Goal: Task Accomplishment & Management: Complete application form

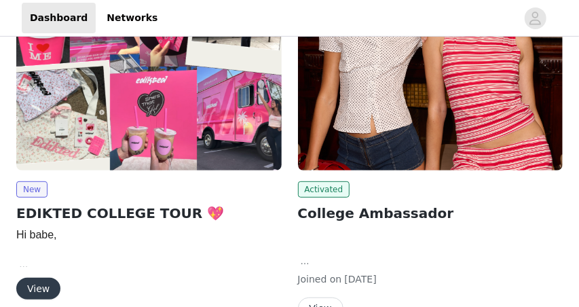
scroll to position [229, 0]
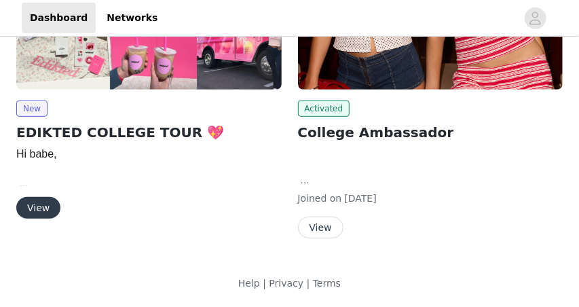
click at [46, 207] on button "View" at bounding box center [38, 208] width 44 height 22
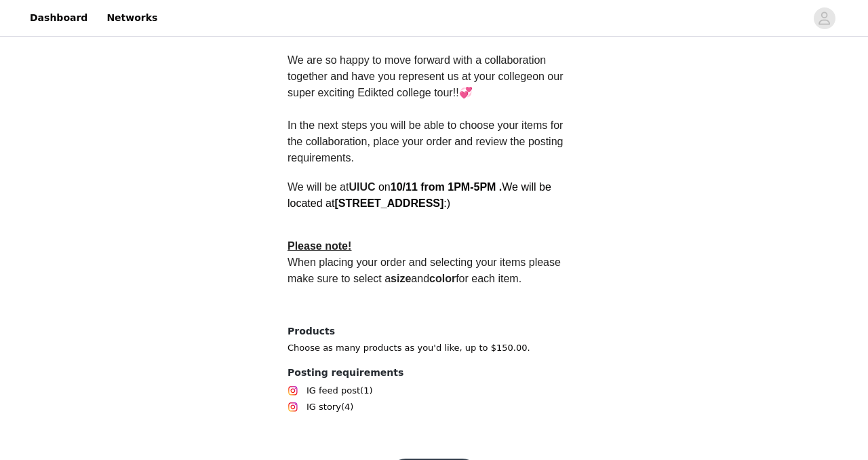
scroll to position [427, 0]
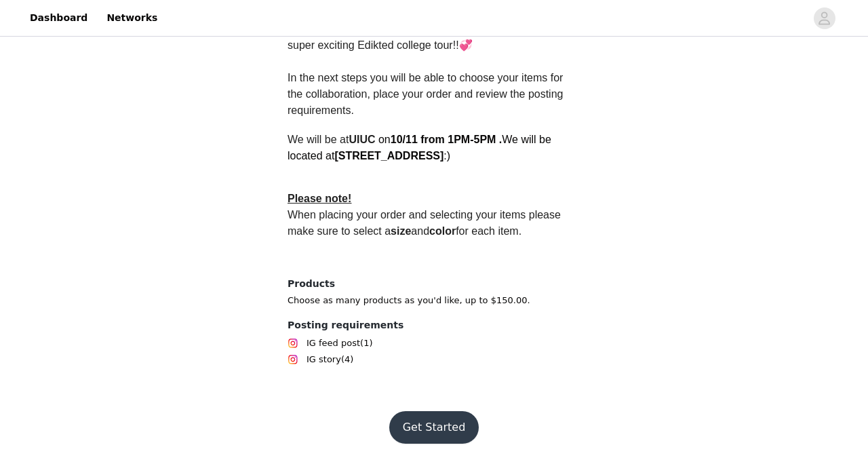
click at [264, 252] on button "Get Started" at bounding box center [434, 427] width 90 height 33
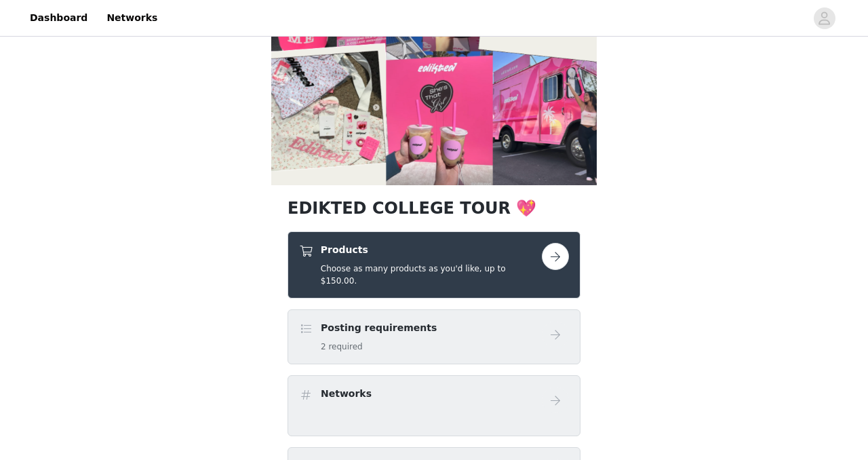
scroll to position [119, 0]
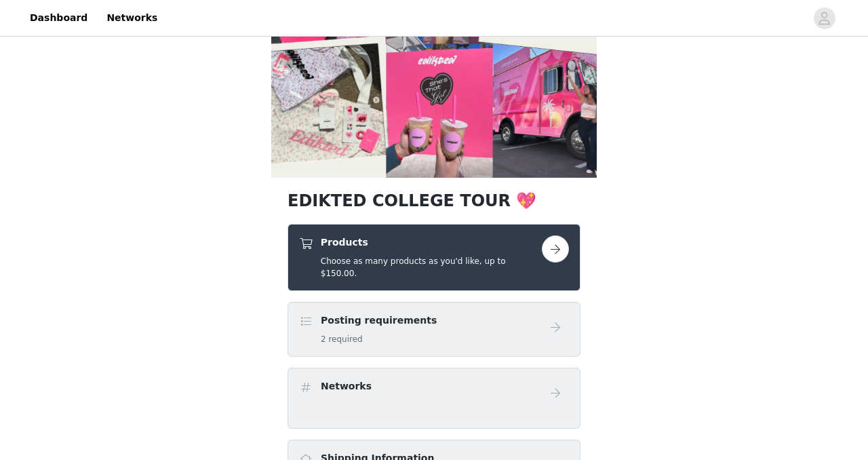
click at [264, 250] on button "button" at bounding box center [555, 248] width 27 height 27
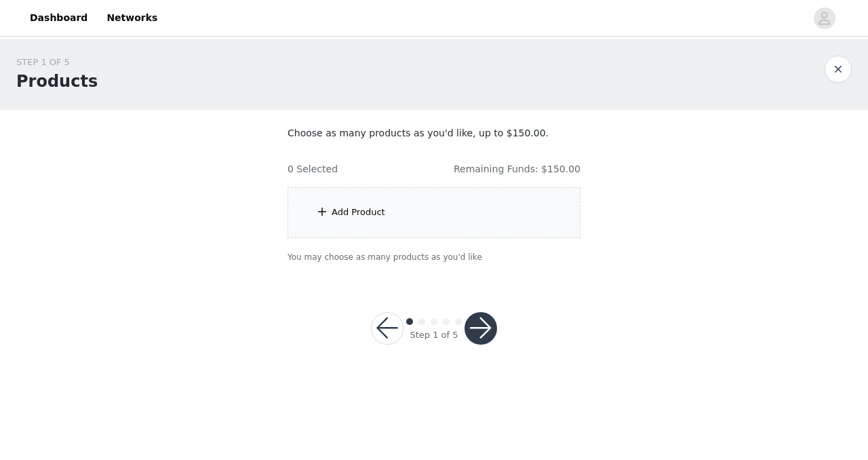
click at [264, 219] on div "Add Product" at bounding box center [434, 212] width 293 height 51
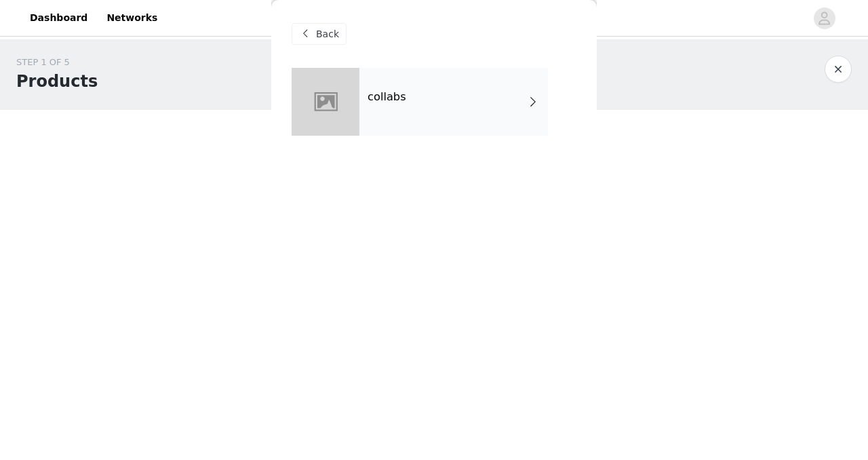
click at [264, 121] on div "collabs" at bounding box center [454, 102] width 189 height 68
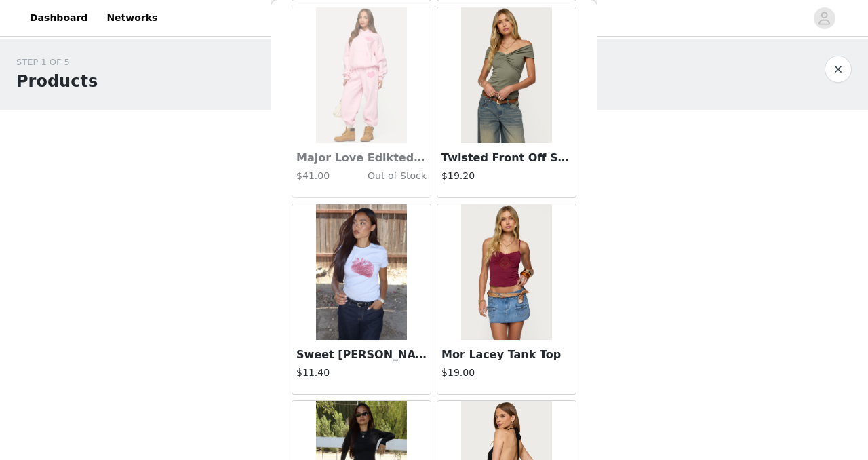
scroll to position [1613, 0]
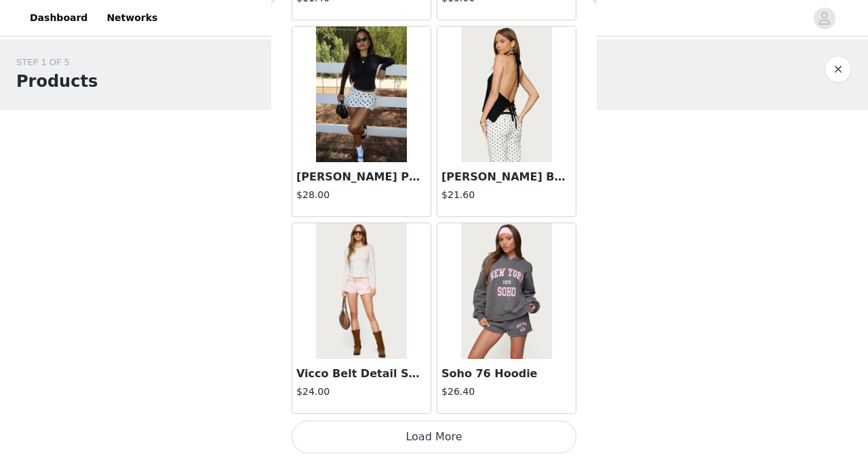
click at [264, 252] on button "Load More" at bounding box center [434, 437] width 285 height 33
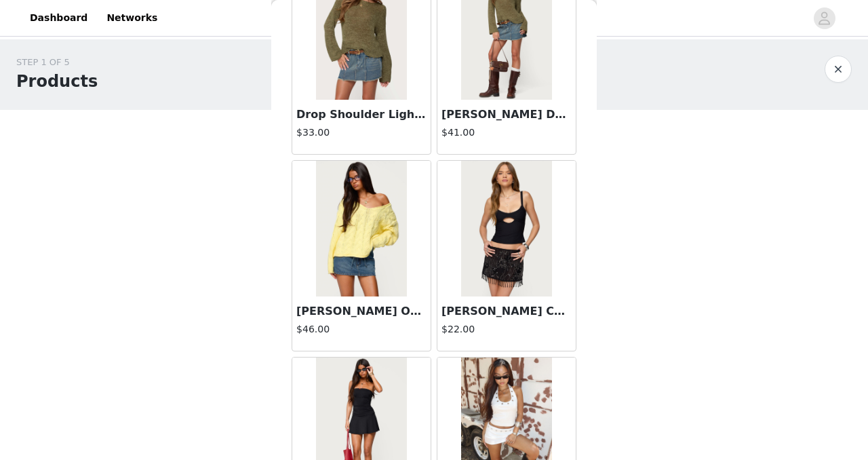
scroll to position [3583, 0]
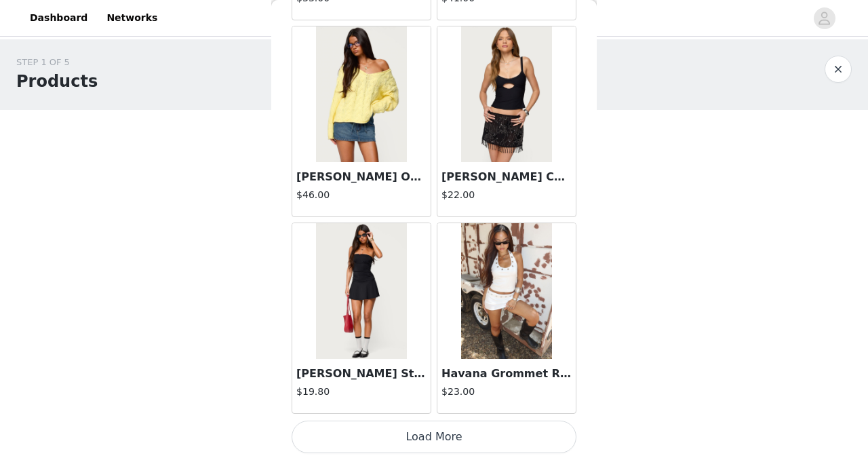
click at [264, 252] on button "Load More" at bounding box center [434, 437] width 285 height 33
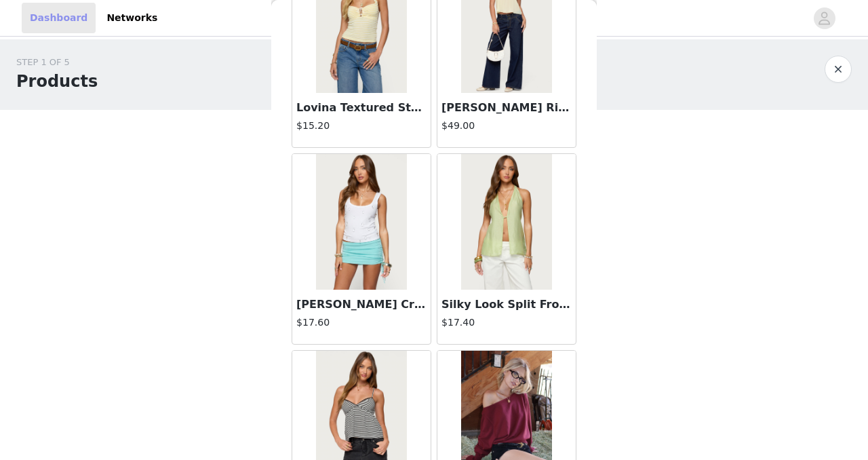
scroll to position [2681, 0]
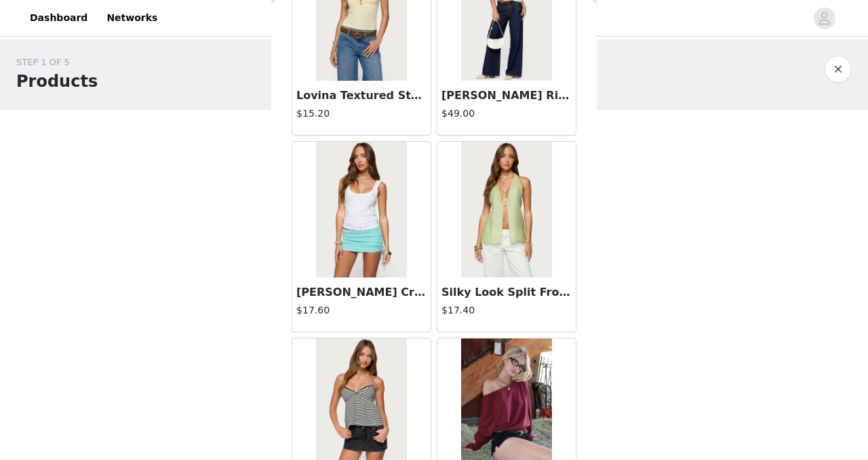
click at [264, 76] on button "button" at bounding box center [838, 69] width 27 height 27
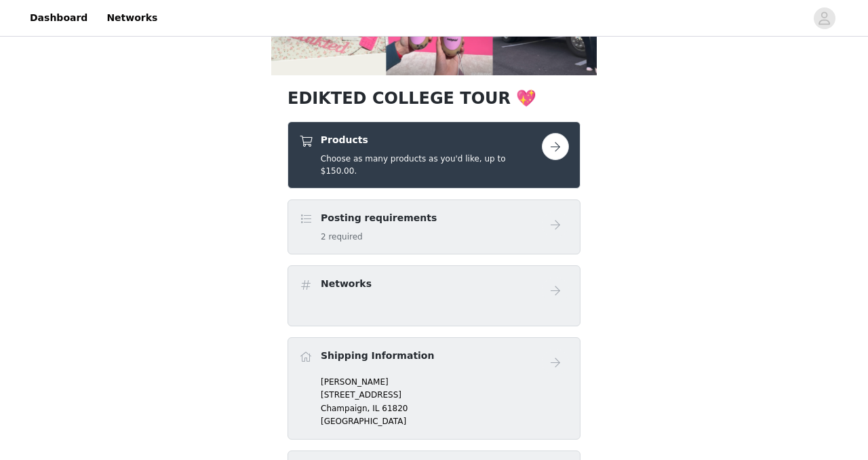
scroll to position [226, 0]
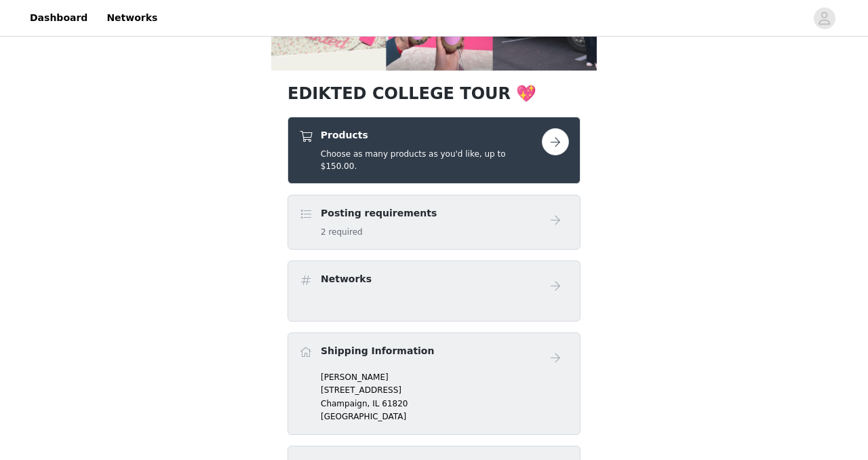
click at [264, 206] on div "Posting requirements 2 required" at bounding box center [420, 222] width 243 height 32
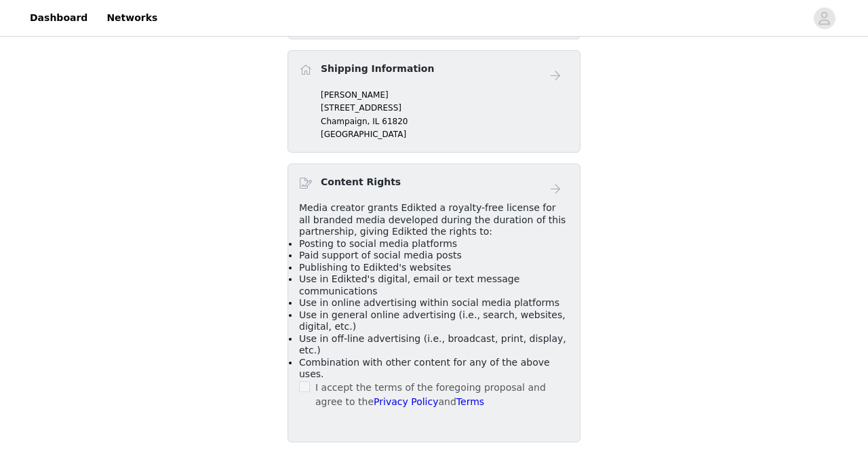
scroll to position [510, 0]
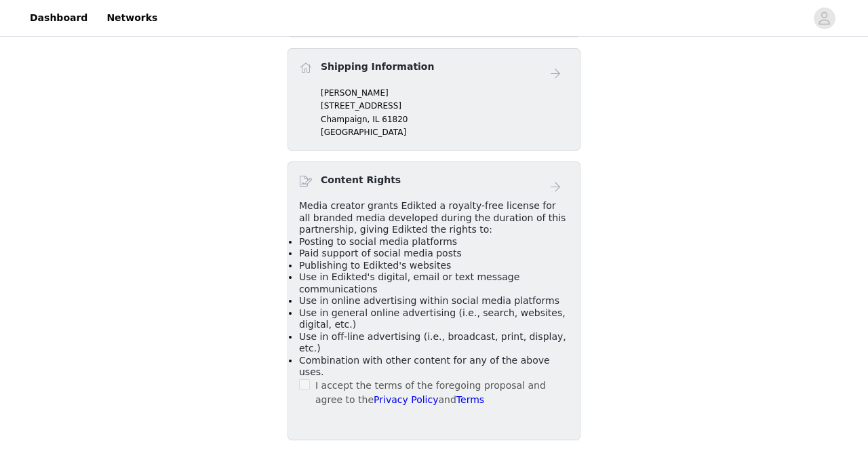
click at [264, 252] on div "Content Rights Media creator grants Edikted a royalty-free license for all bran…" at bounding box center [434, 300] width 293 height 279
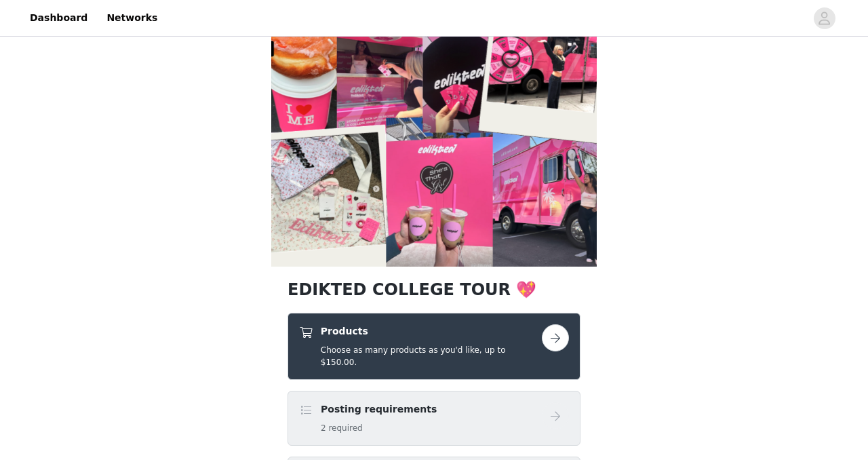
scroll to position [36, 0]
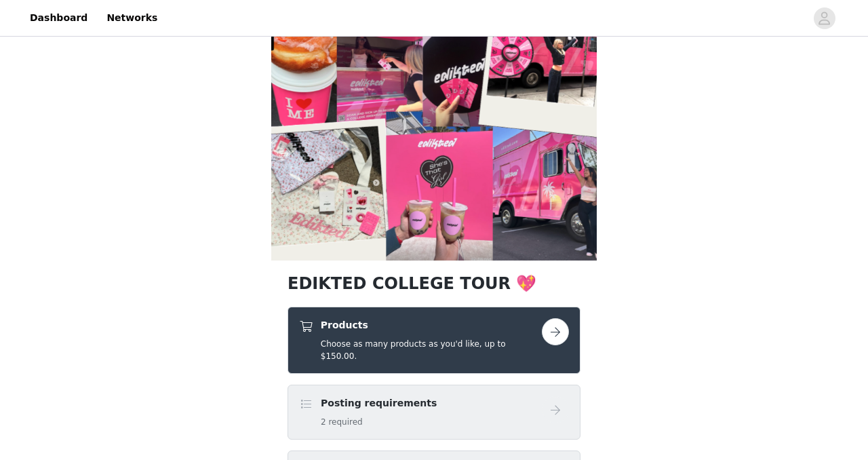
click at [264, 252] on h4 "Products" at bounding box center [431, 325] width 221 height 14
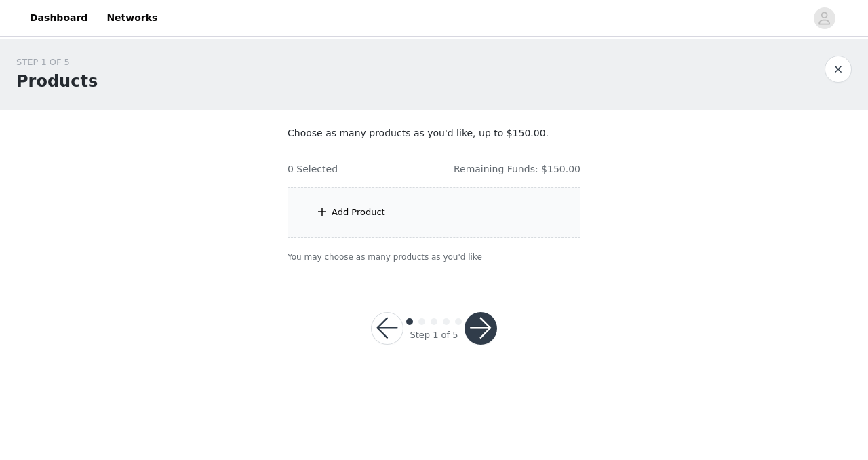
click at [264, 208] on div "Add Product" at bounding box center [359, 213] width 54 height 14
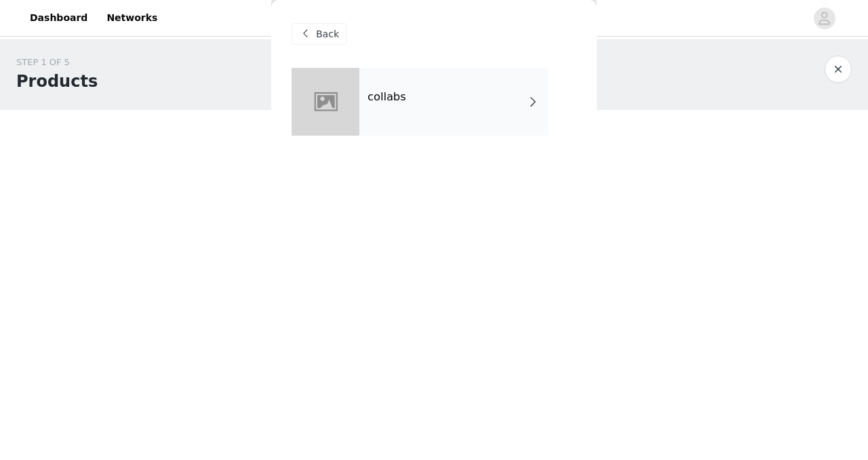
click at [264, 138] on div "collabs" at bounding box center [434, 112] width 285 height 88
click at [264, 118] on div "collabs" at bounding box center [454, 102] width 189 height 68
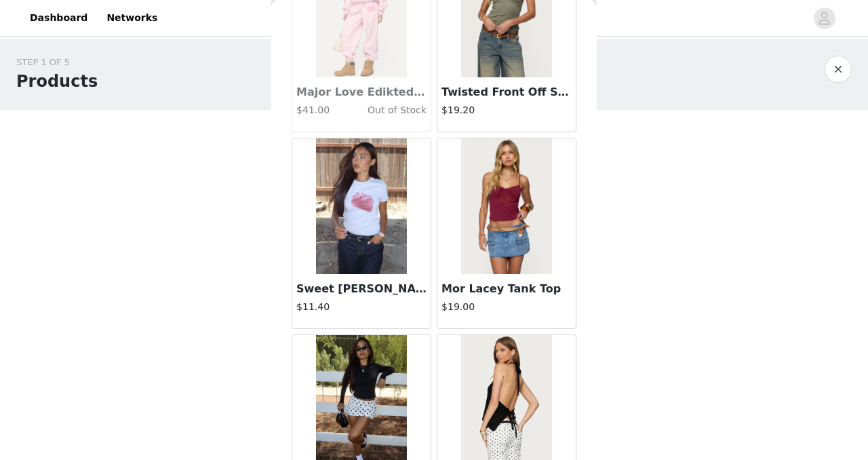
scroll to position [1616, 0]
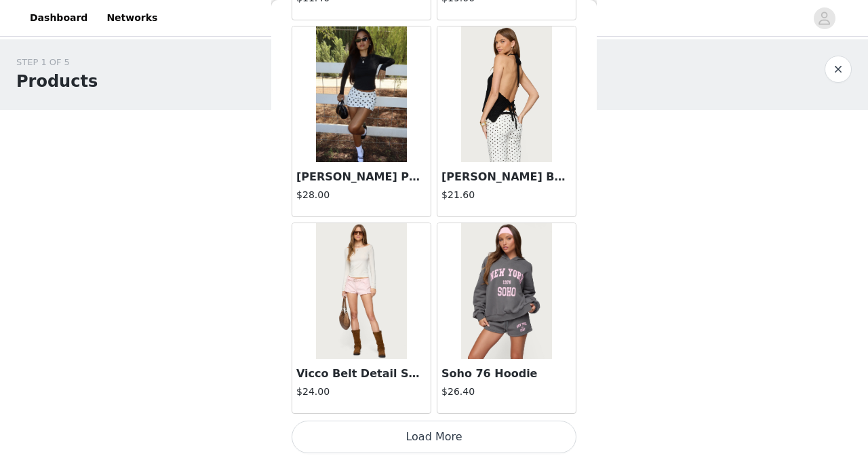
click at [264, 252] on button "Load More" at bounding box center [434, 437] width 285 height 33
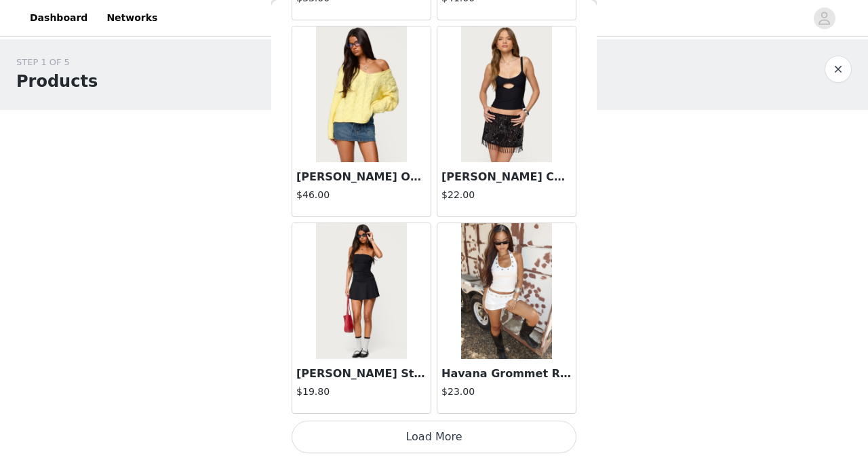
click at [264, 252] on button "Load More" at bounding box center [434, 437] width 285 height 33
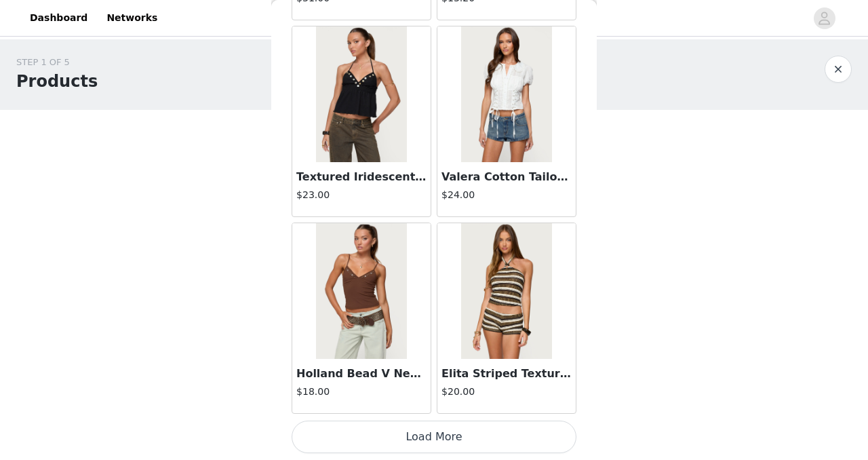
click at [264, 252] on button "Load More" at bounding box center [434, 437] width 285 height 33
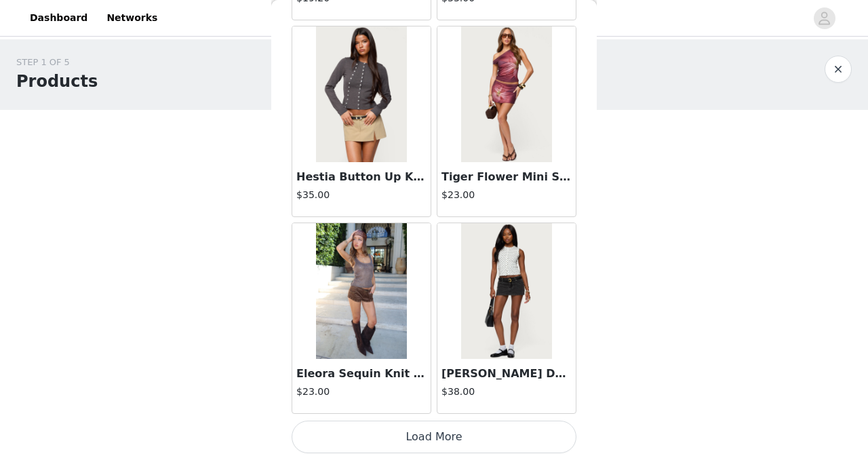
click at [264, 252] on button "Load More" at bounding box center [434, 437] width 285 height 33
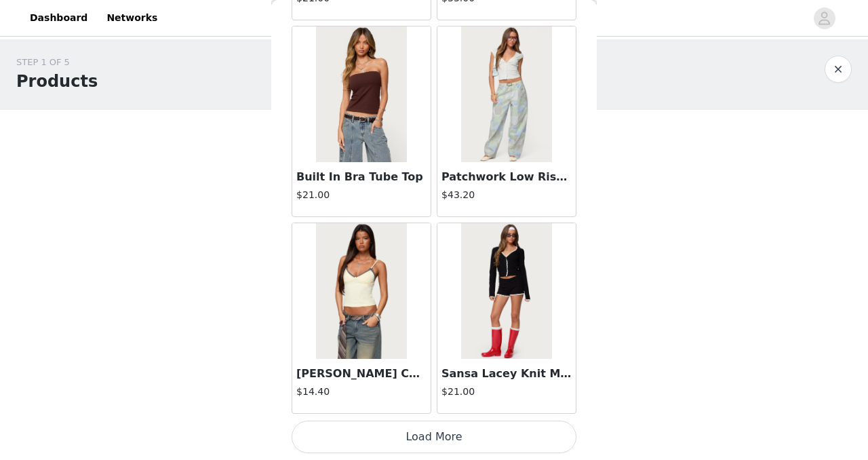
click at [264, 252] on button "Load More" at bounding box center [434, 437] width 285 height 33
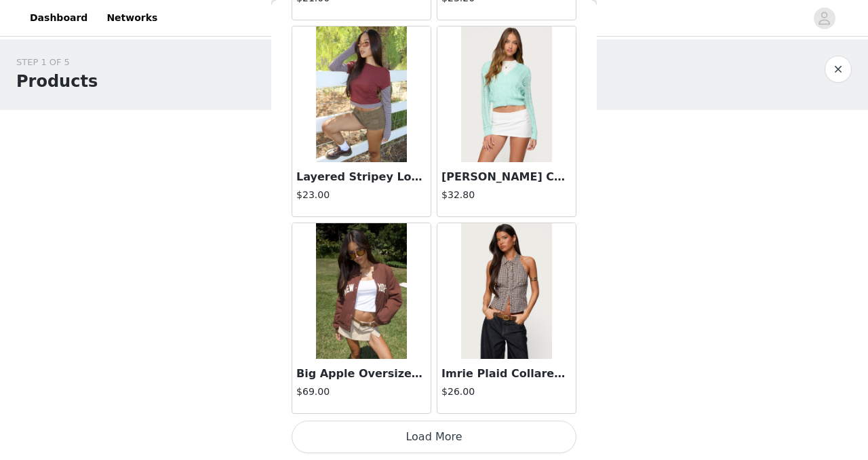
click at [264, 252] on button "Load More" at bounding box center [434, 437] width 285 height 33
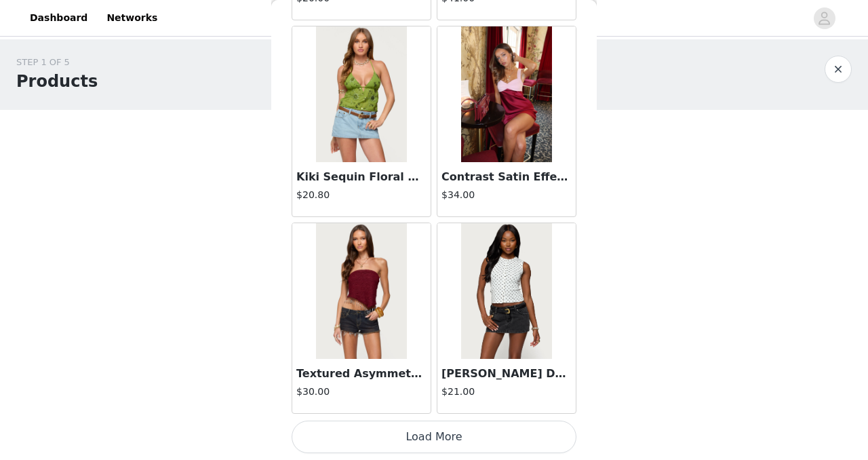
click at [264, 252] on button "Load More" at bounding box center [434, 437] width 285 height 33
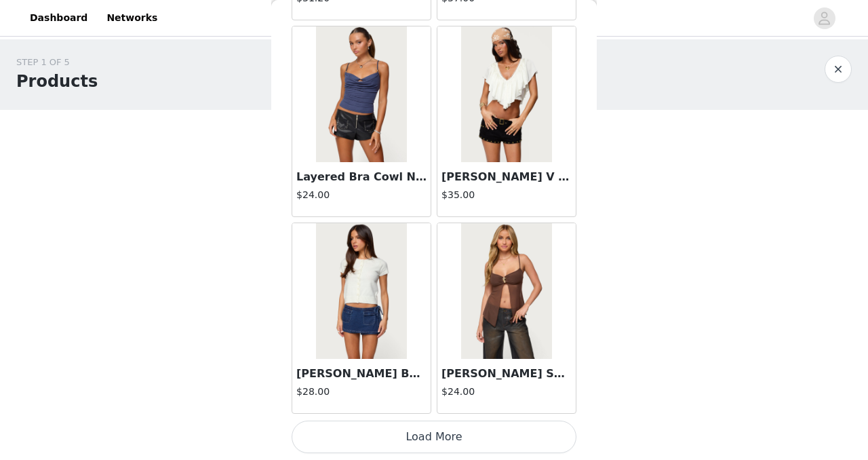
click at [264, 252] on button "Load More" at bounding box center [434, 437] width 285 height 33
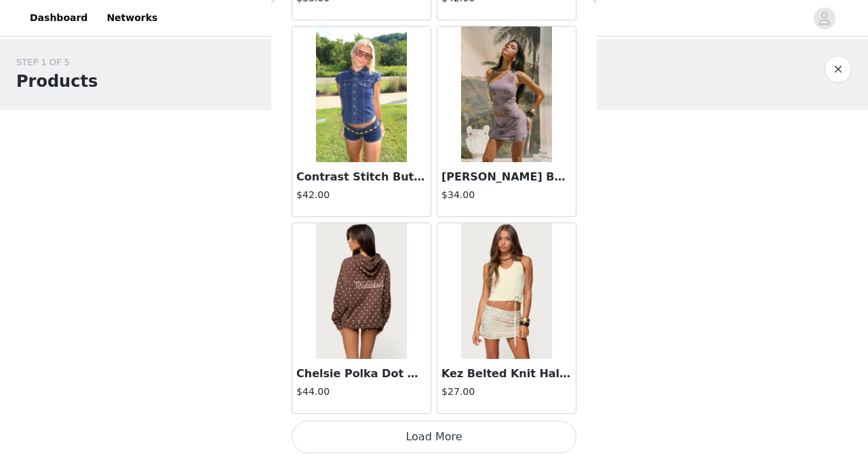
click at [264, 252] on button "Load More" at bounding box center [434, 437] width 285 height 33
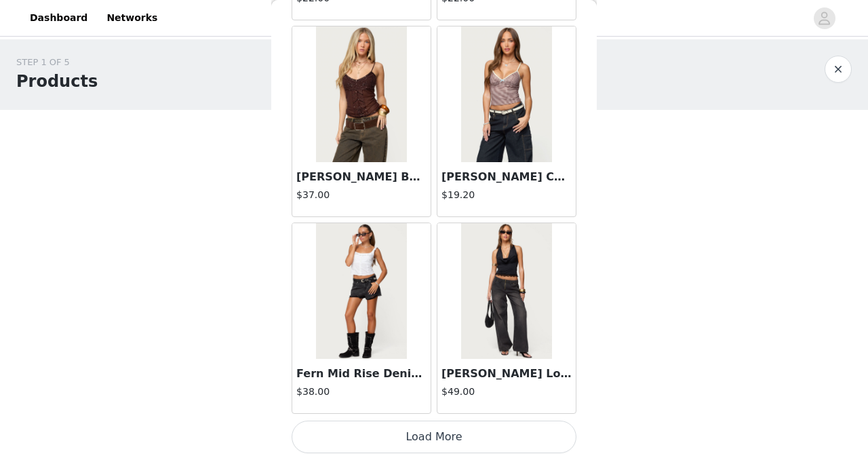
click at [264, 252] on button "Load More" at bounding box center [434, 437] width 285 height 33
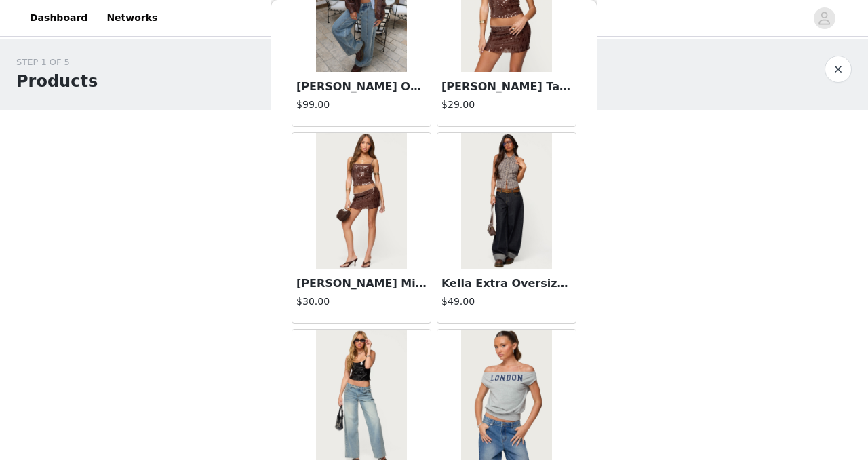
scroll to position [21289, 0]
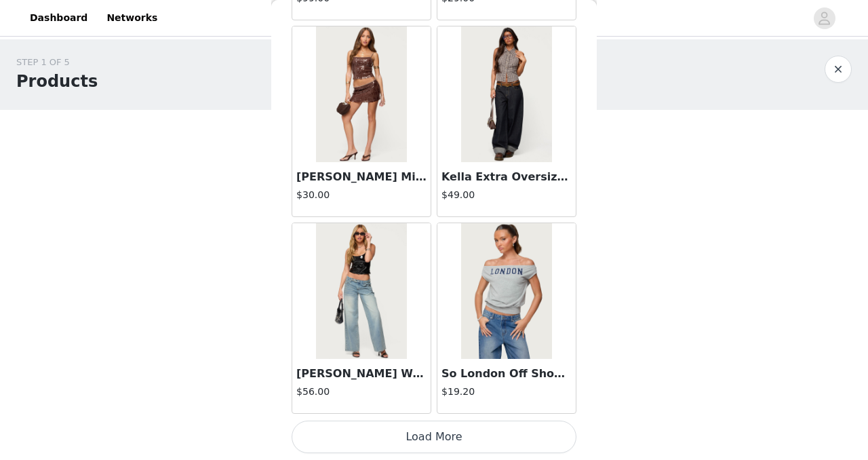
click at [264, 252] on button "Load More" at bounding box center [434, 437] width 285 height 33
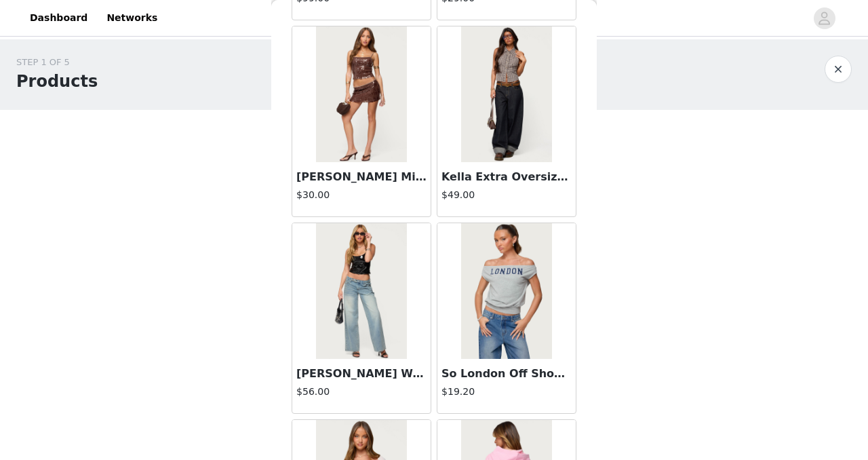
scroll to position [23256, 0]
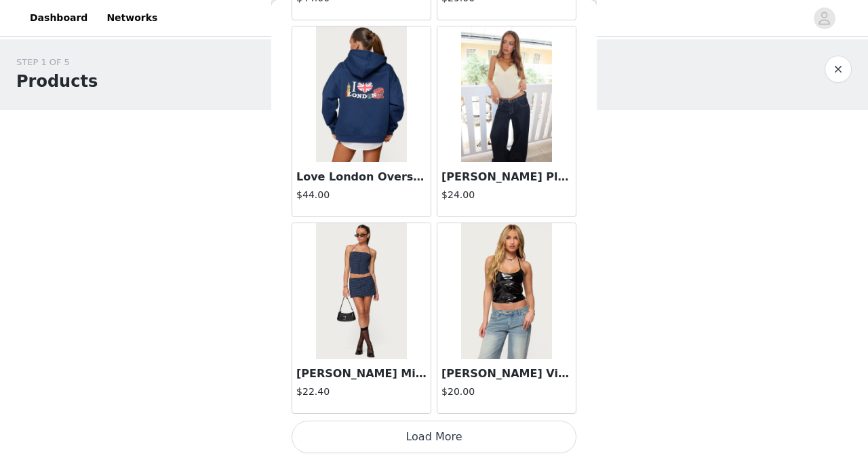
click at [264, 252] on button "Load More" at bounding box center [434, 437] width 285 height 33
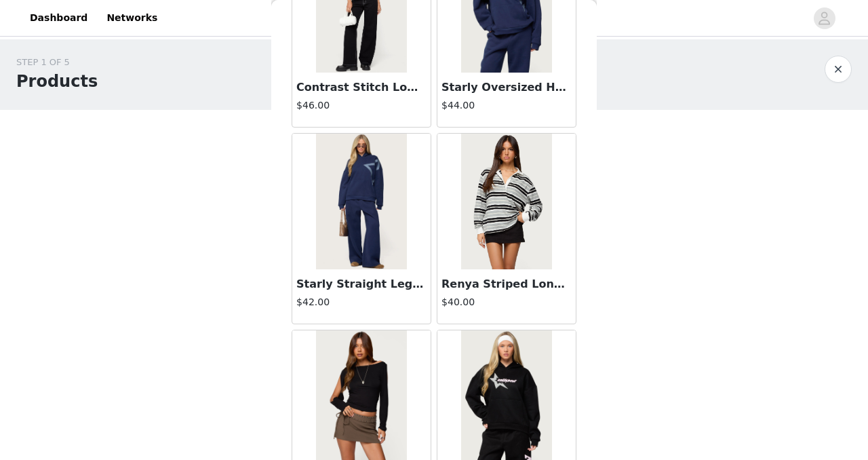
scroll to position [25223, 0]
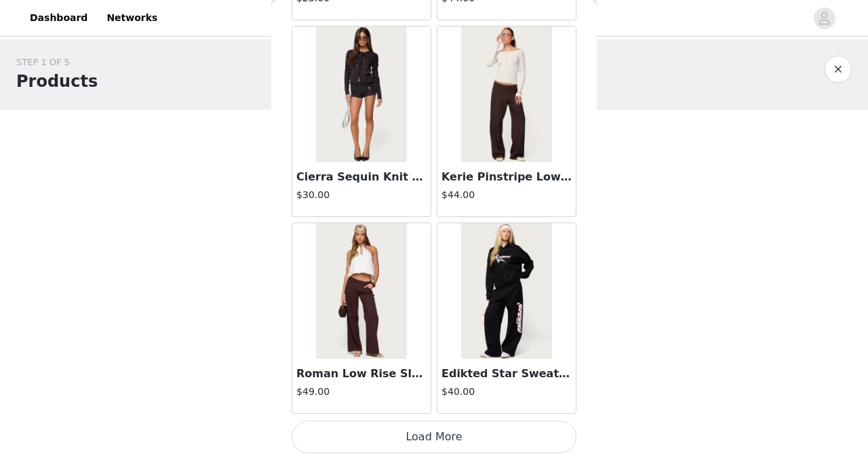
click at [264, 252] on button "Load More" at bounding box center [434, 437] width 285 height 33
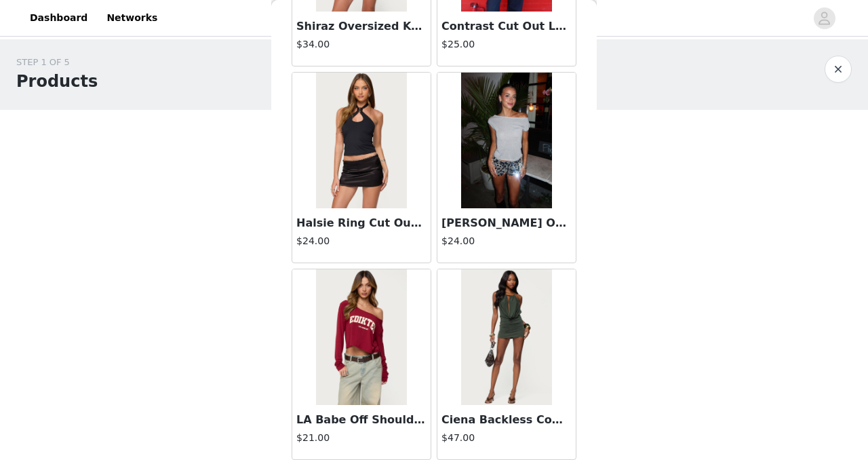
scroll to position [27191, 0]
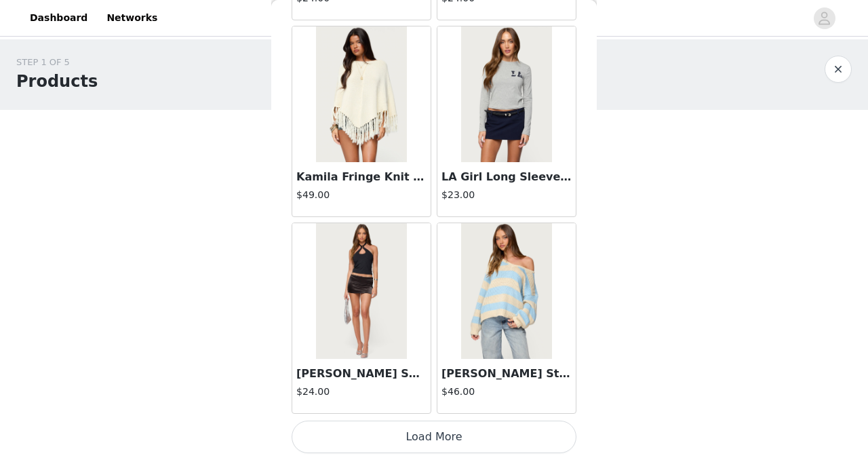
click at [264, 252] on button "Load More" at bounding box center [434, 437] width 285 height 33
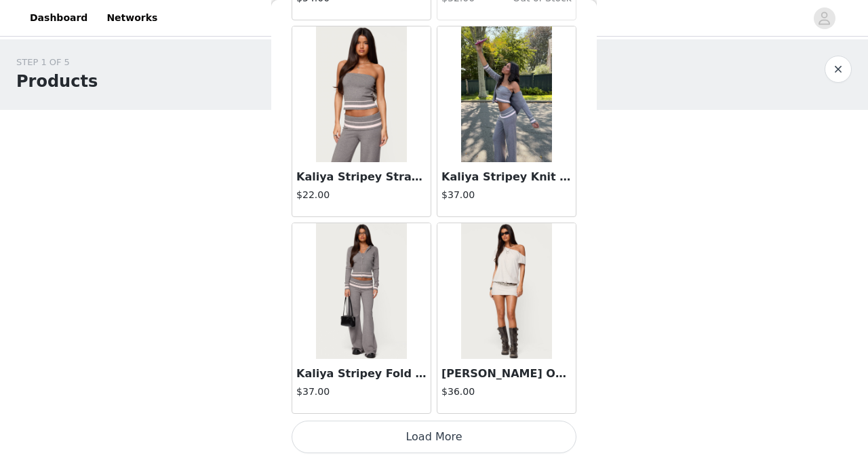
click at [264, 252] on button "Load More" at bounding box center [434, 437] width 285 height 33
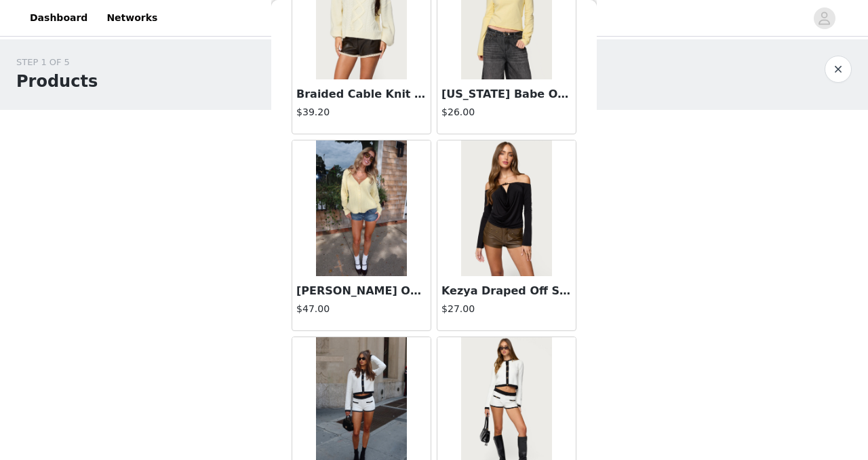
scroll to position [31125, 0]
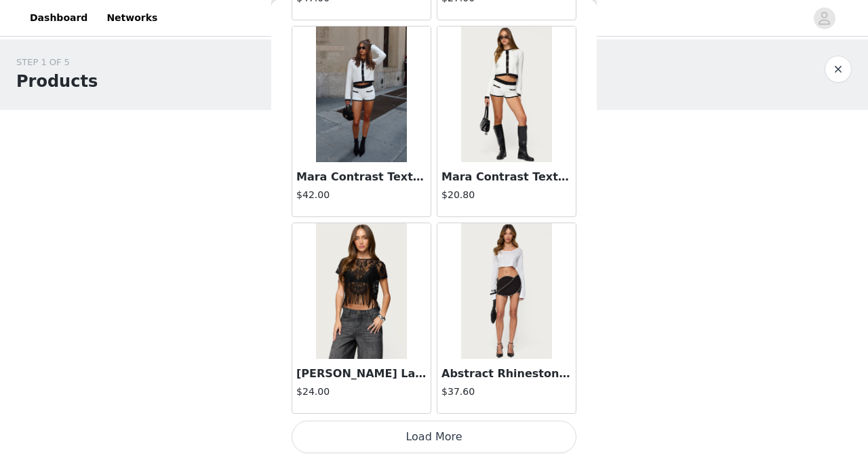
click at [264, 252] on button "Load More" at bounding box center [434, 437] width 285 height 33
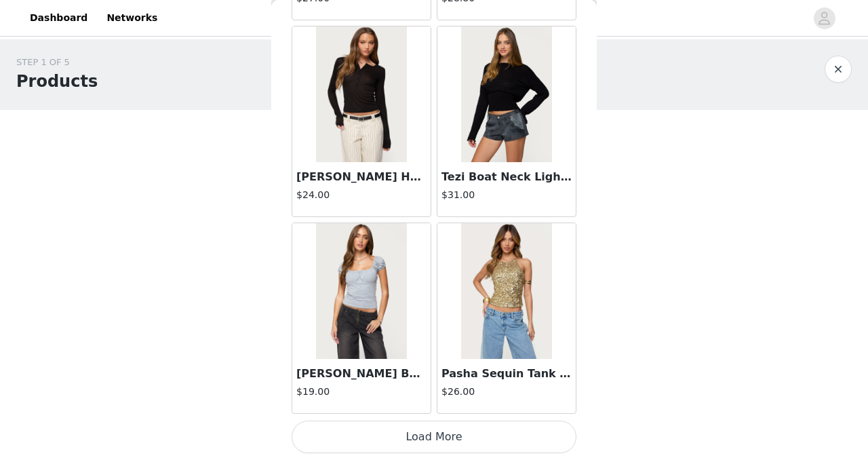
click at [264, 252] on button "Load More" at bounding box center [434, 437] width 285 height 33
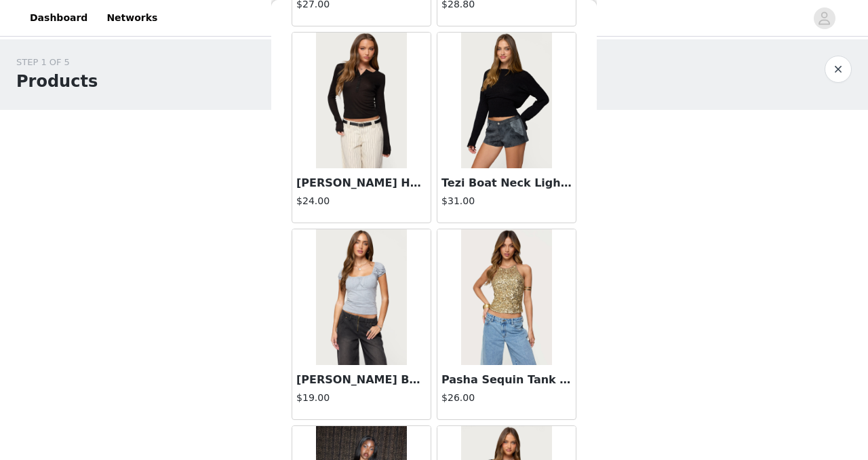
scroll to position [33093, 0]
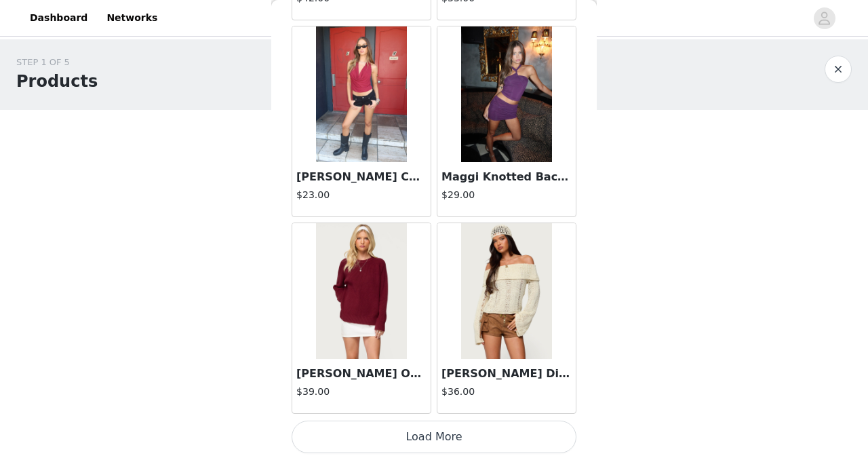
click at [264, 252] on button "Load More" at bounding box center [434, 437] width 285 height 33
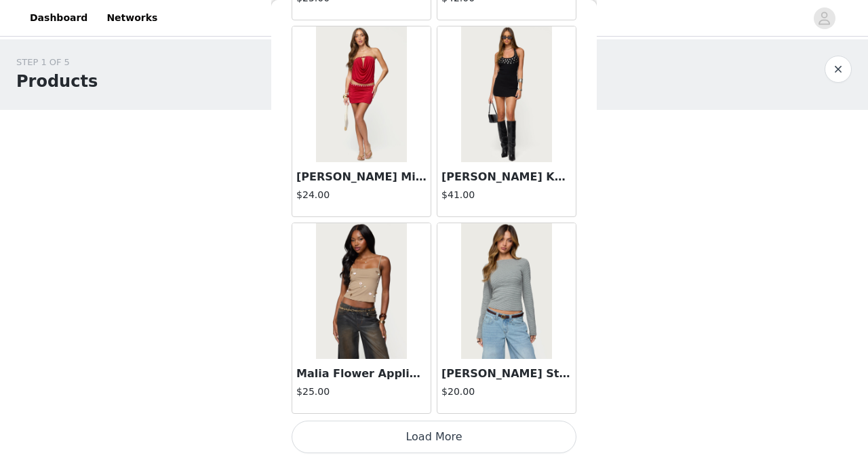
click at [264, 252] on button "Load More" at bounding box center [434, 437] width 285 height 33
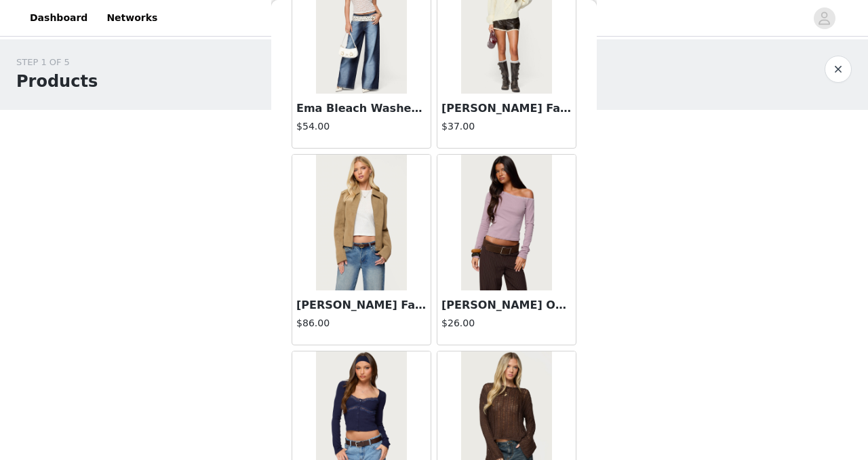
scroll to position [38994, 0]
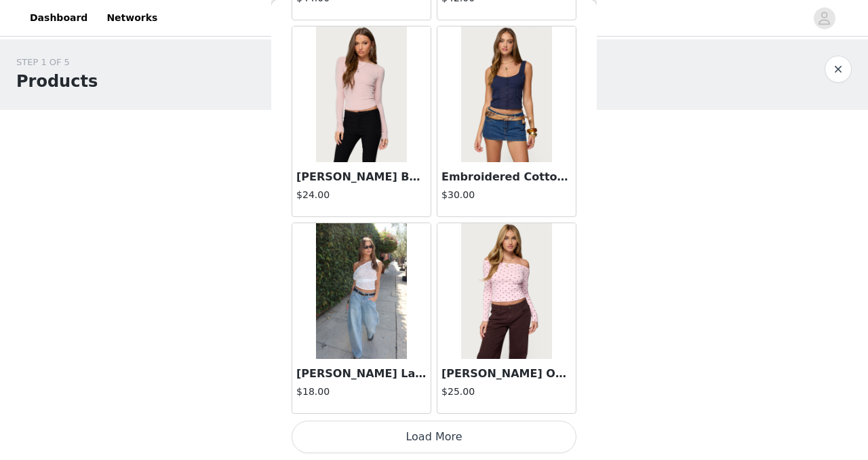
click at [264, 252] on button "Load More" at bounding box center [434, 437] width 285 height 33
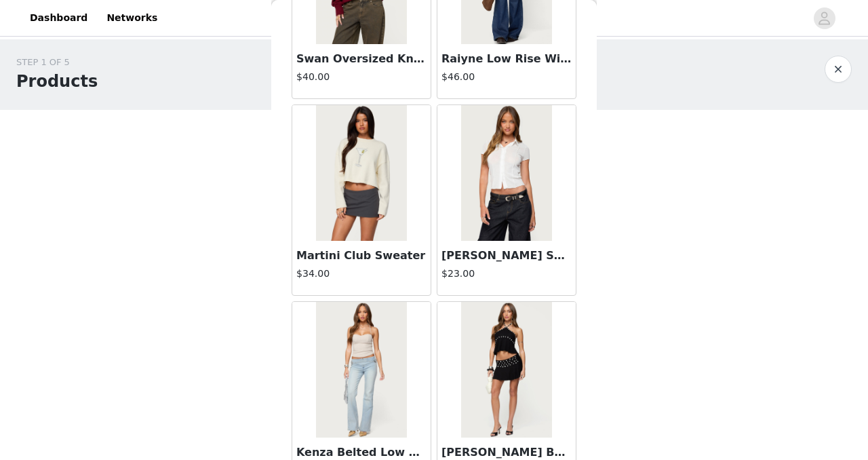
scroll to position [40962, 0]
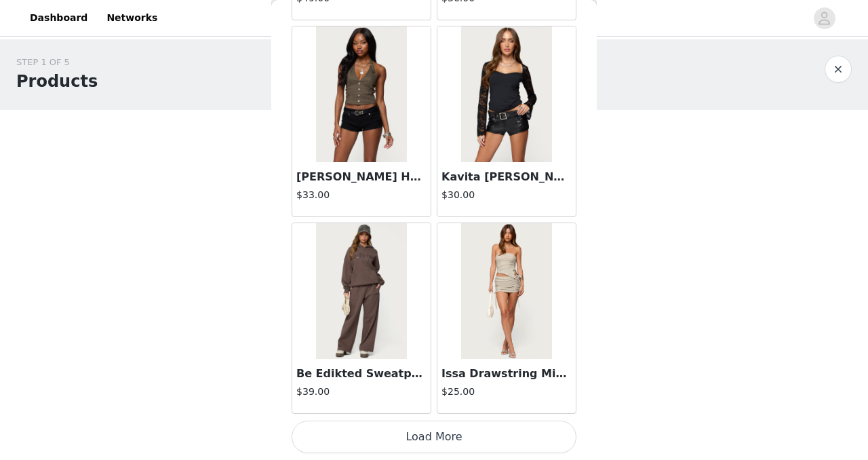
click at [264, 252] on button "Load More" at bounding box center [434, 437] width 285 height 33
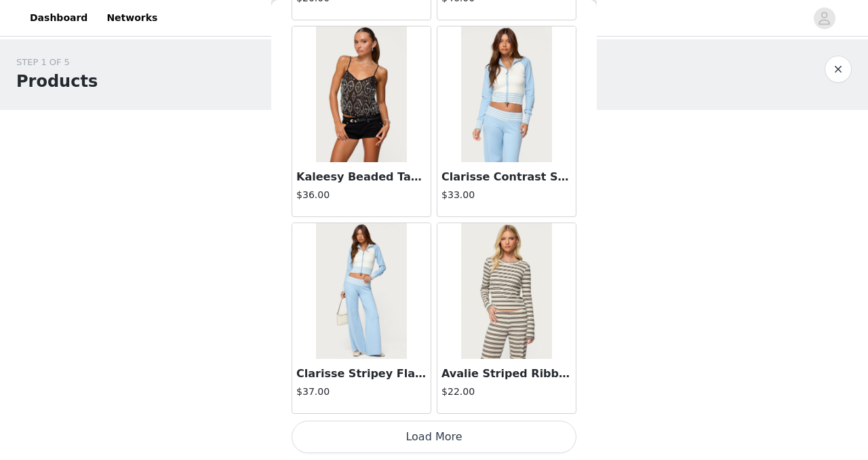
click at [264, 252] on button "Load More" at bounding box center [434, 437] width 285 height 33
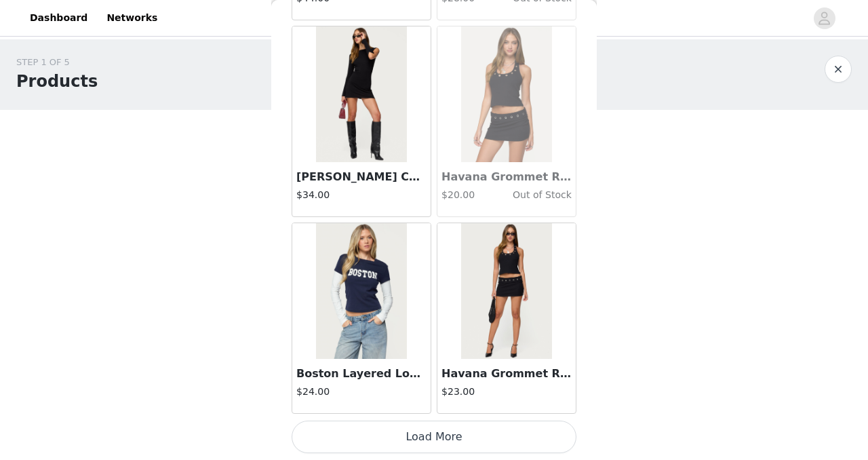
click at [264, 252] on button "Load More" at bounding box center [434, 437] width 285 height 33
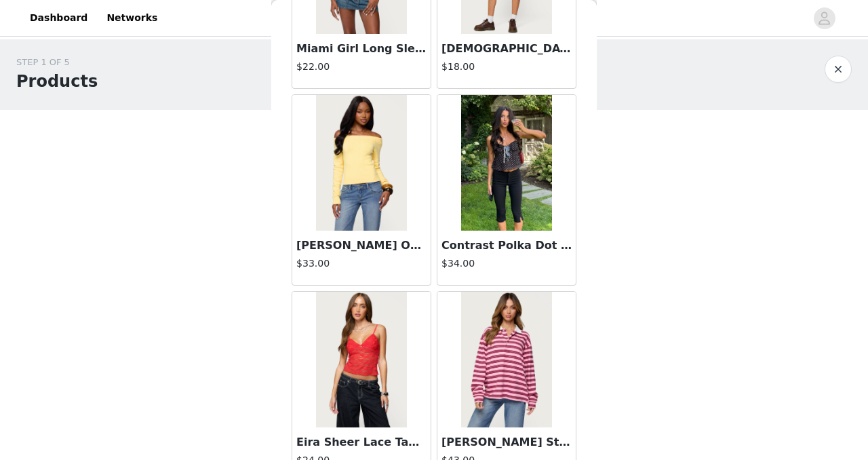
scroll to position [32242, 0]
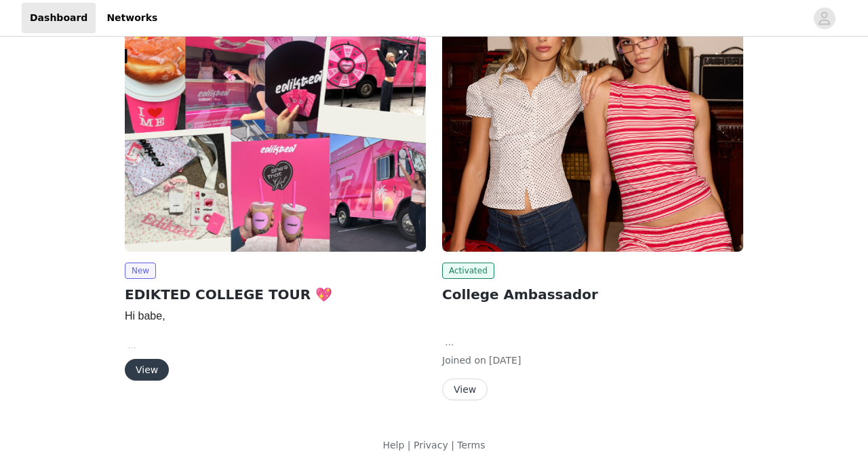
scroll to position [103, 0]
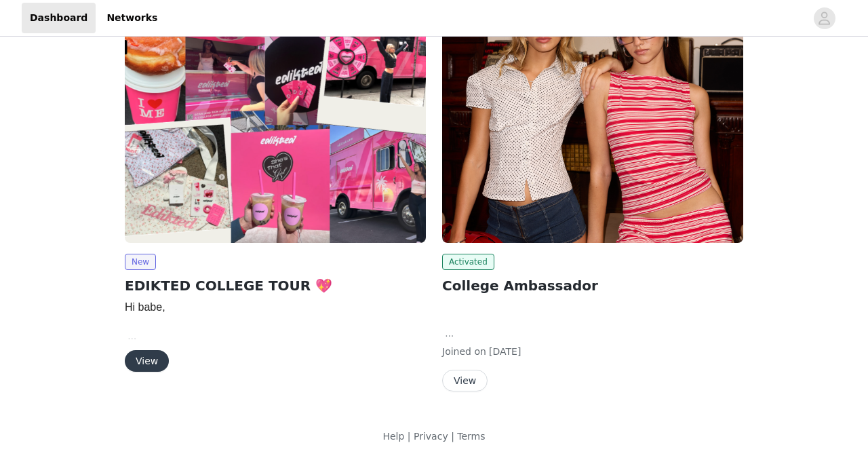
click at [142, 361] on button "View" at bounding box center [147, 361] width 44 height 22
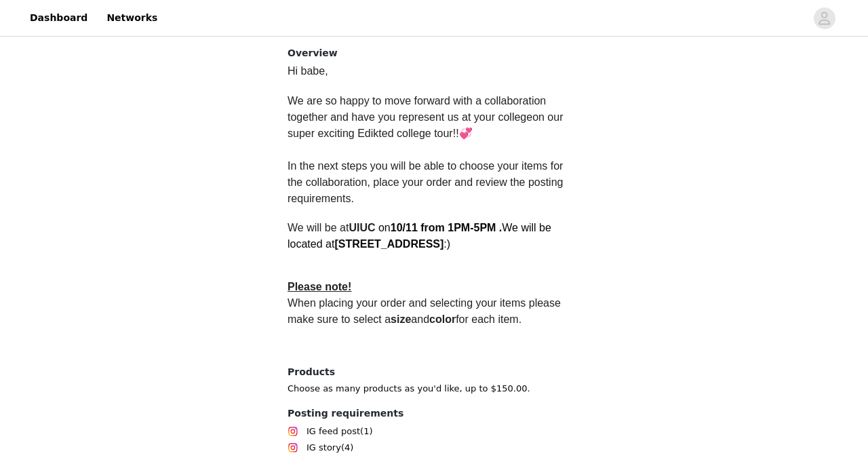
scroll to position [427, 0]
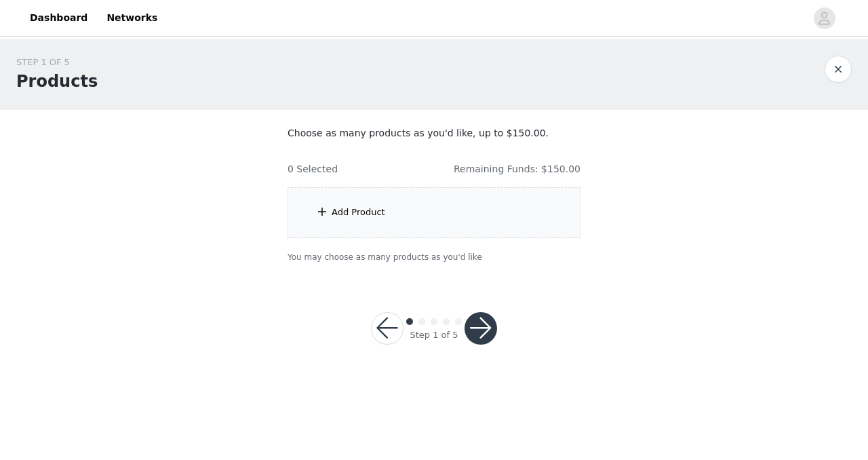
click at [410, 236] on div "Add Product" at bounding box center [434, 212] width 293 height 51
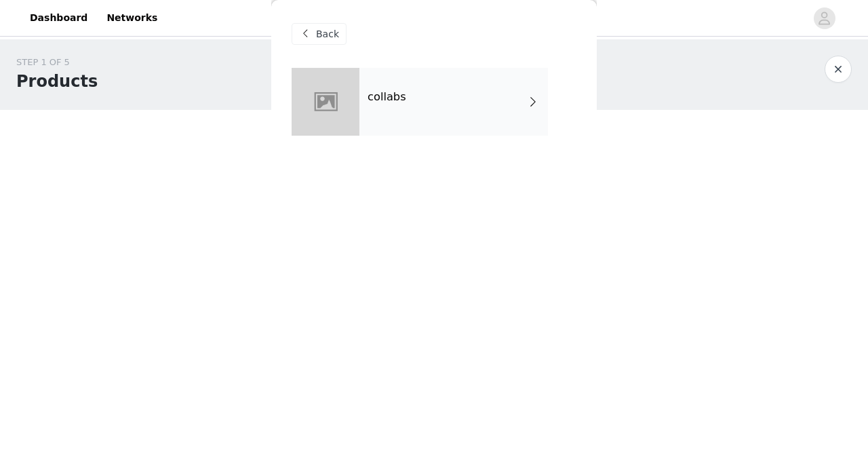
click at [395, 201] on div "Back collabs" at bounding box center [434, 230] width 326 height 460
click at [403, 98] on h4 "collabs" at bounding box center [387, 97] width 39 height 12
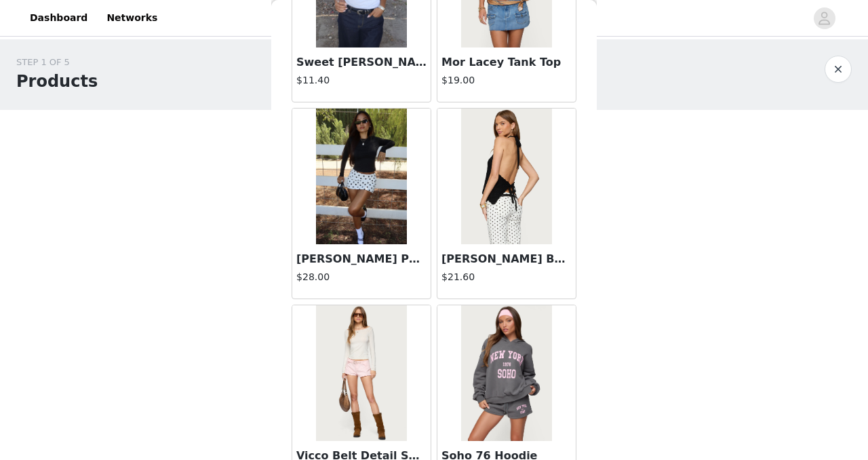
scroll to position [1616, 0]
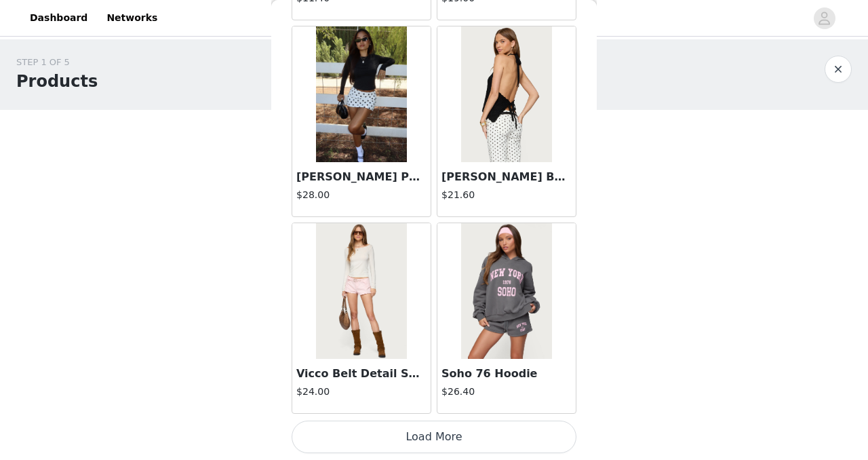
click at [371, 429] on button "Load More" at bounding box center [434, 437] width 285 height 33
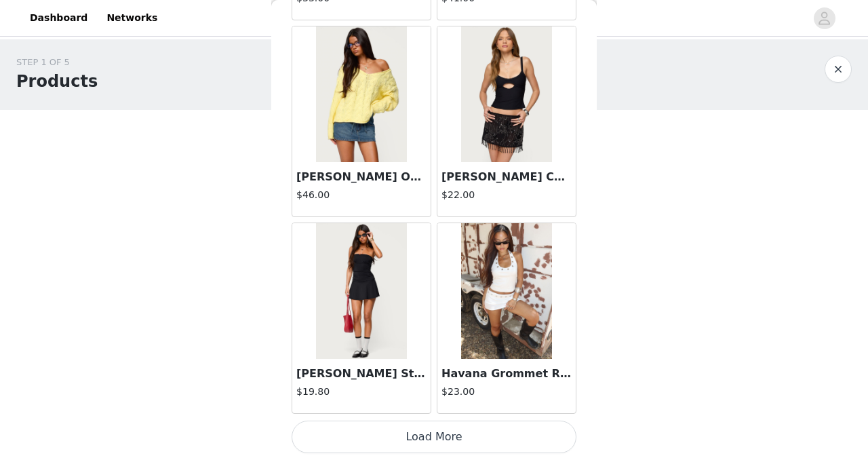
click at [371, 429] on button "Load More" at bounding box center [434, 437] width 285 height 33
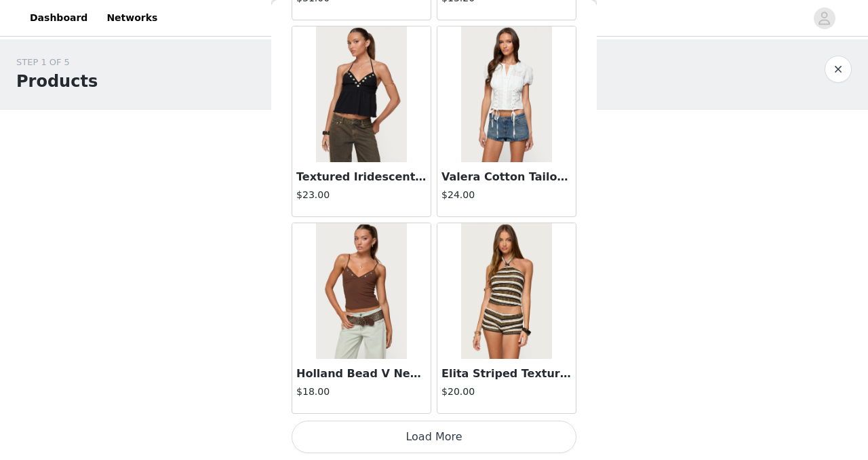
click at [371, 429] on button "Load More" at bounding box center [434, 437] width 285 height 33
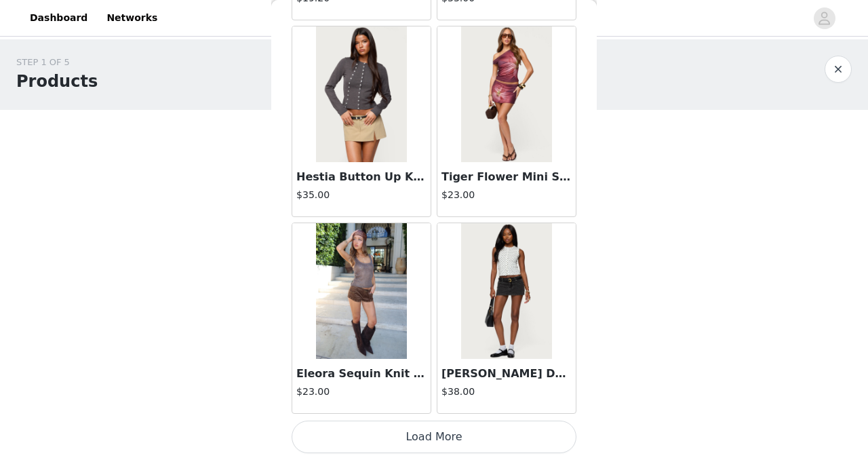
click at [371, 429] on button "Load More" at bounding box center [434, 437] width 285 height 33
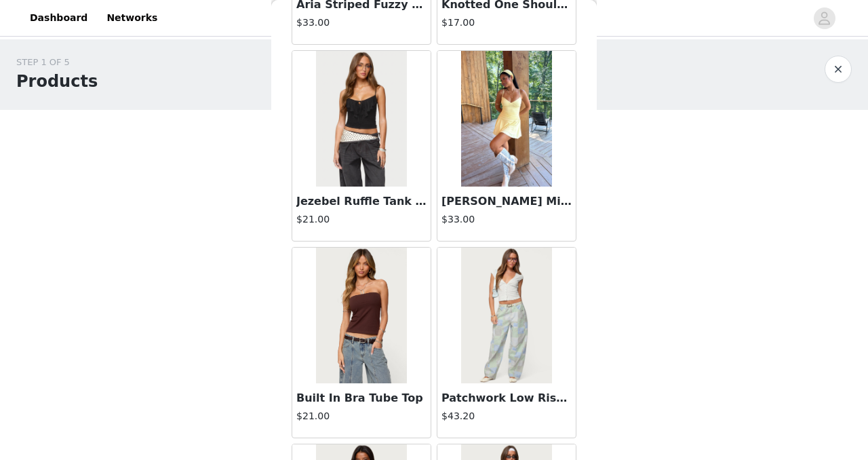
scroll to position [9485, 0]
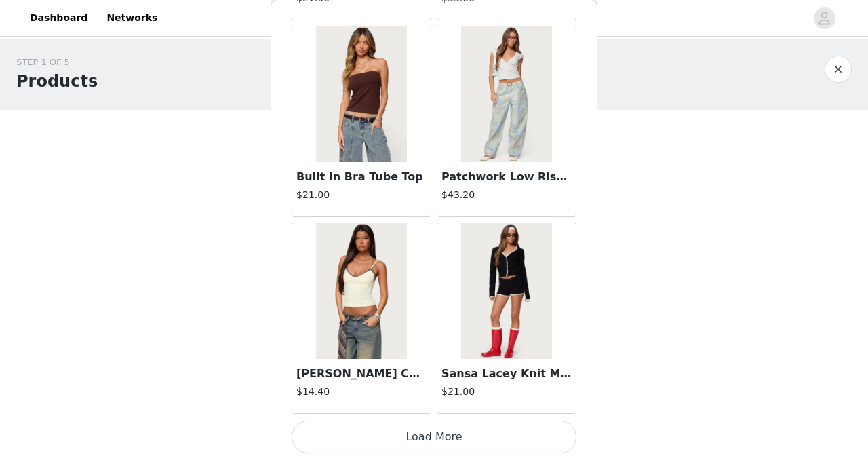
click at [404, 433] on button "Load More" at bounding box center [434, 437] width 285 height 33
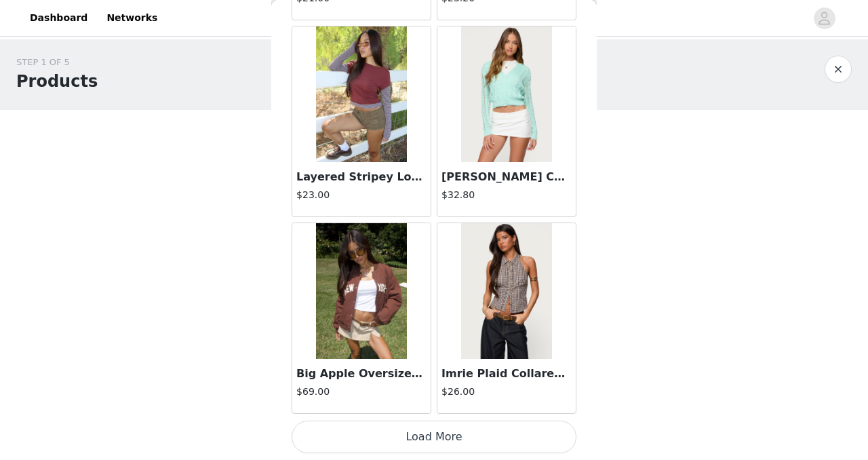
click at [400, 441] on button "Load More" at bounding box center [434, 437] width 285 height 33
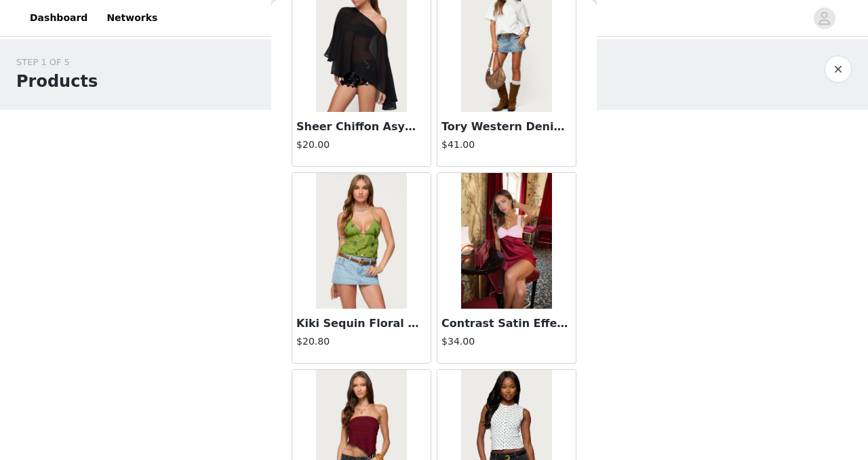
scroll to position [13420, 0]
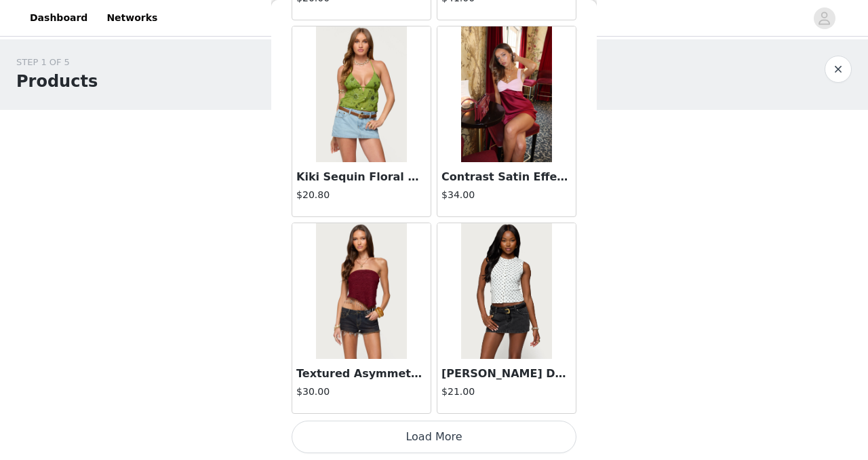
click at [381, 442] on button "Load More" at bounding box center [434, 437] width 285 height 33
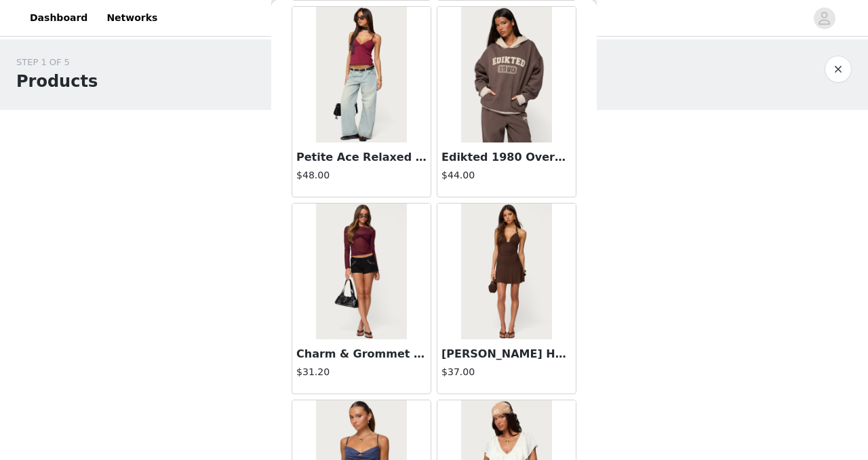
scroll to position [15387, 0]
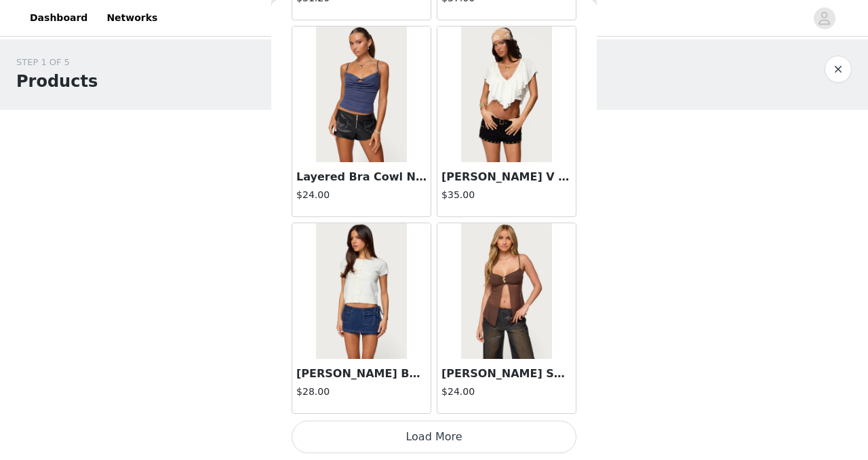
click at [420, 442] on button "Load More" at bounding box center [434, 437] width 285 height 33
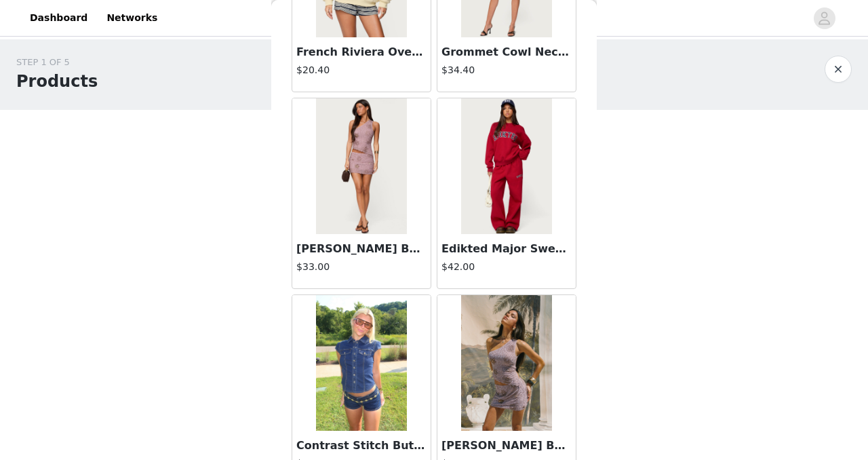
scroll to position [17354, 0]
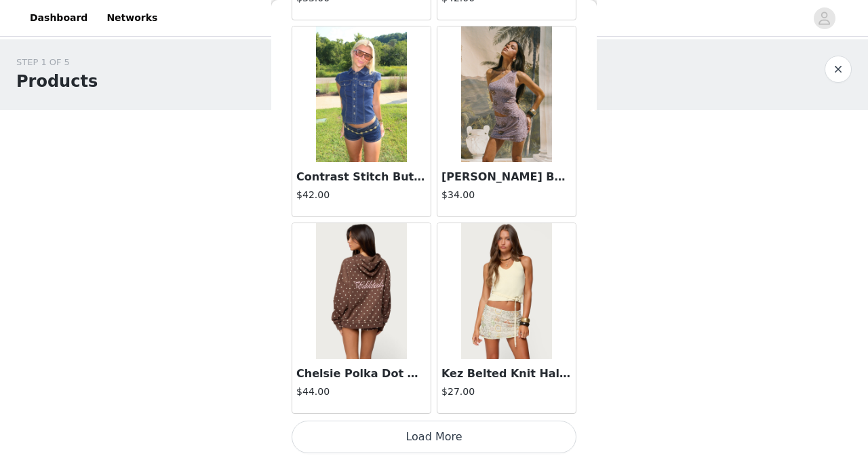
click at [383, 438] on button "Load More" at bounding box center [434, 437] width 285 height 33
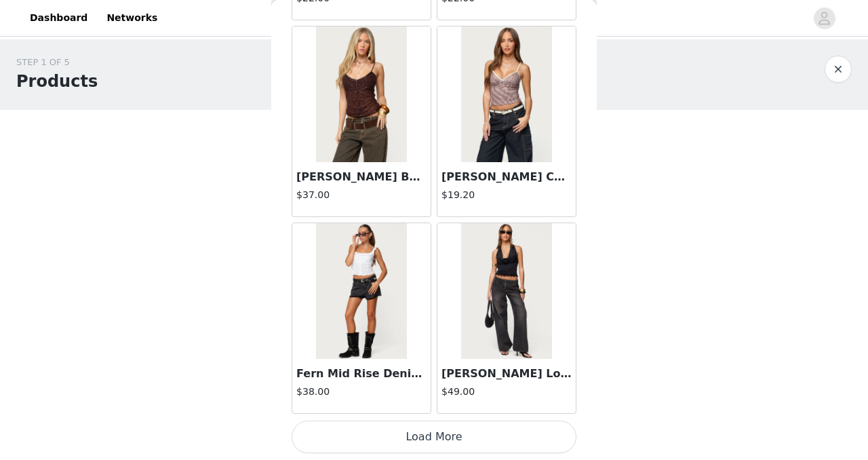
scroll to position [19319, 0]
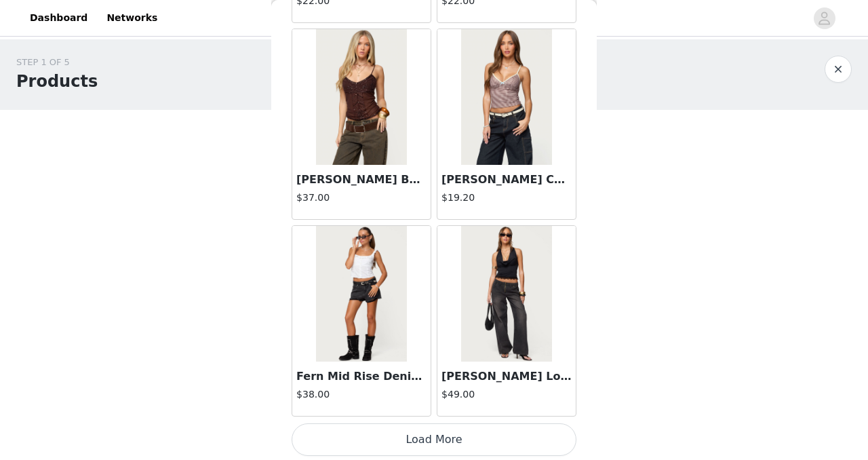
click at [347, 437] on button "Load More" at bounding box center [434, 439] width 285 height 33
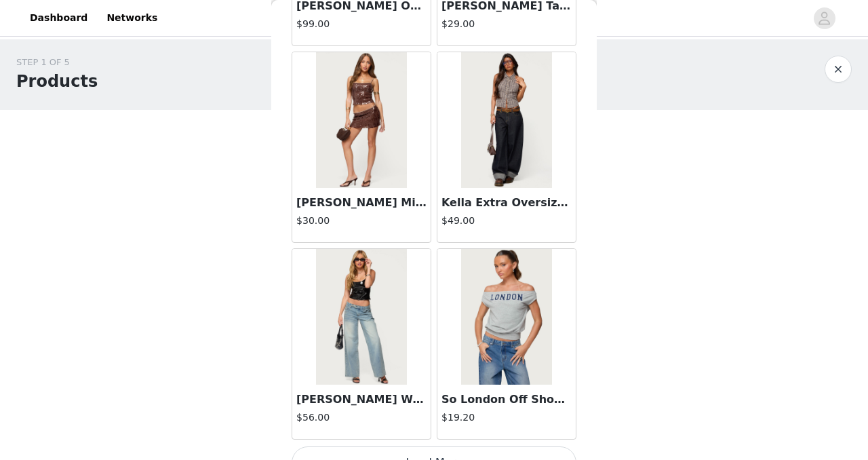
scroll to position [21289, 0]
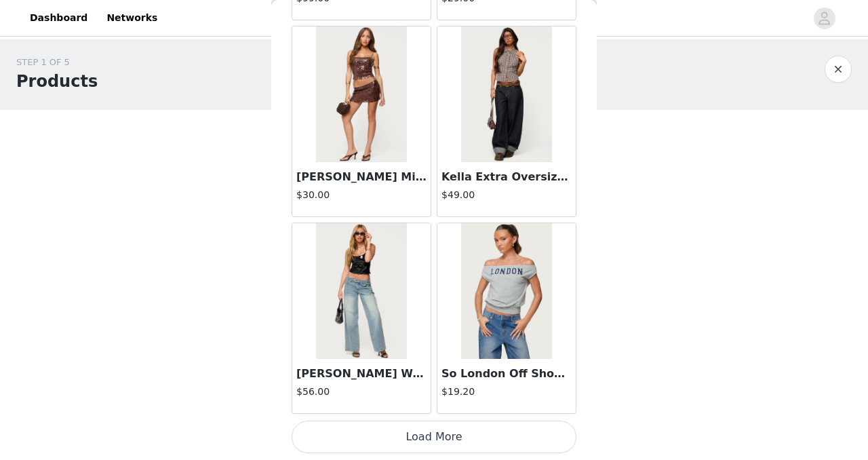
click at [425, 438] on button "Load More" at bounding box center [434, 437] width 285 height 33
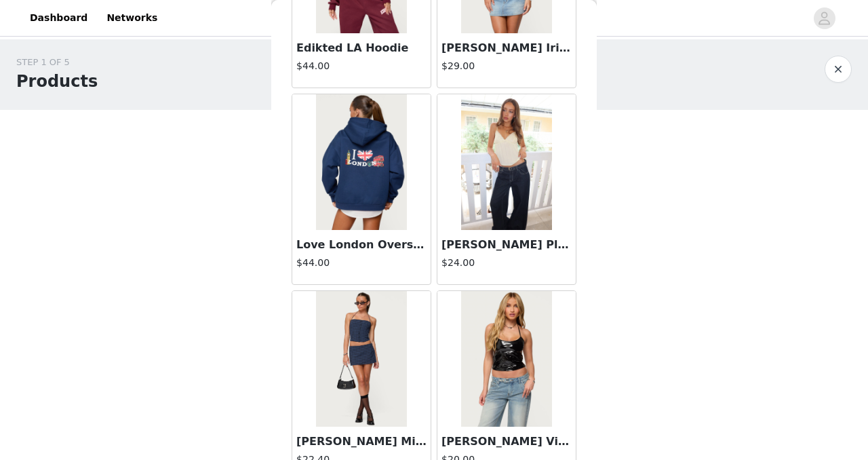
scroll to position [23256, 0]
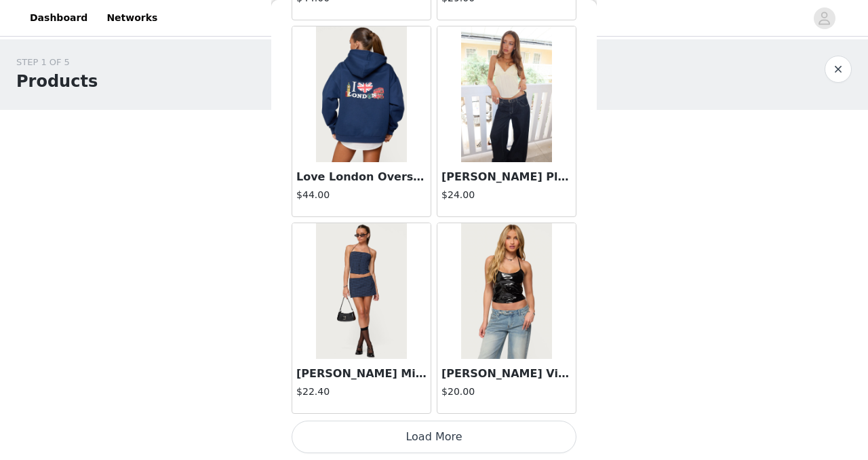
click at [386, 430] on button "Load More" at bounding box center [434, 437] width 285 height 33
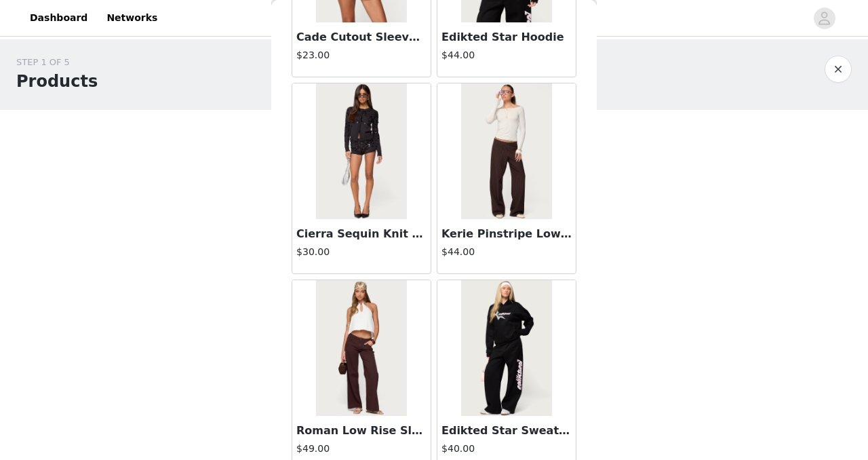
scroll to position [25223, 0]
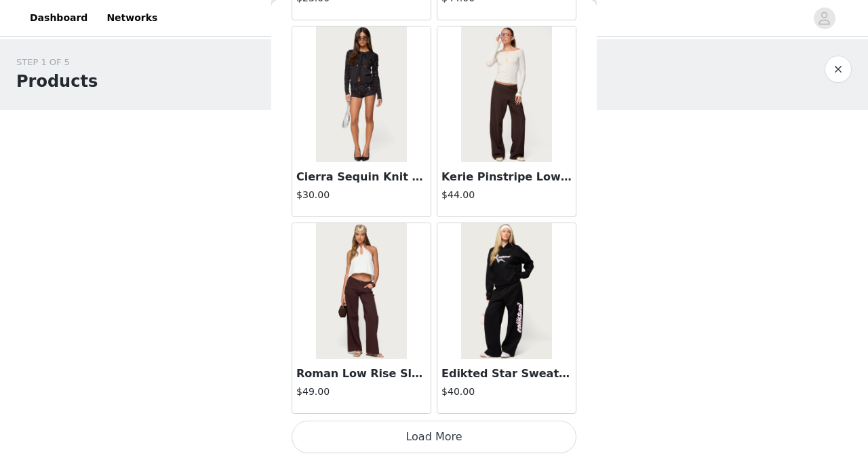
click at [400, 433] on button "Load More" at bounding box center [434, 437] width 285 height 33
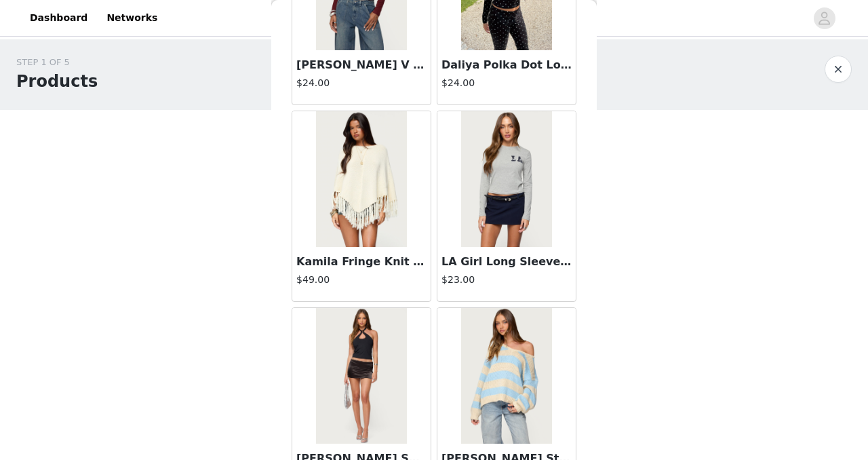
scroll to position [27191, 0]
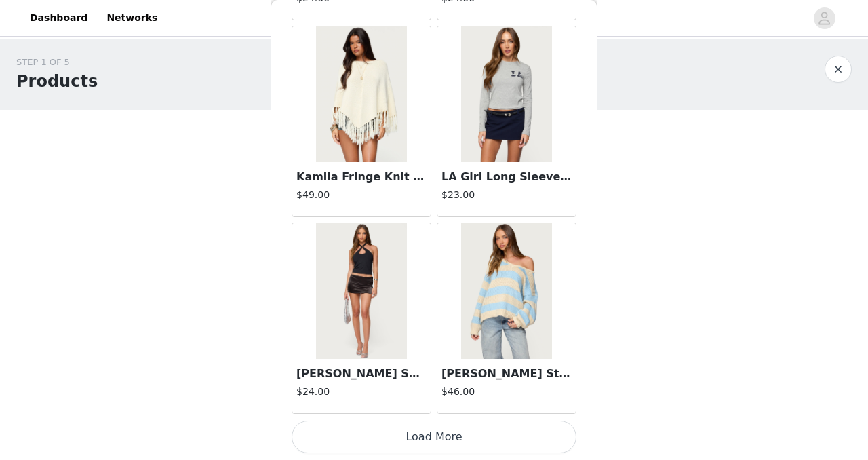
click at [438, 421] on button "Load More" at bounding box center [434, 437] width 285 height 33
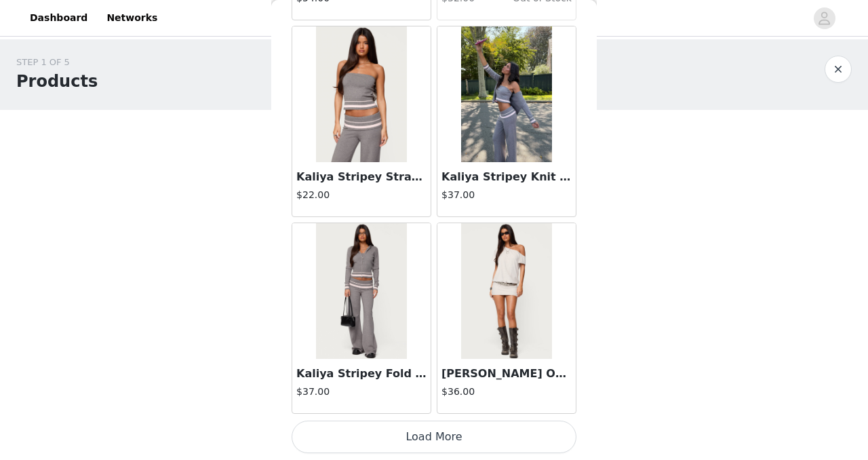
scroll to position [29157, 0]
click at [379, 443] on button "Load More" at bounding box center [434, 437] width 285 height 33
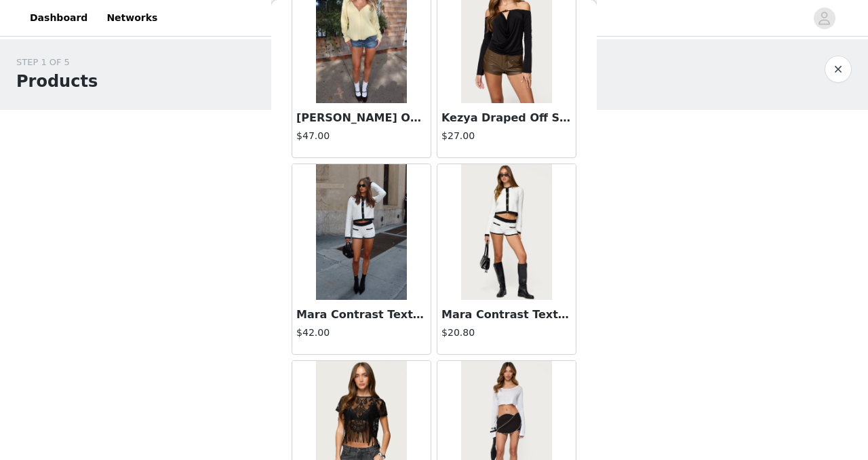
scroll to position [31125, 0]
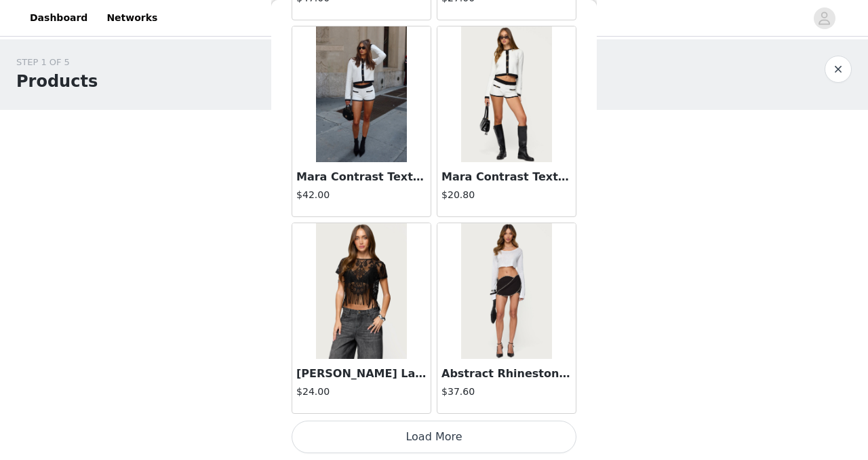
click at [404, 442] on button "Load More" at bounding box center [434, 437] width 285 height 33
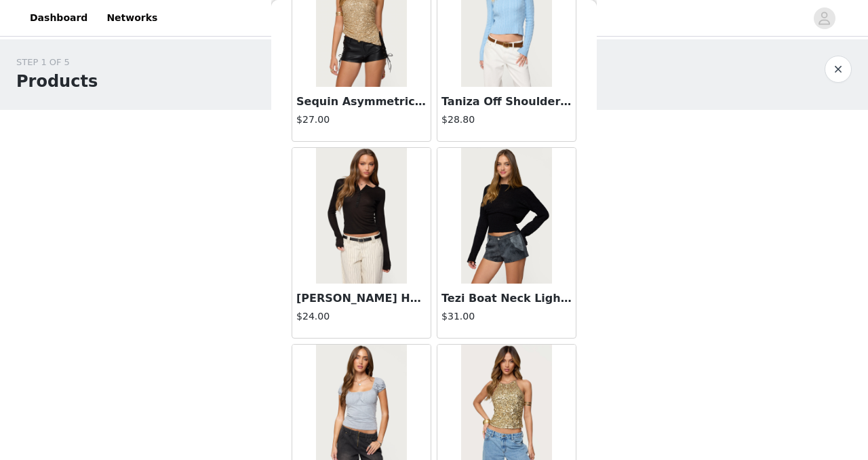
scroll to position [33093, 0]
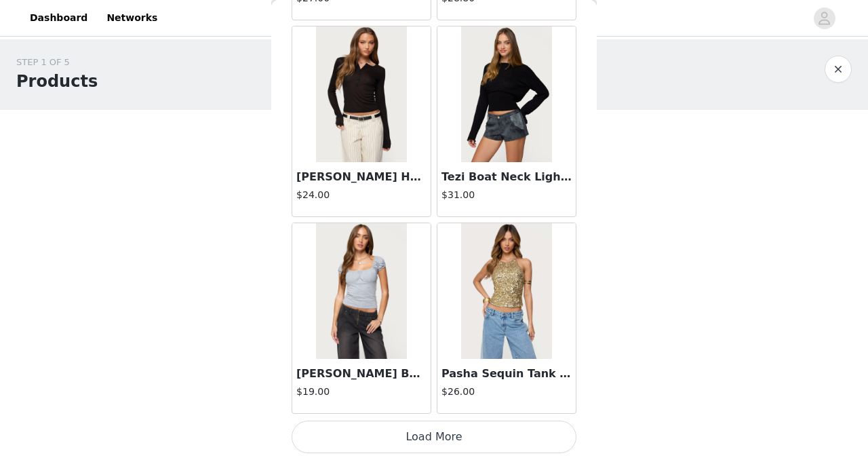
click at [393, 442] on button "Load More" at bounding box center [434, 437] width 285 height 33
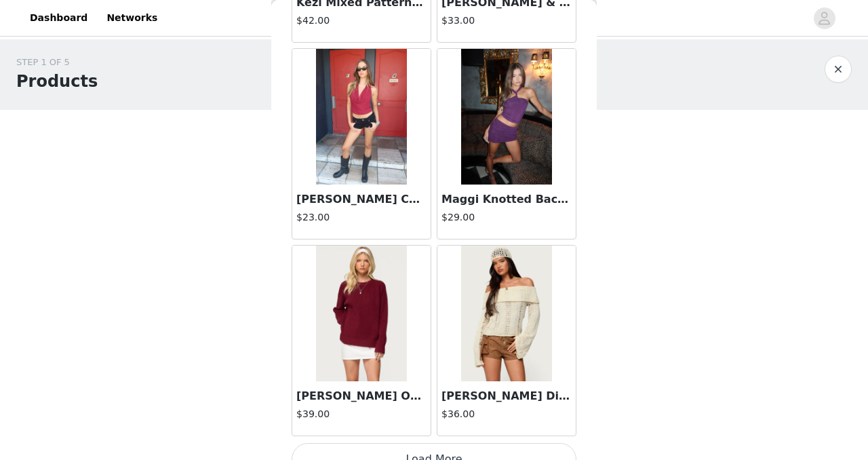
scroll to position [35060, 0]
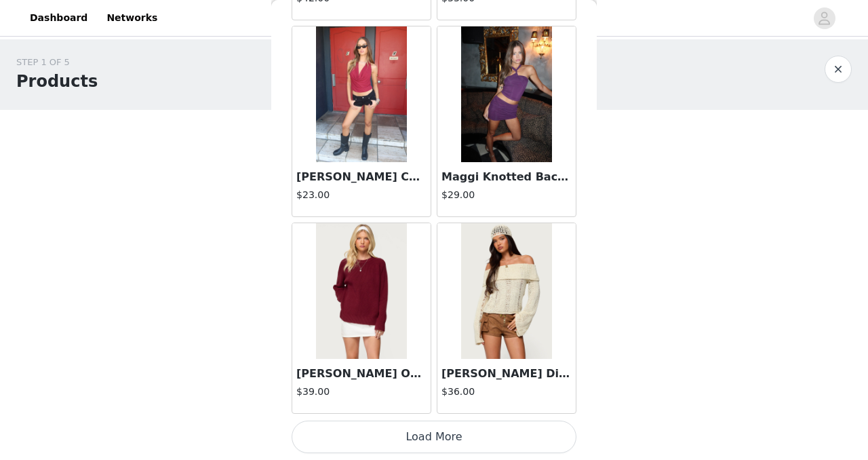
click at [406, 433] on button "Load More" at bounding box center [434, 437] width 285 height 33
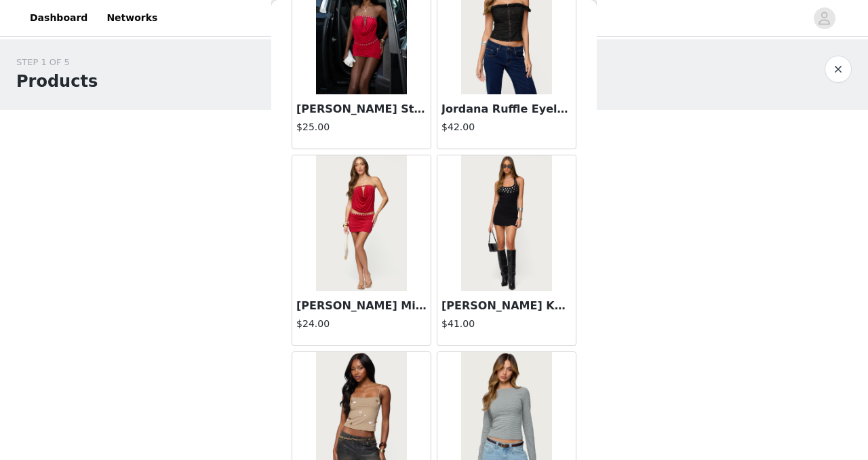
scroll to position [37027, 0]
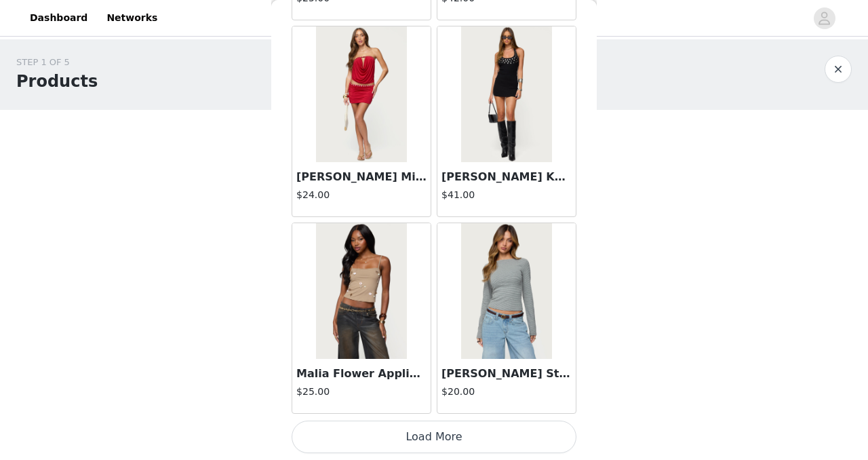
click at [398, 442] on button "Load More" at bounding box center [434, 437] width 285 height 33
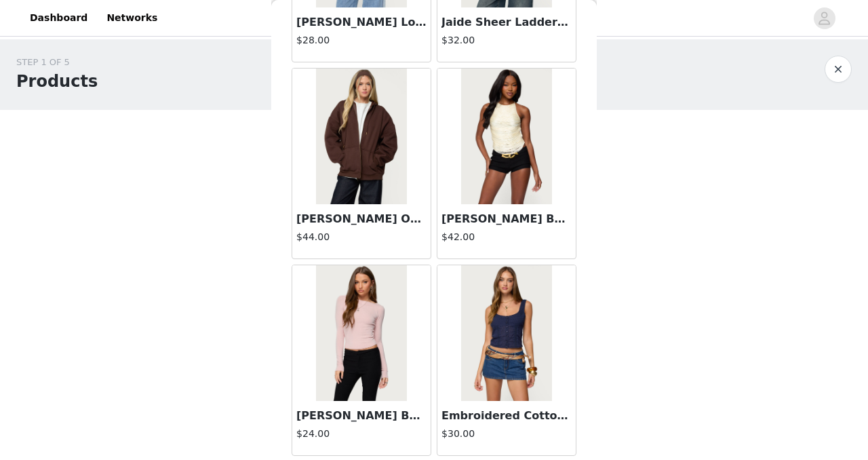
scroll to position [38994, 0]
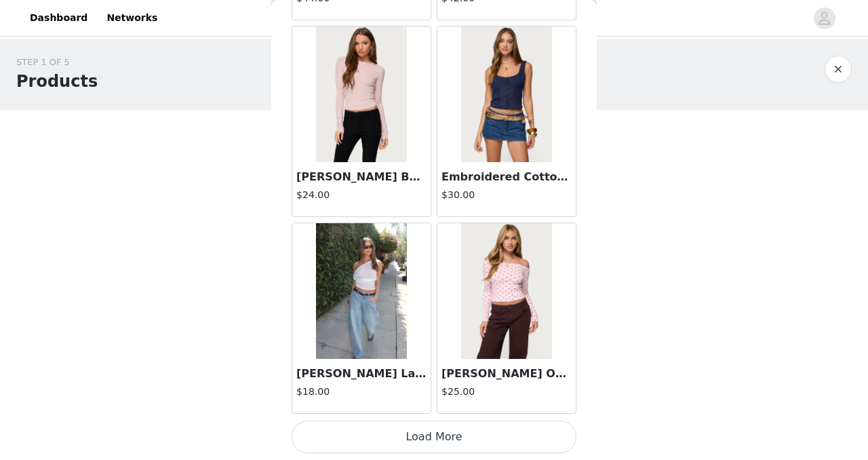
click at [385, 440] on button "Load More" at bounding box center [434, 437] width 285 height 33
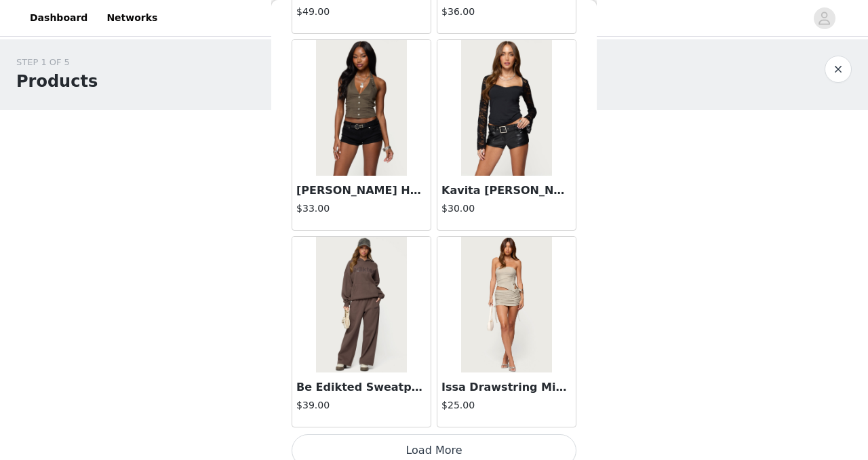
scroll to position [40962, 0]
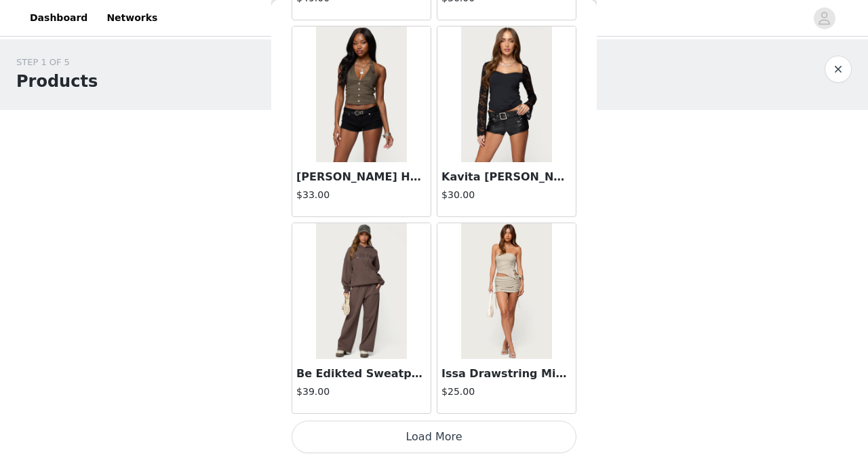
click at [379, 438] on button "Load More" at bounding box center [434, 437] width 285 height 33
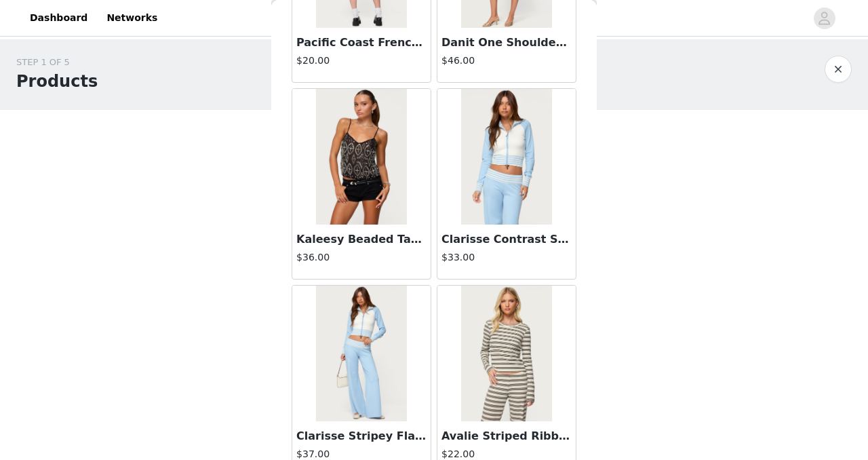
scroll to position [42929, 0]
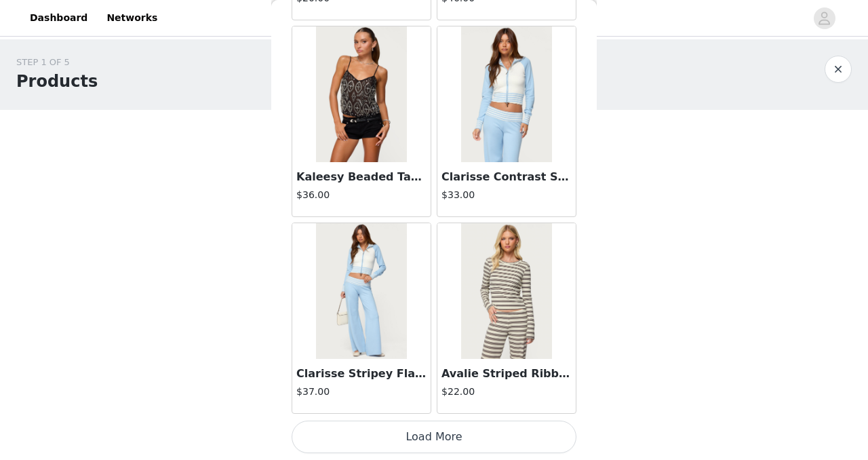
click at [399, 431] on button "Load More" at bounding box center [434, 437] width 285 height 33
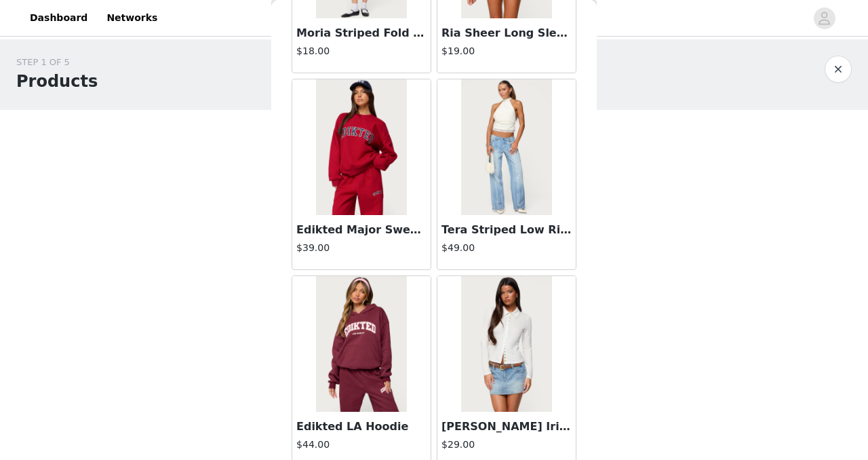
scroll to position [23793, 0]
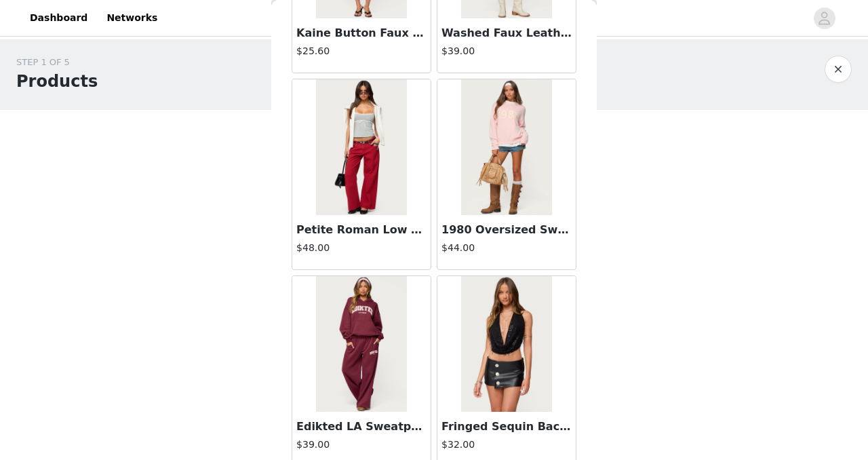
click at [360, 335] on img at bounding box center [361, 344] width 90 height 136
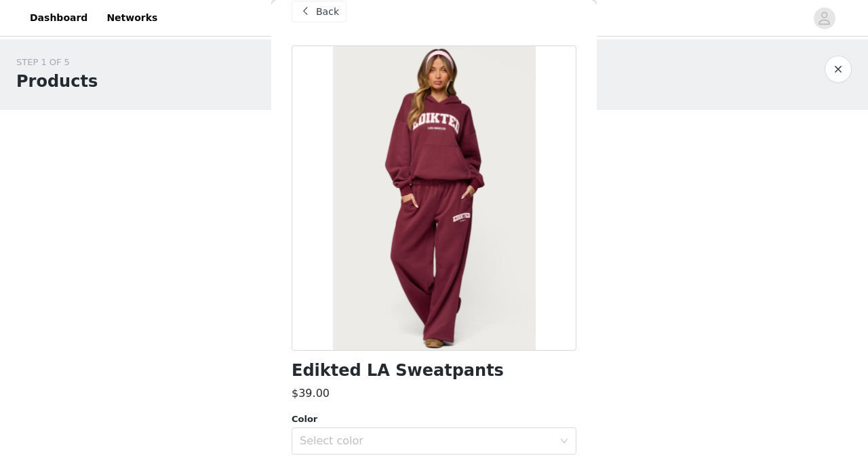
scroll to position [100, 0]
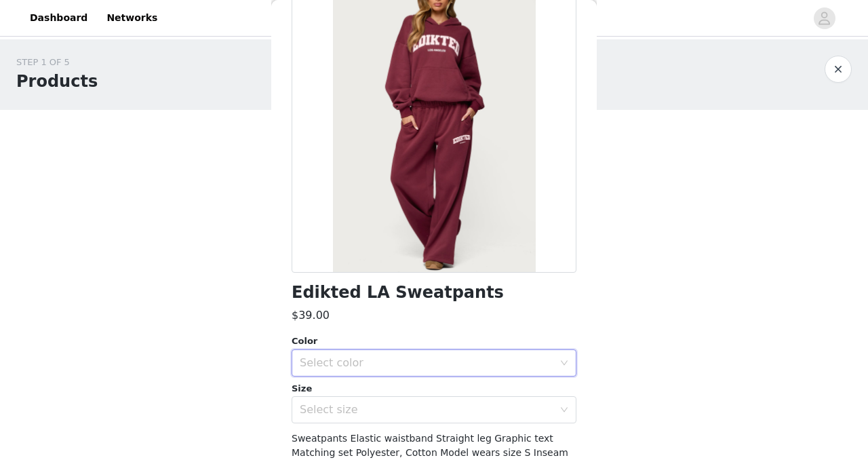
click at [417, 351] on div "Select color" at bounding box center [430, 363] width 260 height 26
click at [387, 387] on li "BURGUNDY" at bounding box center [434, 393] width 285 height 22
click at [382, 413] on div "Select size" at bounding box center [427, 410] width 254 height 14
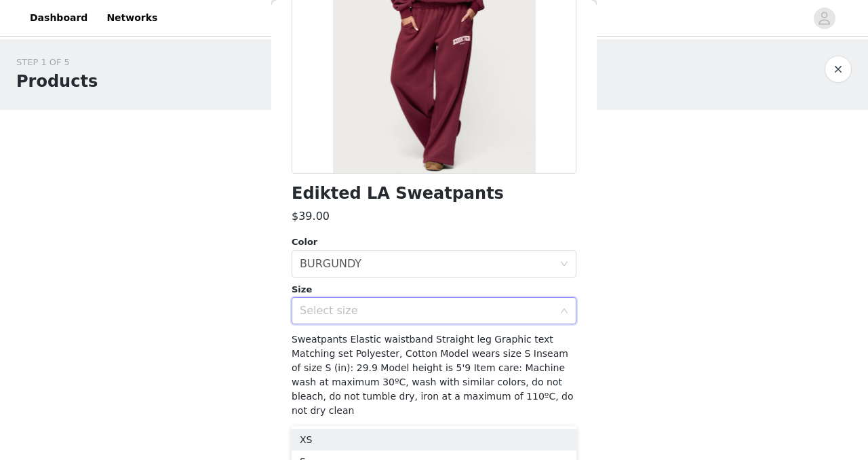
scroll to position [200, 0]
click at [353, 443] on li "XS" at bounding box center [434, 440] width 285 height 22
click at [385, 362] on span "Sweatpants Elastic waistband Straight leg Graphic text Matching set Polyester, …" at bounding box center [433, 374] width 282 height 82
click at [394, 306] on div "Select size XS" at bounding box center [430, 310] width 260 height 26
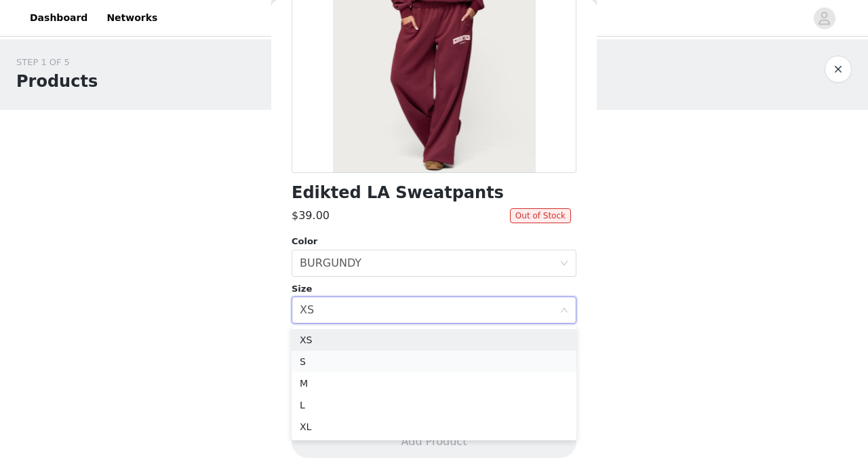
click at [368, 360] on li "S" at bounding box center [434, 362] width 285 height 22
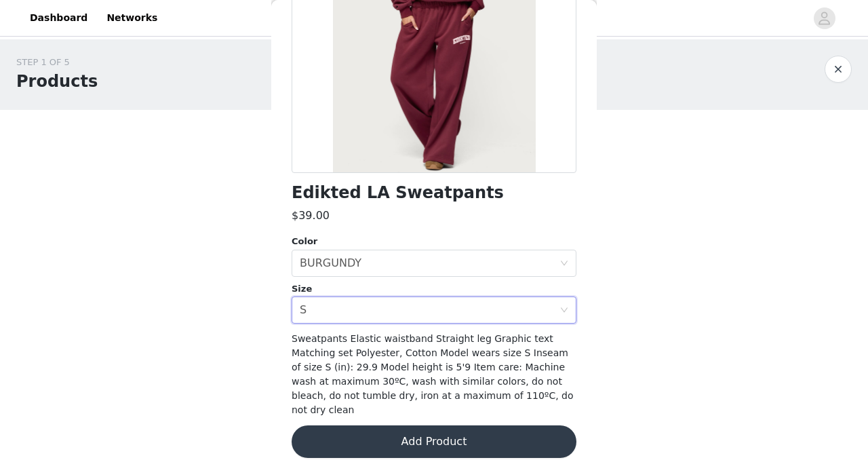
click at [379, 200] on h1 "Edikted LA Sweatpants" at bounding box center [398, 193] width 212 height 18
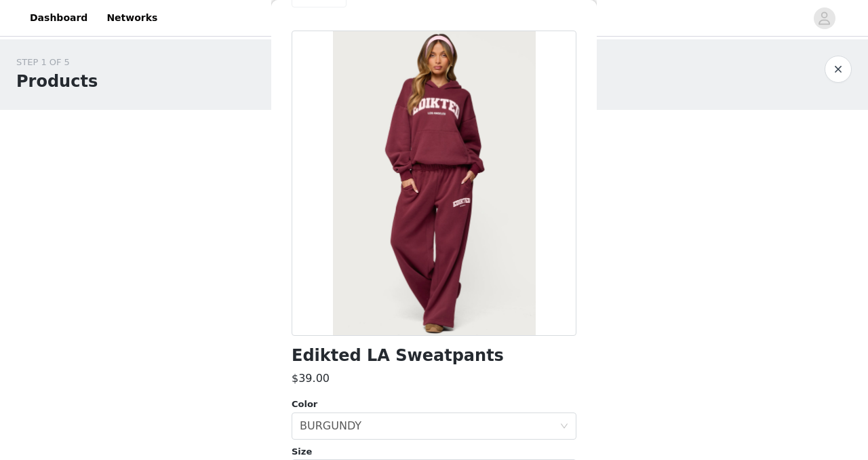
scroll to position [32, 0]
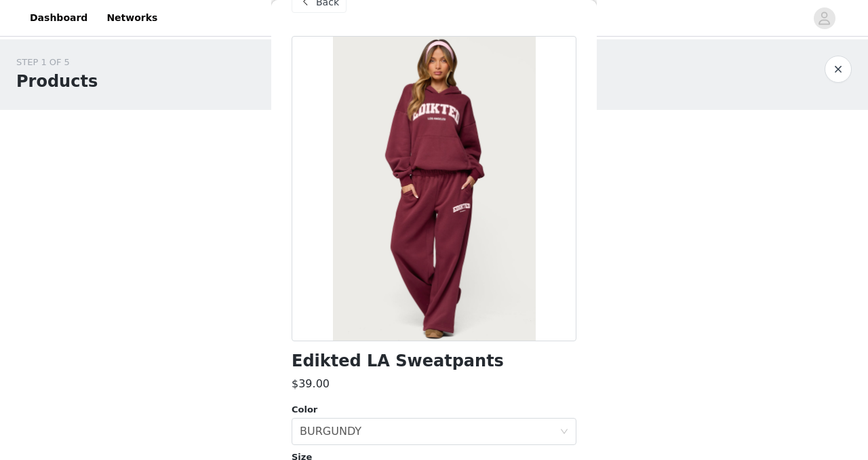
click at [265, 207] on div "STEP 1 OF 5 Products Choose as many products as you'd like, up to $150.00. 0 Se…" at bounding box center [434, 159] width 868 height 240
click at [844, 66] on button "button" at bounding box center [838, 69] width 27 height 27
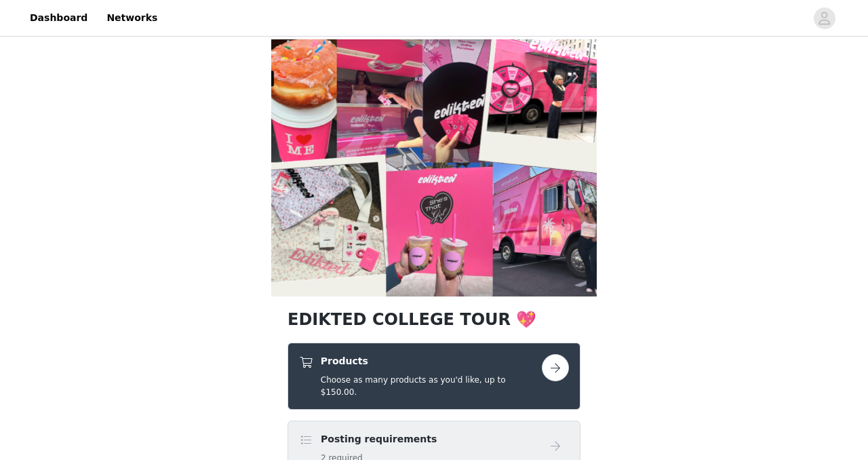
click at [434, 371] on div "Products Choose as many products as you'd like, up to $150.00." at bounding box center [431, 376] width 221 height 44
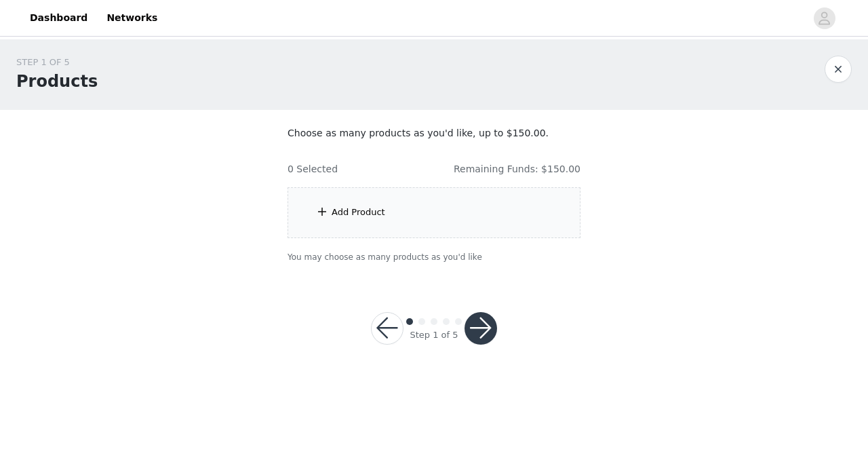
click at [394, 218] on div "Add Product" at bounding box center [434, 212] width 293 height 51
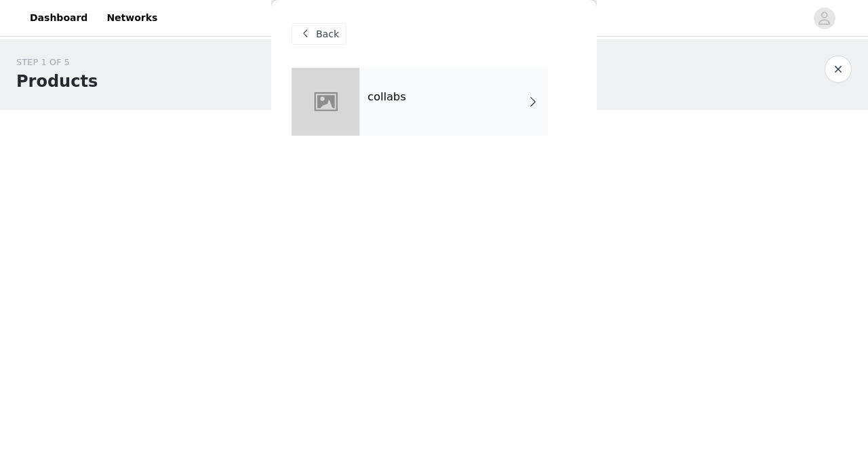
click at [417, 83] on div "collabs" at bounding box center [454, 102] width 189 height 68
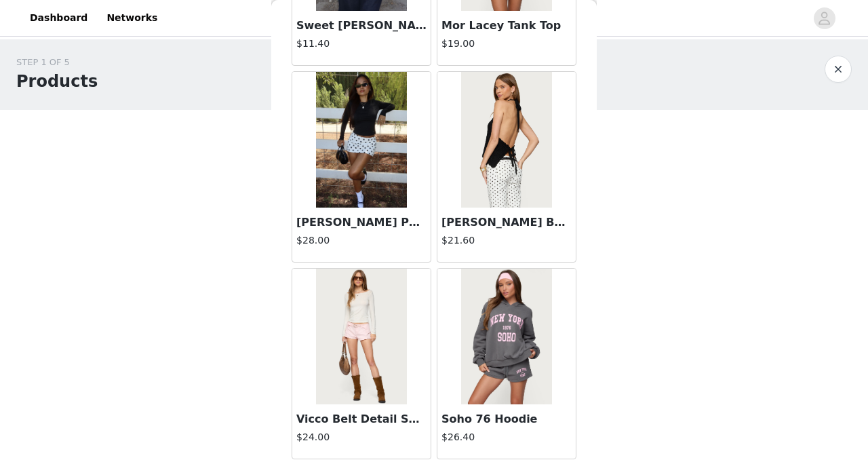
scroll to position [1594, 0]
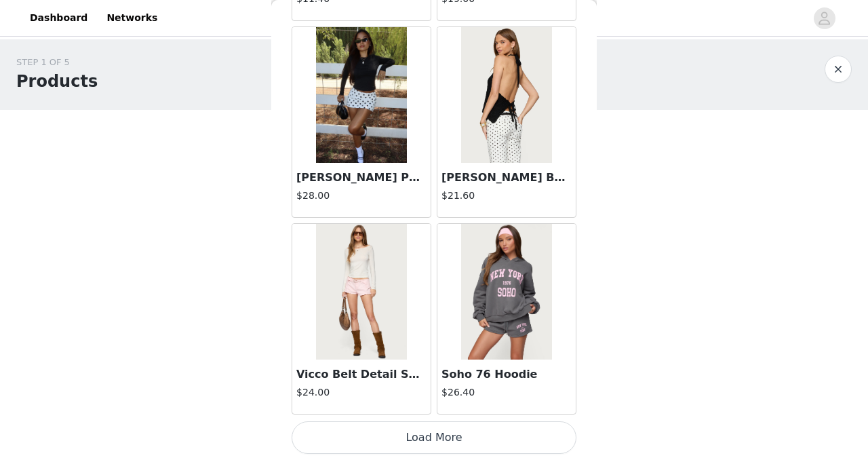
click at [364, 446] on button "Load More" at bounding box center [434, 437] width 285 height 33
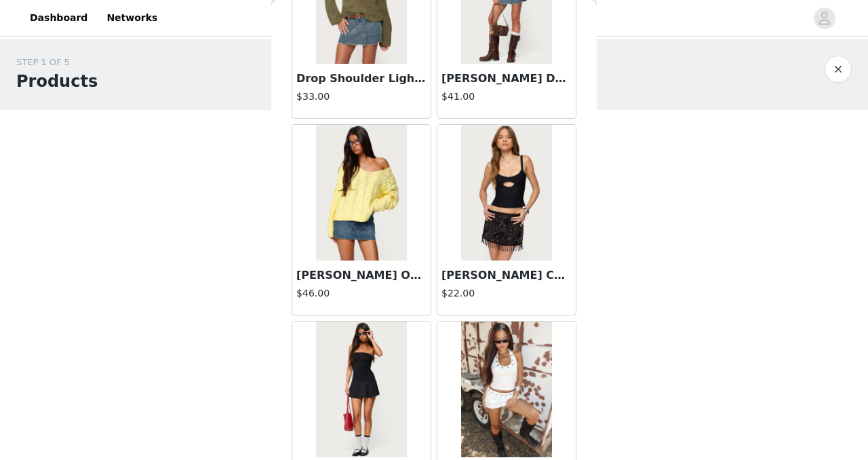
scroll to position [3583, 0]
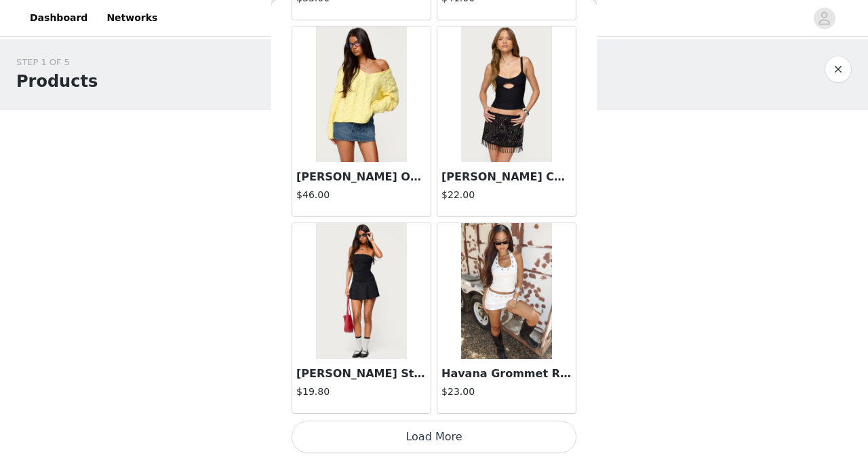
click at [397, 439] on button "Load More" at bounding box center [434, 437] width 285 height 33
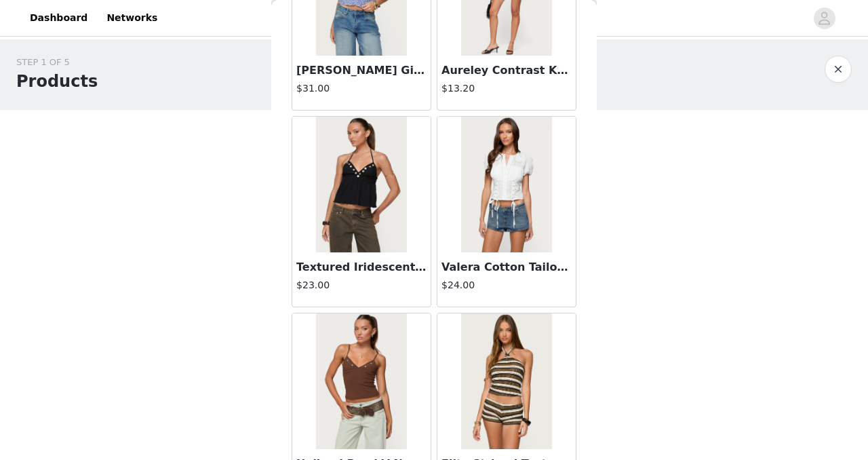
scroll to position [5550, 0]
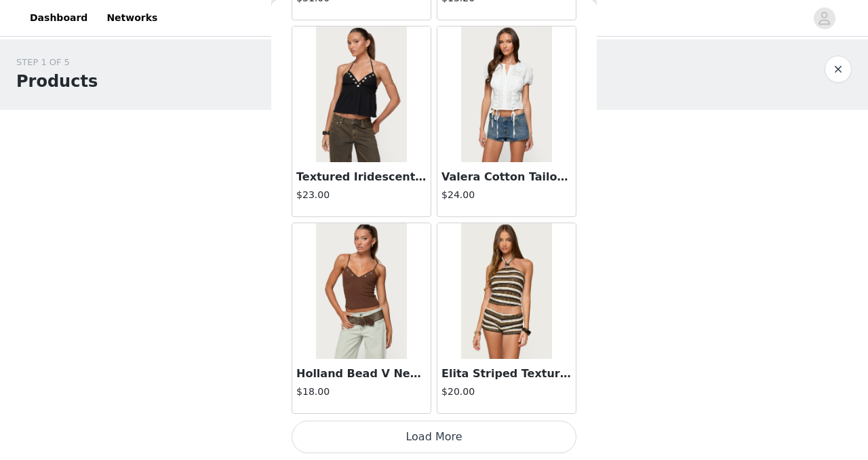
click at [408, 444] on button "Load More" at bounding box center [434, 437] width 285 height 33
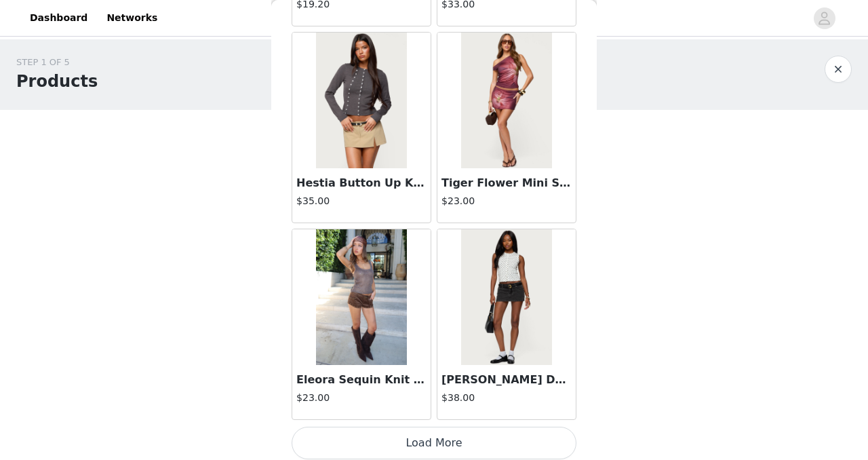
scroll to position [7518, 0]
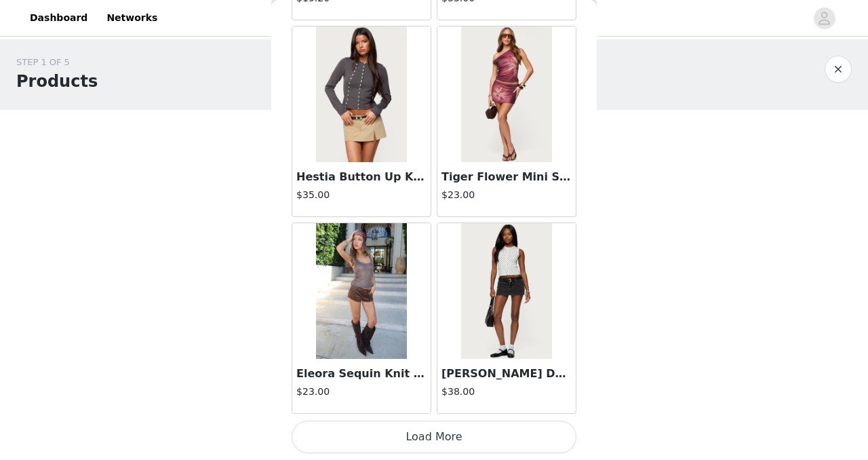
click at [438, 431] on button "Load More" at bounding box center [434, 437] width 285 height 33
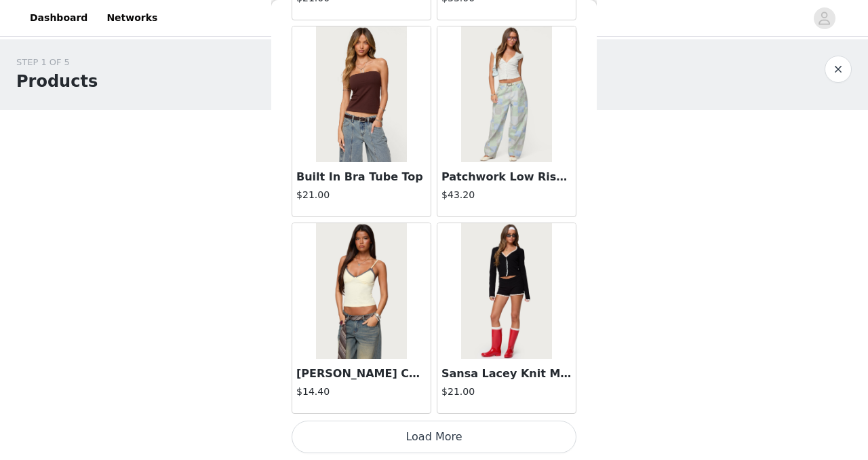
scroll to position [9484, 0]
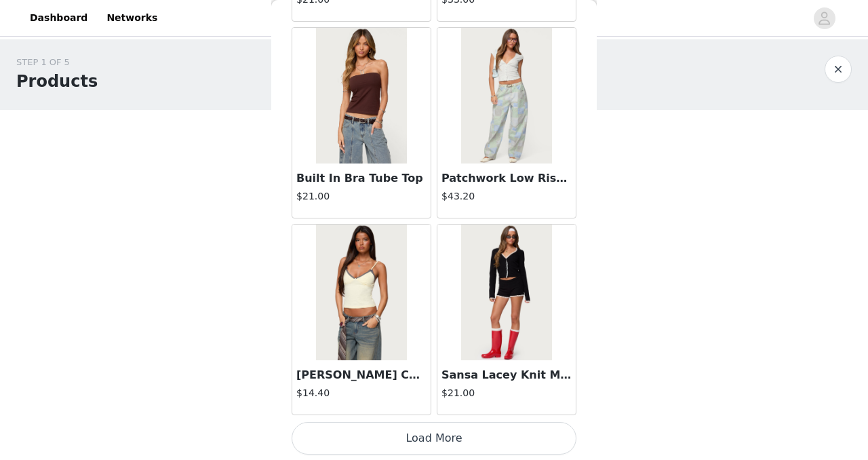
click at [381, 438] on button "Load More" at bounding box center [434, 438] width 285 height 33
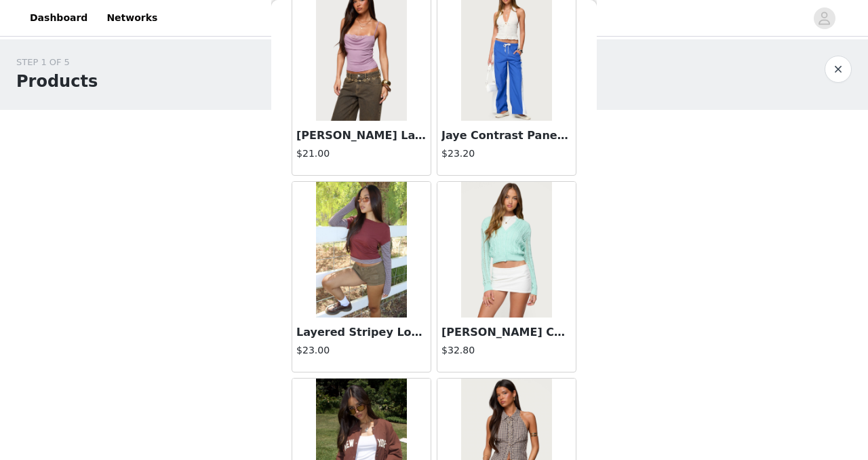
scroll to position [11452, 0]
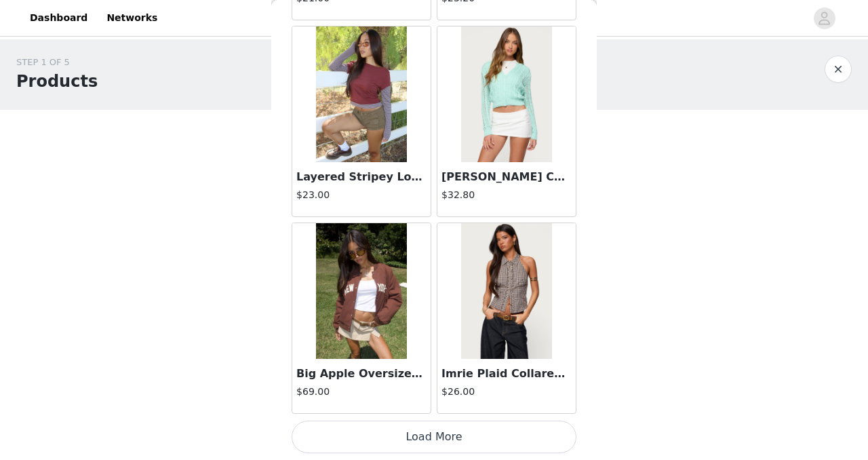
click at [463, 433] on button "Load More" at bounding box center [434, 437] width 285 height 33
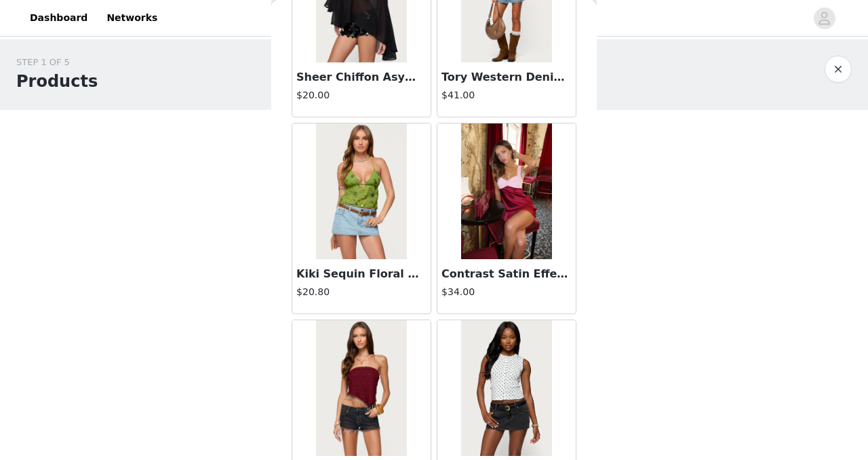
scroll to position [13420, 0]
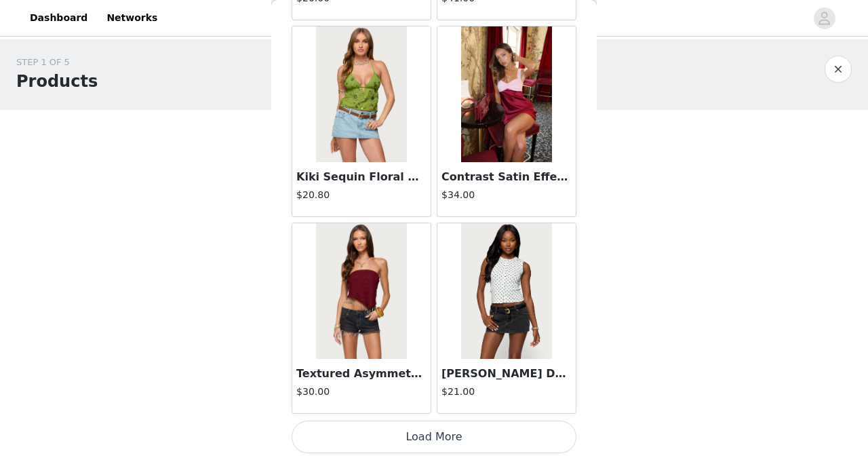
click at [458, 438] on button "Load More" at bounding box center [434, 437] width 285 height 33
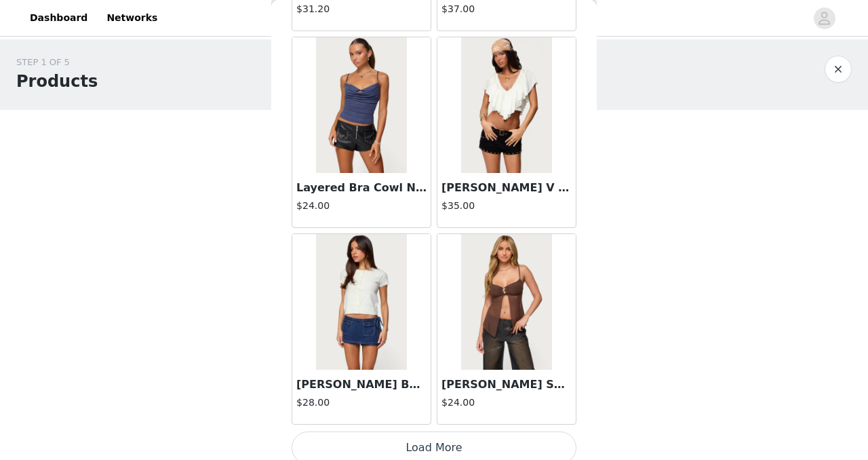
scroll to position [15387, 0]
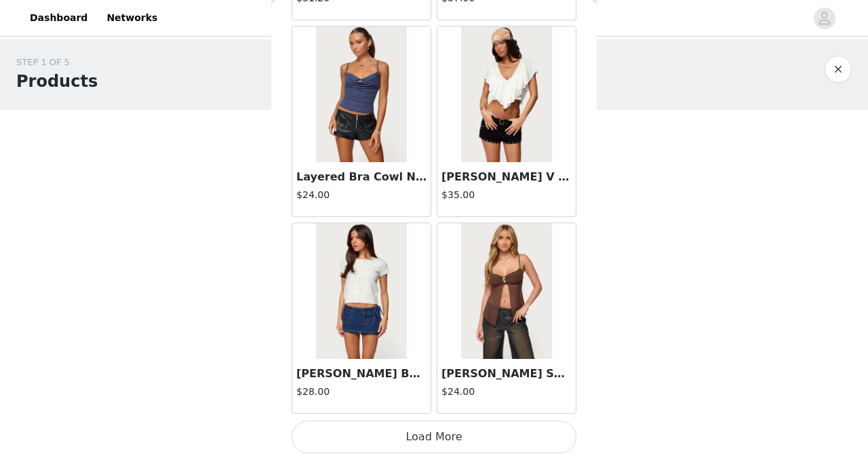
click at [440, 433] on button "Load More" at bounding box center [434, 437] width 285 height 33
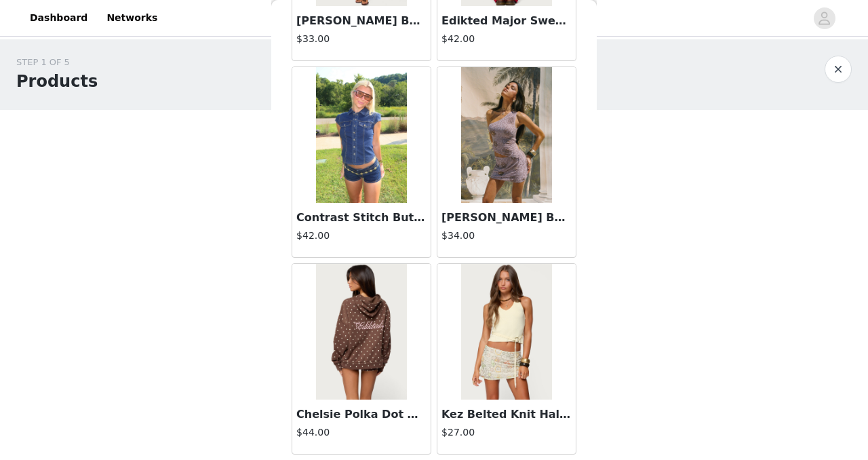
scroll to position [17354, 0]
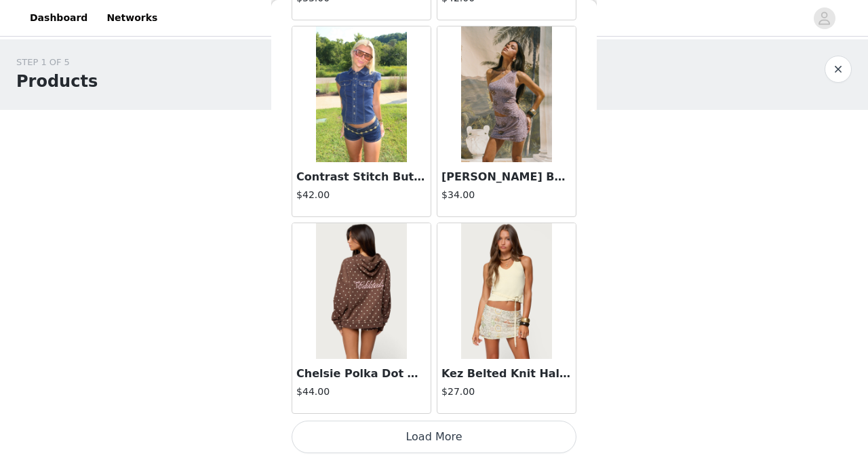
click at [416, 436] on button "Load More" at bounding box center [434, 437] width 285 height 33
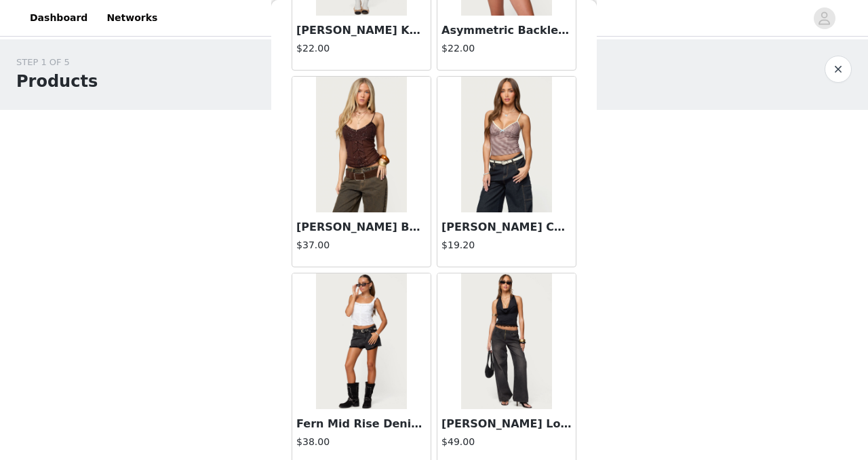
scroll to position [19322, 0]
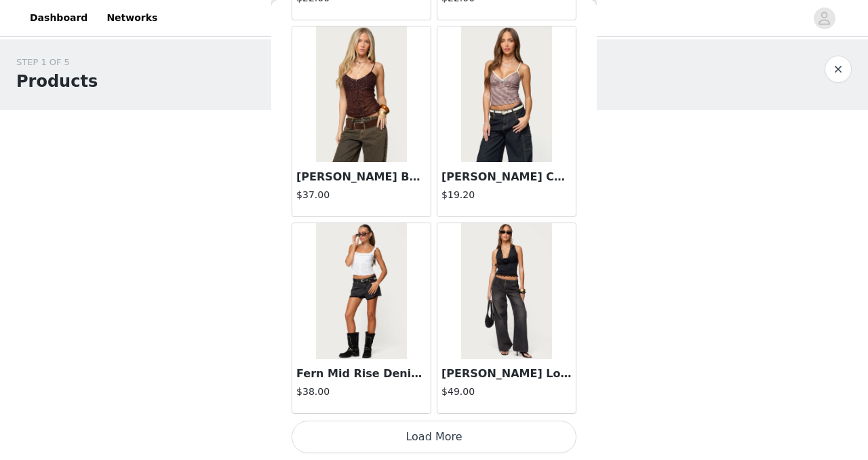
click at [414, 444] on button "Load More" at bounding box center [434, 437] width 285 height 33
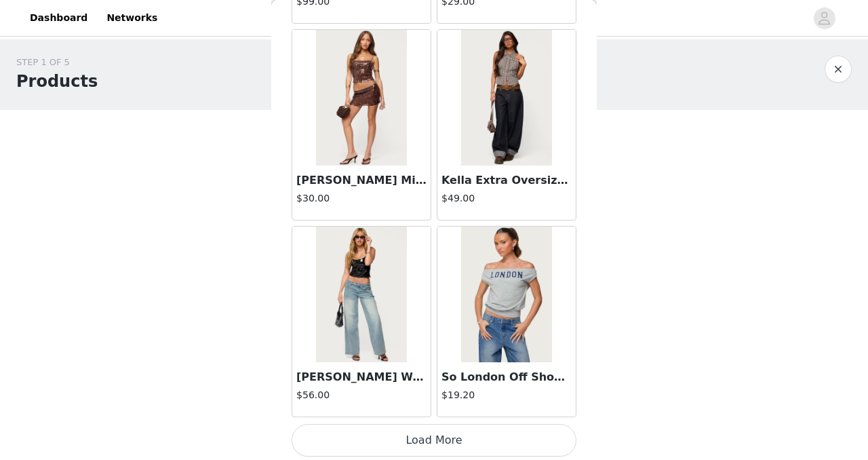
scroll to position [21289, 0]
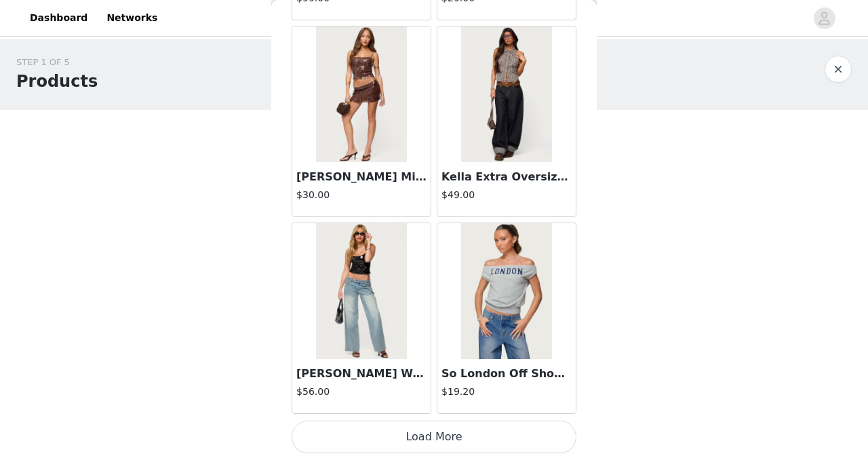
click at [410, 448] on button "Load More" at bounding box center [434, 437] width 285 height 33
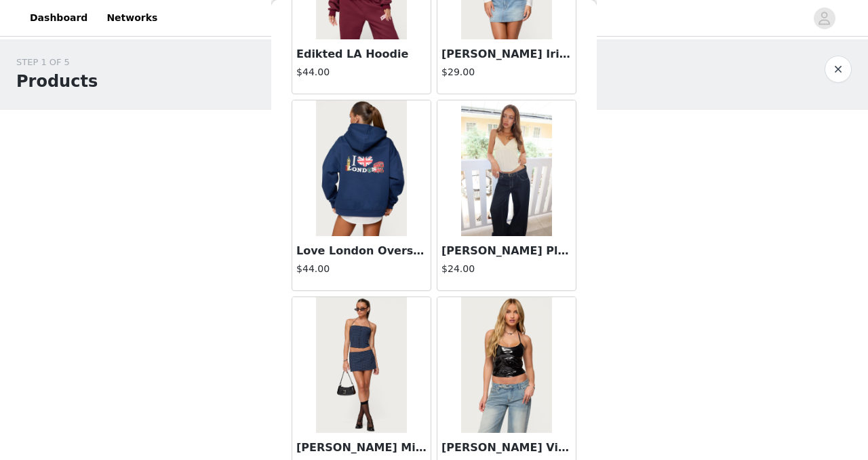
scroll to position [23184, 0]
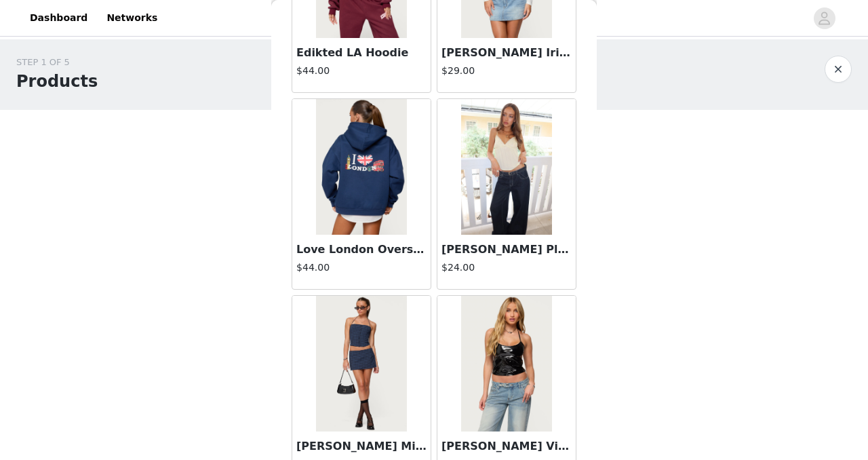
click at [486, 208] on img at bounding box center [506, 167] width 90 height 136
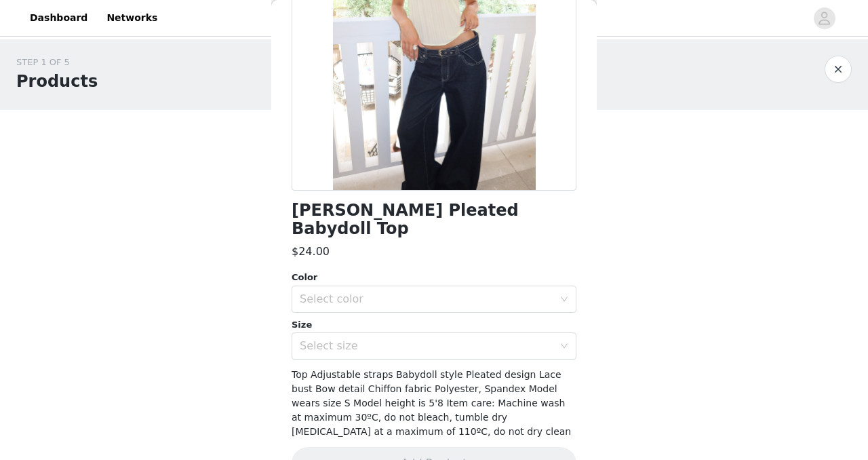
scroll to position [178, 0]
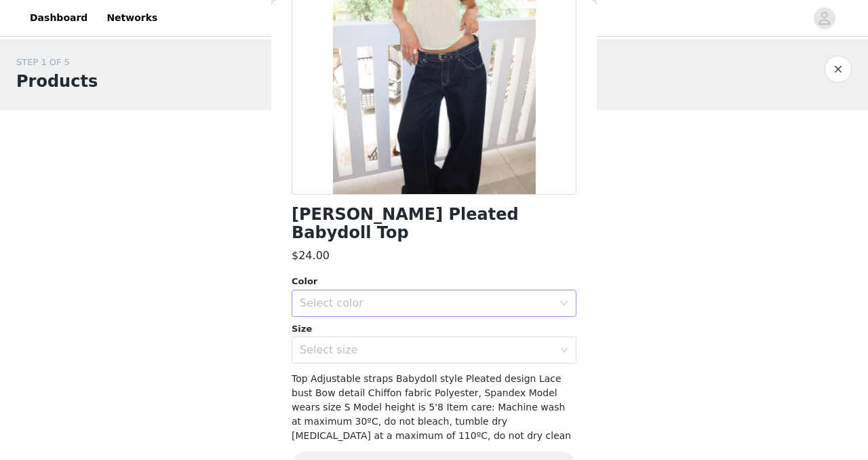
click at [433, 296] on div "Select color" at bounding box center [427, 303] width 254 height 14
click at [410, 309] on li "YELLOW" at bounding box center [434, 315] width 285 height 22
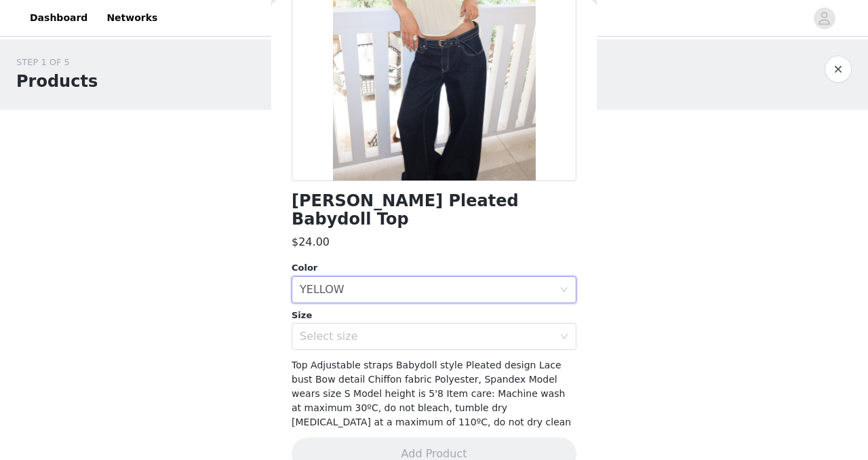
scroll to position [193, 0]
click at [400, 329] on div "Select size" at bounding box center [427, 336] width 254 height 14
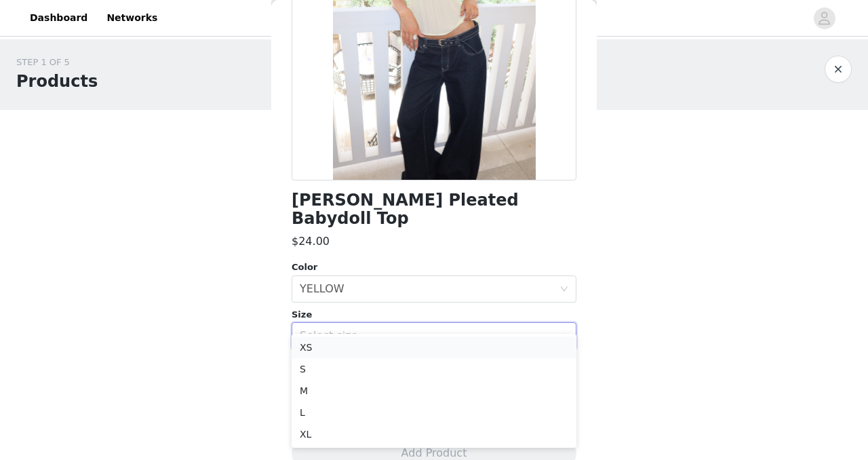
click at [385, 341] on li "XS" at bounding box center [434, 347] width 285 height 22
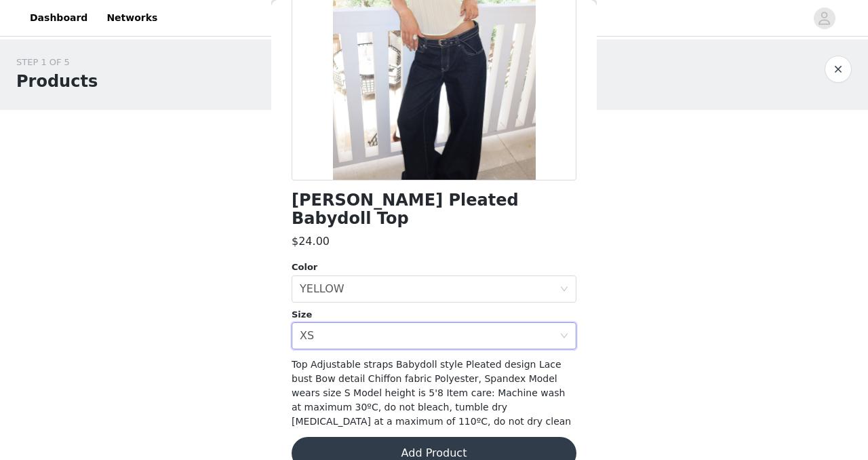
click at [385, 437] on button "Add Product" at bounding box center [434, 453] width 285 height 33
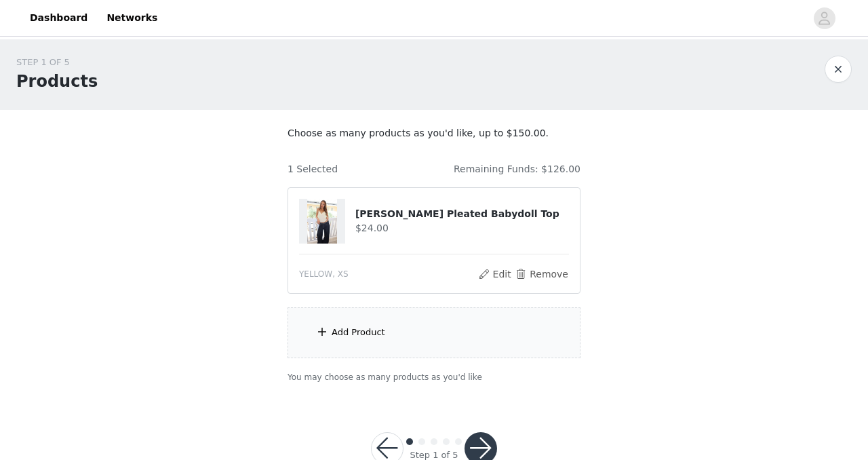
click at [356, 326] on div "Add Product" at bounding box center [359, 333] width 54 height 14
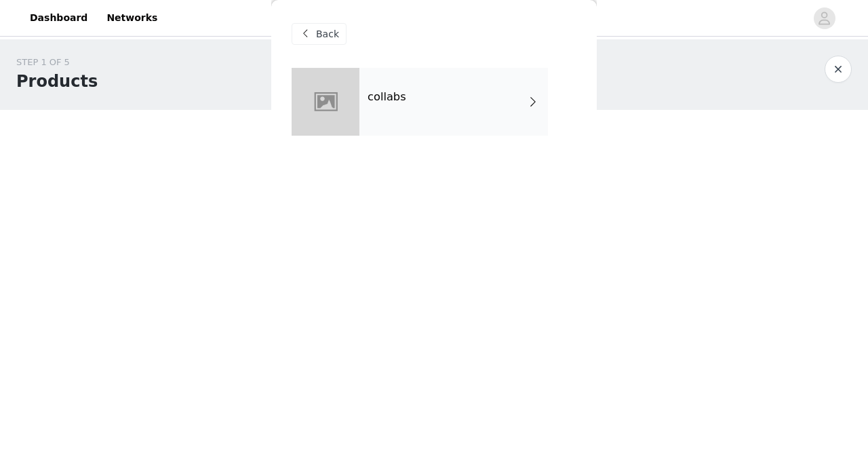
click at [419, 71] on div "collabs" at bounding box center [454, 102] width 189 height 68
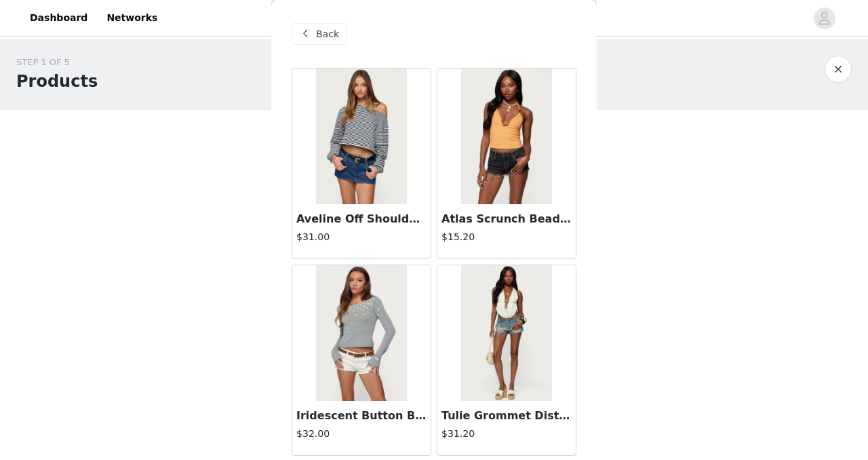
scroll to position [1616, 0]
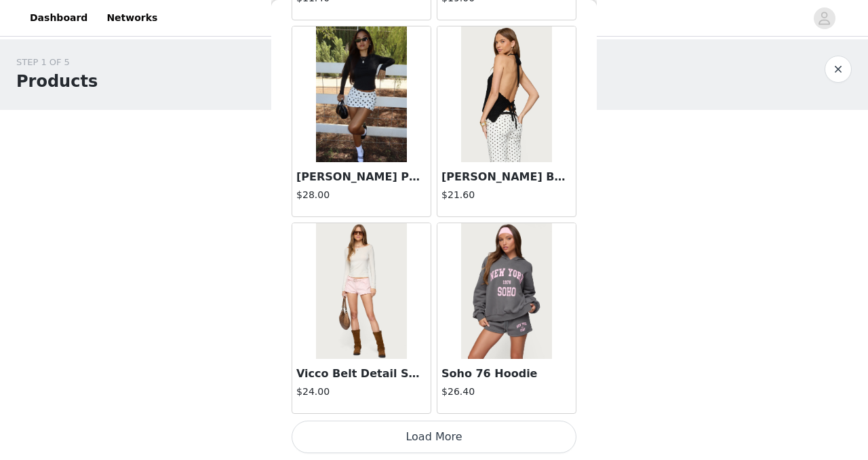
click at [360, 436] on button "Load More" at bounding box center [434, 437] width 285 height 33
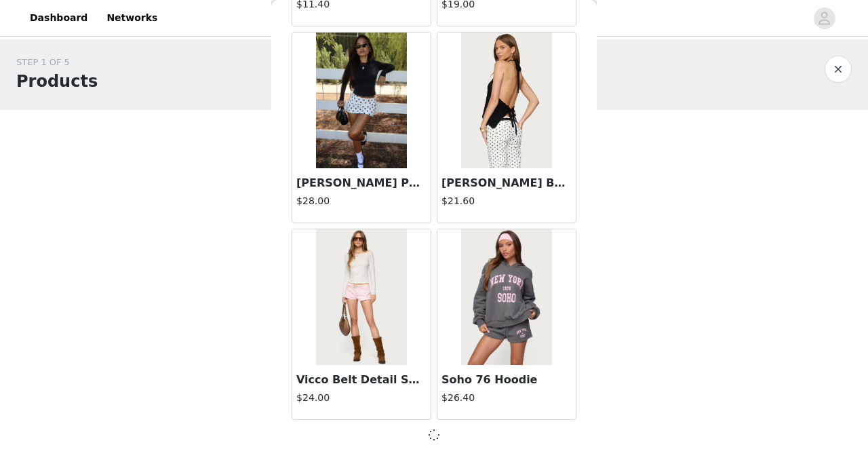
scroll to position [1610, 0]
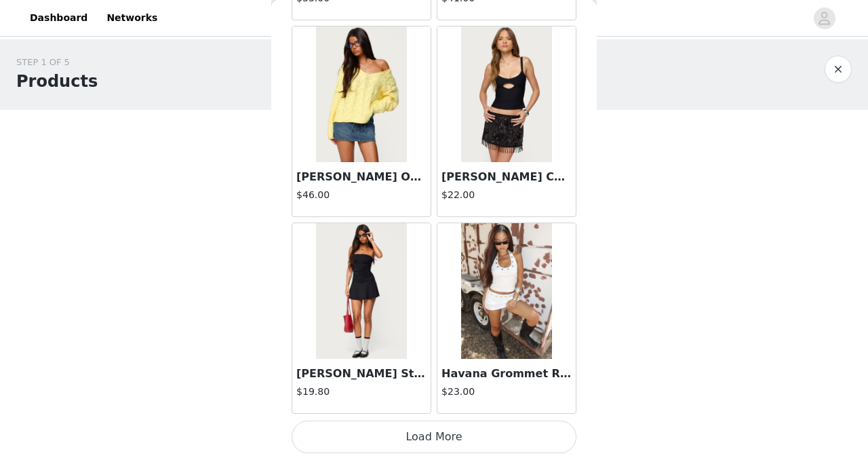
click at [360, 436] on button "Load More" at bounding box center [434, 437] width 285 height 33
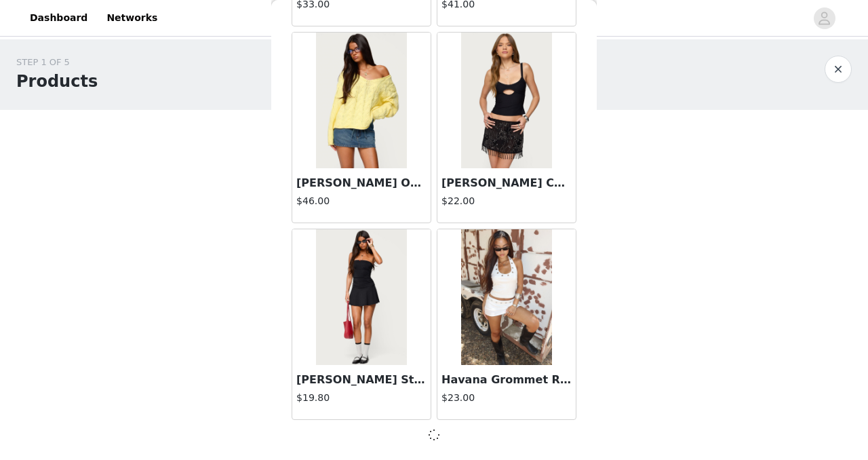
scroll to position [37, 0]
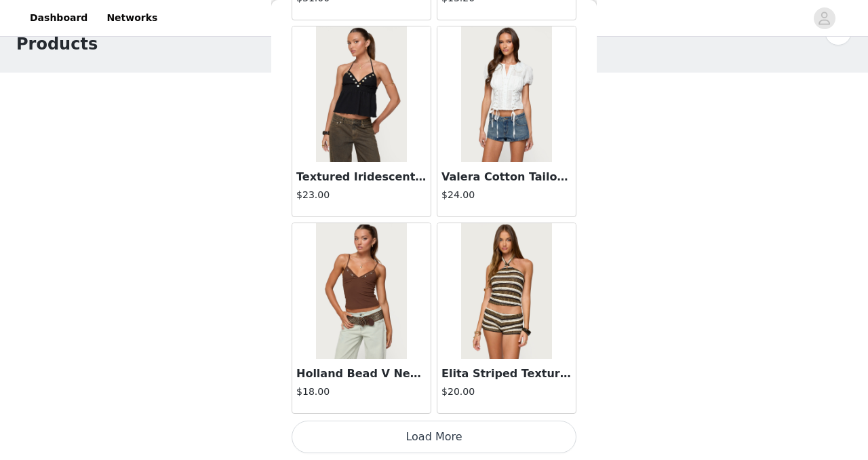
click at [381, 439] on button "Load More" at bounding box center [434, 437] width 285 height 33
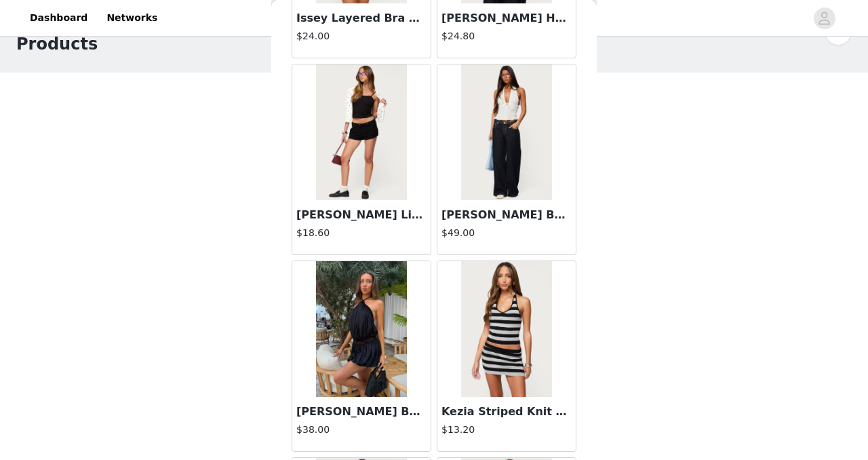
scroll to position [7518, 0]
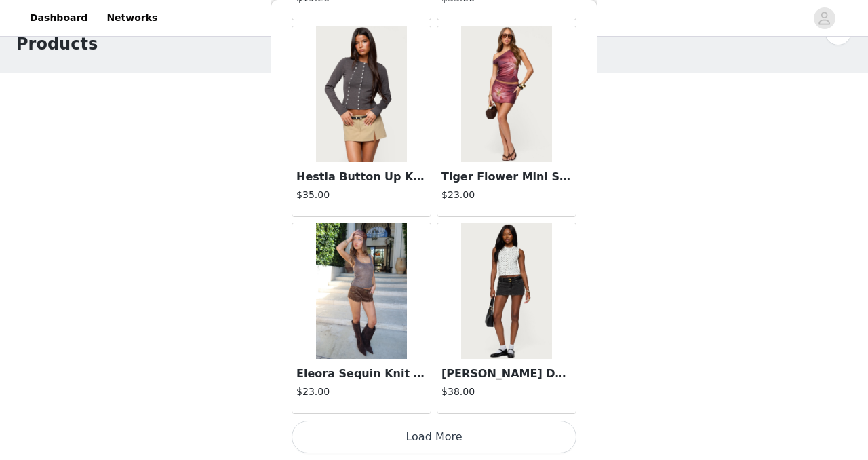
click at [381, 431] on button "Load More" at bounding box center [434, 437] width 285 height 33
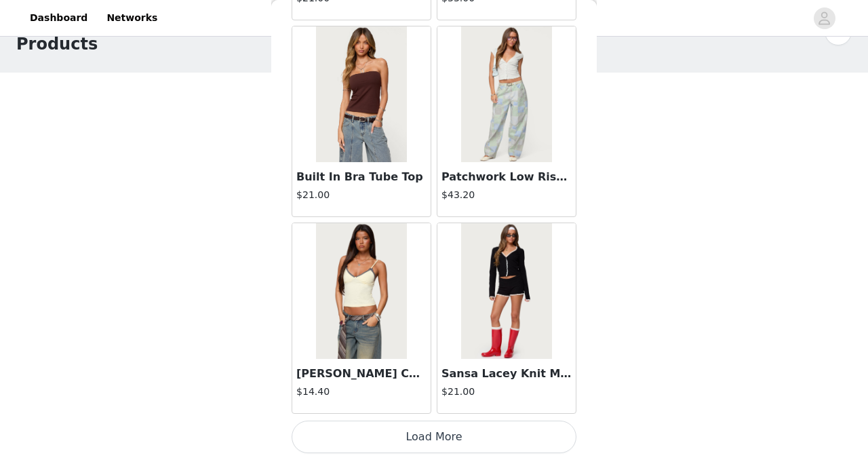
click at [384, 425] on button "Load More" at bounding box center [434, 437] width 285 height 33
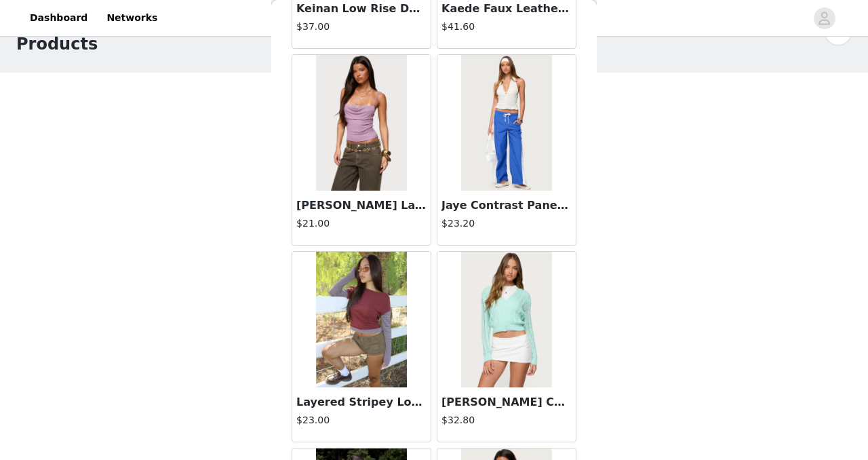
scroll to position [11452, 0]
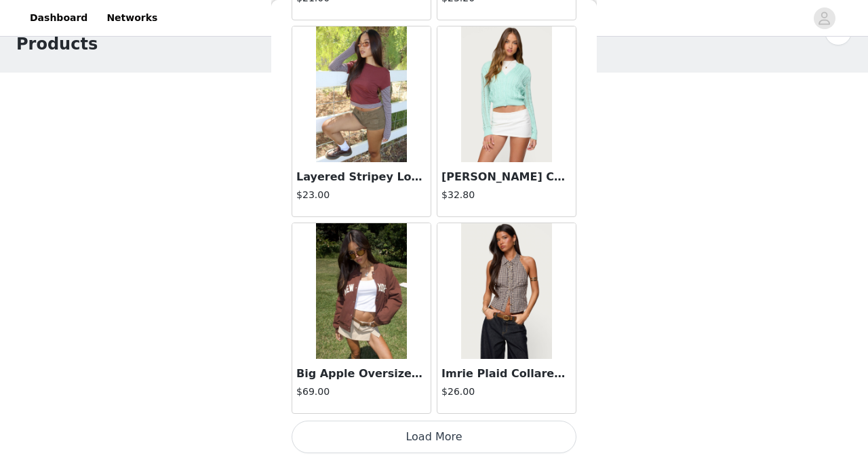
click at [383, 441] on button "Load More" at bounding box center [434, 437] width 285 height 33
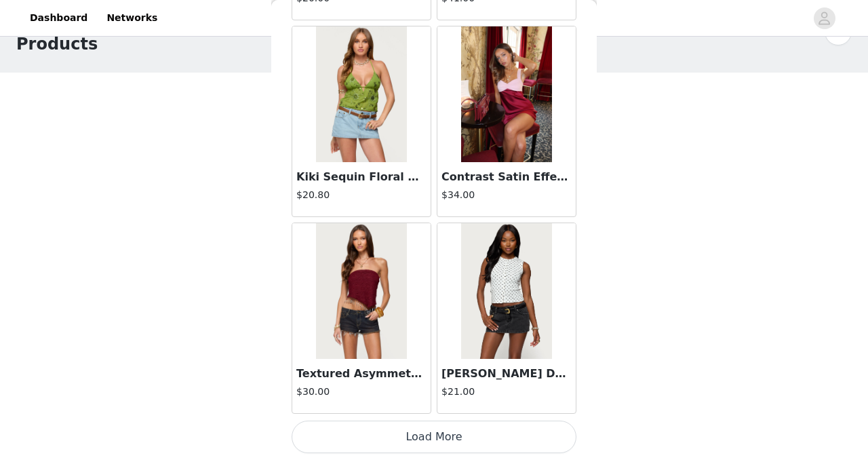
click at [383, 441] on button "Load More" at bounding box center [434, 437] width 285 height 33
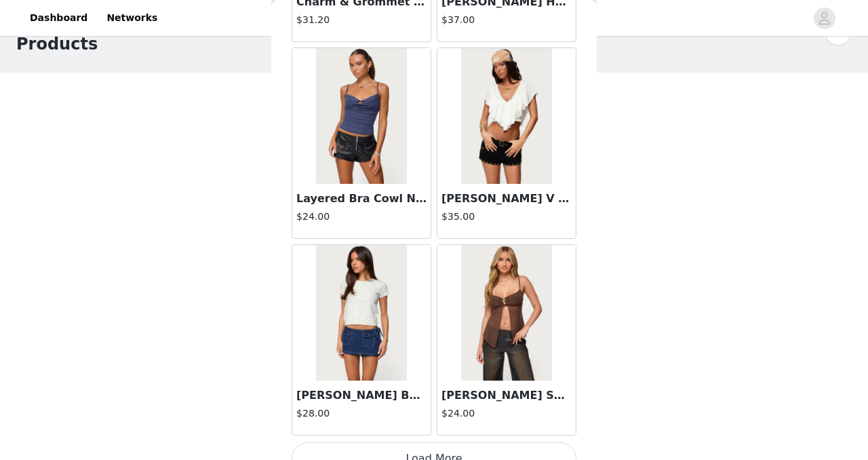
scroll to position [15387, 0]
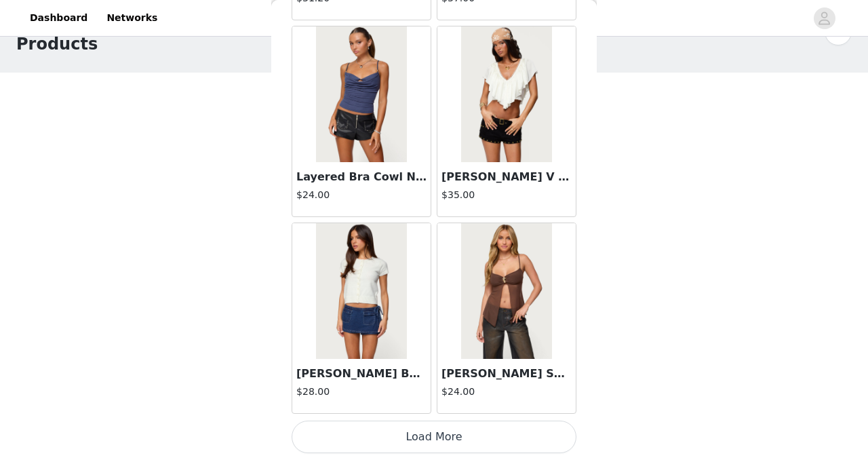
click at [408, 429] on button "Load More" at bounding box center [434, 437] width 285 height 33
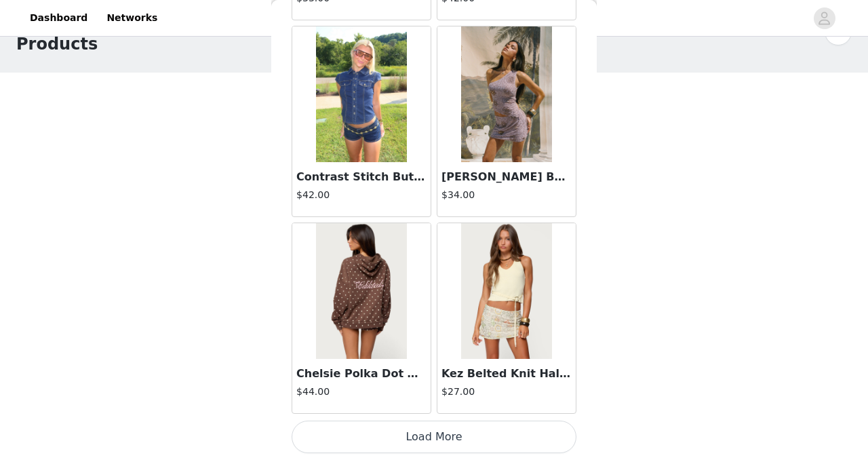
click at [408, 429] on button "Load More" at bounding box center [434, 437] width 285 height 33
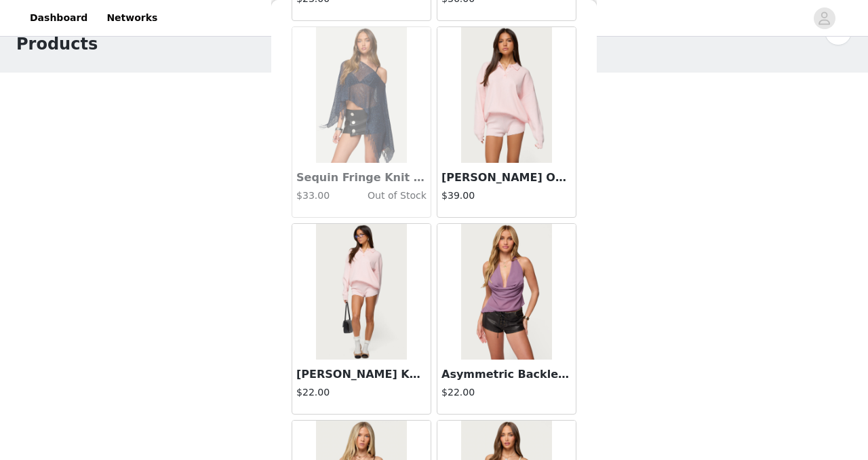
scroll to position [19322, 0]
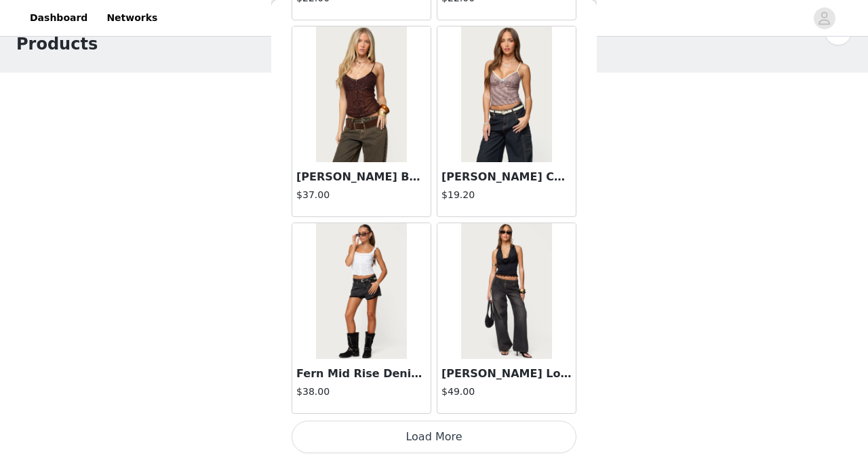
click at [385, 433] on button "Load More" at bounding box center [434, 437] width 285 height 33
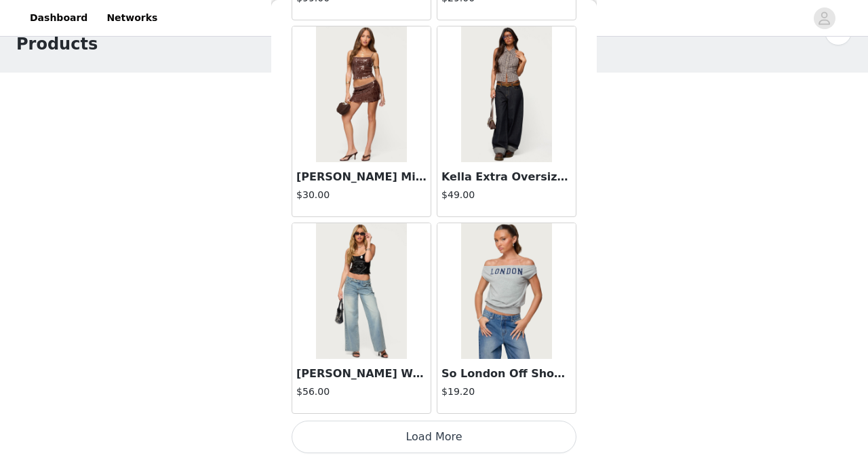
click at [403, 442] on button "Load More" at bounding box center [434, 437] width 285 height 33
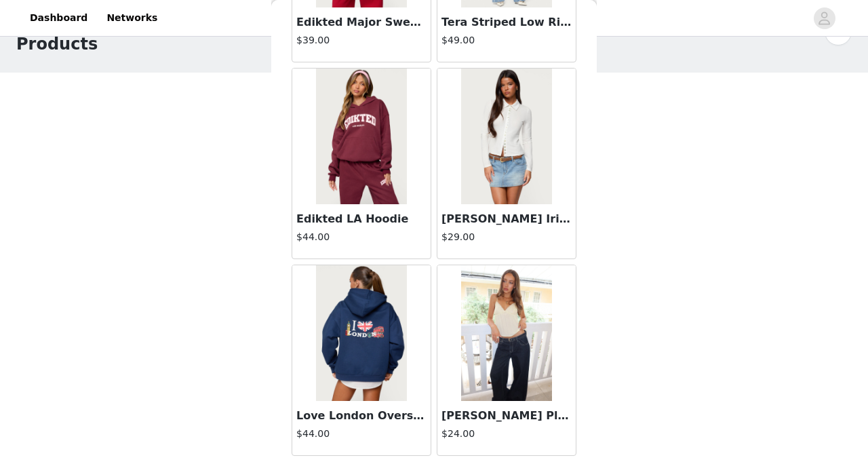
scroll to position [23256, 0]
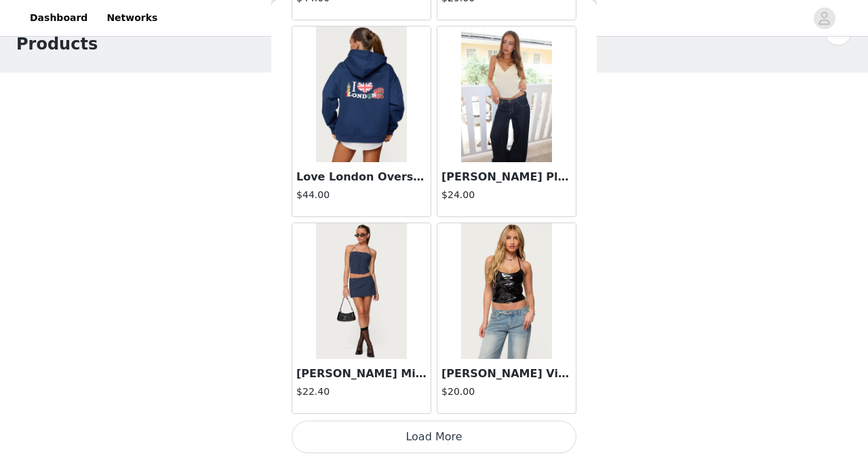
click at [404, 442] on button "Load More" at bounding box center [434, 437] width 285 height 33
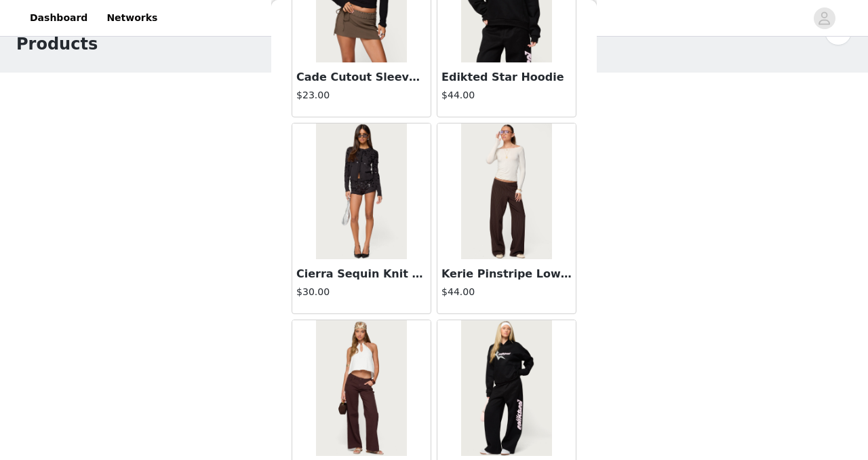
scroll to position [25223, 0]
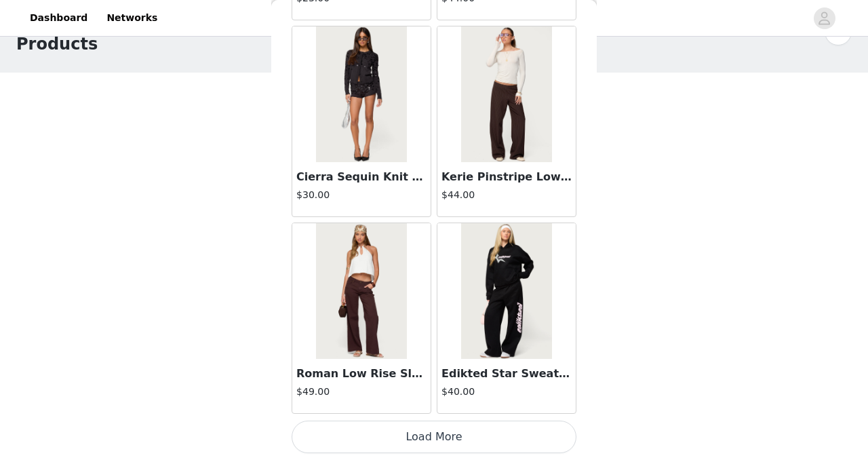
click at [341, 369] on h3 "Roman Low Rise Slouchy Jeans" at bounding box center [361, 374] width 130 height 16
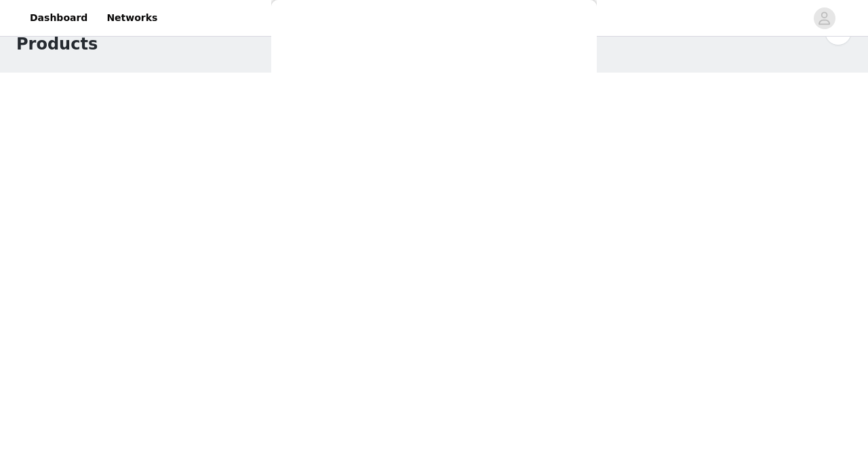
scroll to position [186, 0]
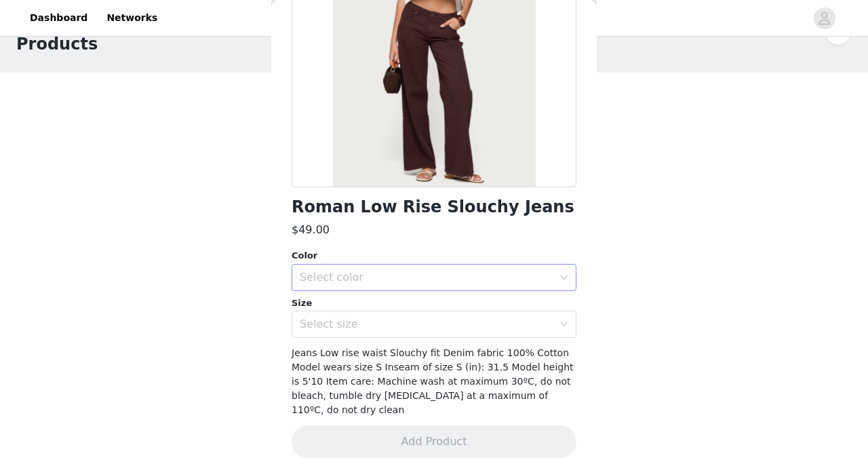
click at [316, 284] on div "Select color" at bounding box center [427, 278] width 254 height 14
click at [320, 303] on li "BROWN" at bounding box center [434, 307] width 285 height 22
click at [320, 326] on div "Select size" at bounding box center [427, 324] width 254 height 14
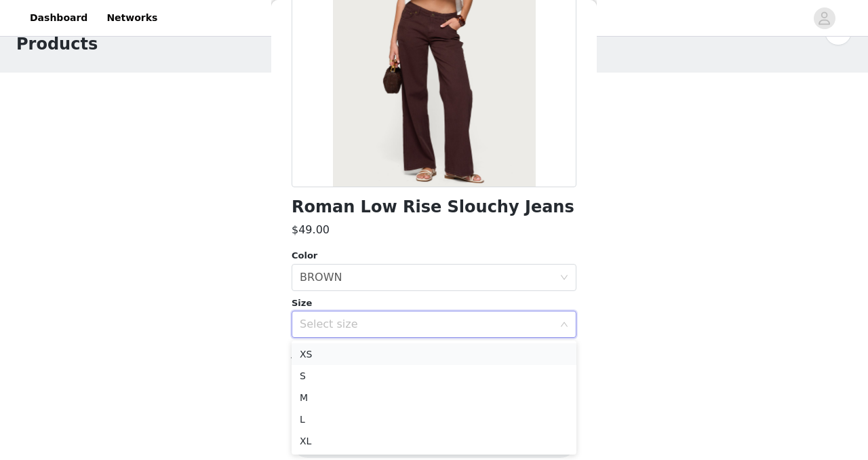
click at [320, 356] on li "XS" at bounding box center [434, 354] width 285 height 22
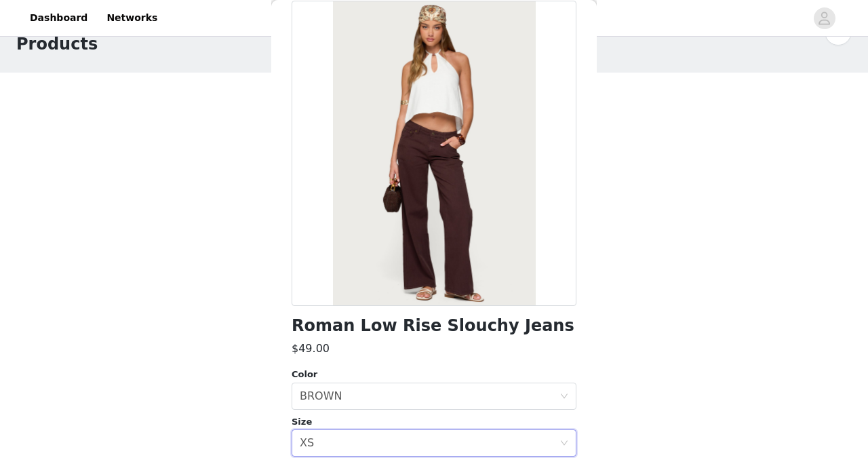
scroll to position [63, 0]
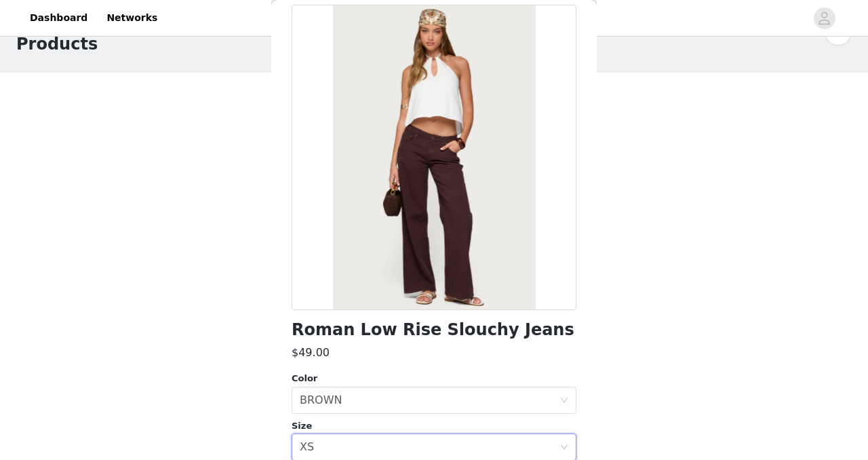
click at [298, 330] on h1 "Roman Low Rise Slouchy Jeans" at bounding box center [433, 330] width 283 height 18
click at [295, 330] on h1 "Roman Low Rise Slouchy Jeans" at bounding box center [433, 330] width 283 height 18
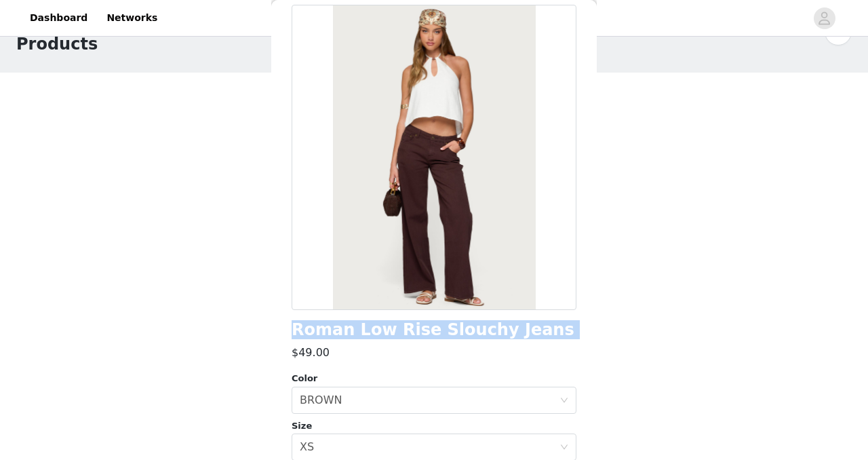
click at [295, 330] on h1 "Roman Low Rise Slouchy Jeans" at bounding box center [433, 330] width 283 height 18
copy div "Roman Low Rise Slouchy Jeans"
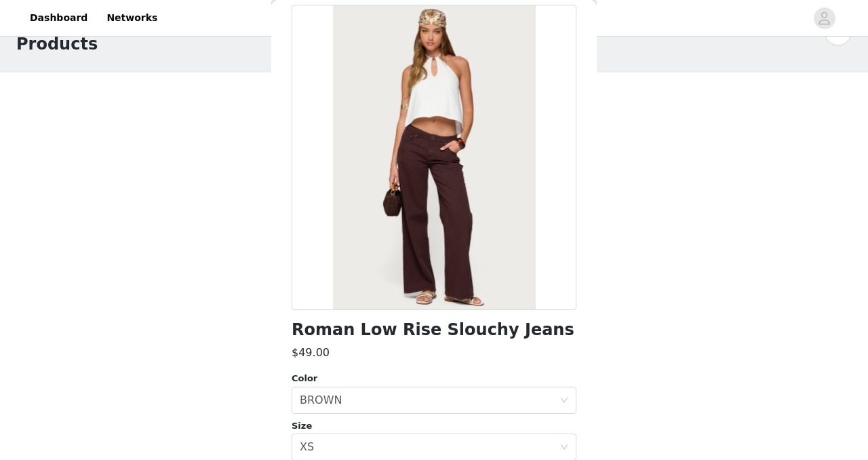
click at [739, 175] on div "STEP 1 OF 5 Products Choose as many products as you'd like, up to $150.00. 1 Se…" at bounding box center [434, 182] width 868 height 360
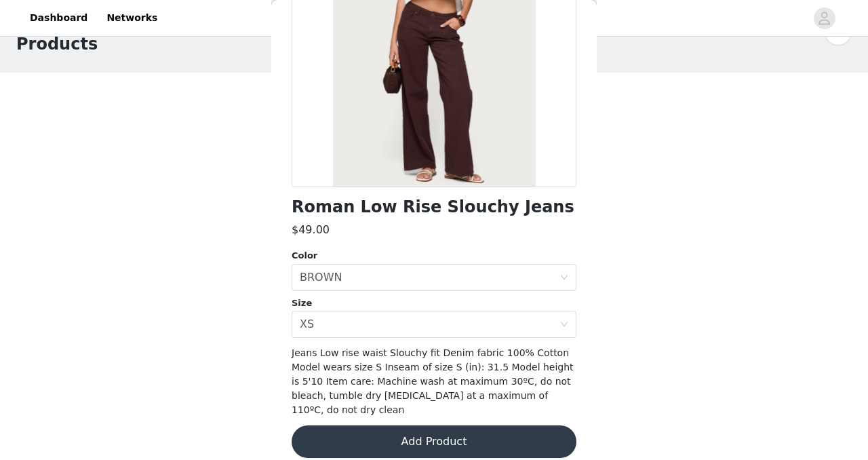
scroll to position [0, 0]
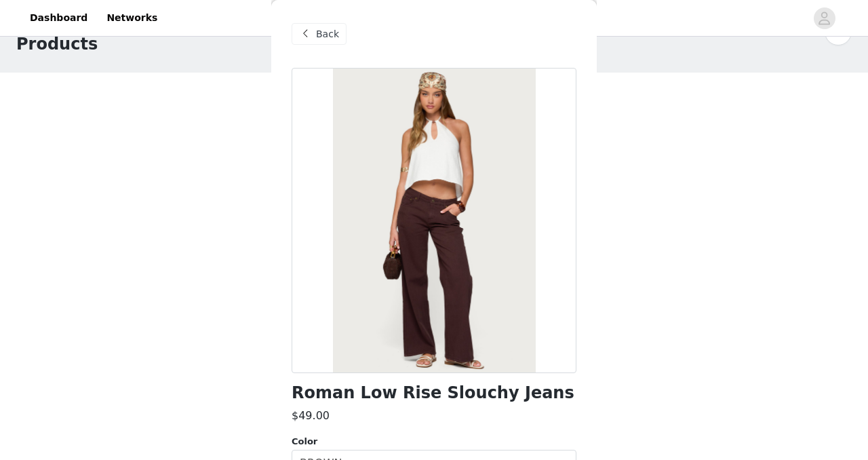
click at [327, 33] on span "Back" at bounding box center [327, 34] width 23 height 14
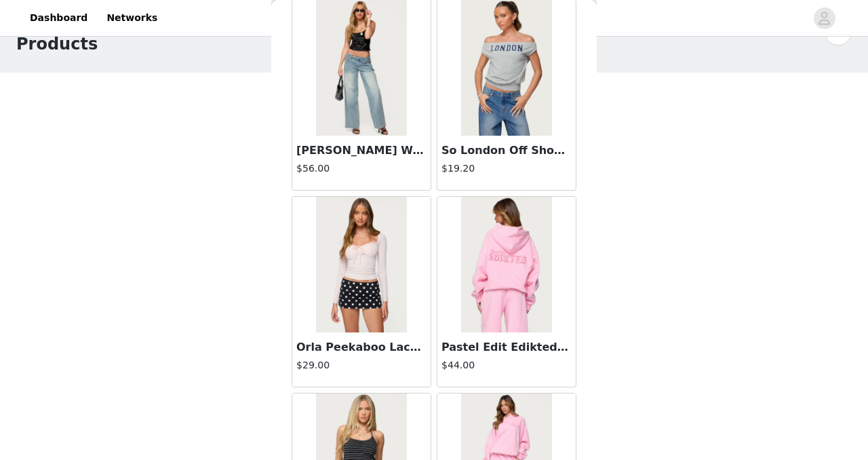
scroll to position [21511, 0]
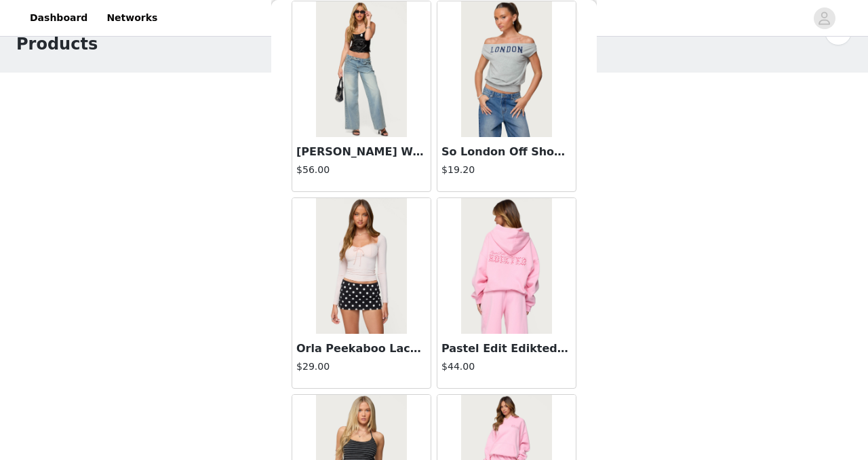
click at [657, 168] on div "STEP 1 OF 5 Products Choose as many products as you'd like, up to $150.00. 1 Se…" at bounding box center [434, 182] width 868 height 360
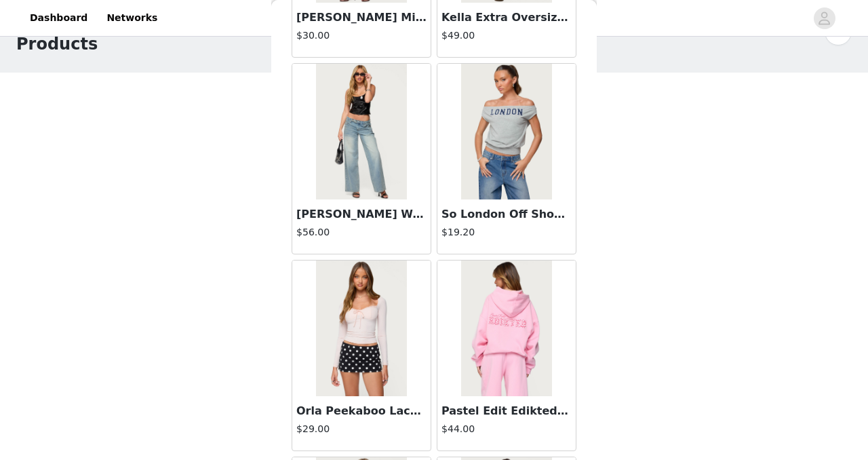
scroll to position [21448, 0]
click at [512, 119] on img at bounding box center [506, 132] width 90 height 136
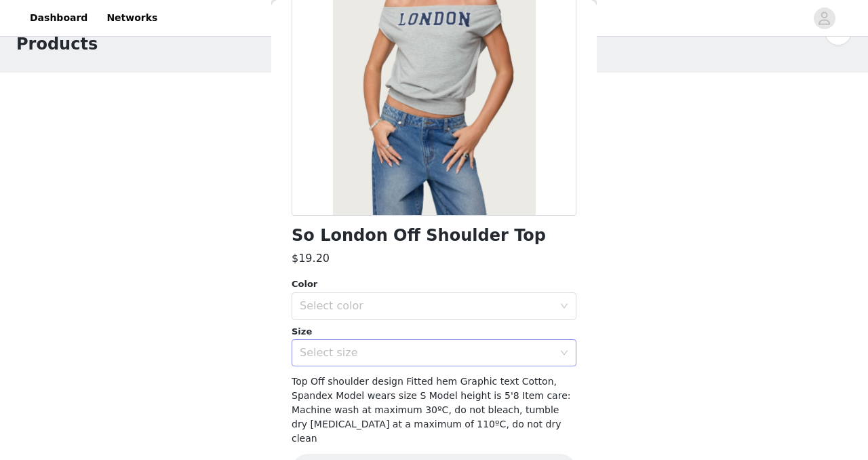
scroll to position [158, 0]
click at [415, 326] on div "Size" at bounding box center [434, 331] width 285 height 14
click at [423, 311] on div "Select color" at bounding box center [427, 305] width 254 height 14
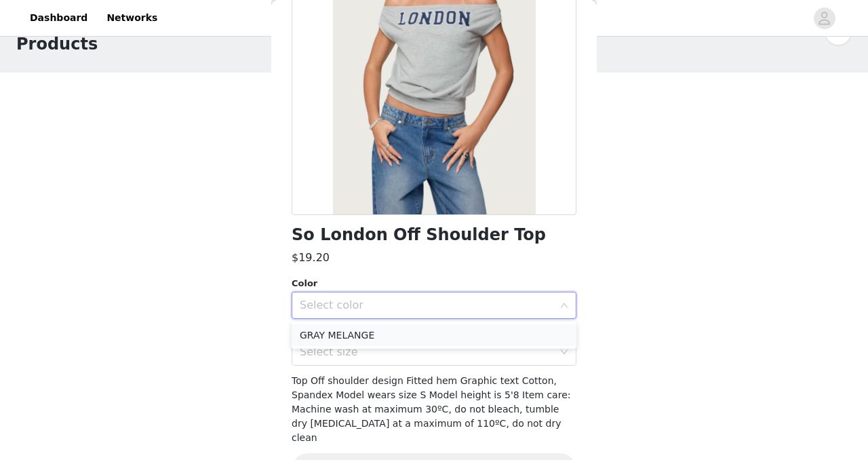
click at [395, 337] on li "GRAY MELANGE" at bounding box center [434, 335] width 285 height 22
click at [395, 351] on div "Select size" at bounding box center [427, 352] width 254 height 14
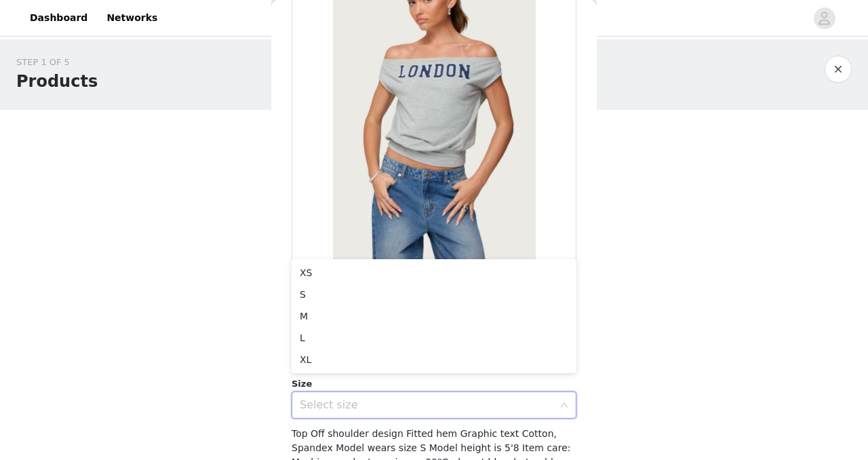
scroll to position [103, 0]
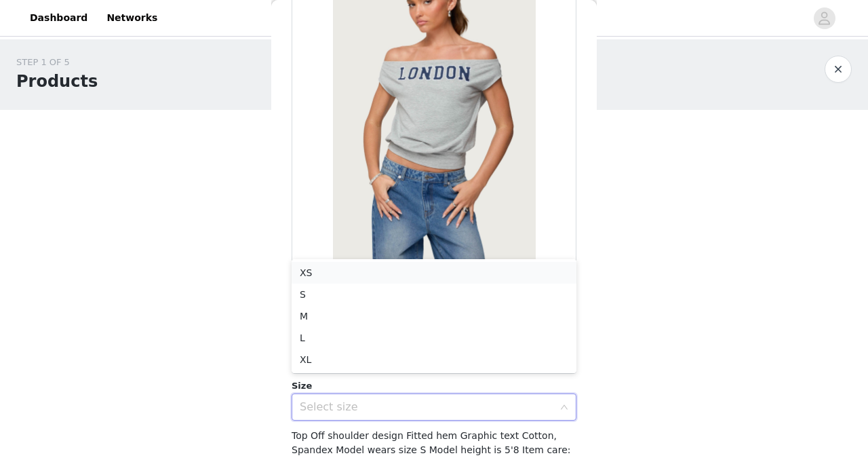
click at [440, 271] on li "XS" at bounding box center [434, 273] width 285 height 22
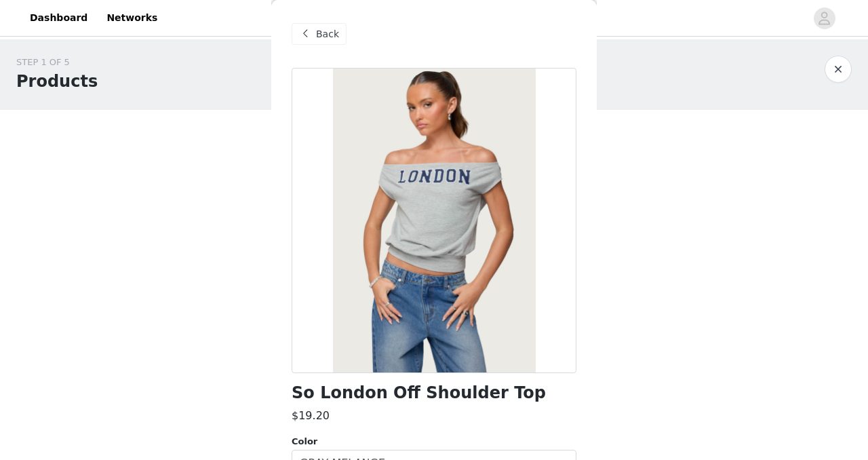
scroll to position [186, 0]
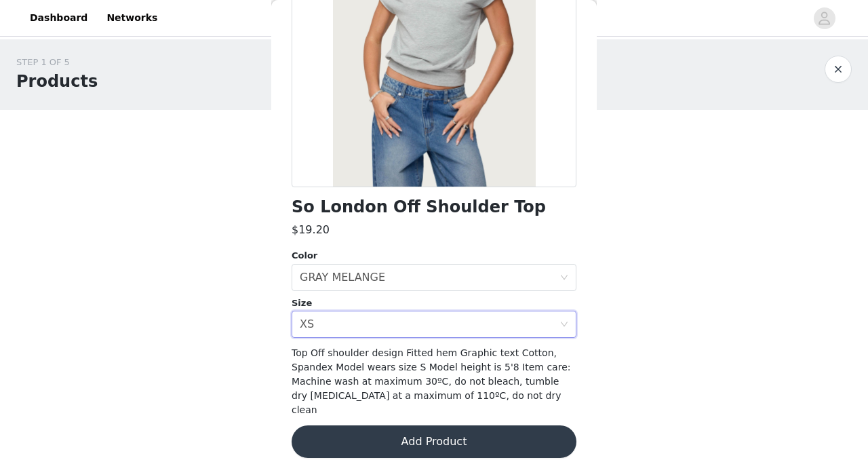
click at [400, 425] on button "Add Product" at bounding box center [434, 441] width 285 height 33
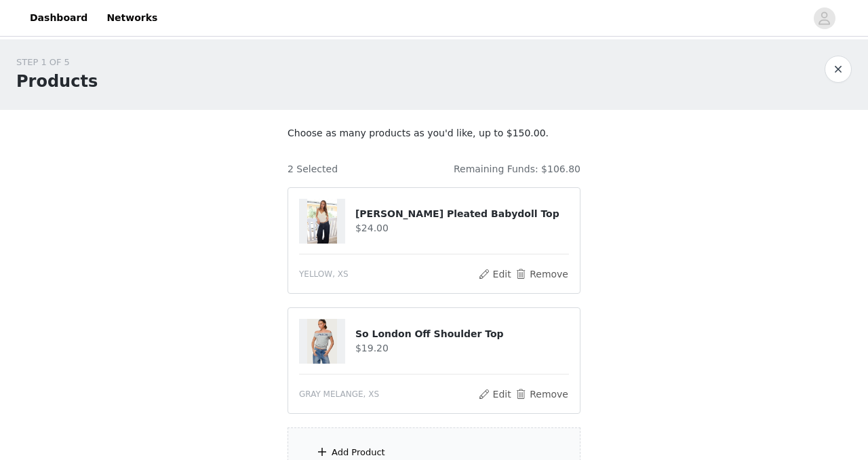
scroll to position [126, 0]
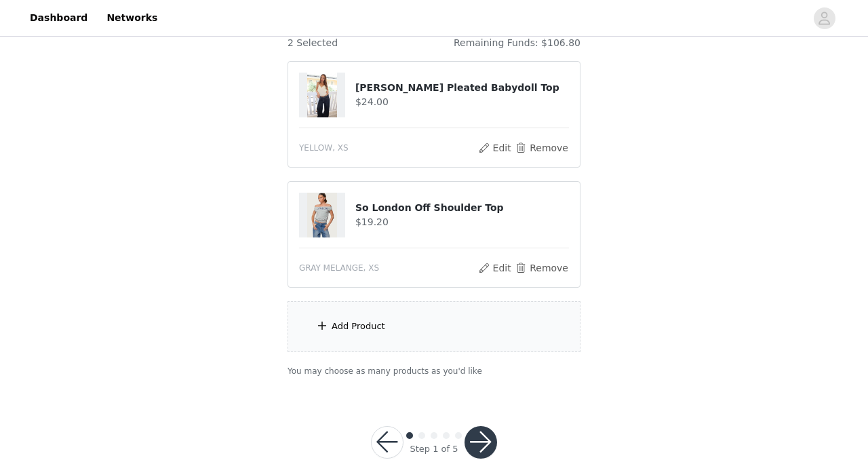
click at [401, 323] on div "Add Product" at bounding box center [434, 326] width 293 height 51
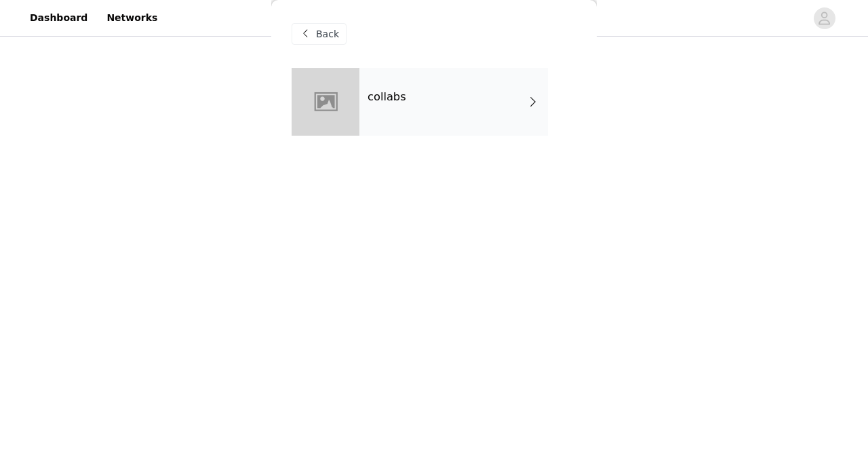
click at [362, 111] on div "collabs" at bounding box center [454, 102] width 189 height 68
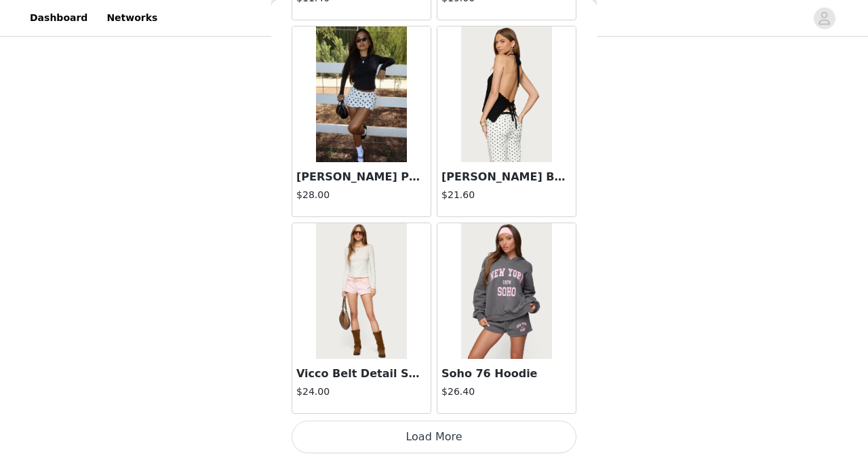
scroll to position [157, 0]
click at [440, 444] on button "Load More" at bounding box center [434, 437] width 285 height 33
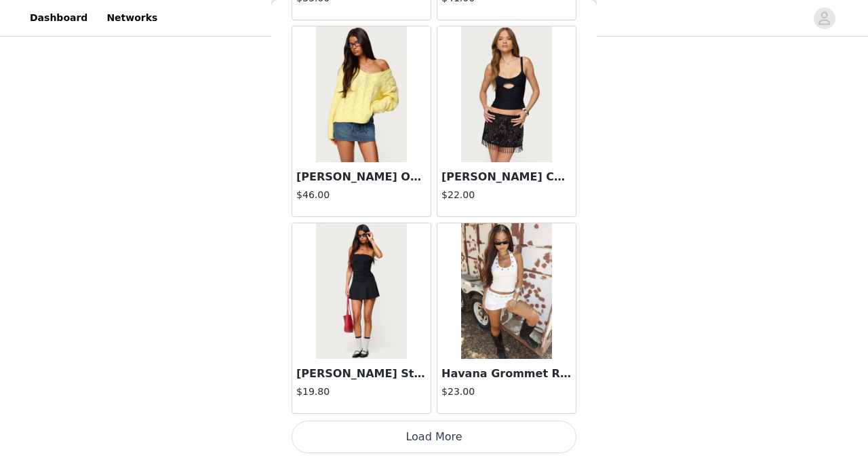
click at [440, 444] on button "Load More" at bounding box center [434, 437] width 285 height 33
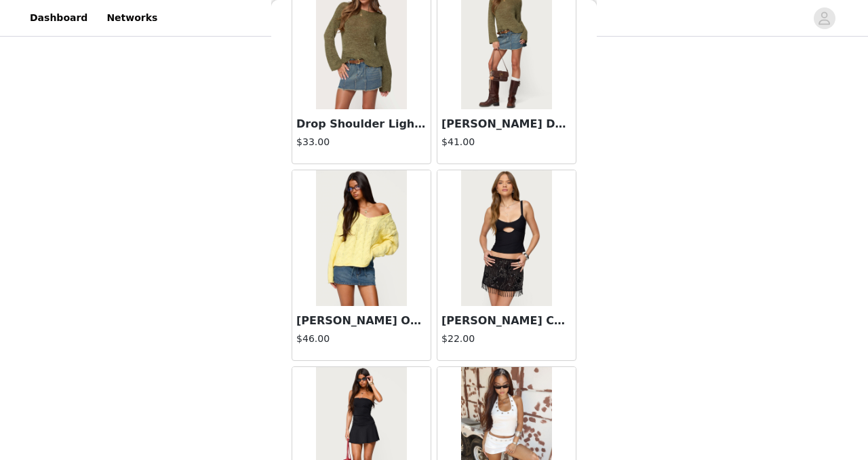
scroll to position [3301, 0]
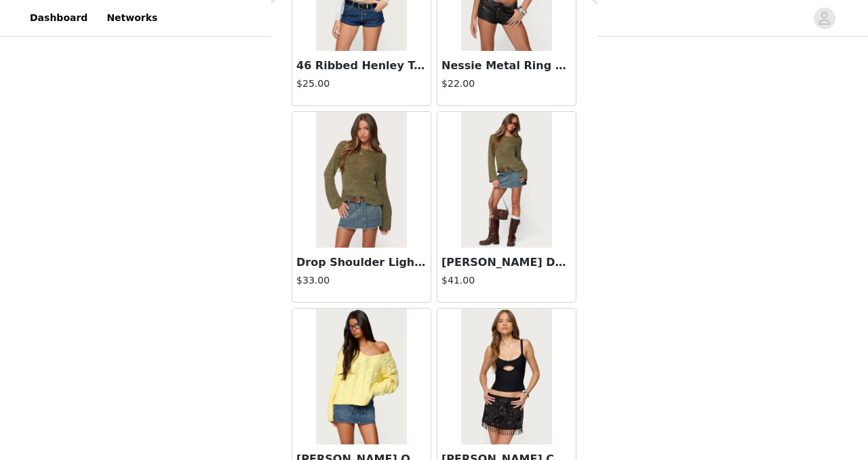
click at [502, 384] on img at bounding box center [506, 377] width 90 height 136
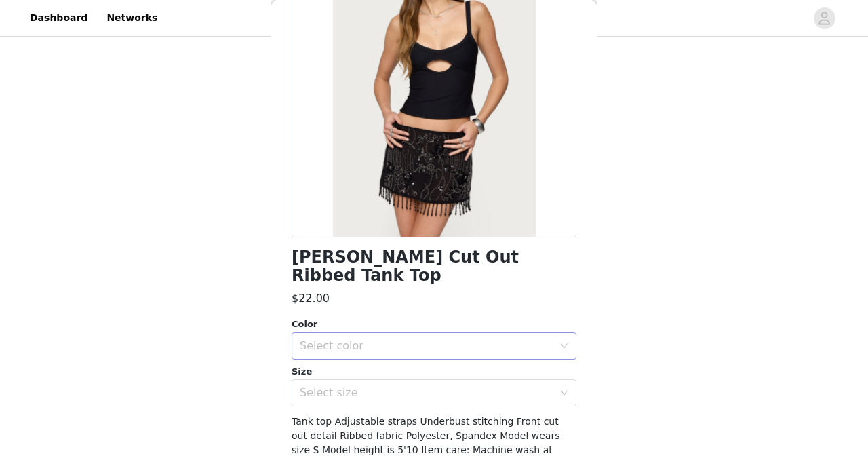
scroll to position [135, 0]
click at [378, 340] on div "Select color" at bounding box center [427, 347] width 254 height 14
click at [367, 356] on li "BLACK" at bounding box center [434, 358] width 285 height 22
click at [365, 387] on div "Select size" at bounding box center [427, 394] width 254 height 14
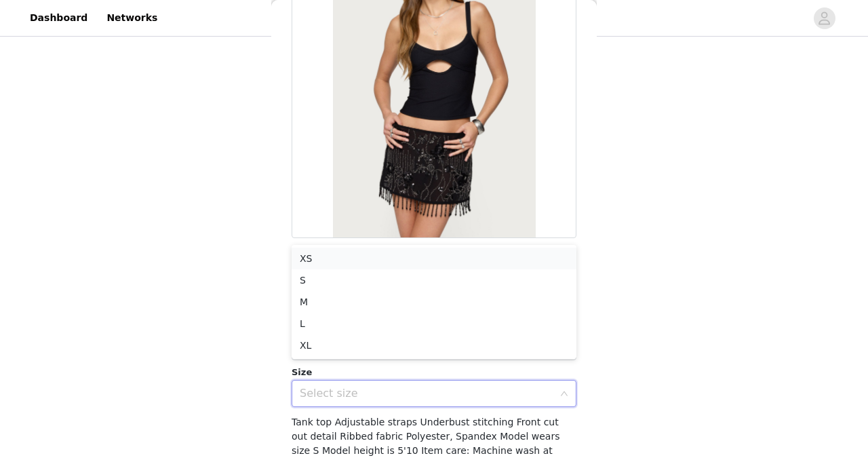
click at [368, 255] on li "XS" at bounding box center [434, 259] width 285 height 22
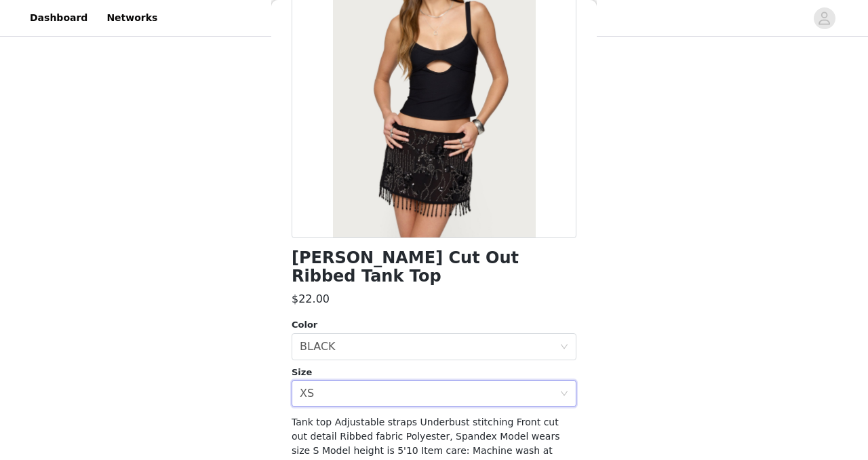
scroll to position [200, 0]
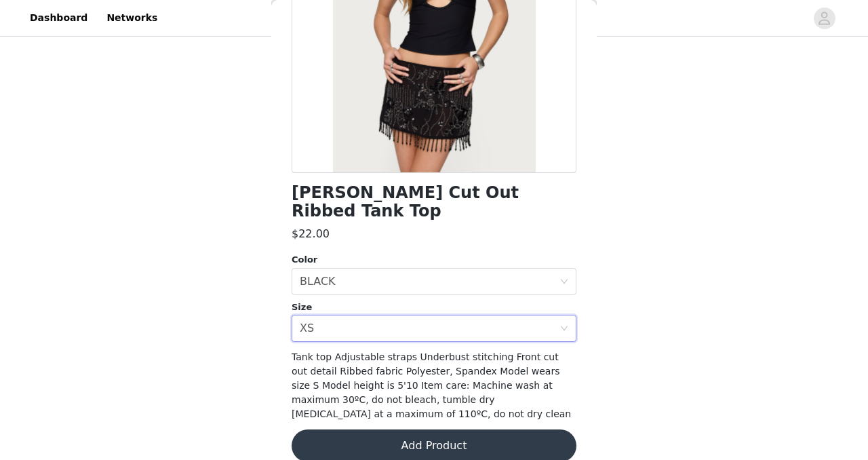
click at [368, 438] on button "Add Product" at bounding box center [434, 445] width 285 height 33
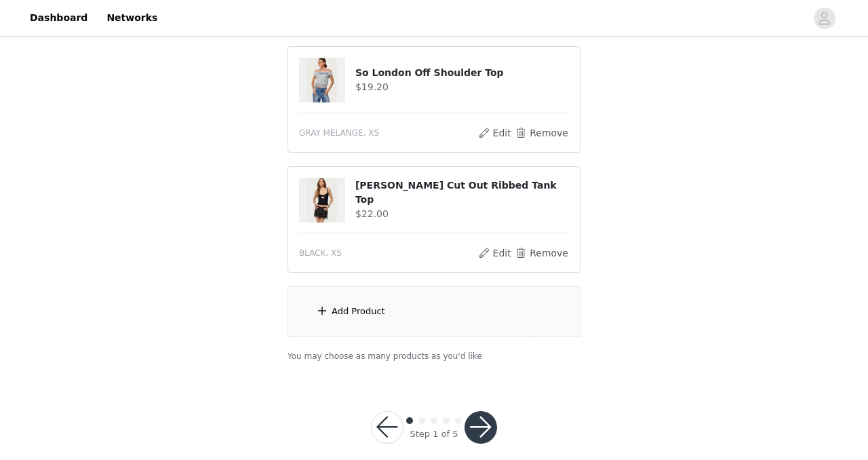
scroll to position [277, 0]
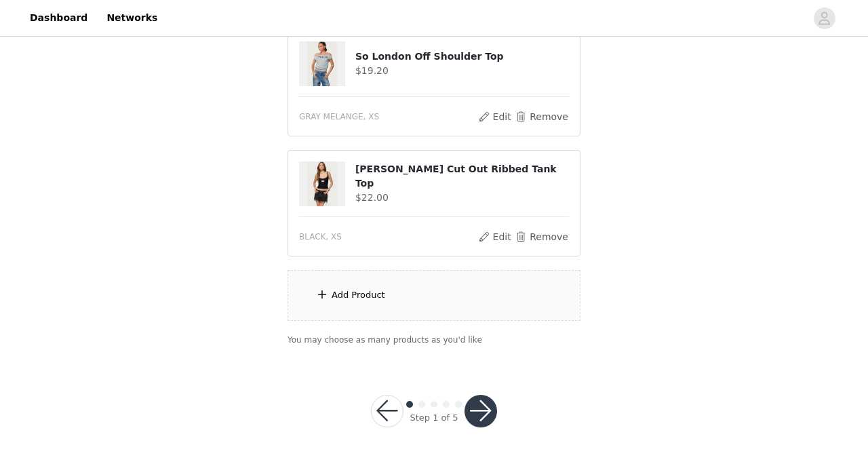
click at [364, 288] on div "Add Product" at bounding box center [359, 295] width 54 height 14
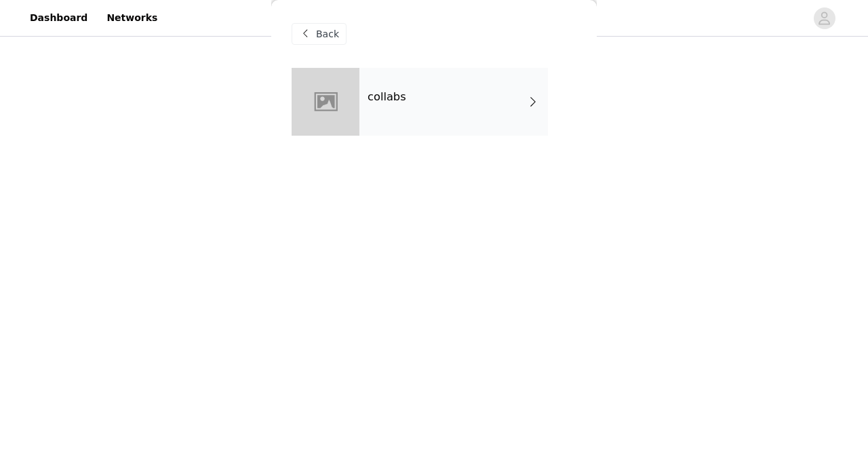
click at [408, 94] on div "collabs" at bounding box center [454, 102] width 189 height 68
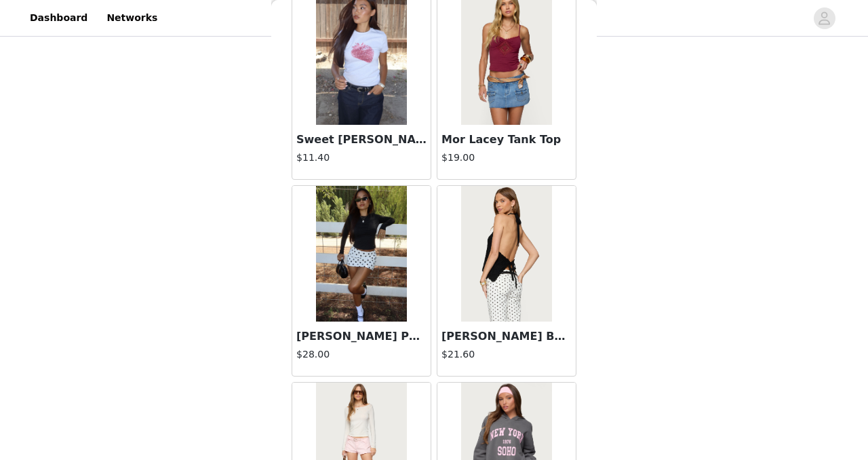
scroll to position [1616, 0]
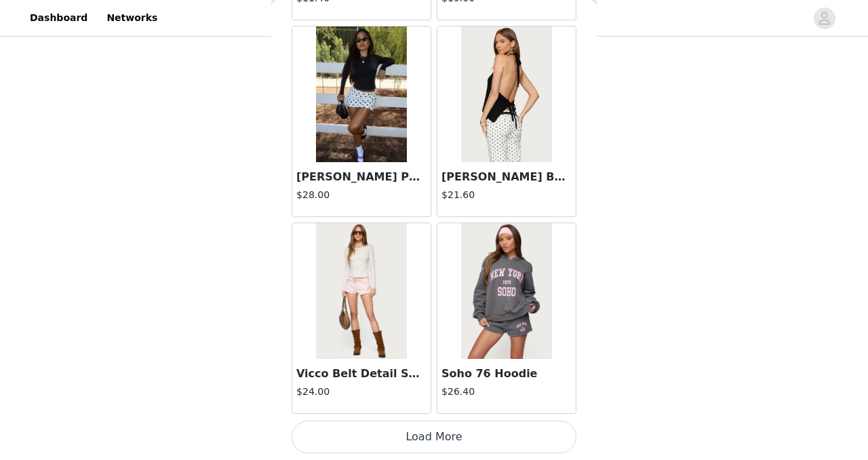
click at [349, 435] on button "Load More" at bounding box center [434, 437] width 285 height 33
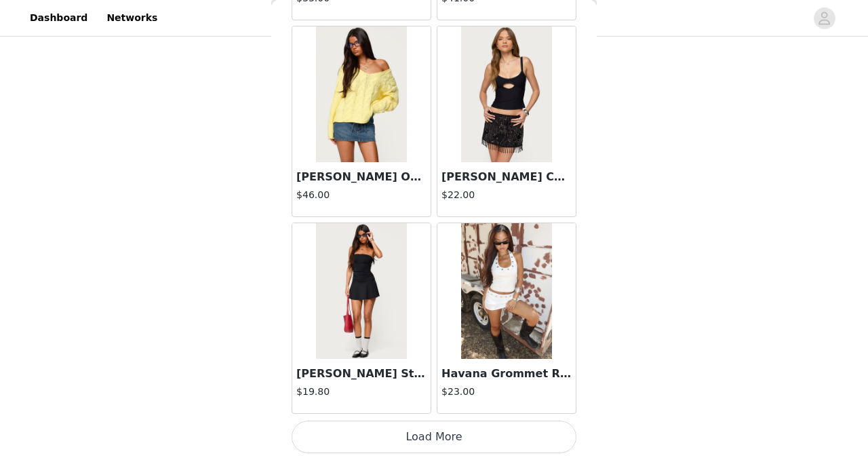
click at [349, 435] on button "Load More" at bounding box center [434, 437] width 285 height 33
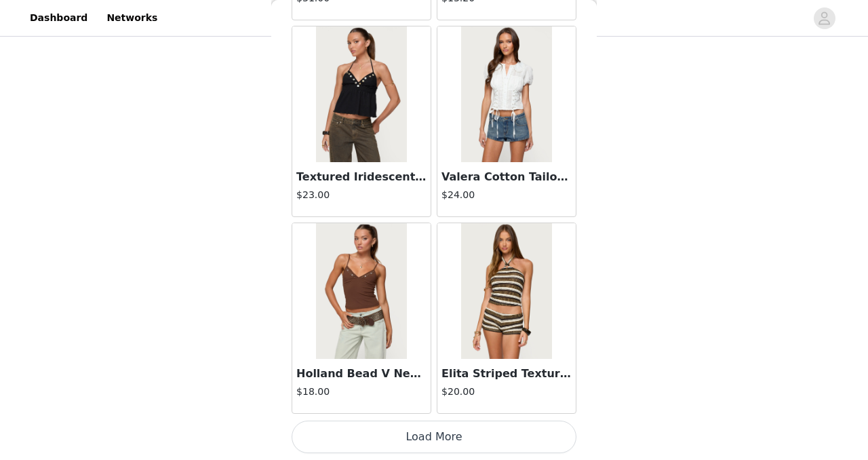
click at [349, 435] on button "Load More" at bounding box center [434, 437] width 285 height 33
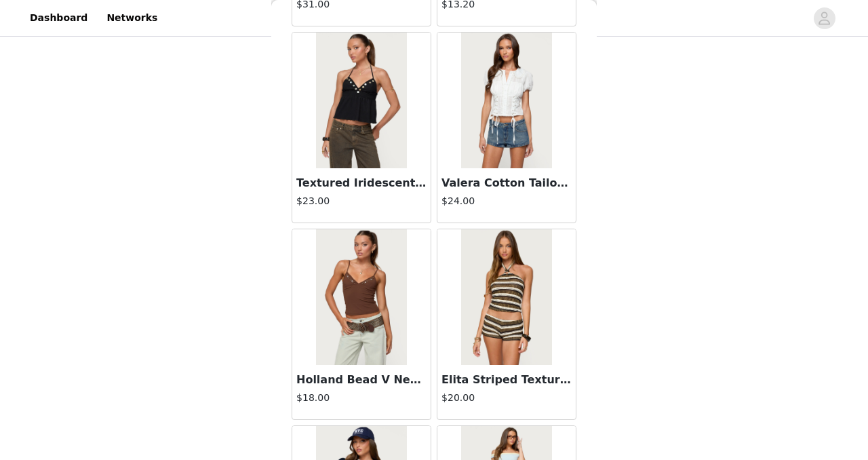
scroll to position [5550, 0]
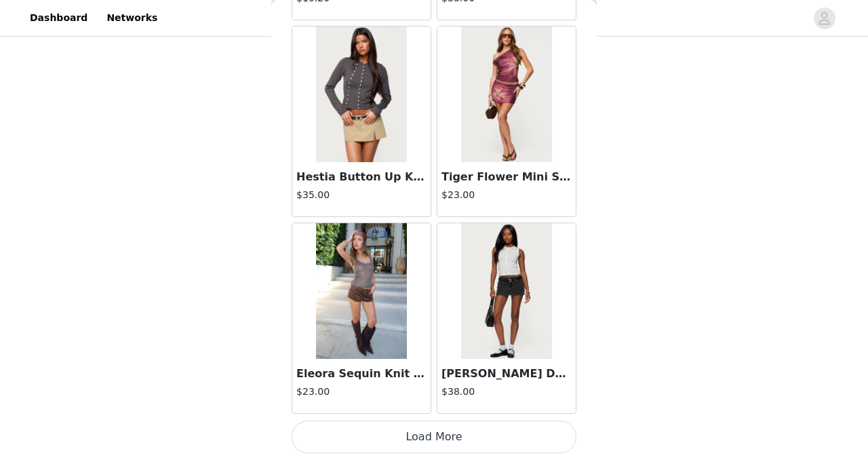
click at [356, 442] on button "Load More" at bounding box center [434, 437] width 285 height 33
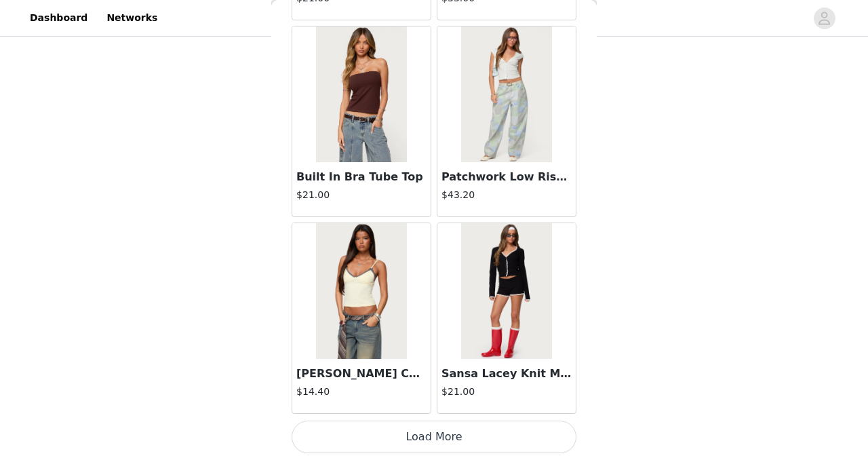
click at [356, 442] on button "Load More" at bounding box center [434, 437] width 285 height 33
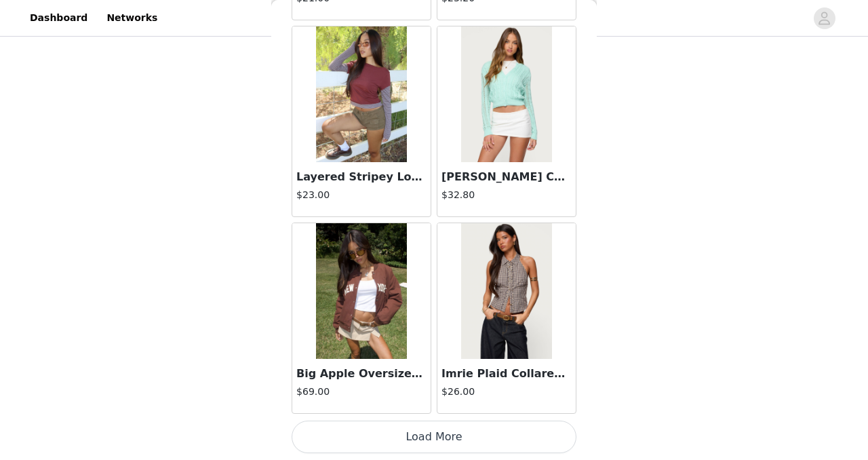
click at [356, 442] on button "Load More" at bounding box center [434, 437] width 285 height 33
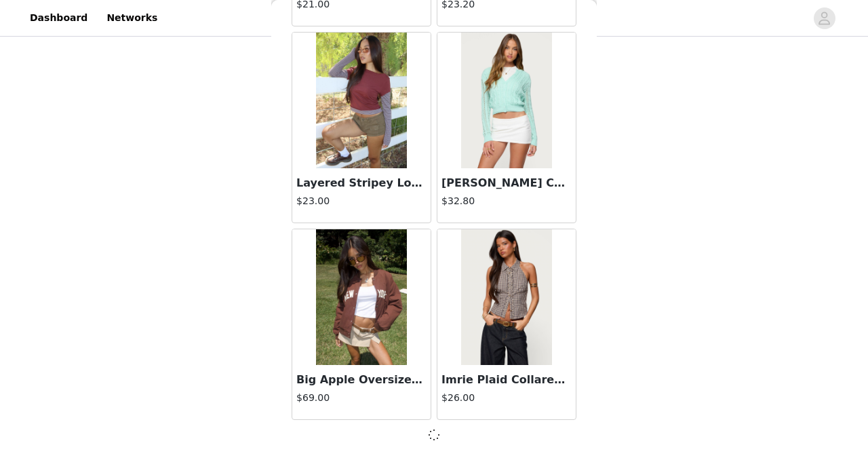
scroll to position [11446, 0]
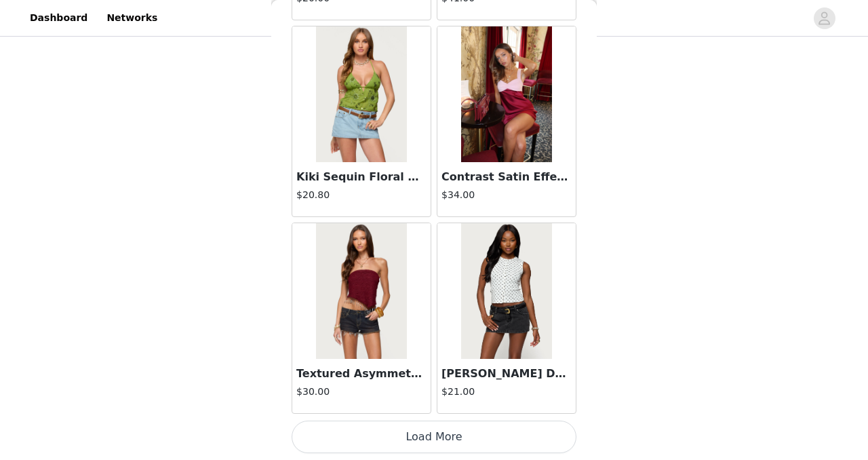
click at [356, 442] on button "Load More" at bounding box center [434, 437] width 285 height 33
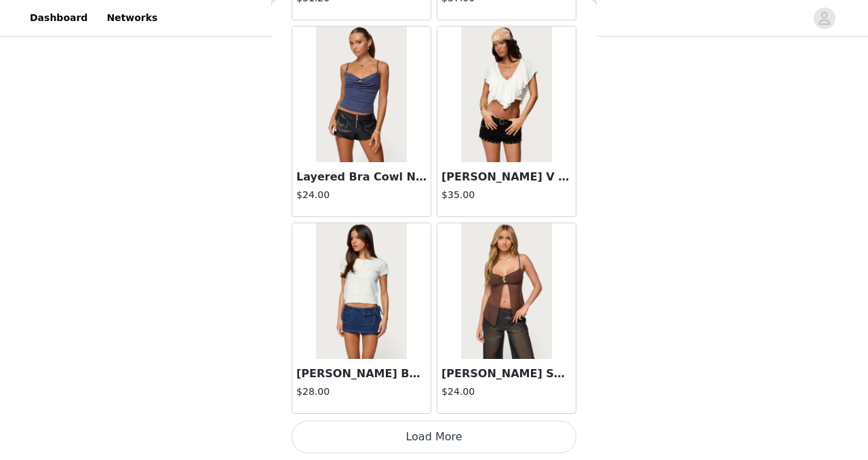
click at [356, 442] on button "Load More" at bounding box center [434, 437] width 285 height 33
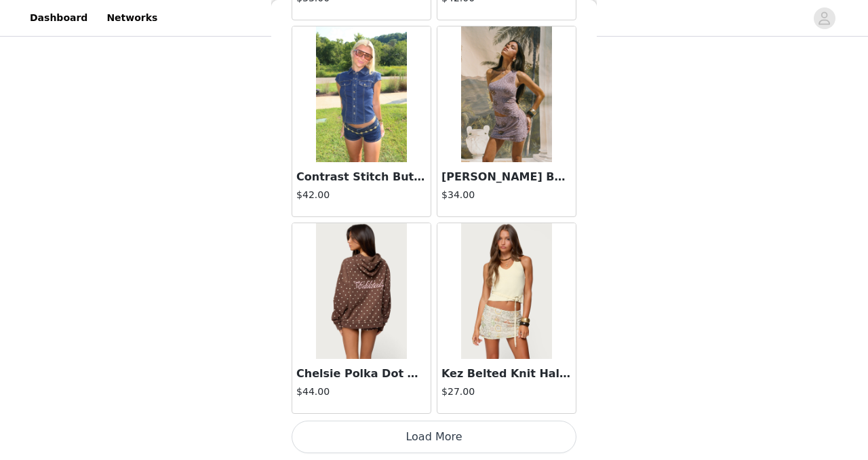
click at [356, 442] on button "Load More" at bounding box center [434, 437] width 285 height 33
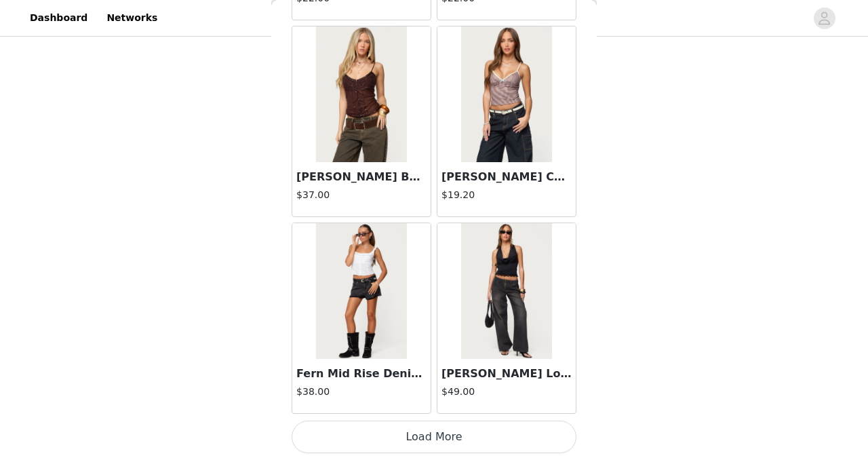
click at [356, 442] on button "Load More" at bounding box center [434, 437] width 285 height 33
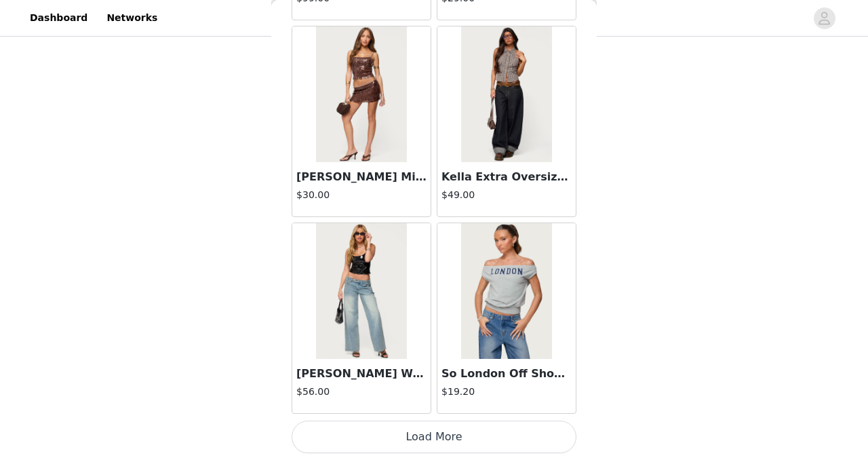
click at [356, 442] on button "Load More" at bounding box center [434, 437] width 285 height 33
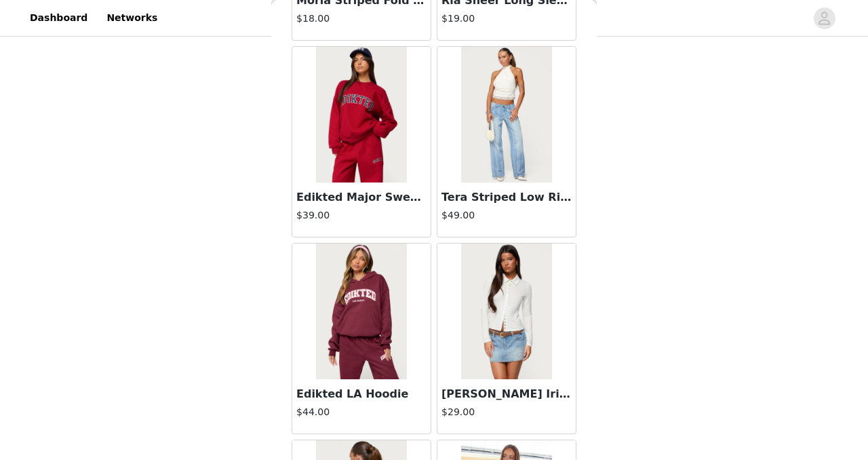
scroll to position [23256, 0]
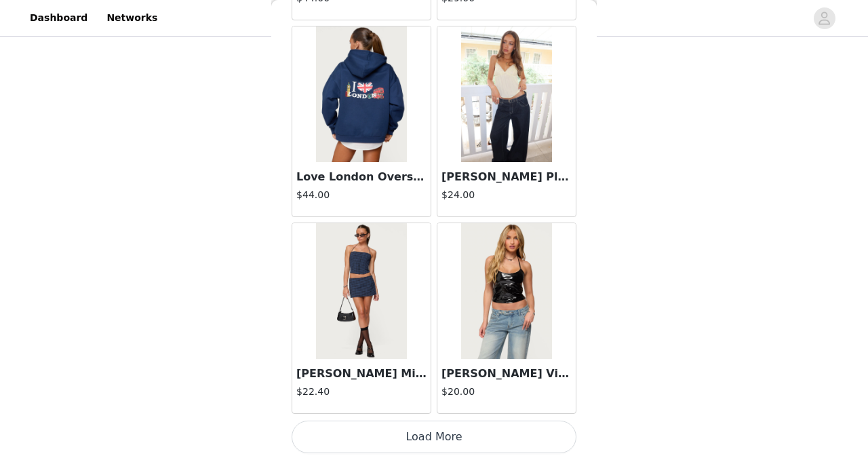
click at [356, 442] on button "Load More" at bounding box center [434, 437] width 285 height 33
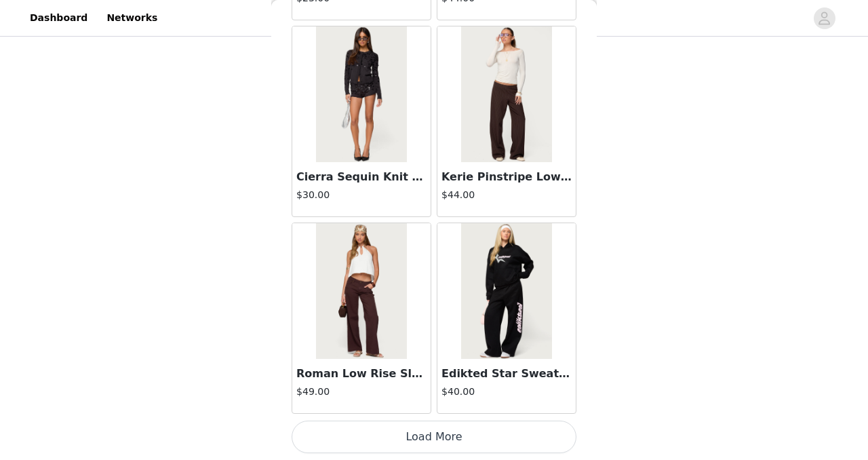
click at [356, 442] on button "Load More" at bounding box center [434, 437] width 285 height 33
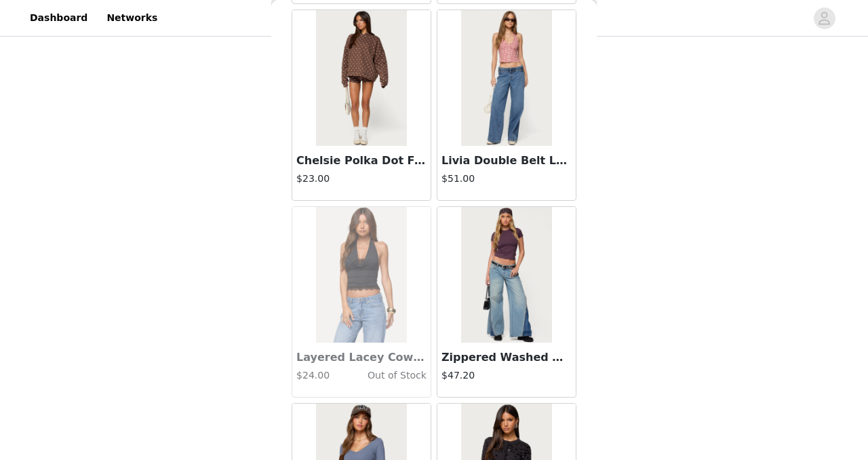
scroll to position [25626, 0]
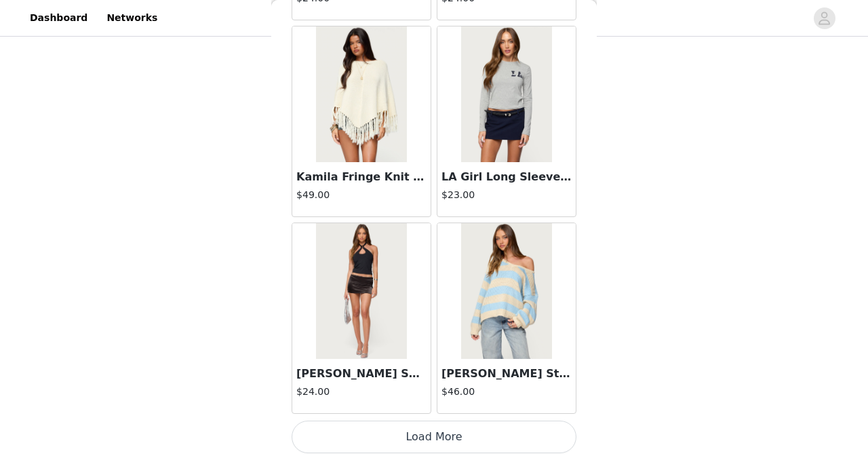
click at [356, 442] on button "Load More" at bounding box center [434, 437] width 285 height 33
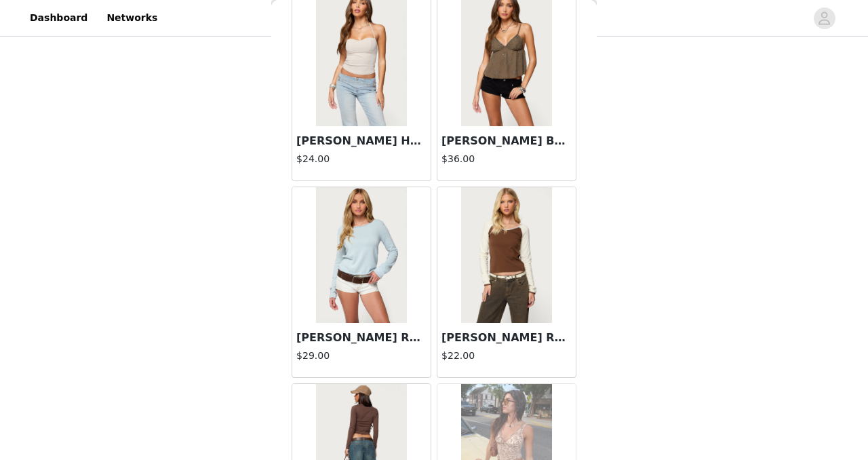
scroll to position [29158, 0]
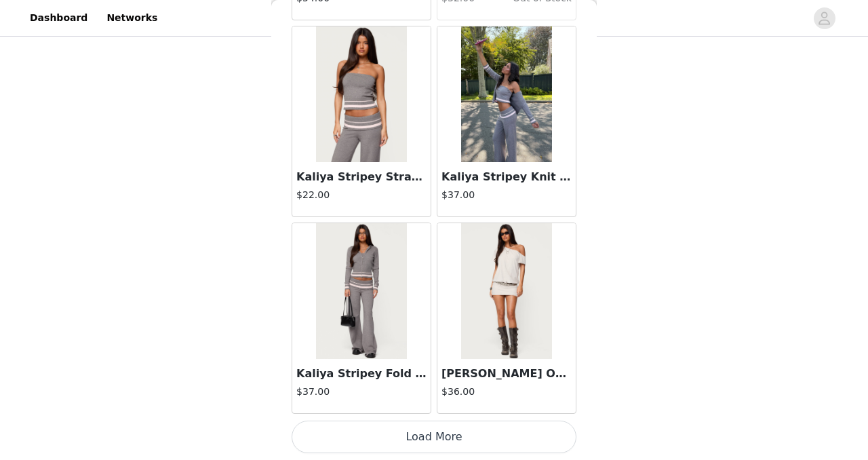
click at [434, 449] on button "Load More" at bounding box center [434, 437] width 285 height 33
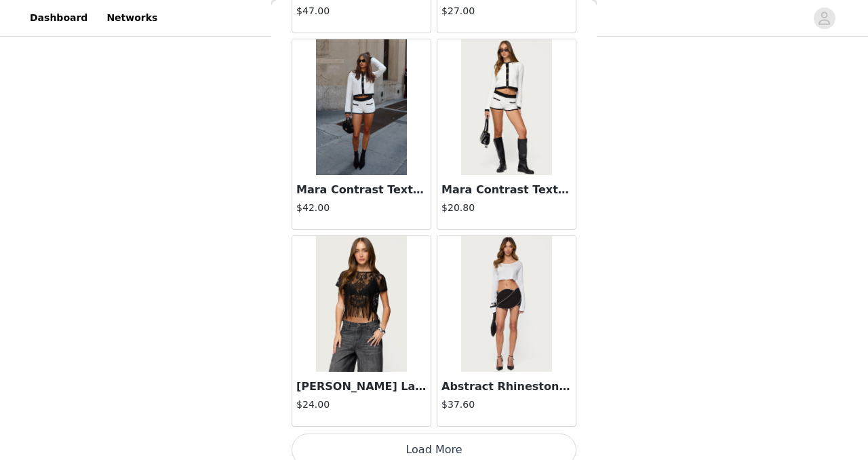
scroll to position [31125, 0]
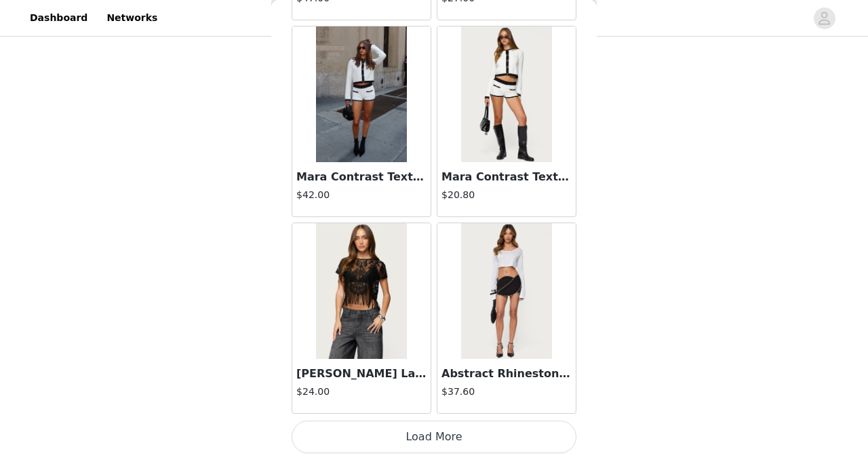
click at [391, 442] on button "Load More" at bounding box center [434, 437] width 285 height 33
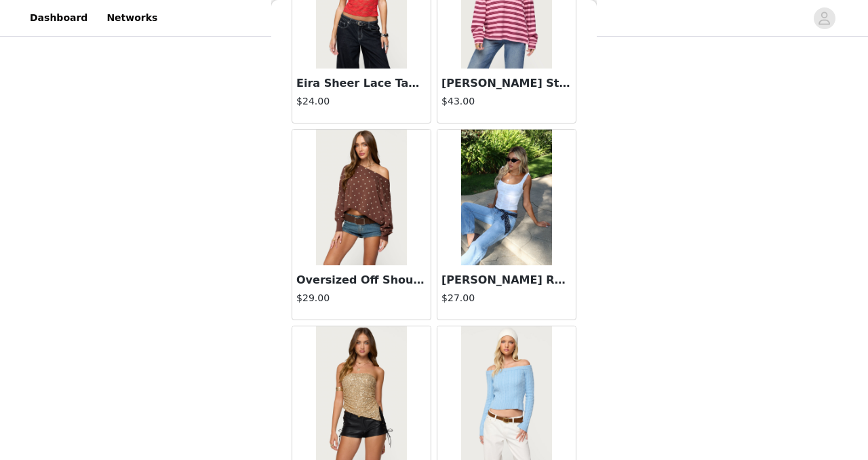
scroll to position [33093, 0]
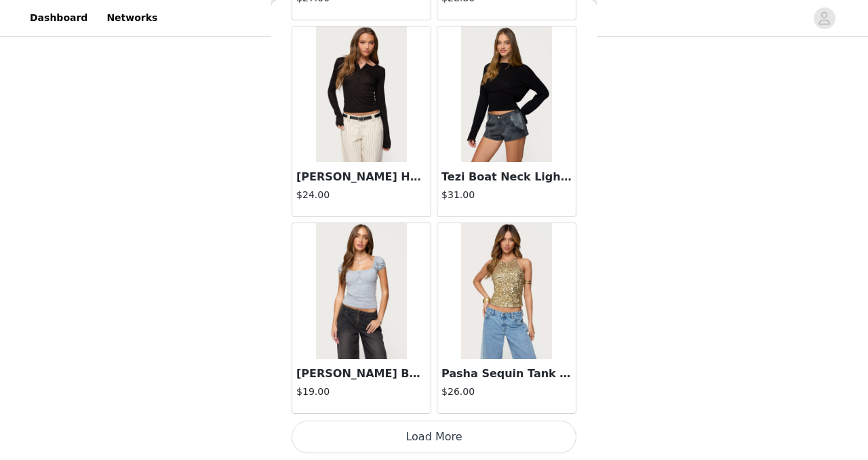
click at [391, 442] on button "Load More" at bounding box center [434, 437] width 285 height 33
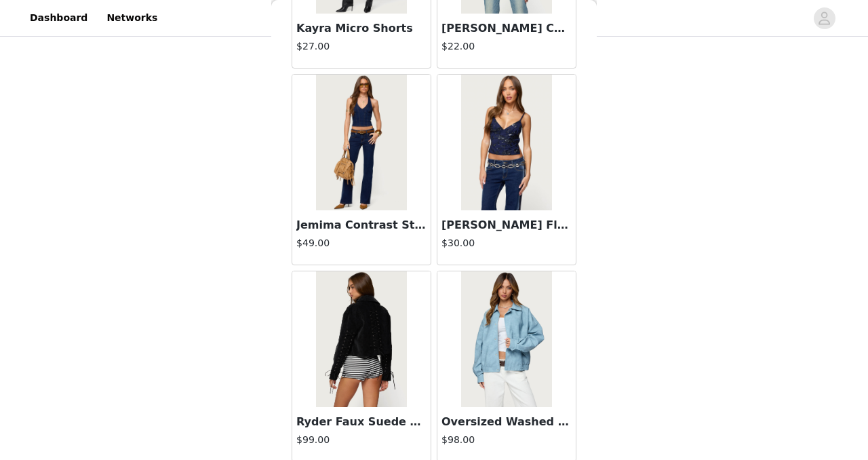
scroll to position [35060, 0]
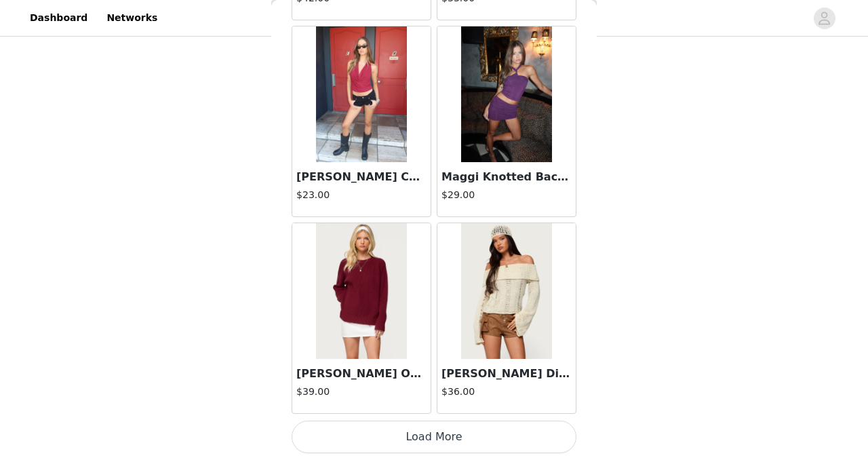
click at [388, 442] on button "Load More" at bounding box center [434, 437] width 285 height 33
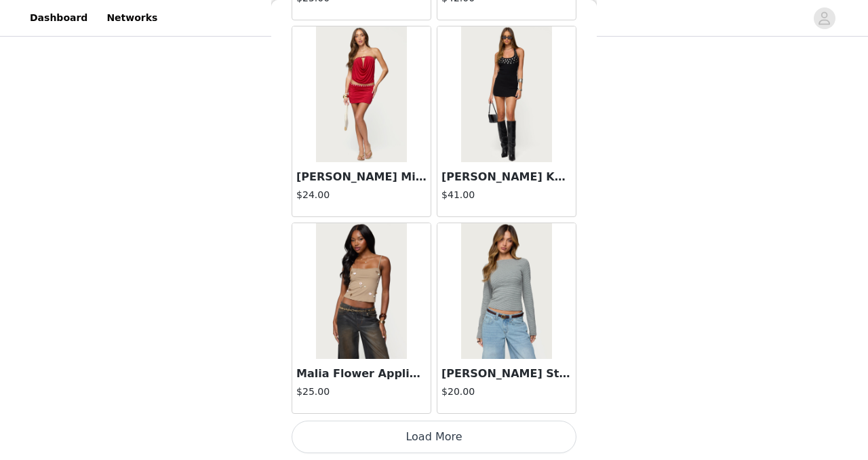
scroll to position [37026, 0]
click at [394, 441] on button "Load More" at bounding box center [434, 437] width 285 height 33
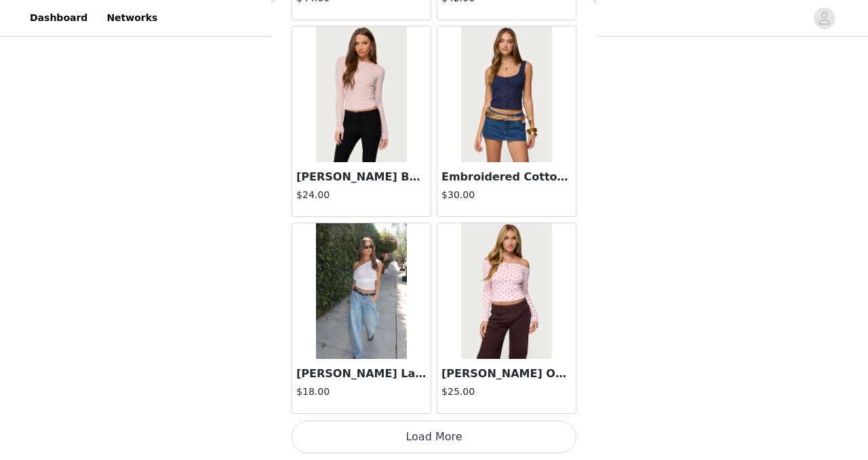
scroll to position [38994, 0]
click at [403, 447] on button "Load More" at bounding box center [434, 437] width 285 height 33
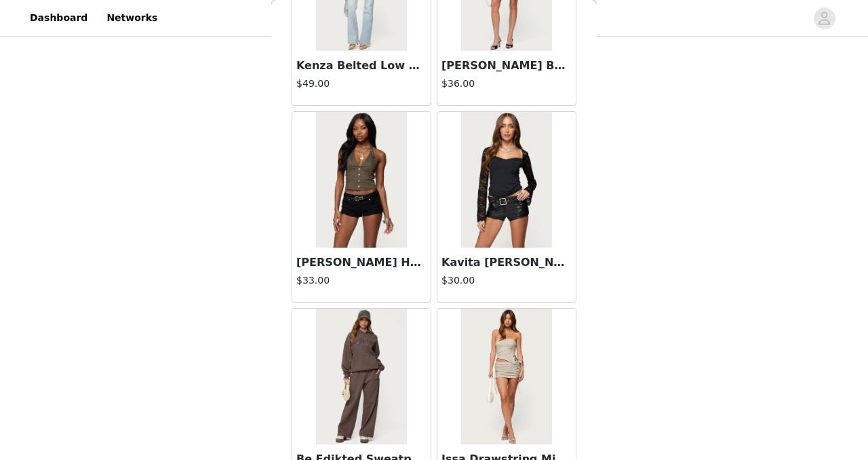
scroll to position [40962, 0]
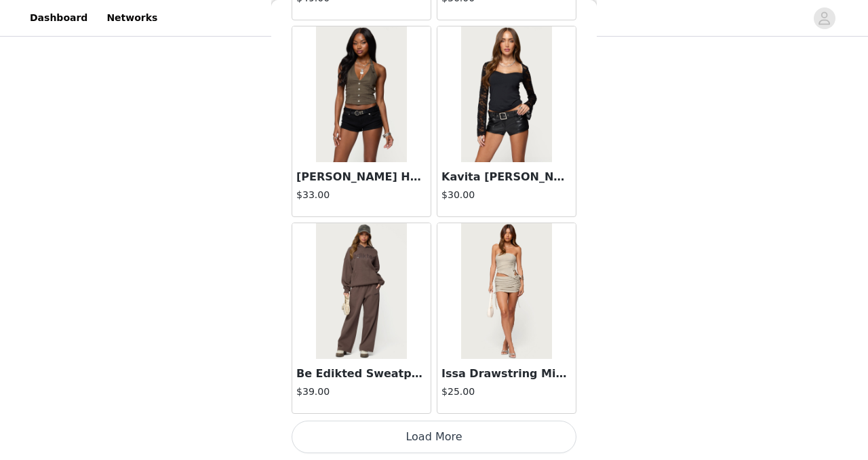
click at [391, 432] on button "Load More" at bounding box center [434, 437] width 285 height 33
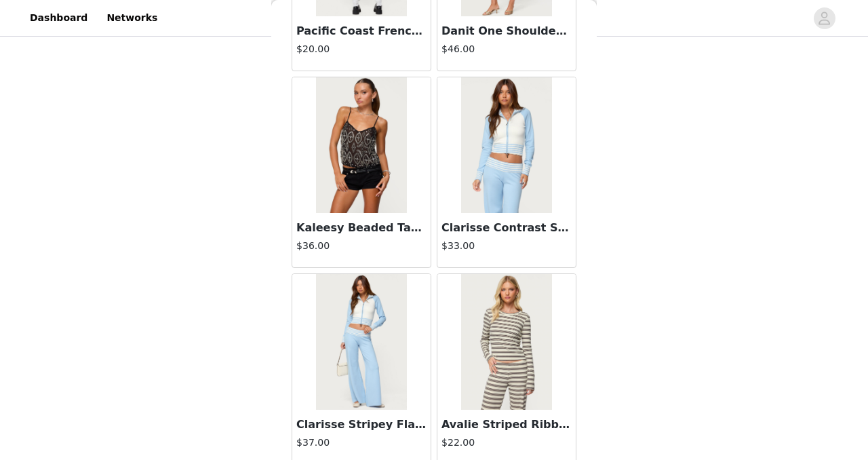
scroll to position [42929, 0]
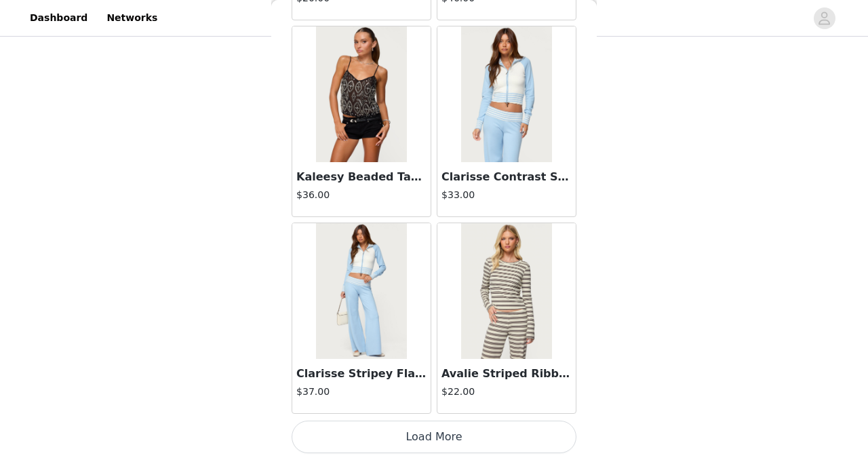
click at [391, 434] on button "Load More" at bounding box center [434, 437] width 285 height 33
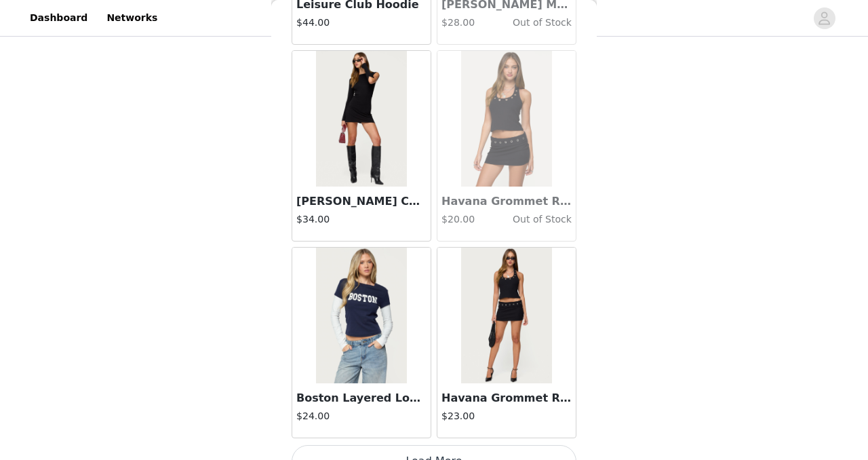
scroll to position [44896, 0]
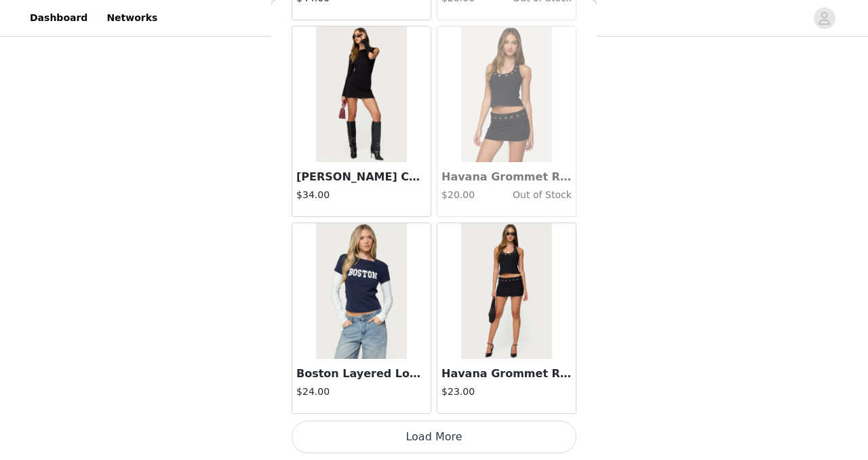
click at [418, 444] on button "Load More" at bounding box center [434, 437] width 285 height 33
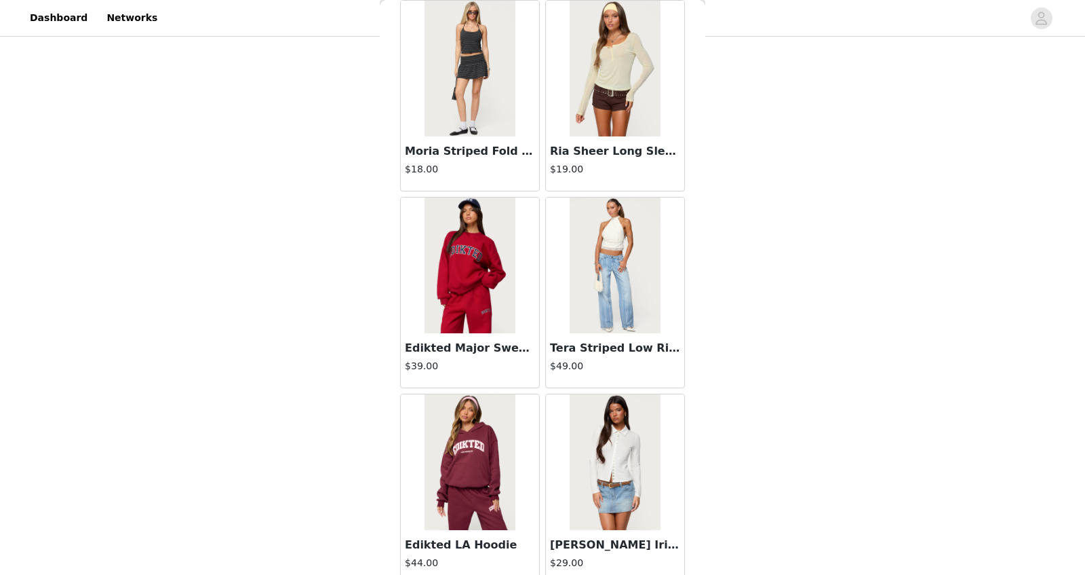
scroll to position [23673, 0]
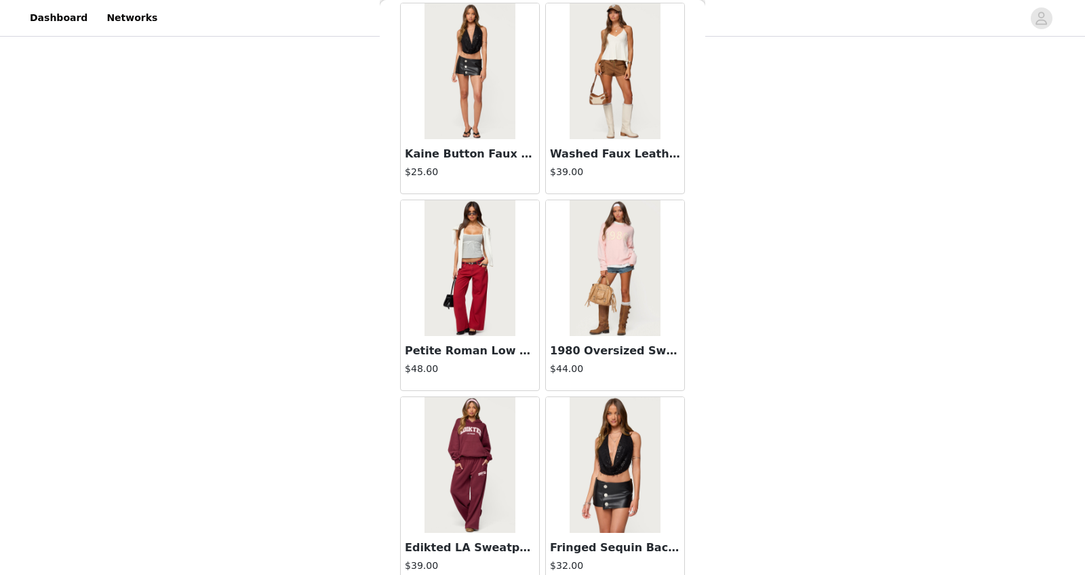
click at [467, 221] on img at bounding box center [470, 268] width 90 height 136
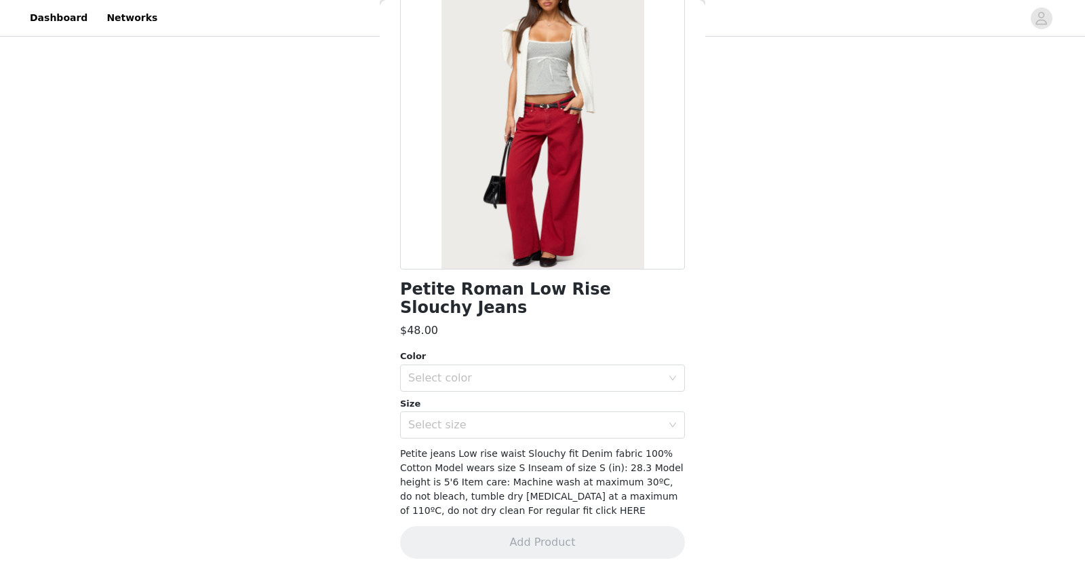
scroll to position [85, 0]
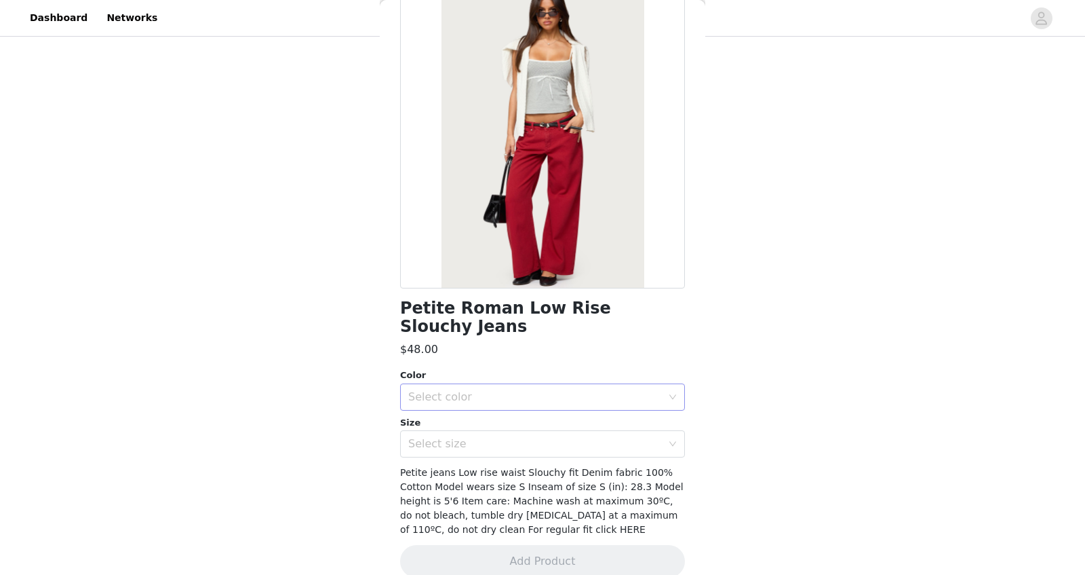
click at [461, 390] on div "Select color" at bounding box center [535, 397] width 254 height 14
click at [461, 404] on li "BURGUNDY" at bounding box center [542, 409] width 285 height 22
click at [460, 437] on div "Select size" at bounding box center [535, 444] width 254 height 14
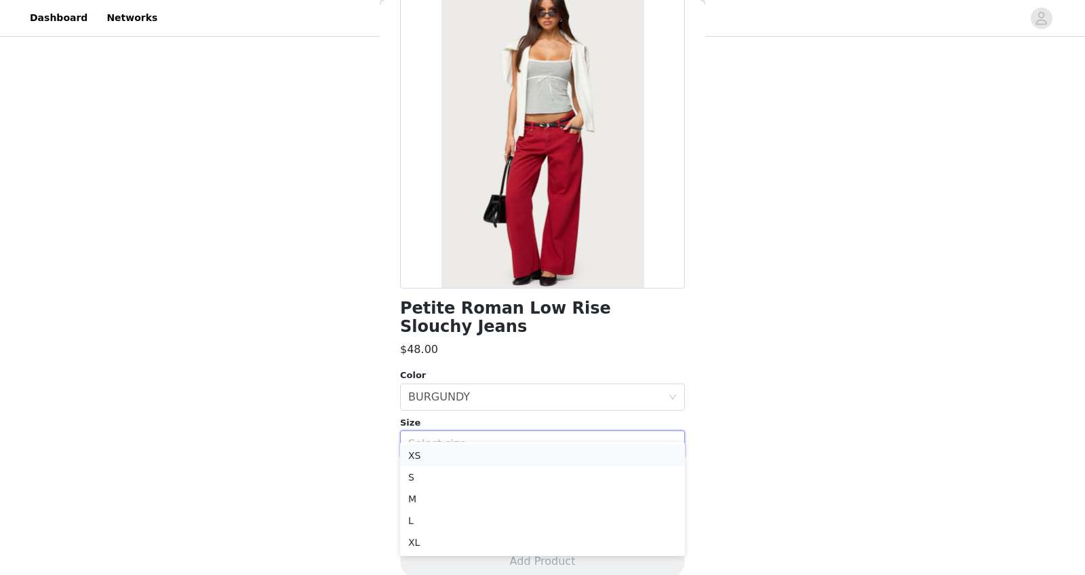
click at [461, 457] on li "XS" at bounding box center [542, 455] width 285 height 22
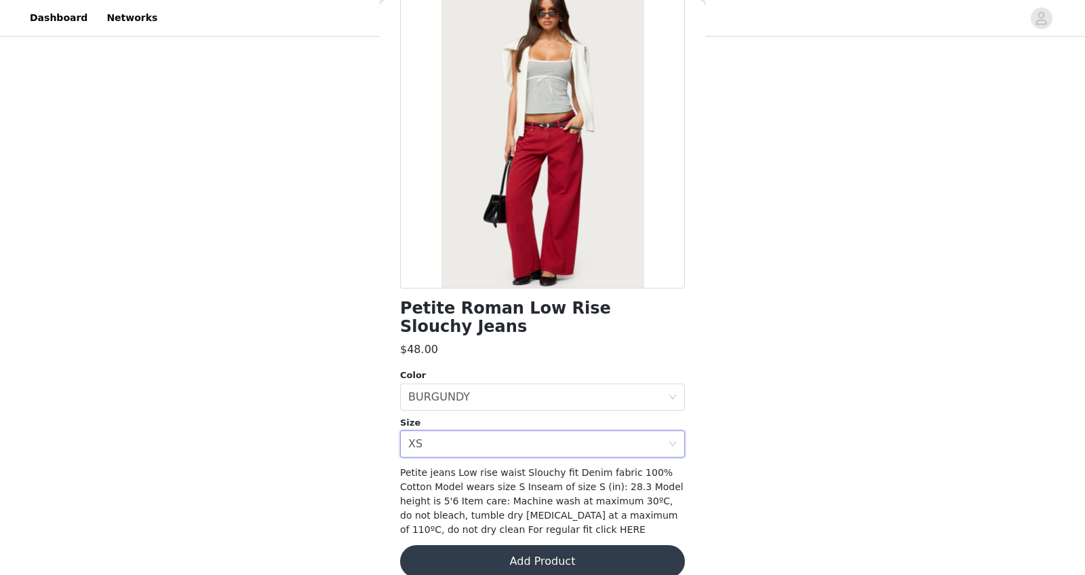
click at [507, 459] on button "Add Product" at bounding box center [542, 561] width 285 height 33
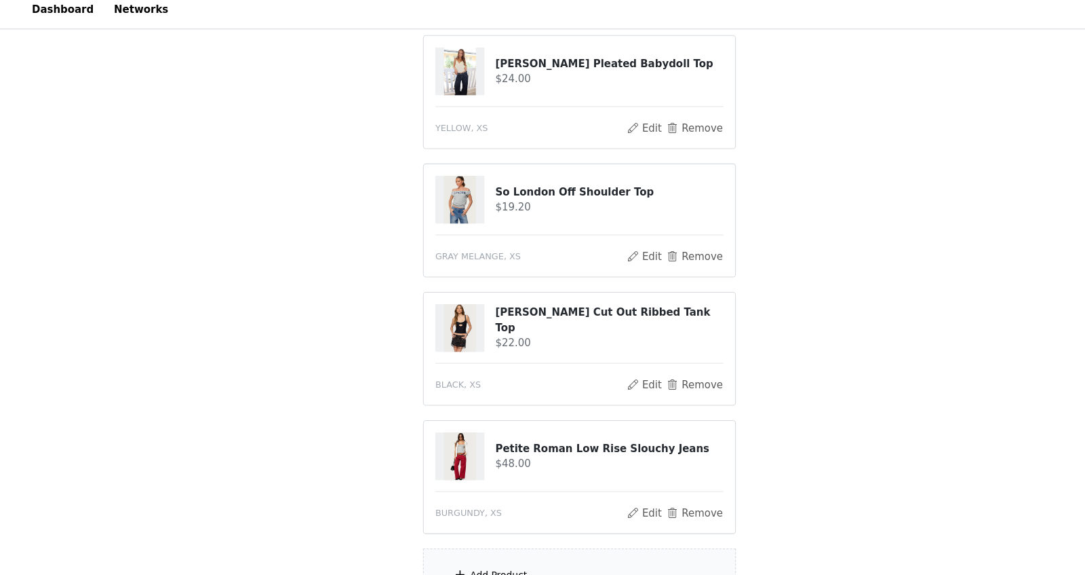
scroll to position [162, 0]
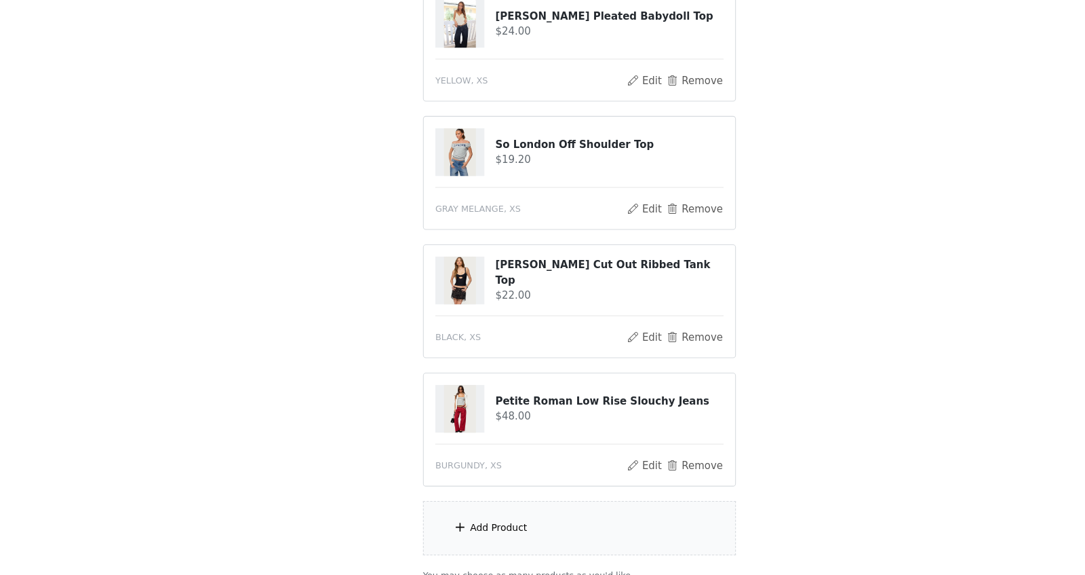
click at [474, 459] on div "Add Product" at bounding box center [542, 530] width 293 height 51
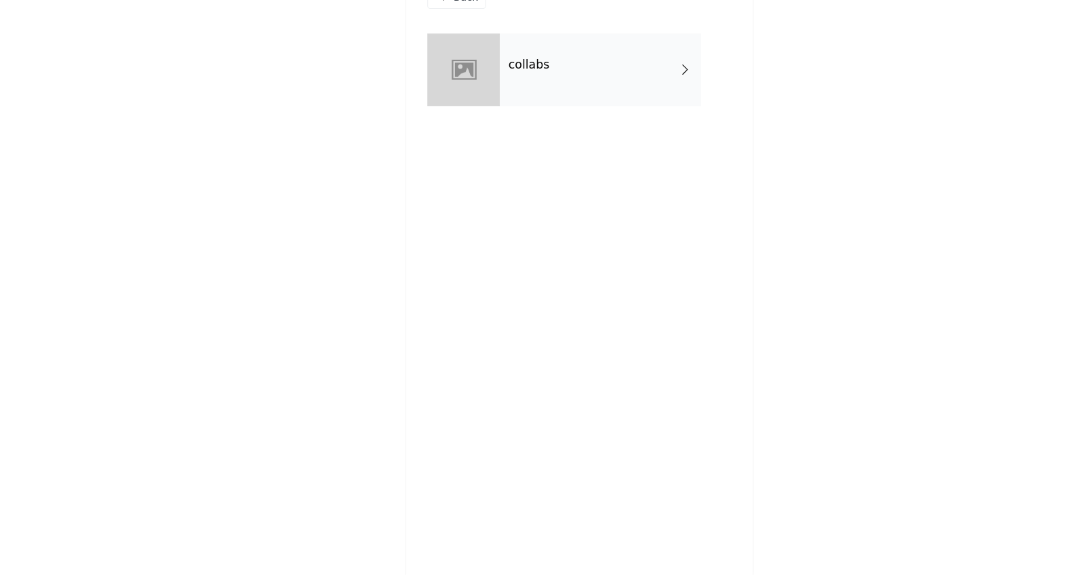
click at [511, 122] on div "collabs" at bounding box center [562, 102] width 189 height 68
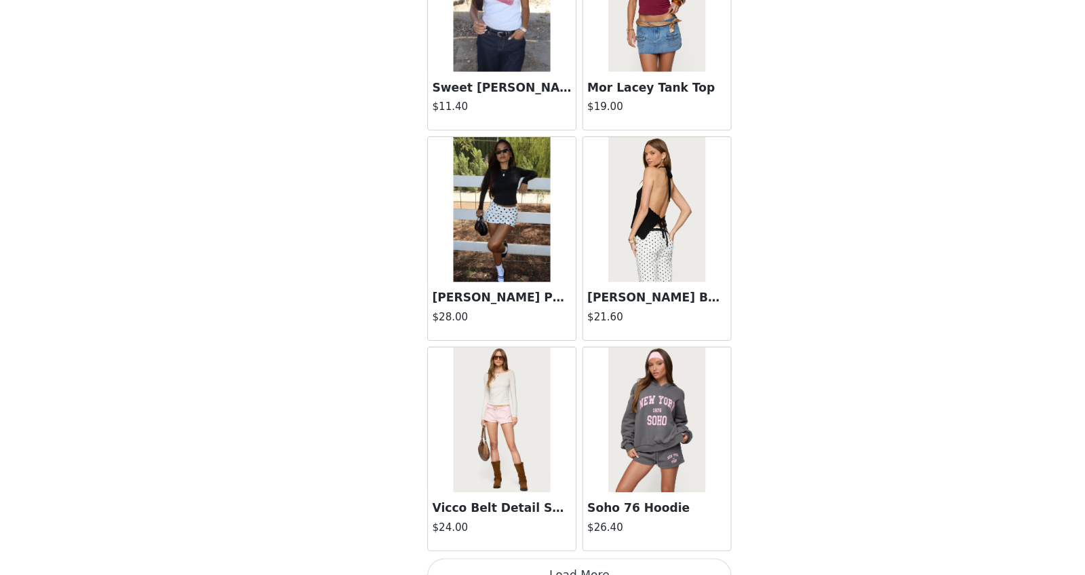
scroll to position [1496, 0]
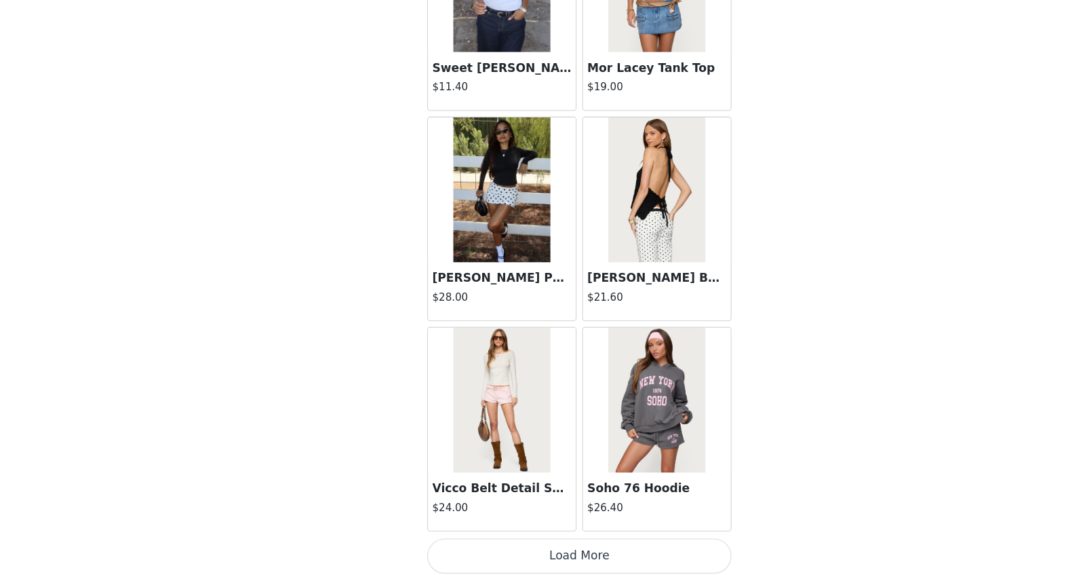
click at [538, 459] on button "Load More" at bounding box center [542, 557] width 285 height 33
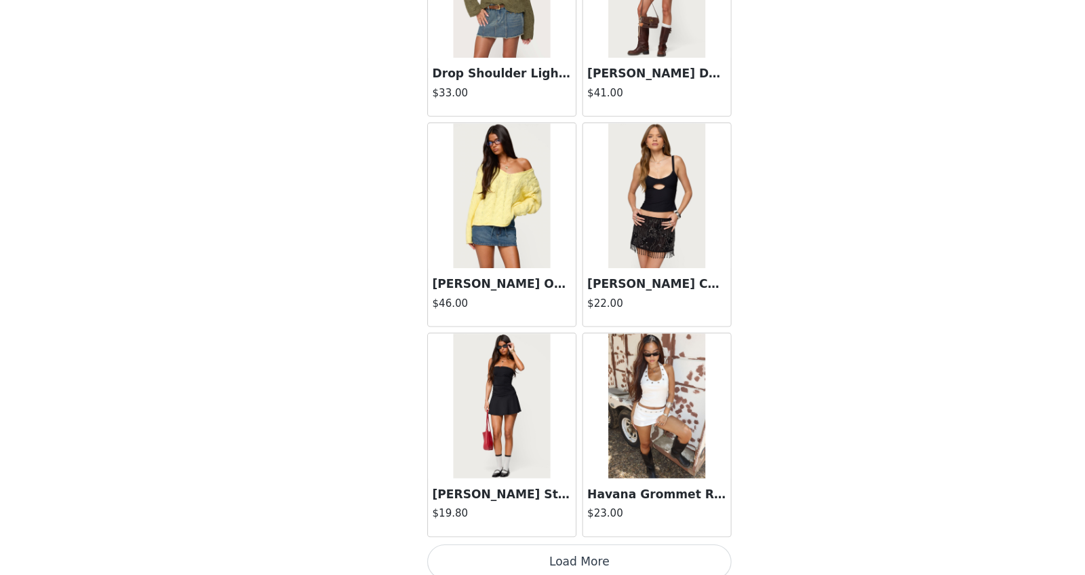
scroll to position [3457, 0]
click at [522, 459] on button "Load More" at bounding box center [542, 563] width 285 height 33
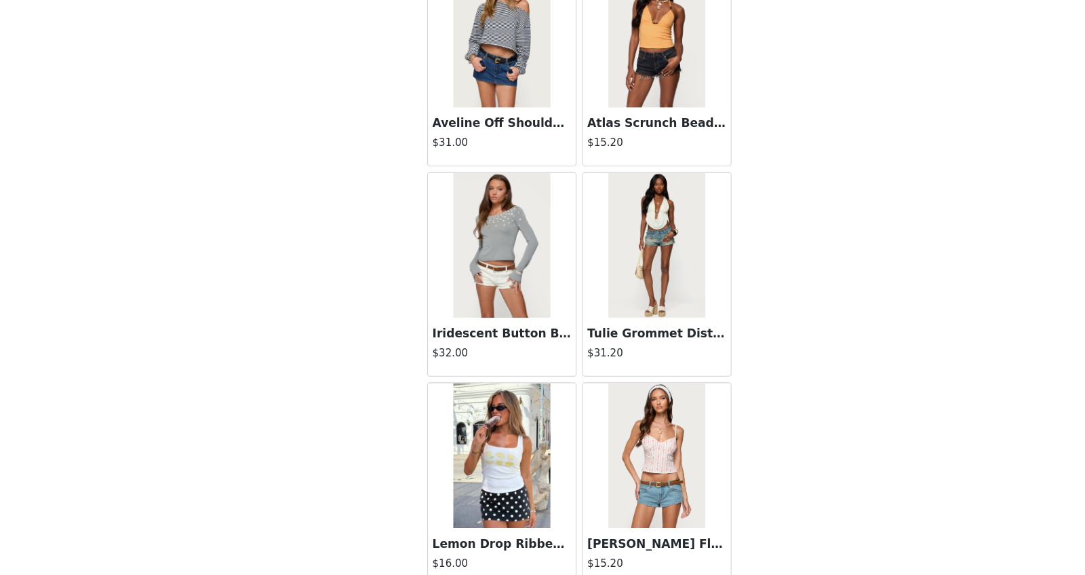
scroll to position [0, 0]
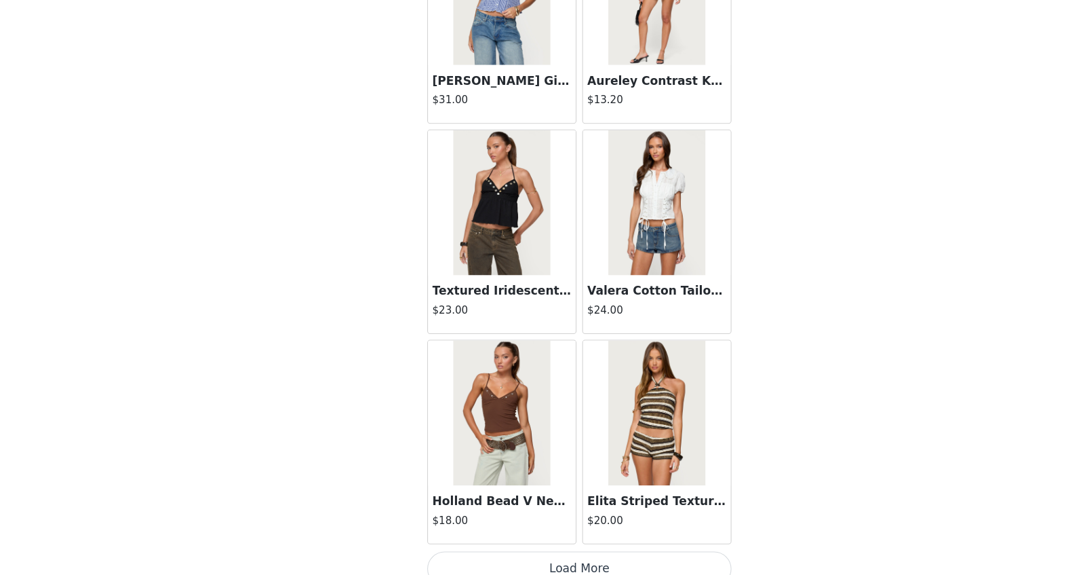
click at [560, 459] on button "Load More" at bounding box center [542, 568] width 285 height 33
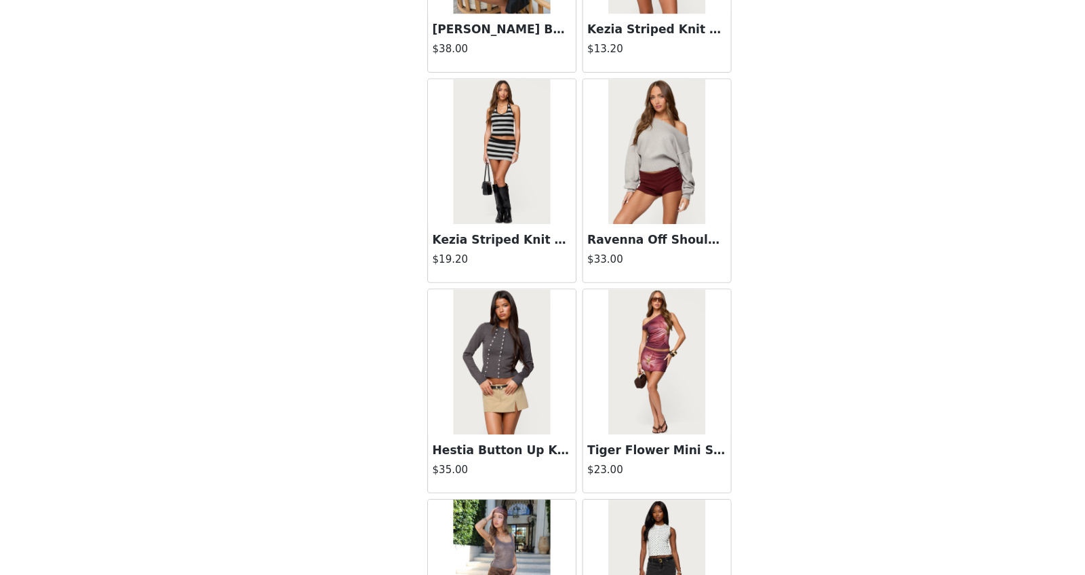
scroll to position [7381, 0]
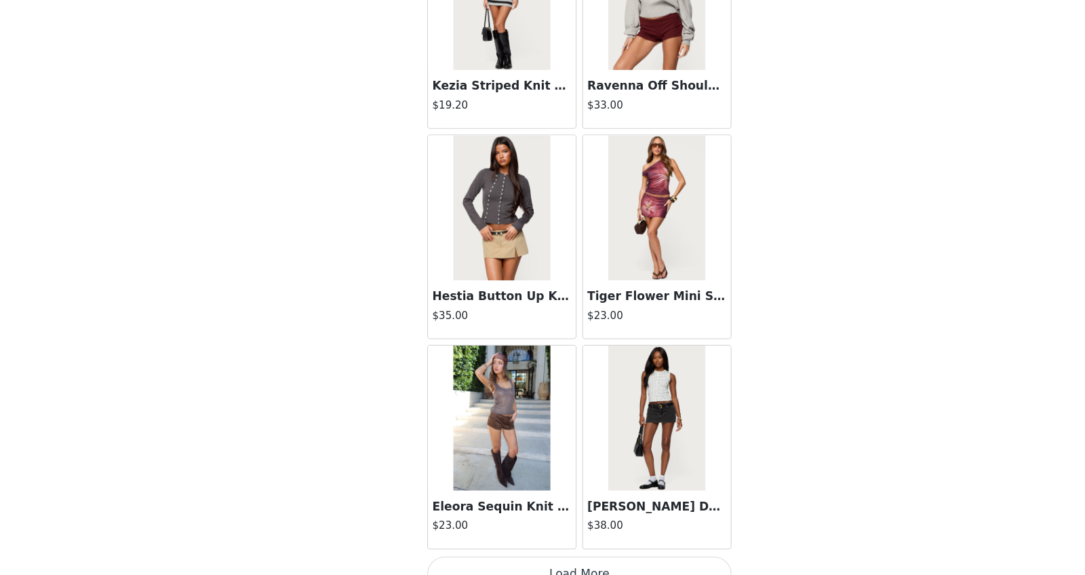
click at [494, 459] on button "Load More" at bounding box center [542, 573] width 285 height 33
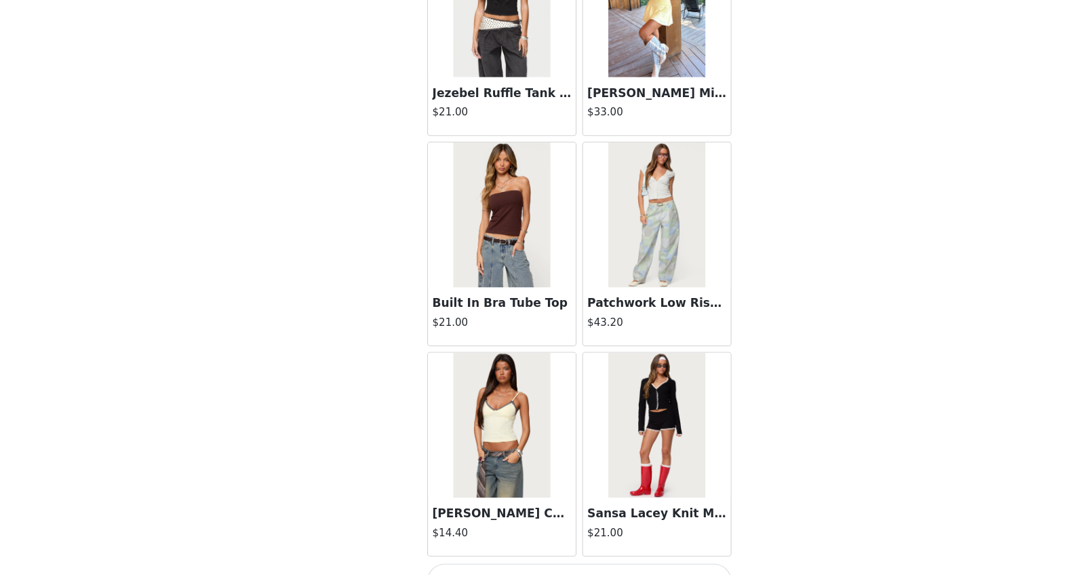
scroll to position [9344, 0]
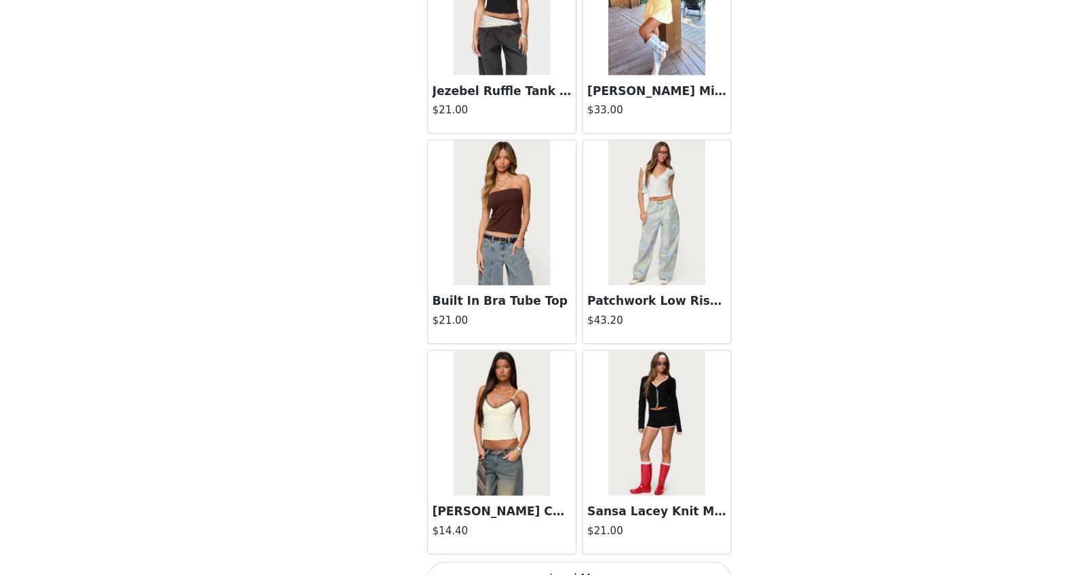
click at [552, 459] on button "Load More" at bounding box center [542, 578] width 285 height 33
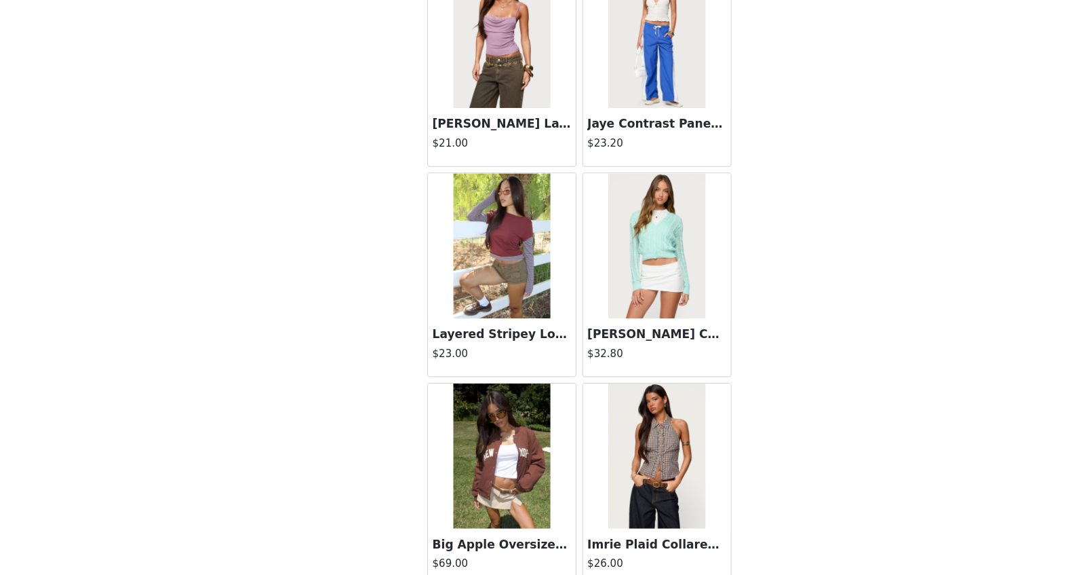
scroll to position [11306, 0]
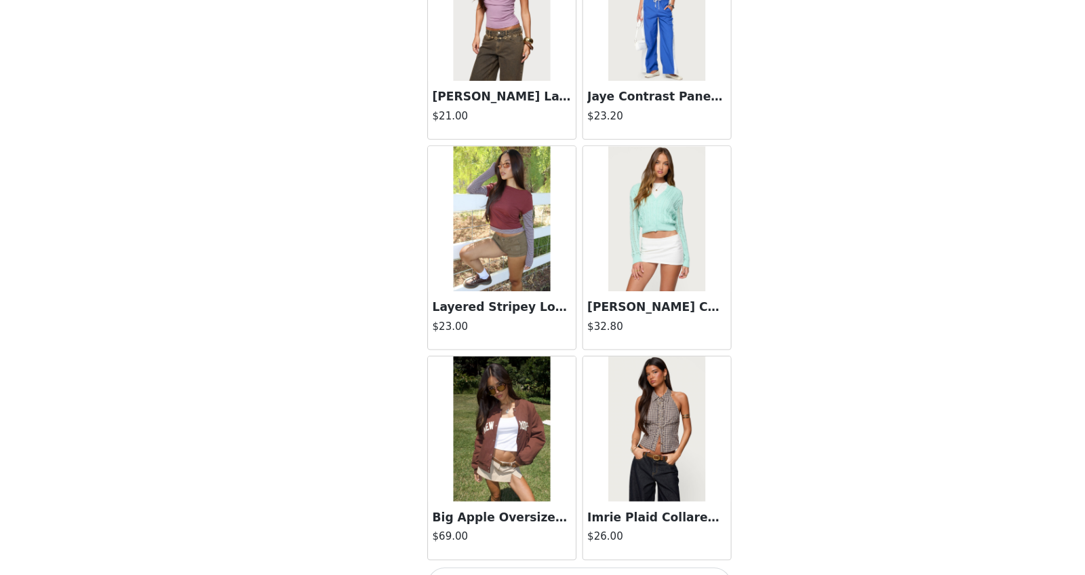
click at [539, 459] on button "Load More" at bounding box center [542, 583] width 285 height 33
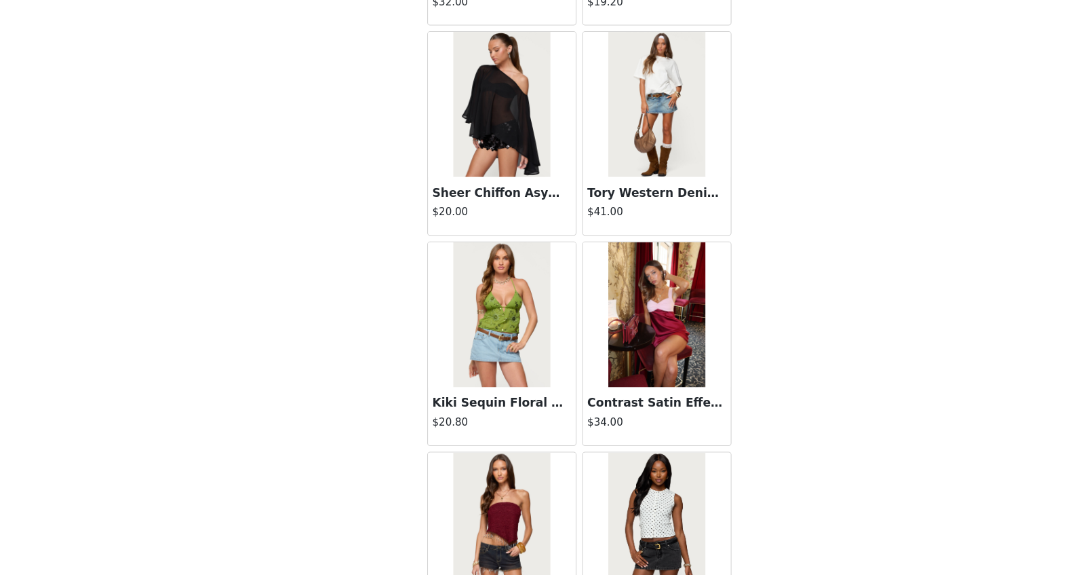
scroll to position [13268, 0]
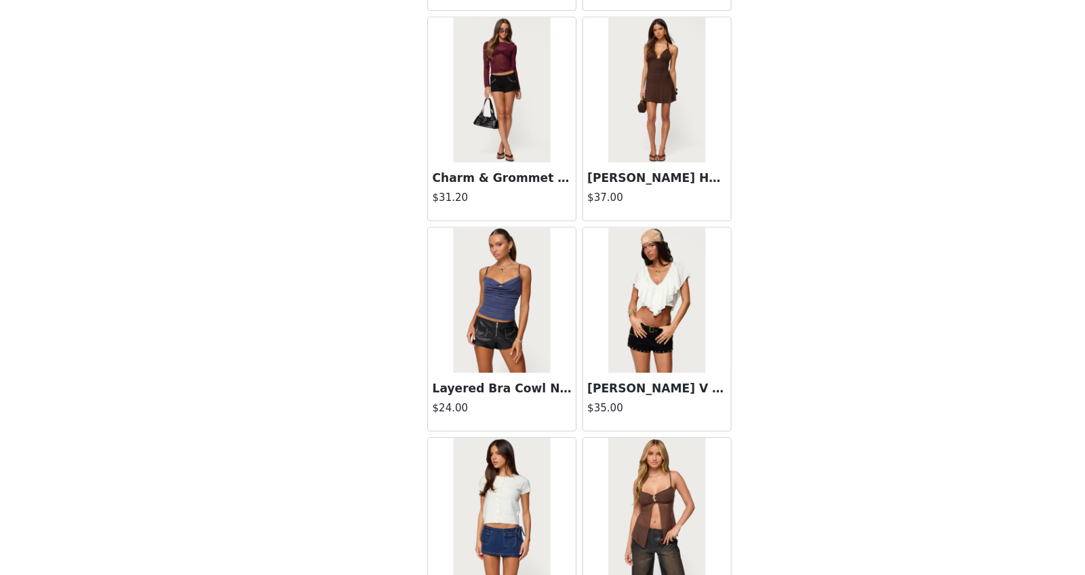
scroll to position [15230, 0]
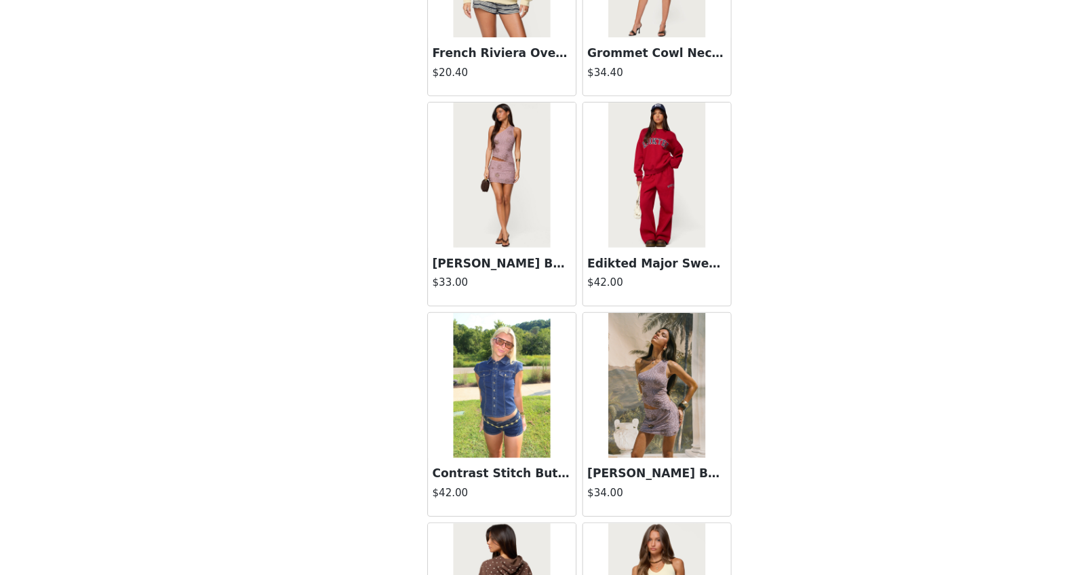
scroll to position [17192, 0]
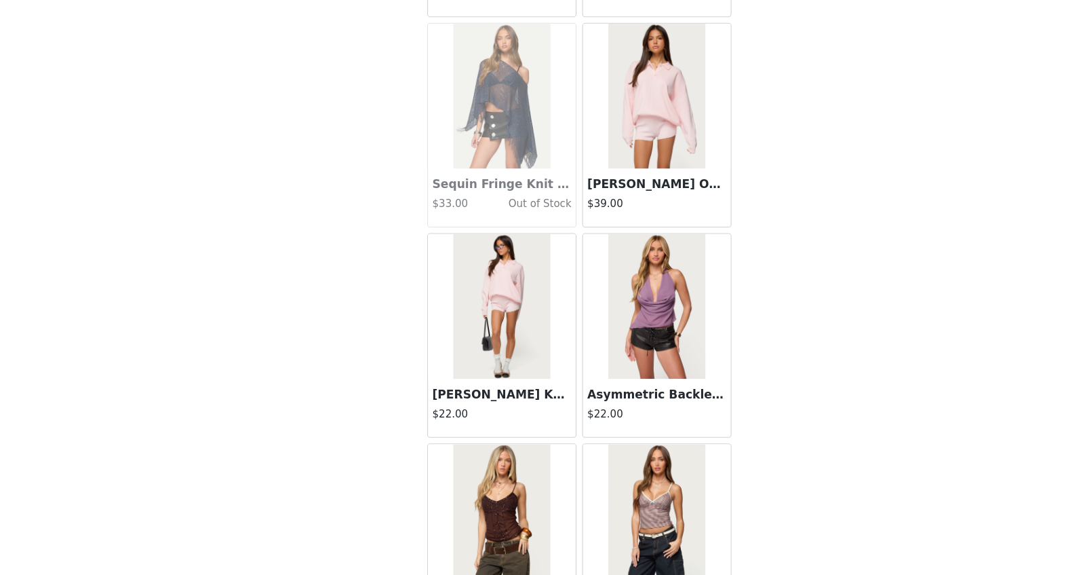
scroll to position [19155, 0]
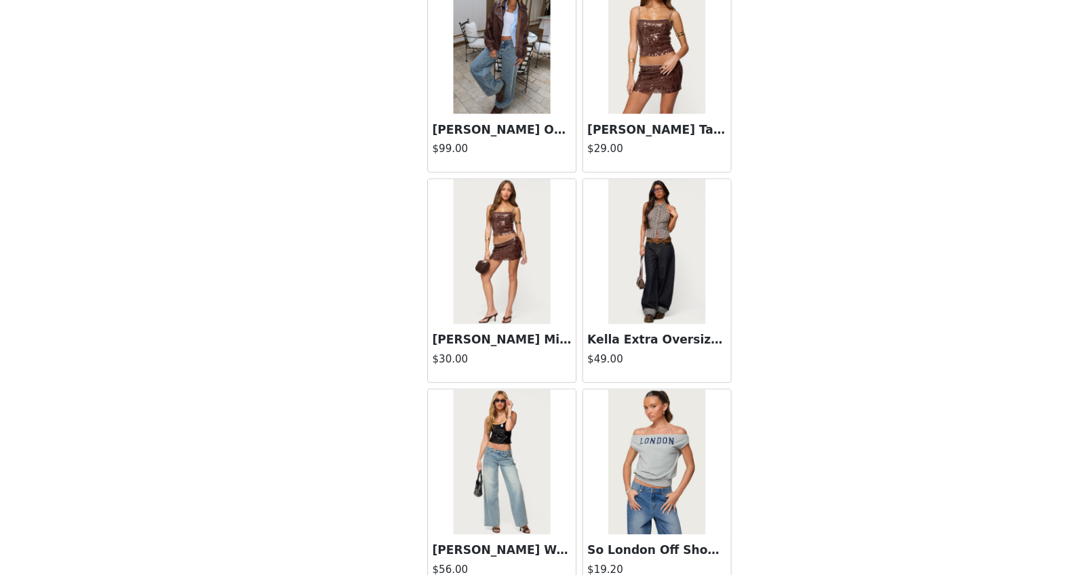
scroll to position [21117, 0]
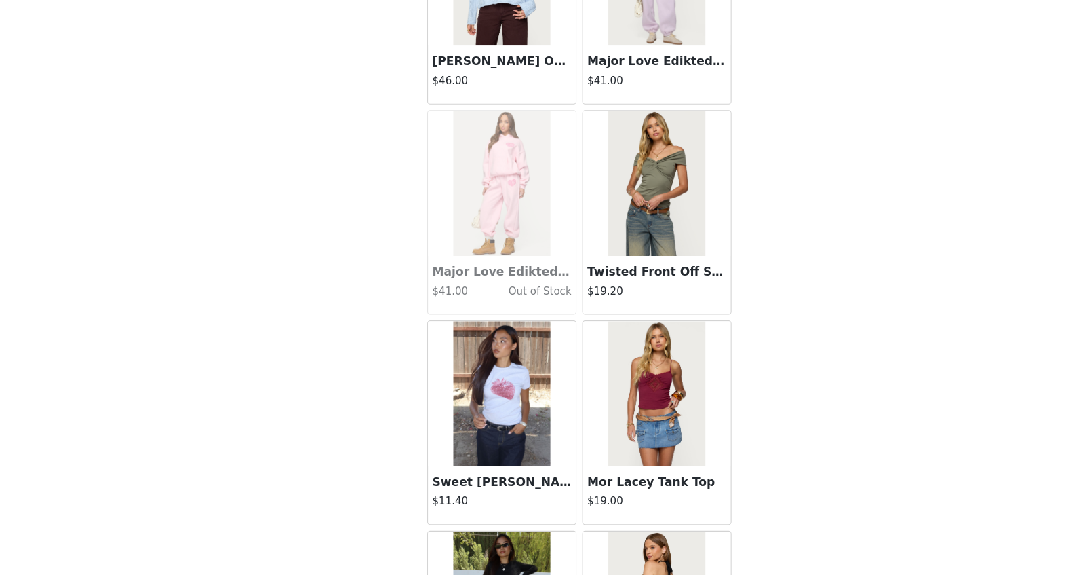
scroll to position [2874, 0]
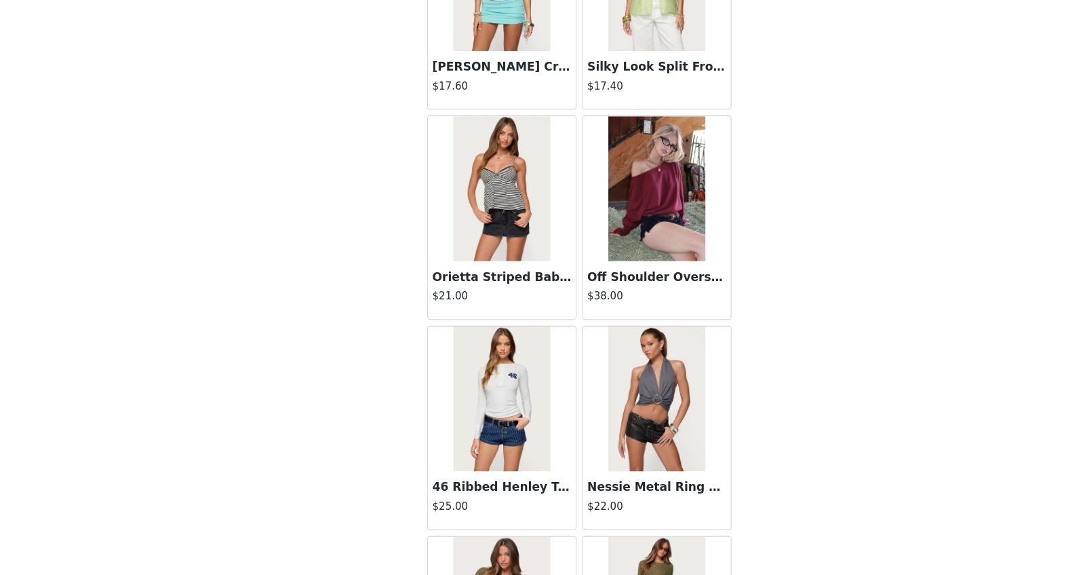
click at [623, 194] on img at bounding box center [615, 213] width 90 height 136
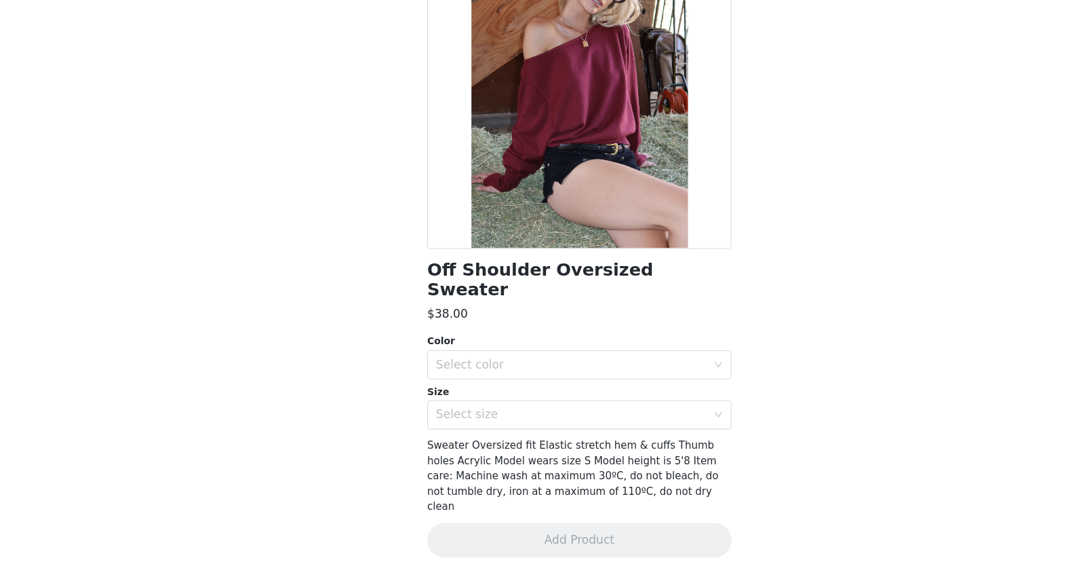
scroll to position [71, 0]
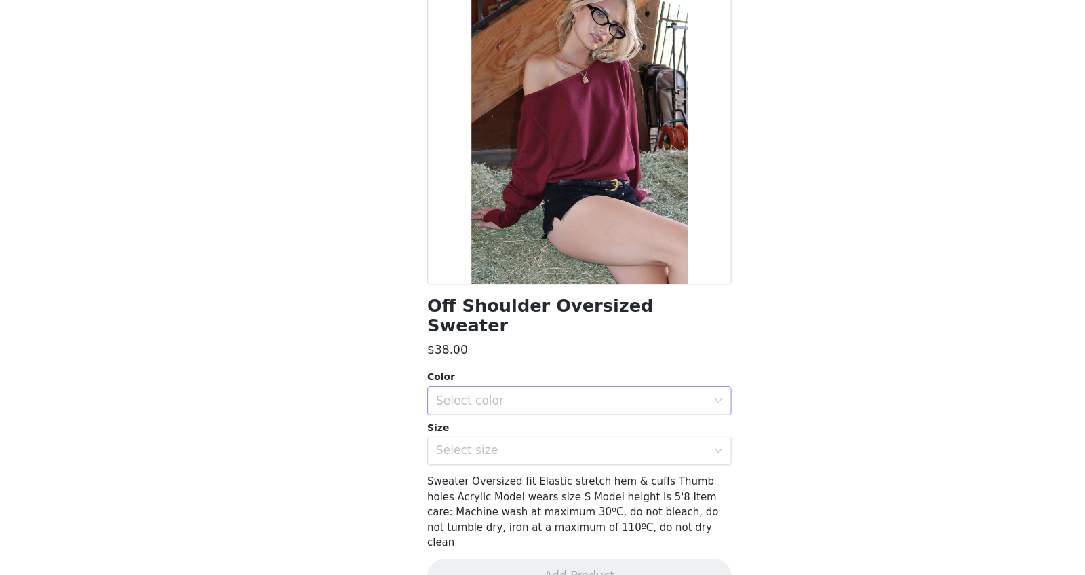
click at [464, 406] on div "Select color" at bounding box center [542, 411] width 285 height 27
click at [464, 423] on li "BURGUNDY" at bounding box center [542, 422] width 285 height 22
click at [464, 451] on div "Select size" at bounding box center [535, 458] width 254 height 14
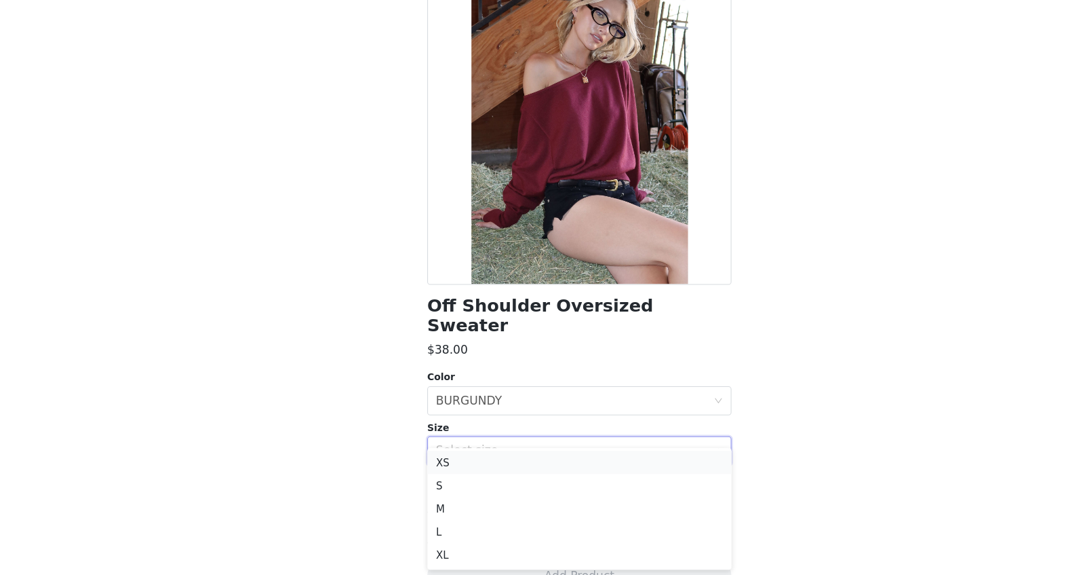
click at [455, 459] on li "XS" at bounding box center [542, 470] width 285 height 22
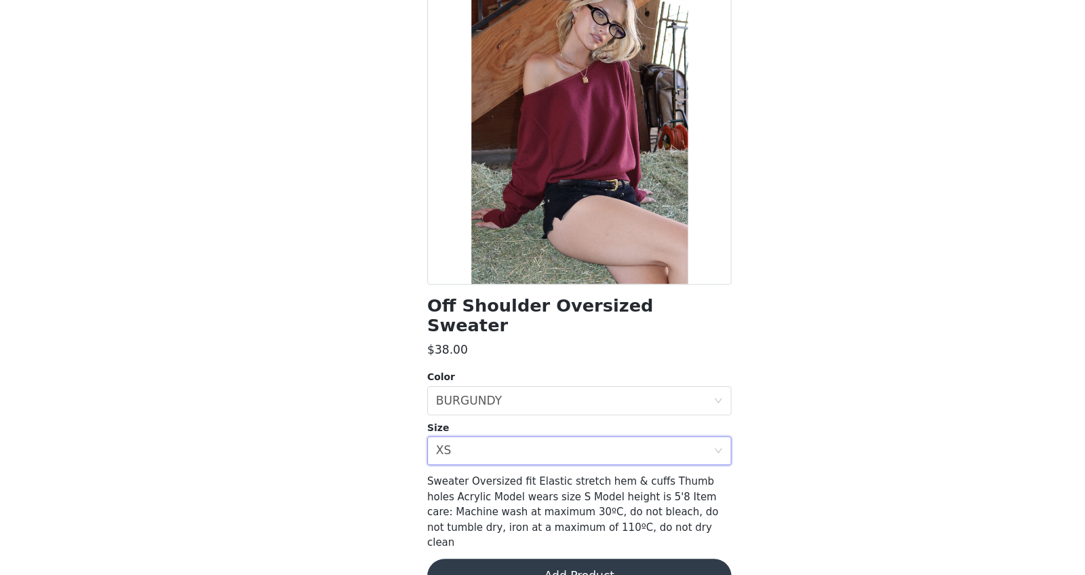
click at [484, 459] on button "Add Product" at bounding box center [542, 575] width 285 height 33
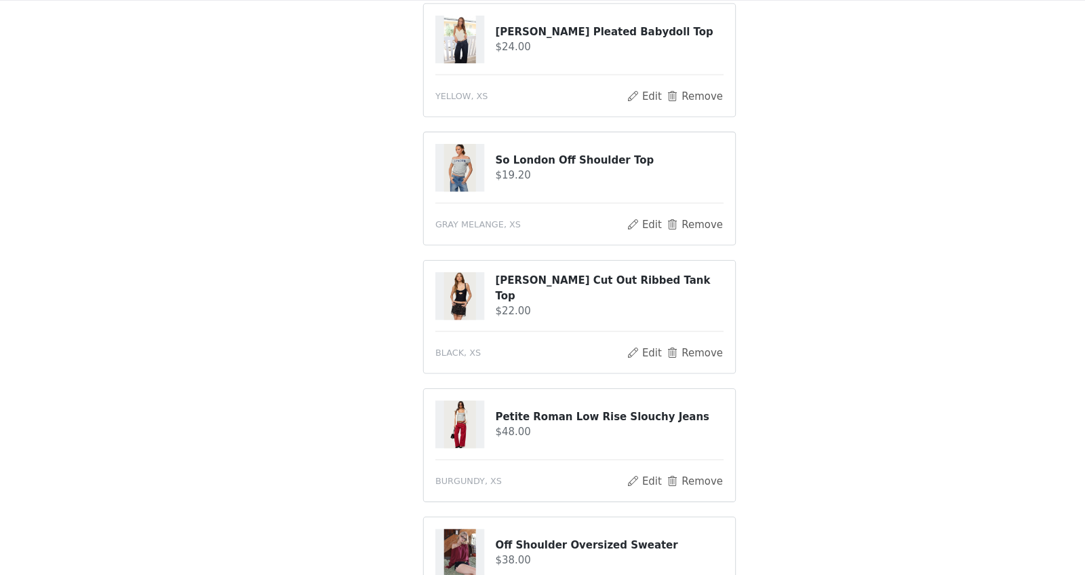
scroll to position [158, 0]
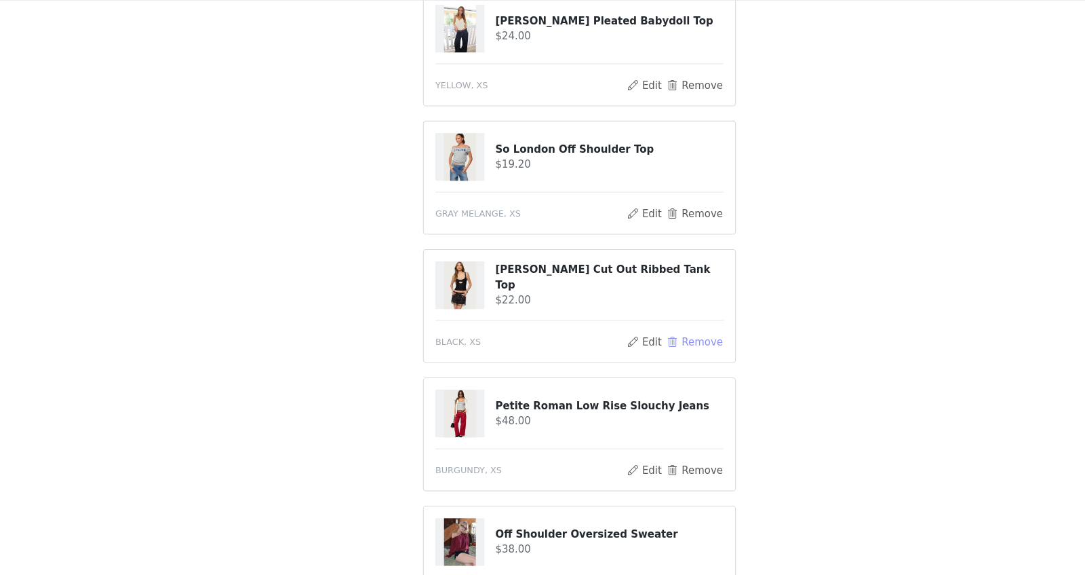
click at [646, 351] on button "Remove" at bounding box center [650, 356] width 54 height 16
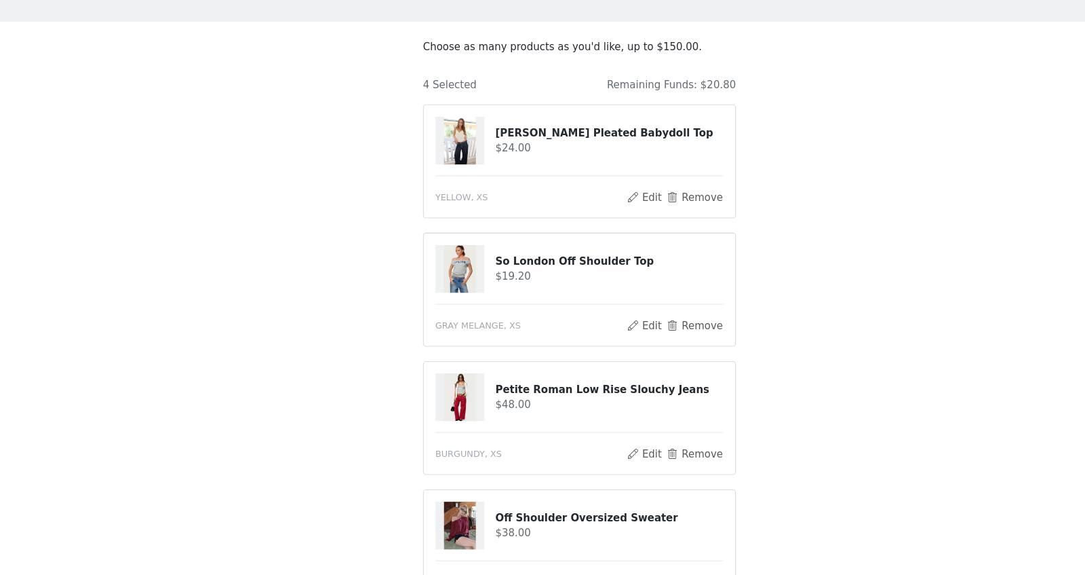
scroll to position [280, 0]
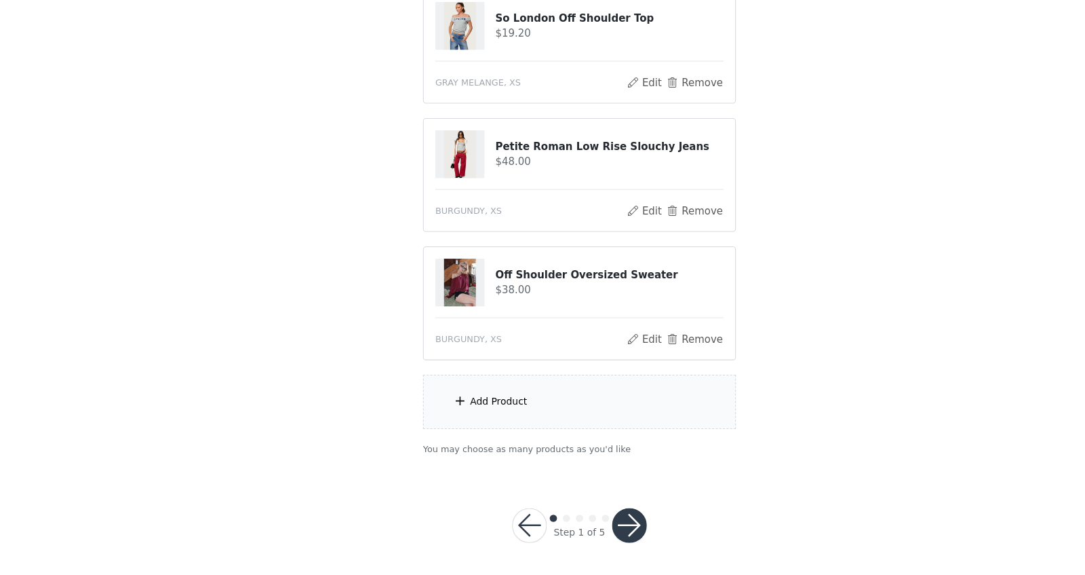
click at [537, 412] on div "Add Product" at bounding box center [542, 412] width 293 height 51
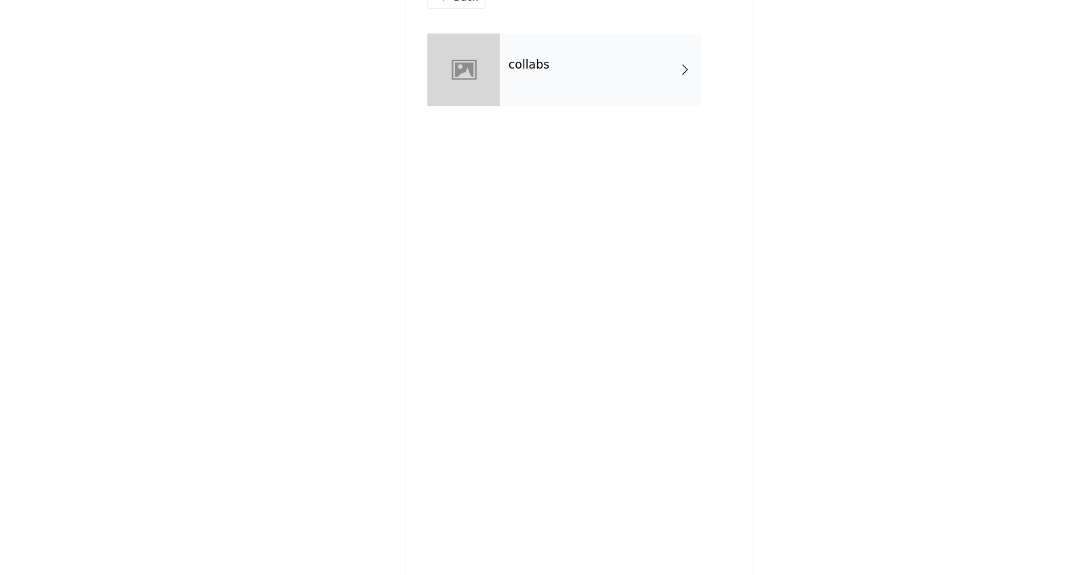
click at [546, 133] on div "collabs" at bounding box center [562, 102] width 189 height 68
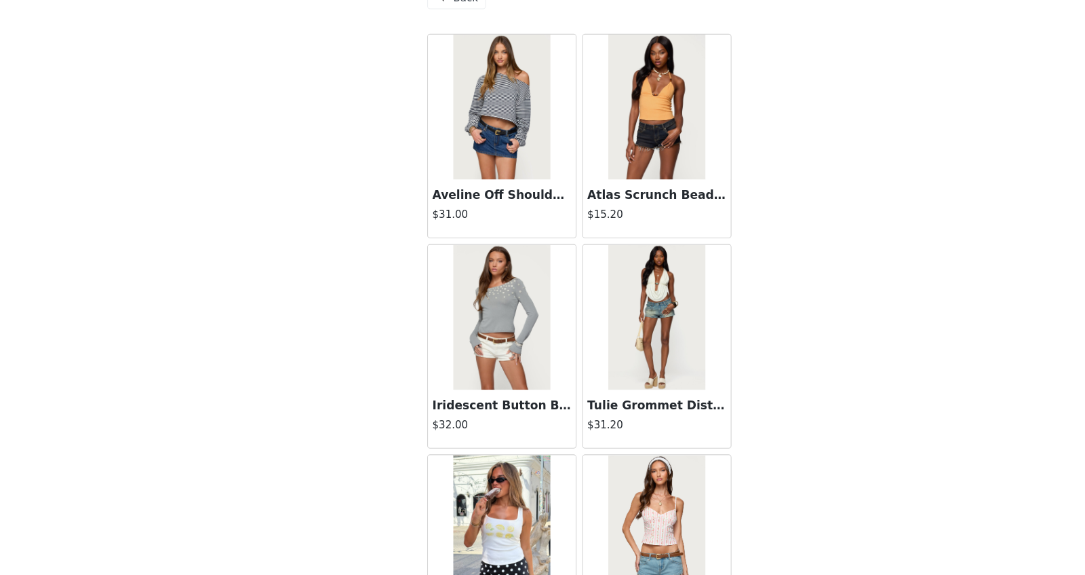
scroll to position [1496, 0]
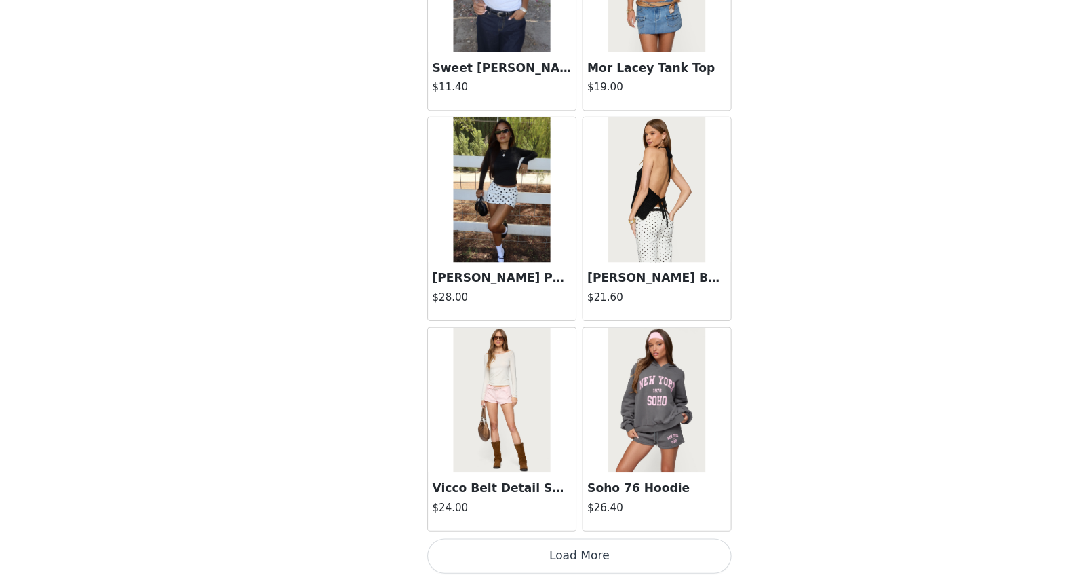
click at [506, 459] on button "Load More" at bounding box center [542, 557] width 285 height 33
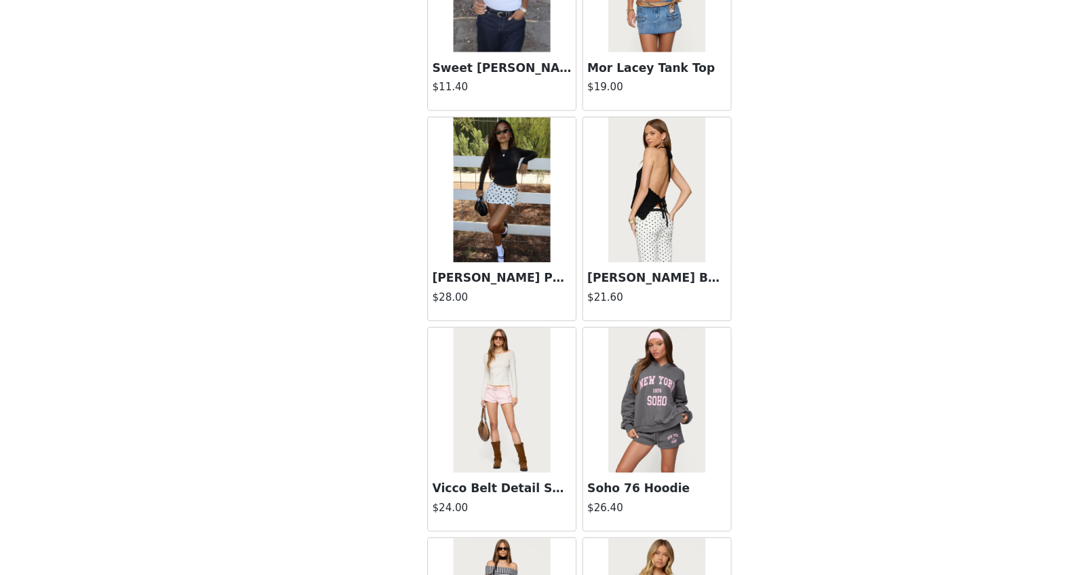
scroll to position [3458, 0]
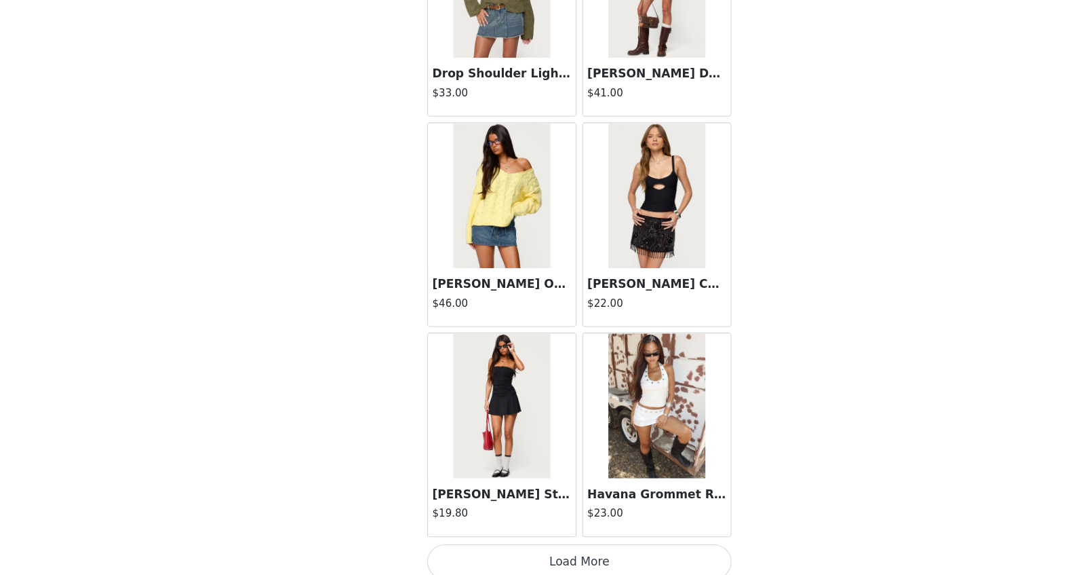
click at [513, 459] on button "Load More" at bounding box center [542, 562] width 285 height 33
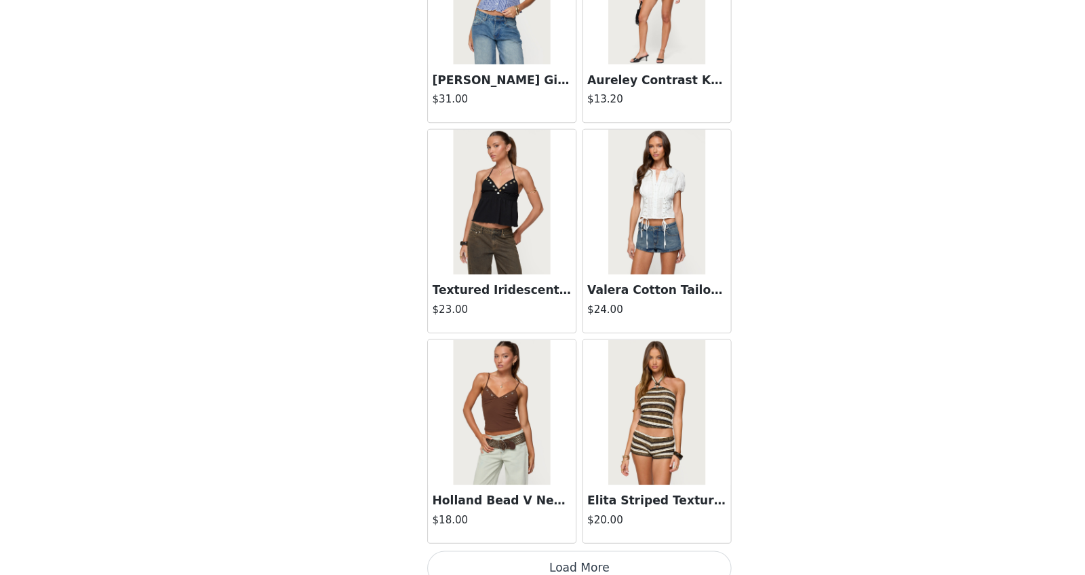
click at [513, 459] on button "Load More" at bounding box center [542, 568] width 285 height 33
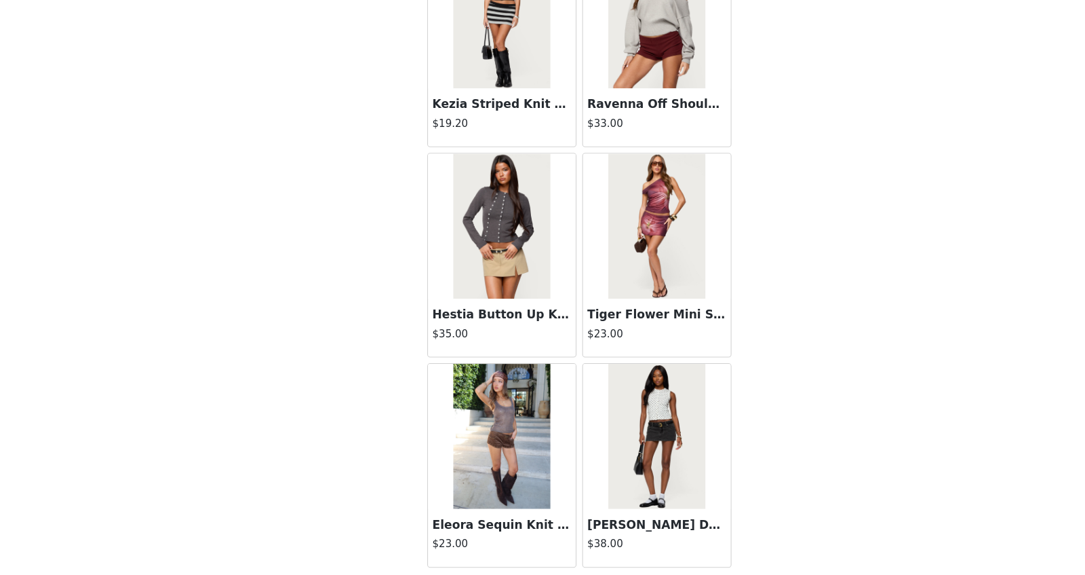
scroll to position [7381, 0]
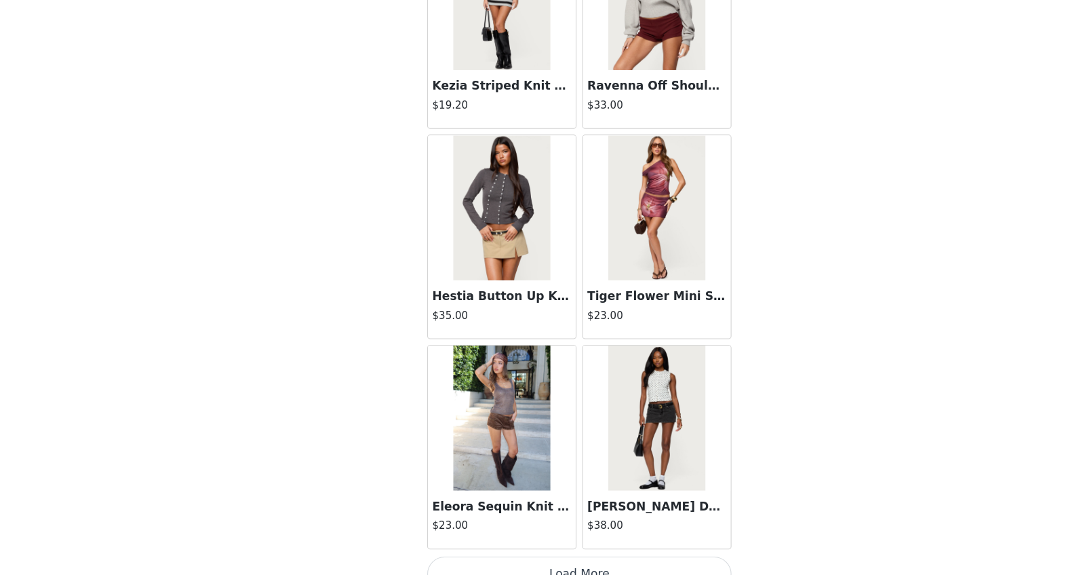
click at [453, 459] on button "Load More" at bounding box center [542, 573] width 285 height 33
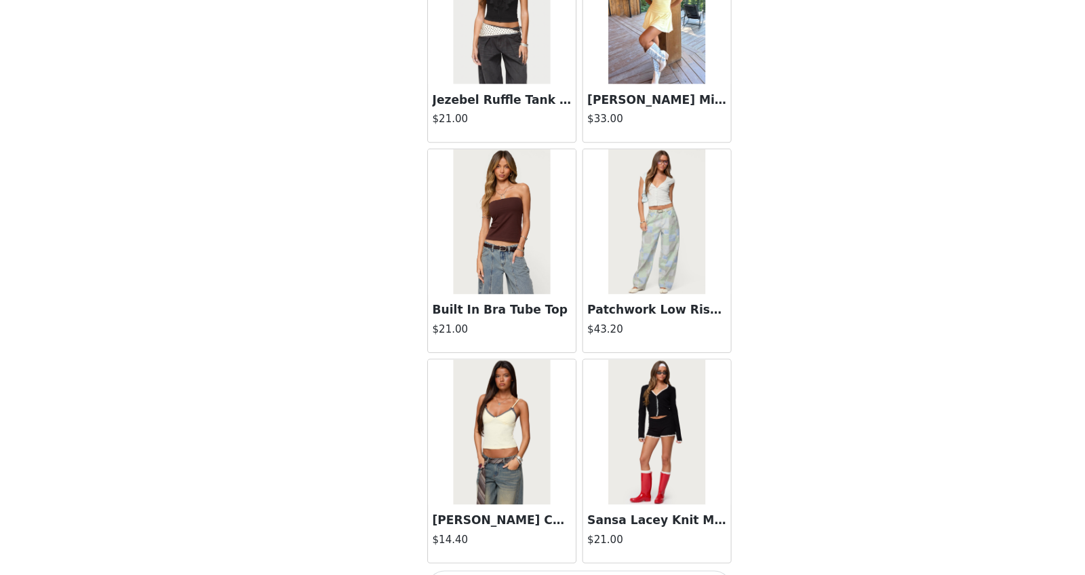
scroll to position [9344, 0]
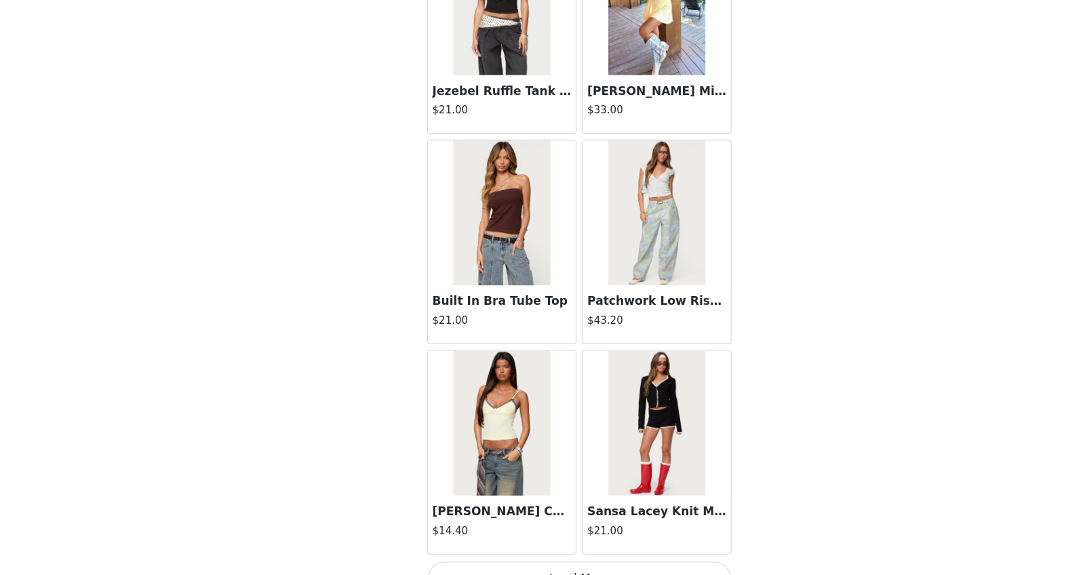
click at [497, 459] on button "Load More" at bounding box center [542, 578] width 285 height 33
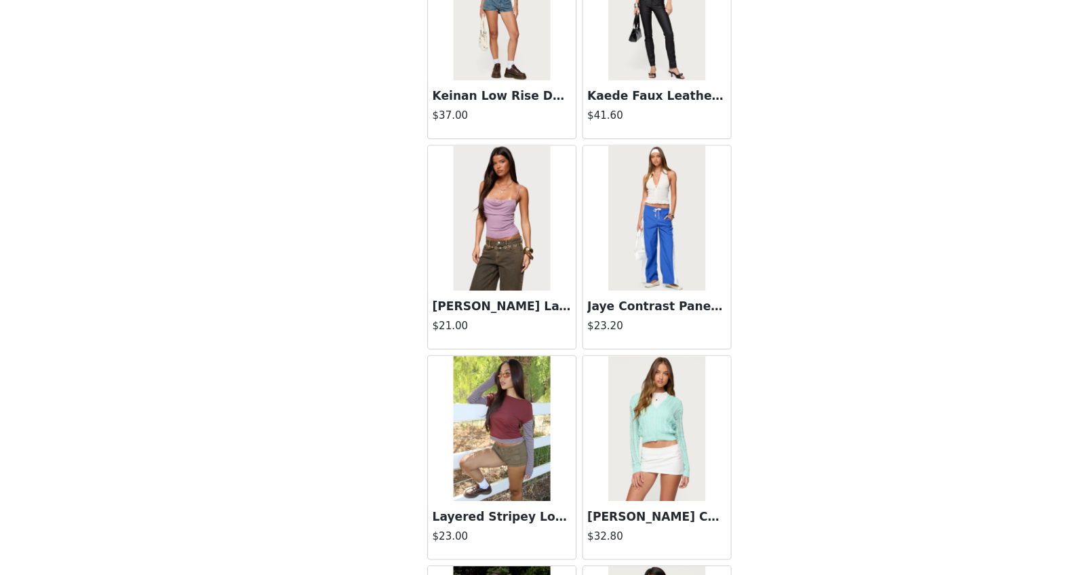
scroll to position [11306, 0]
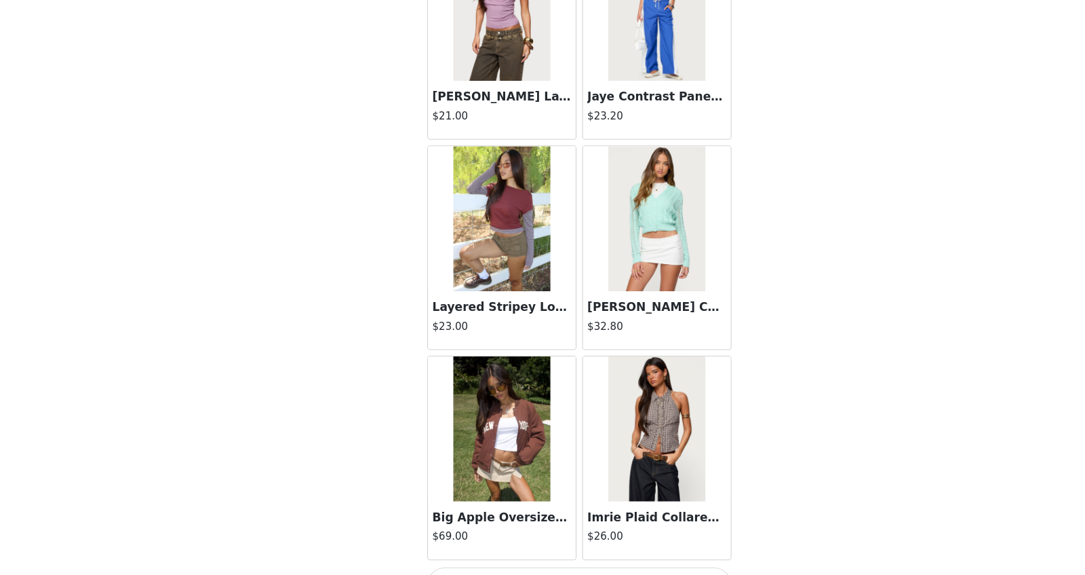
click at [589, 459] on button "Load More" at bounding box center [542, 583] width 285 height 33
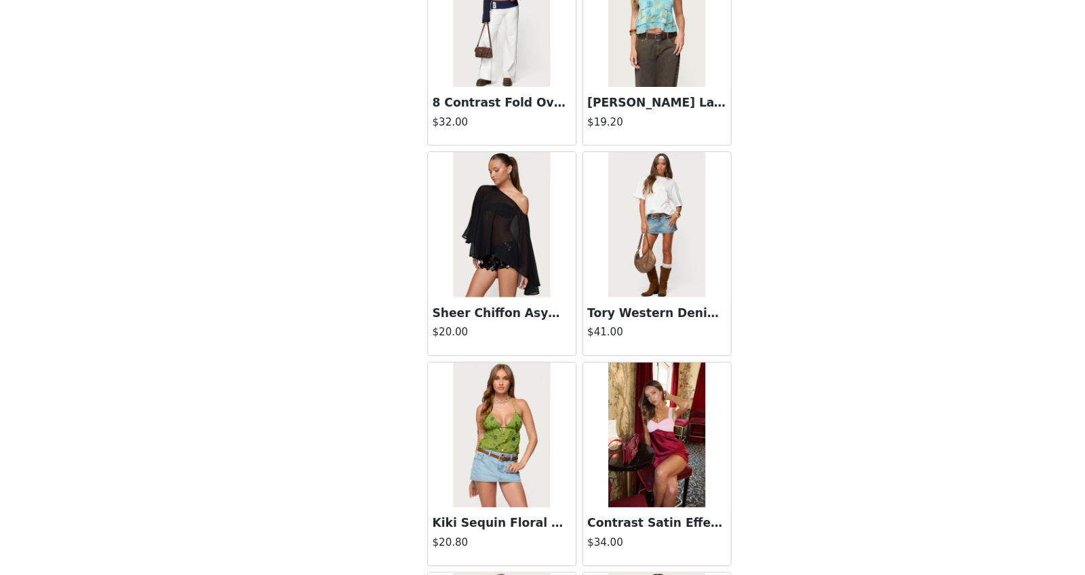
scroll to position [13074, 0]
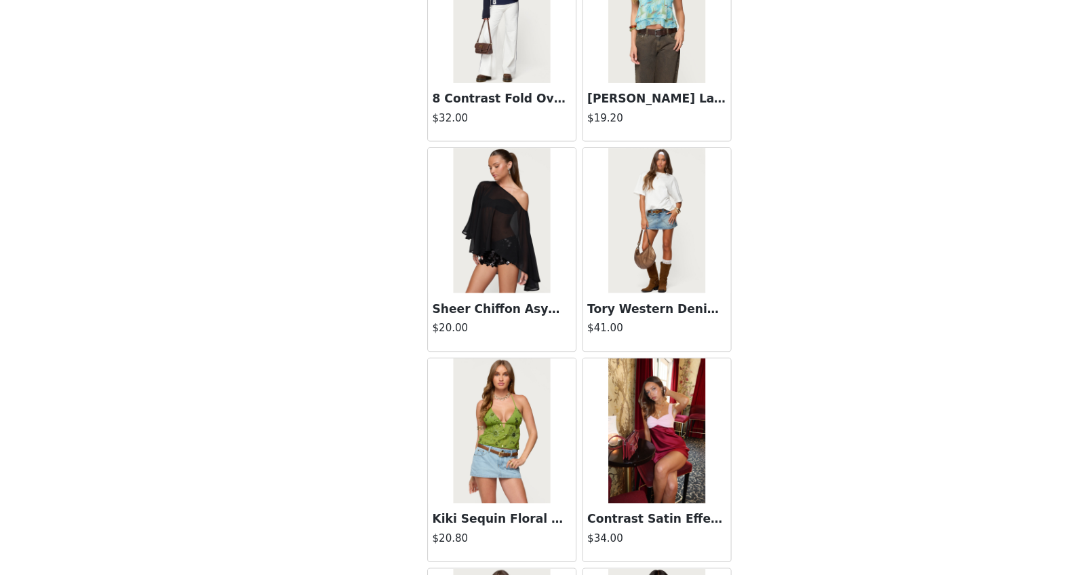
click at [813, 246] on div "STEP 1 OF 5 Products Choose as many products as you'd like, up to $150.00. 4 Se…" at bounding box center [542, 119] width 1085 height 720
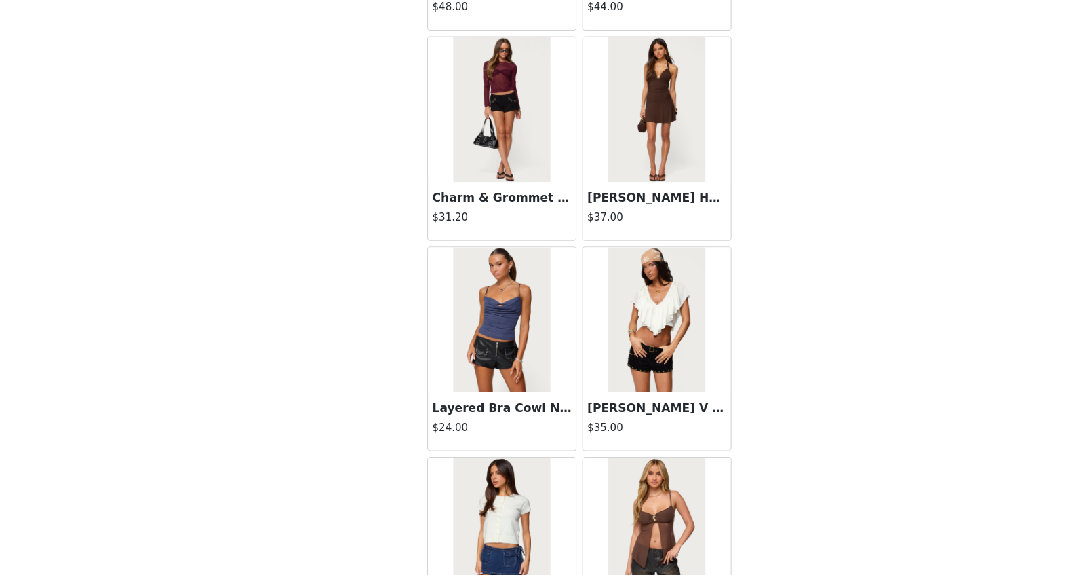
scroll to position [15230, 0]
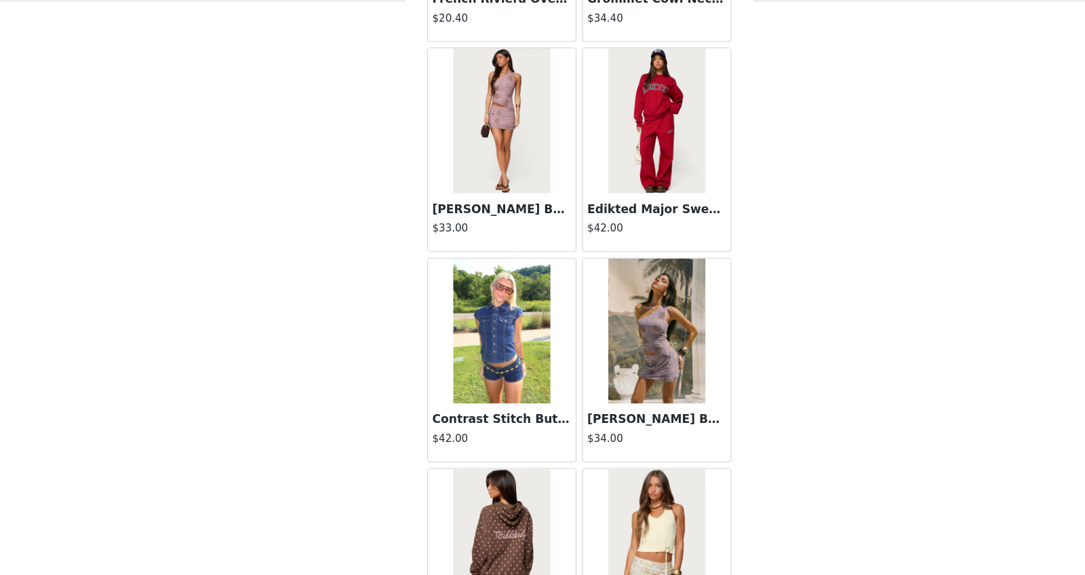
scroll to position [17192, 0]
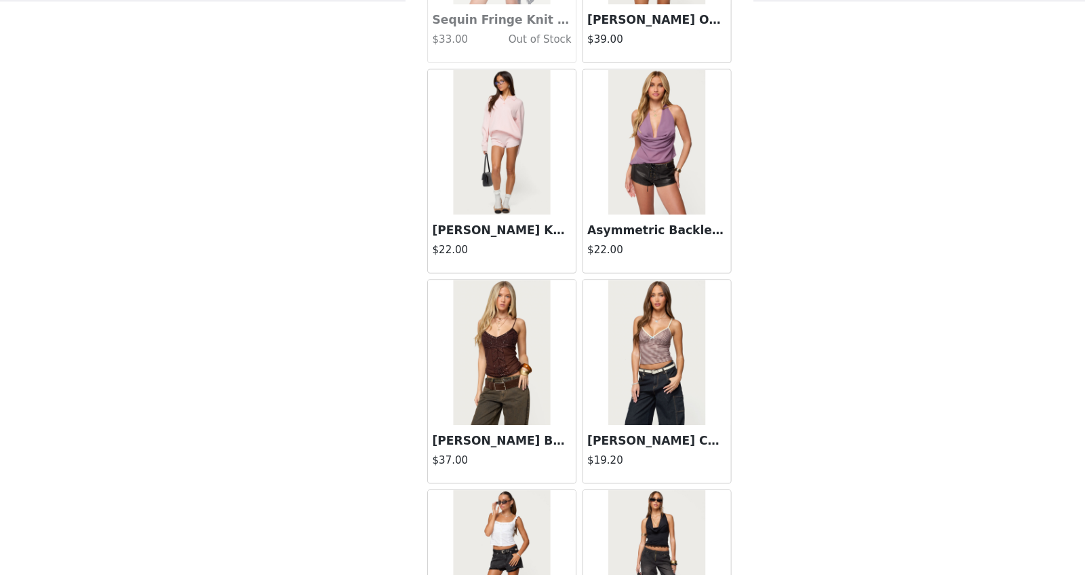
scroll to position [19155, 0]
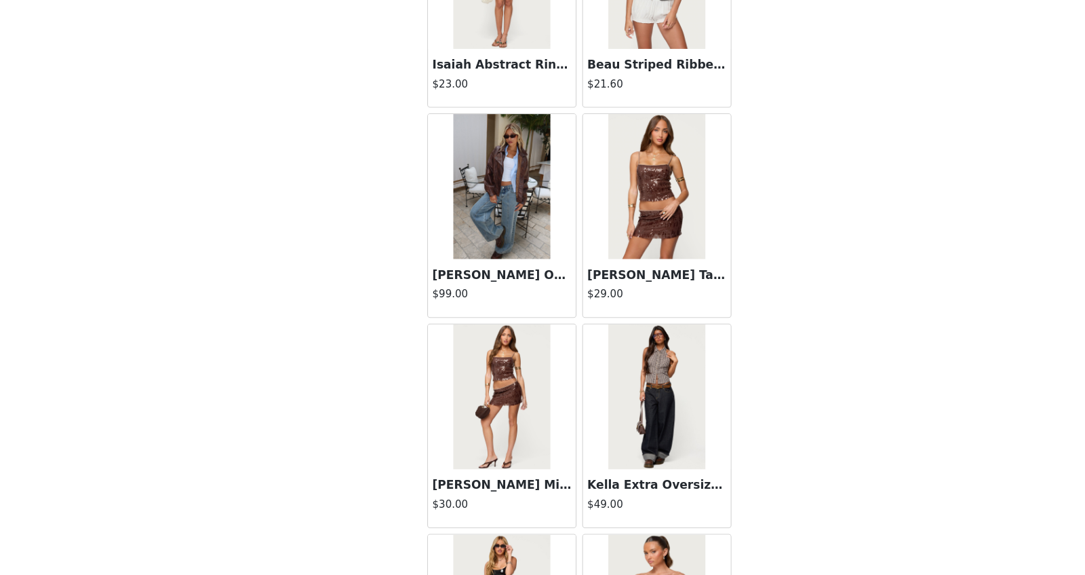
scroll to position [21117, 0]
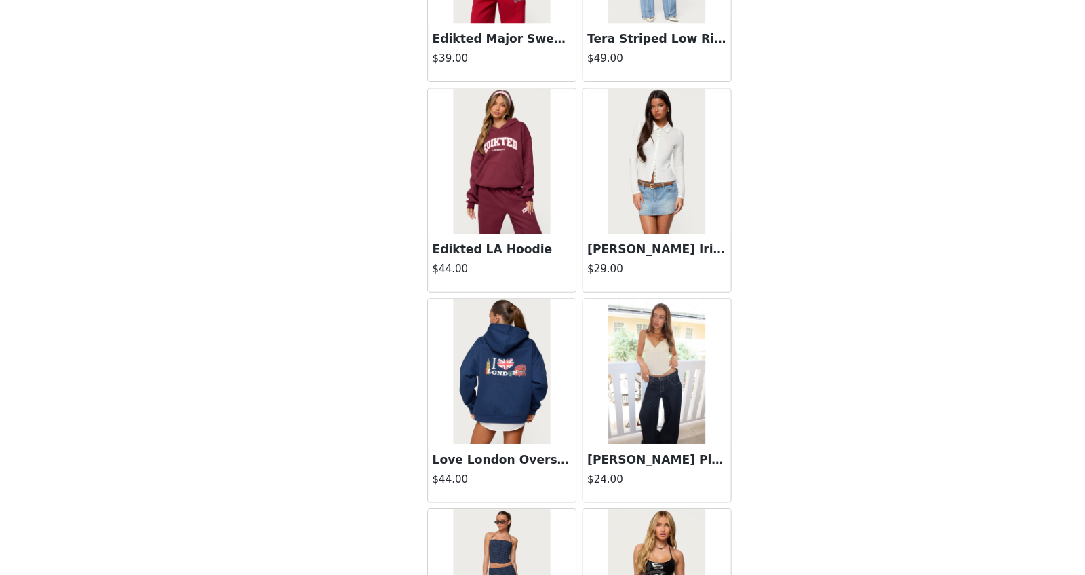
scroll to position [23079, 0]
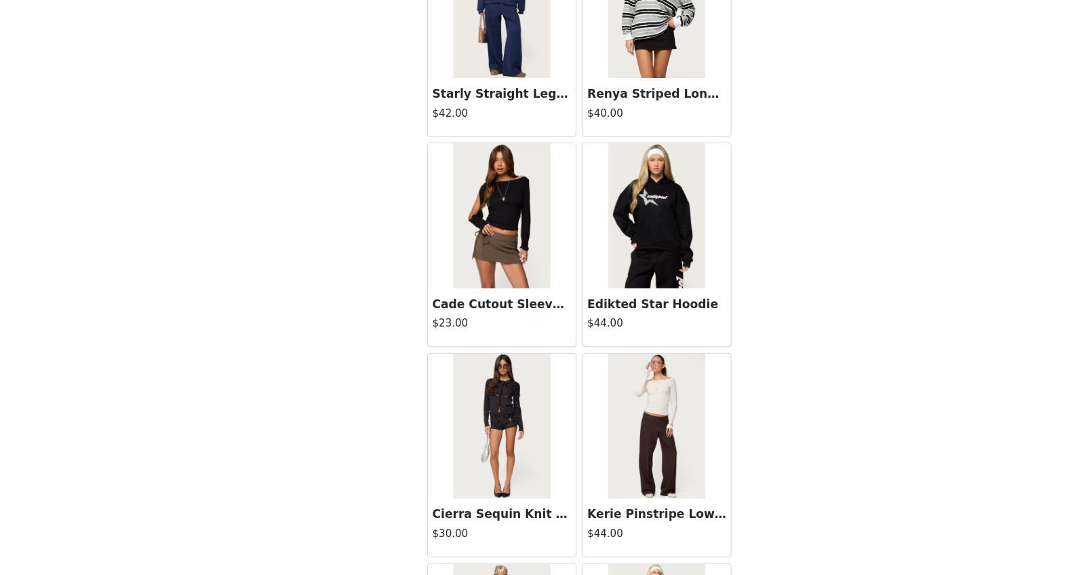
scroll to position [25041, 0]
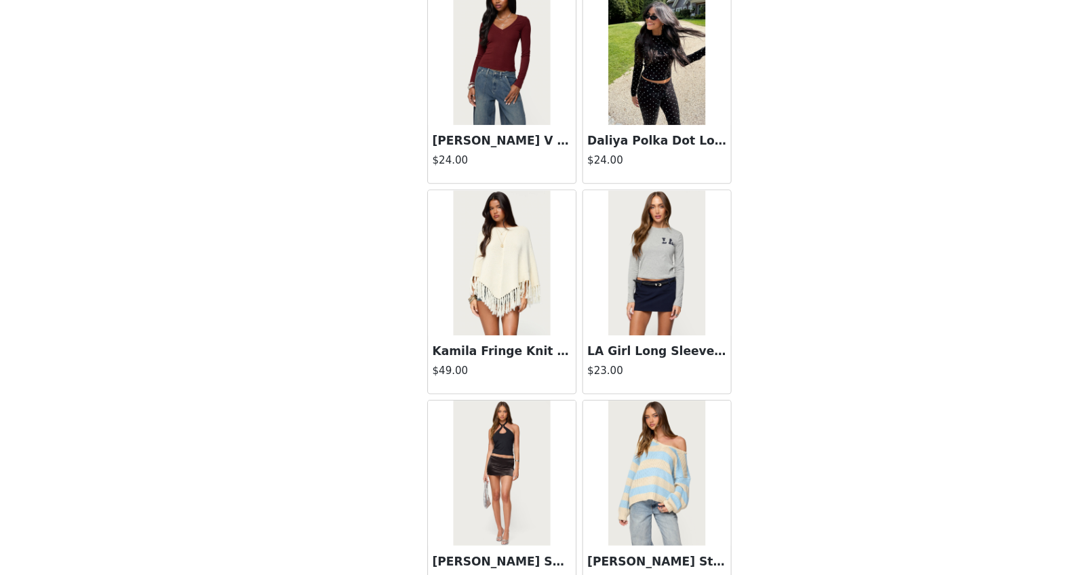
scroll to position [27002, 0]
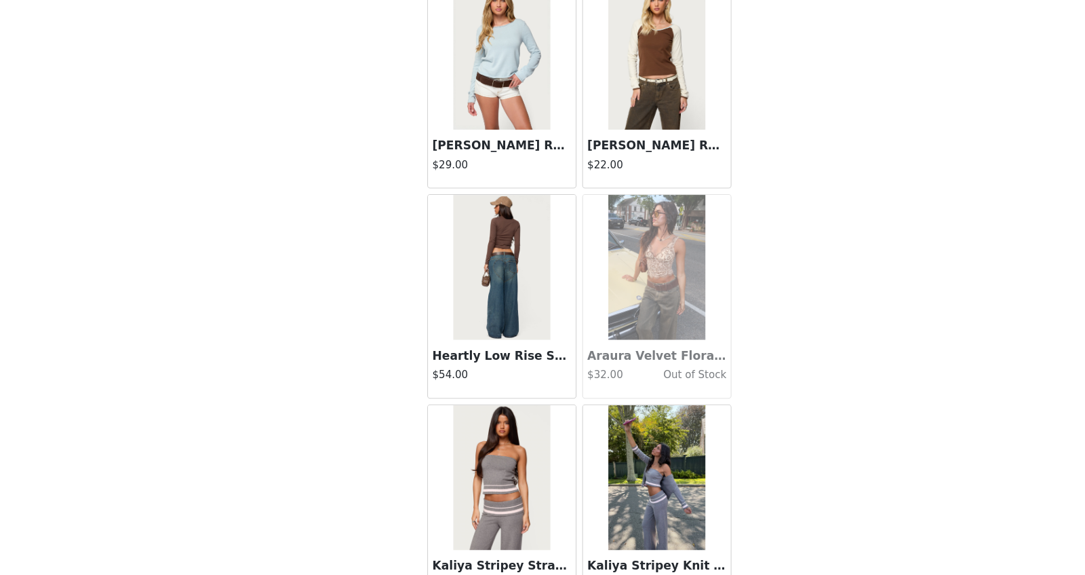
scroll to position [28965, 0]
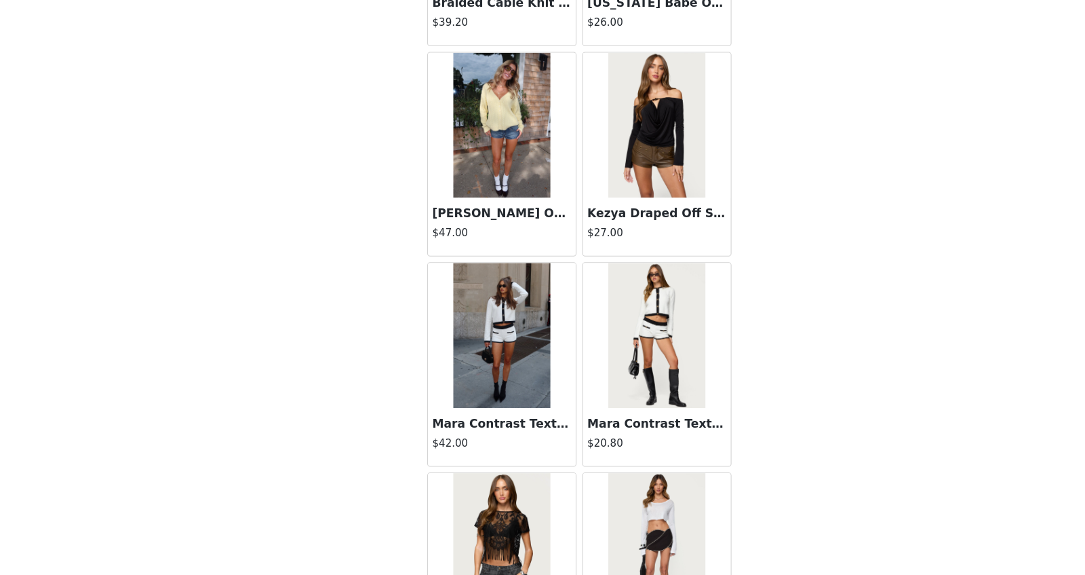
scroll to position [30927, 0]
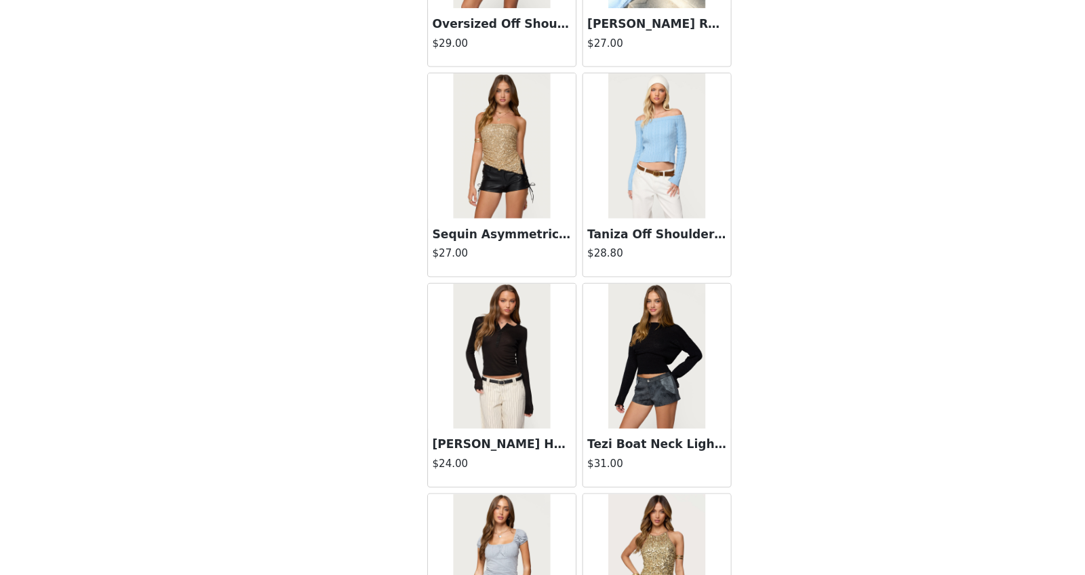
scroll to position [32890, 0]
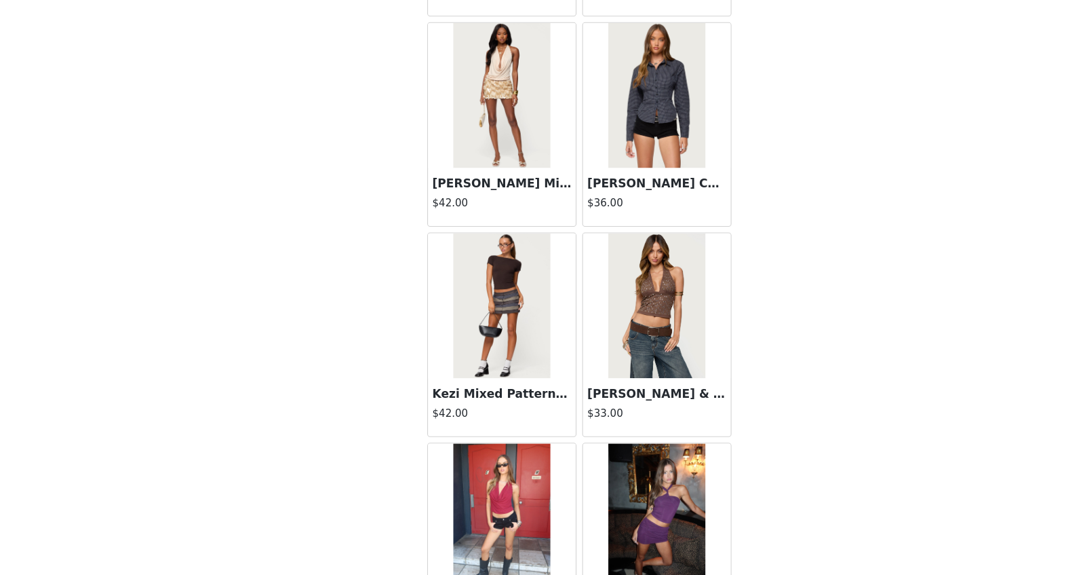
scroll to position [34852, 0]
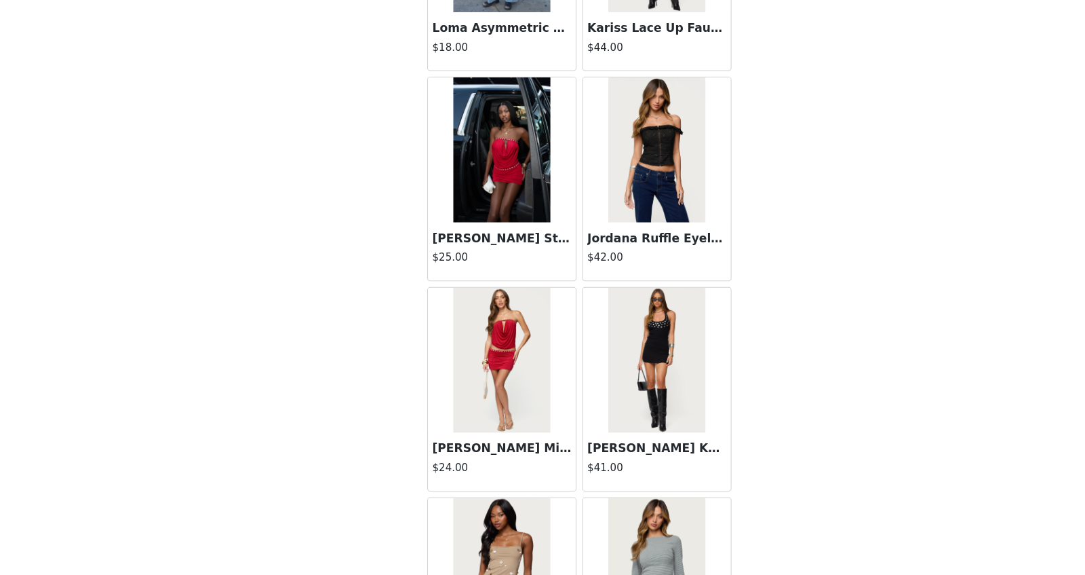
scroll to position [36813, 0]
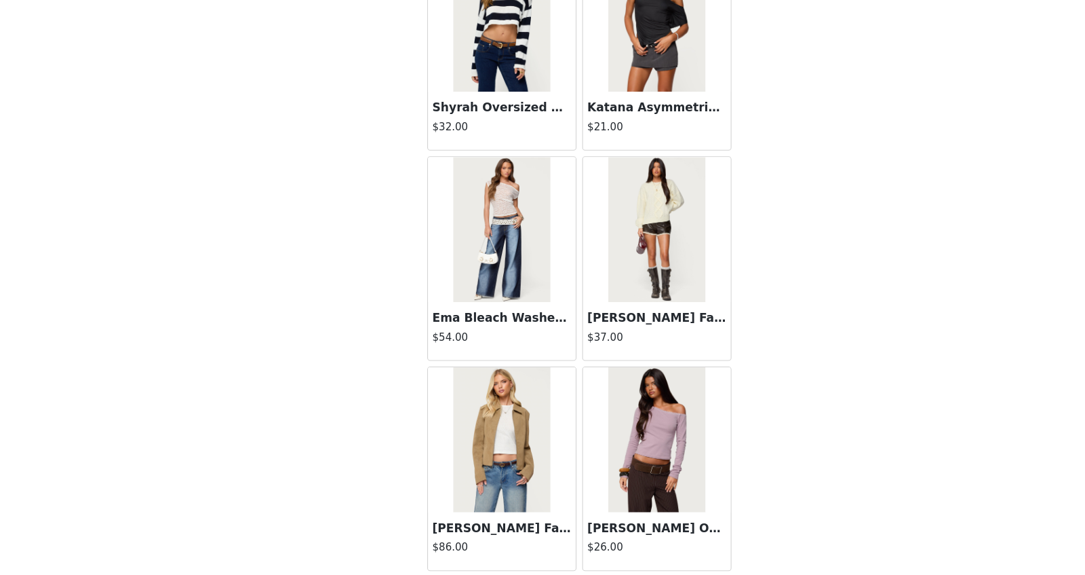
scroll to position [38054, 0]
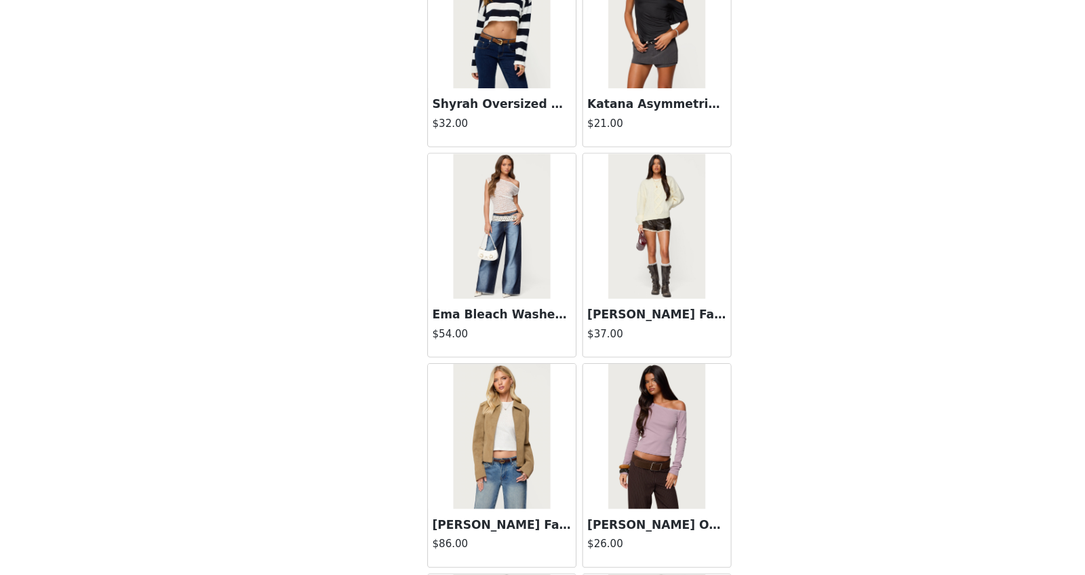
click at [609, 377] on img at bounding box center [615, 445] width 90 height 136
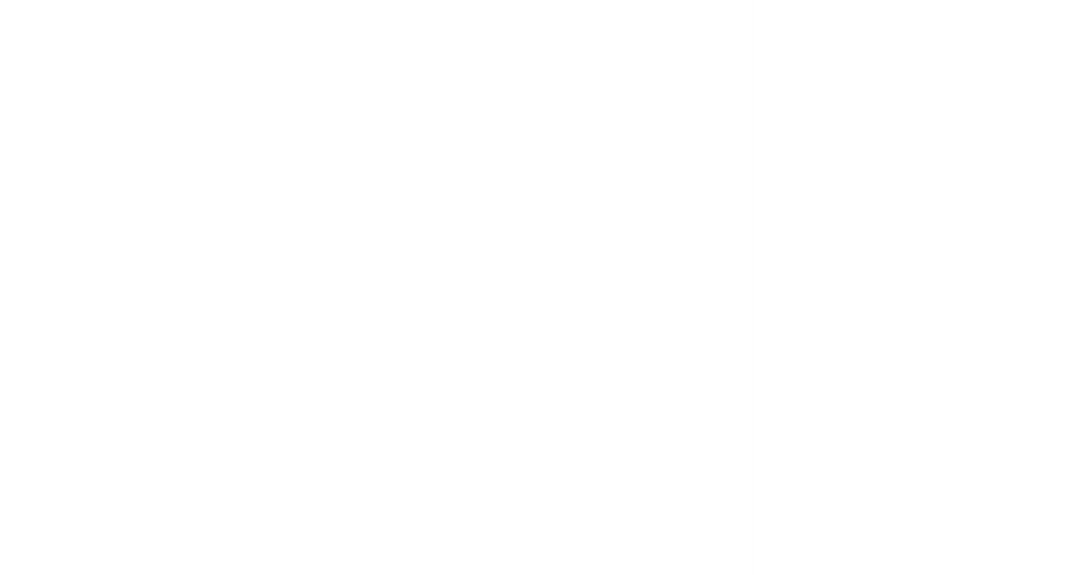
scroll to position [71, 0]
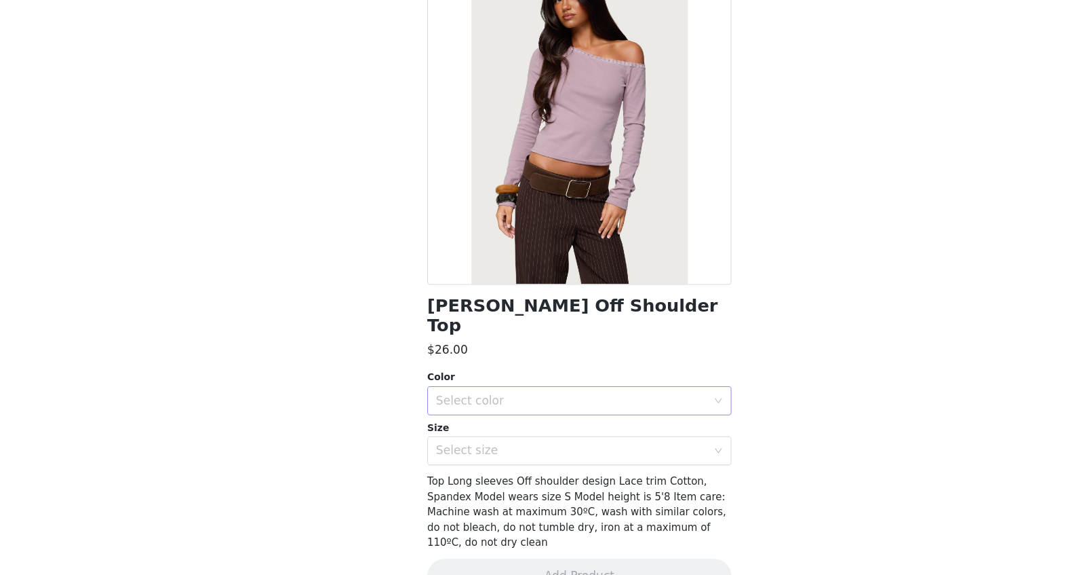
click at [482, 398] on div "Select color" at bounding box center [538, 411] width 260 height 26
click at [481, 414] on li "PURPLE" at bounding box center [542, 422] width 285 height 22
click at [481, 451] on div "Select size" at bounding box center [535, 458] width 254 height 14
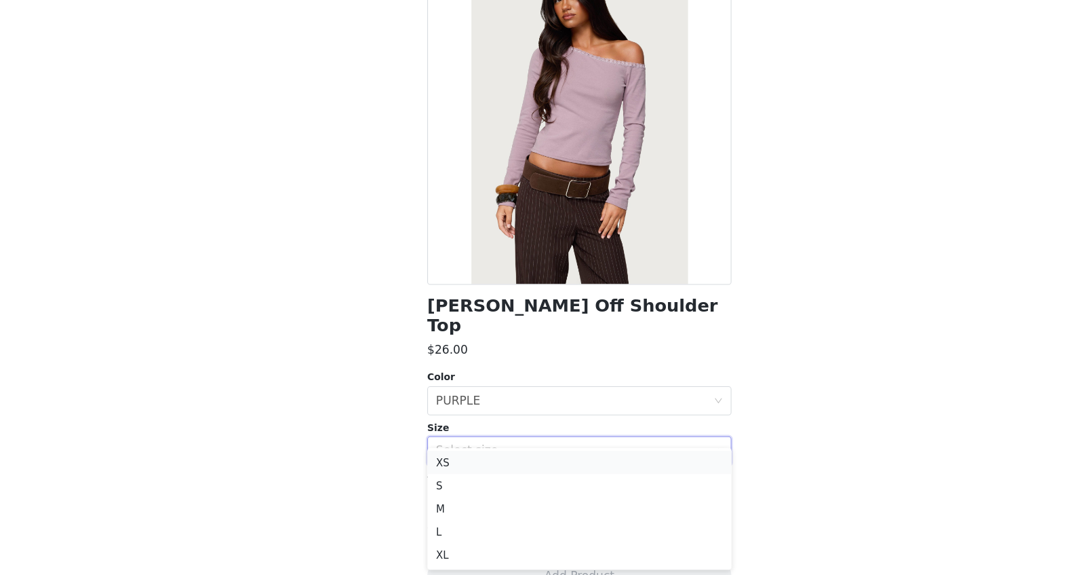
click at [479, 459] on li "XS" at bounding box center [542, 470] width 285 height 22
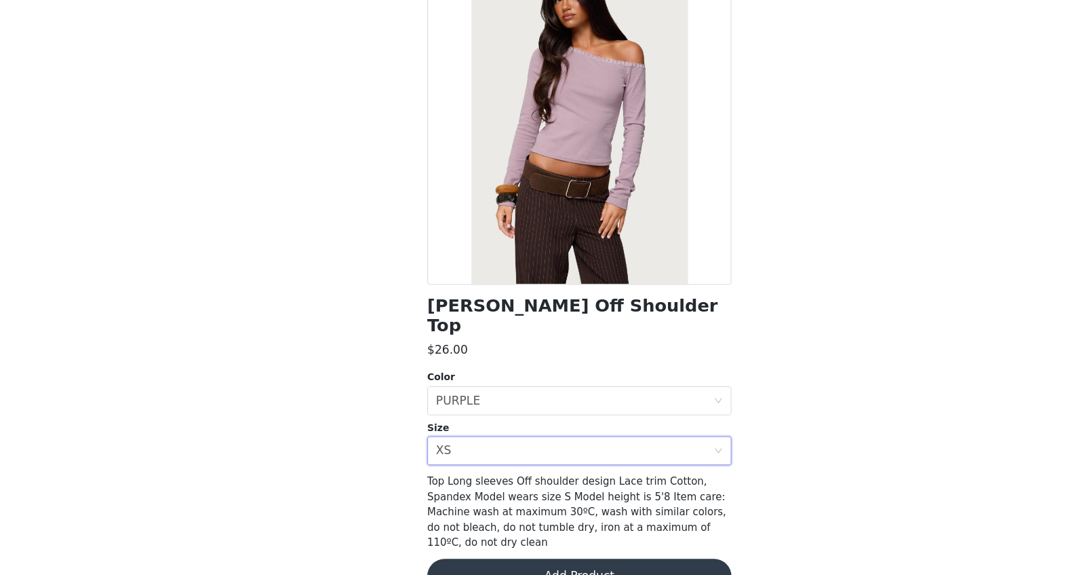
click at [482, 459] on button "Add Product" at bounding box center [542, 575] width 285 height 33
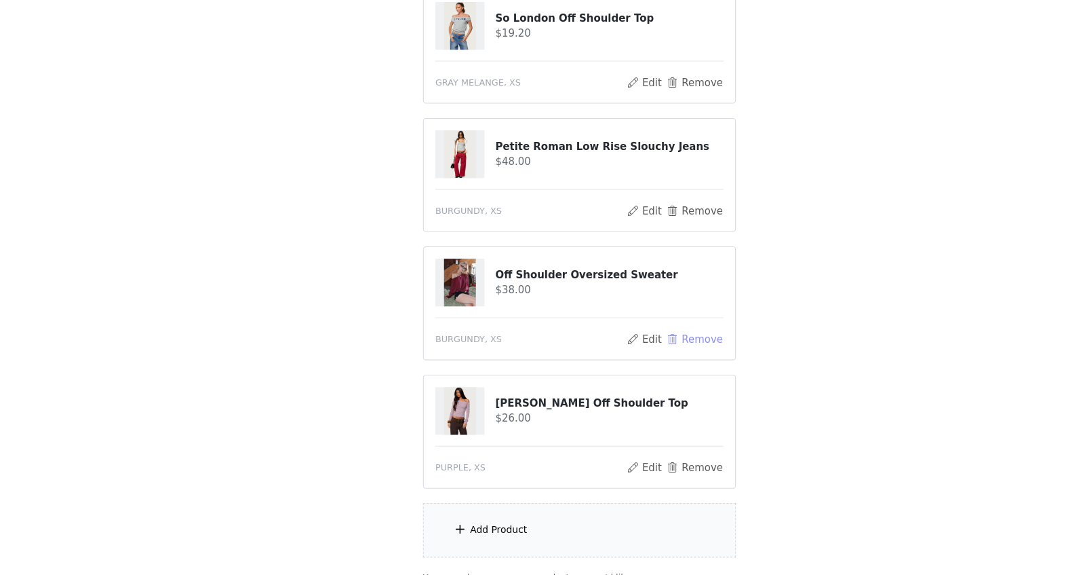
click at [638, 353] on button "Remove" at bounding box center [650, 354] width 54 height 16
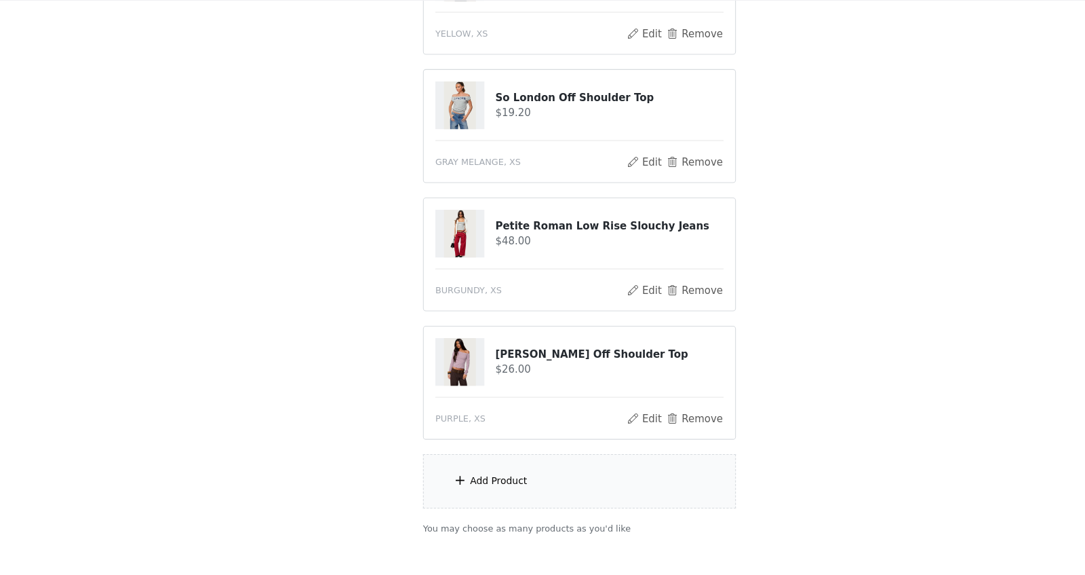
scroll to position [244, 0]
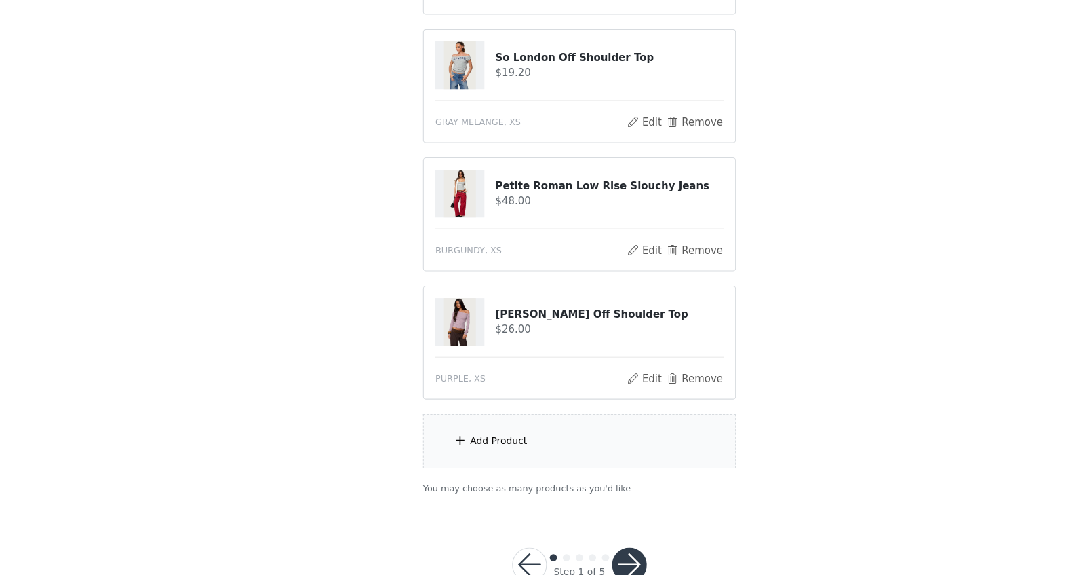
click at [504, 443] on div "Add Product" at bounding box center [542, 449] width 293 height 51
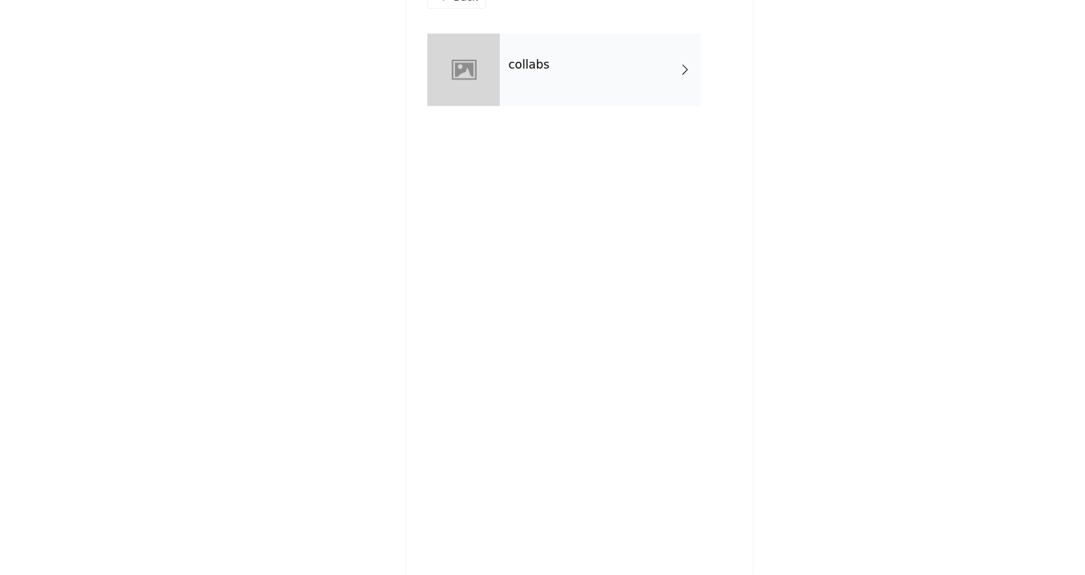
click at [502, 96] on h4 "collabs" at bounding box center [495, 97] width 39 height 12
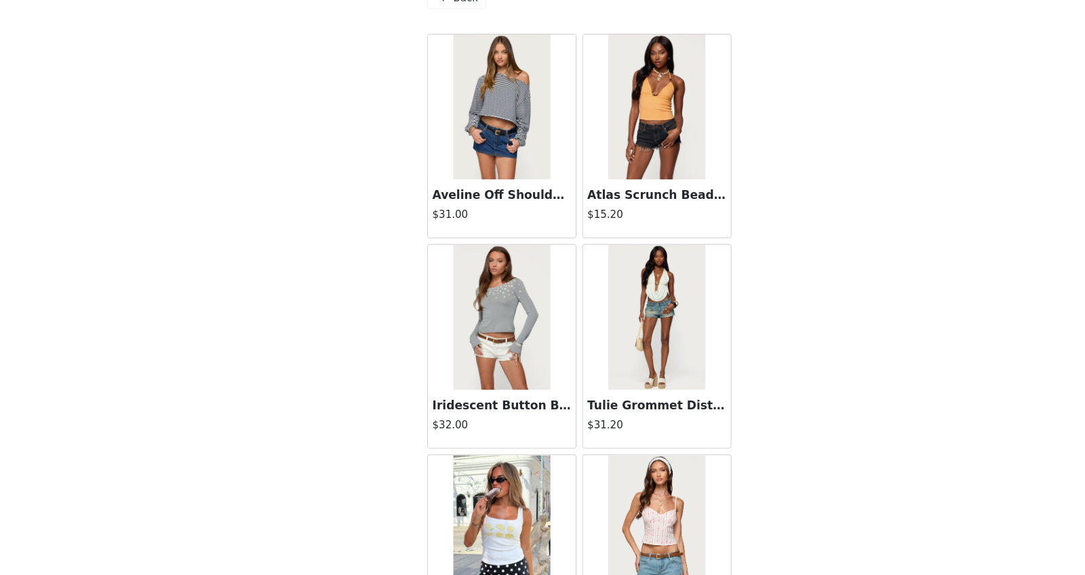
scroll to position [1496, 0]
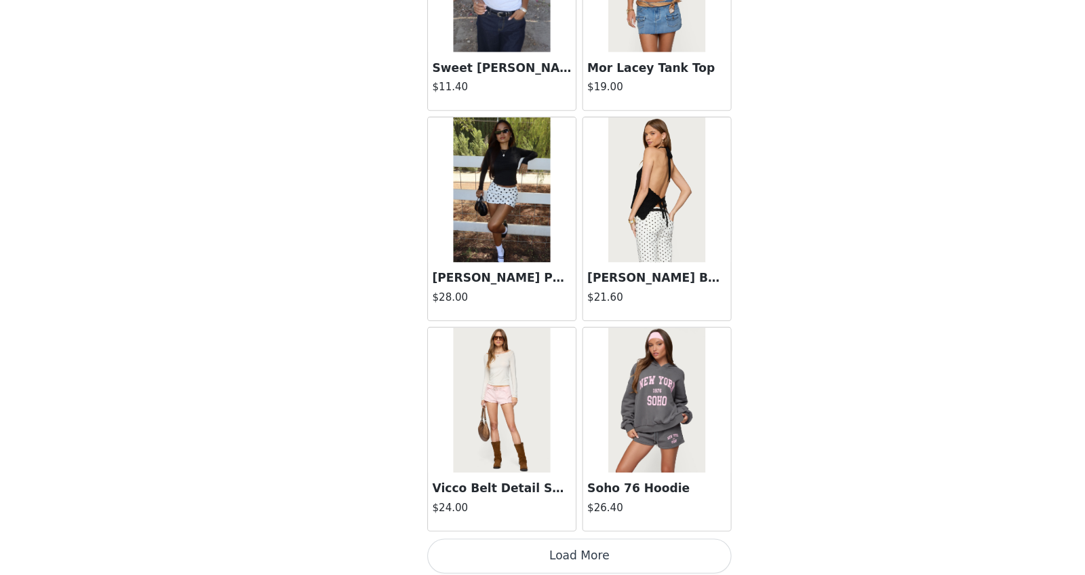
click at [480, 459] on button "Load More" at bounding box center [542, 557] width 285 height 33
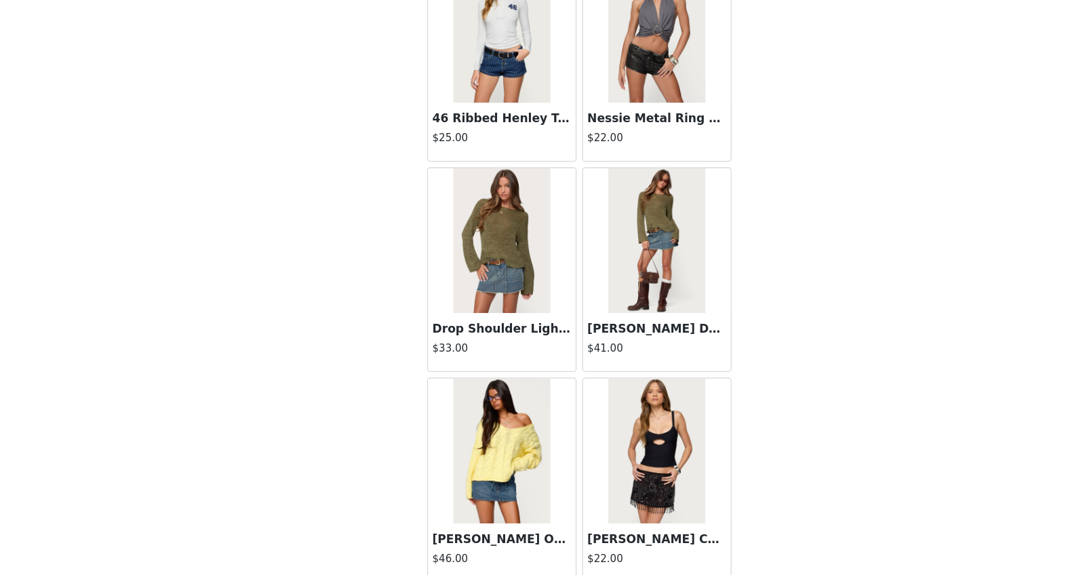
scroll to position [3221, 0]
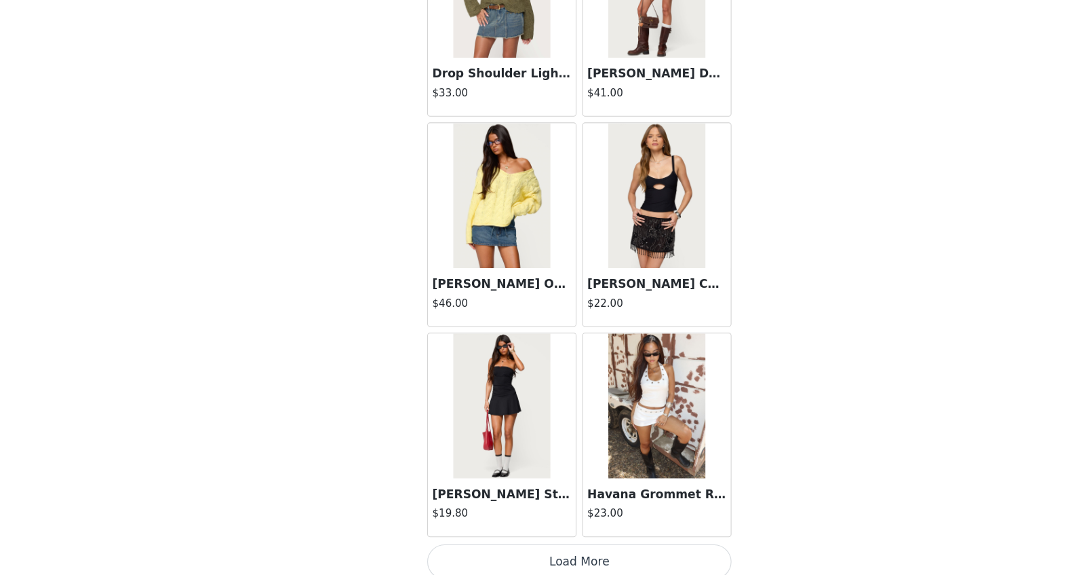
click at [494, 459] on button "Load More" at bounding box center [542, 562] width 285 height 33
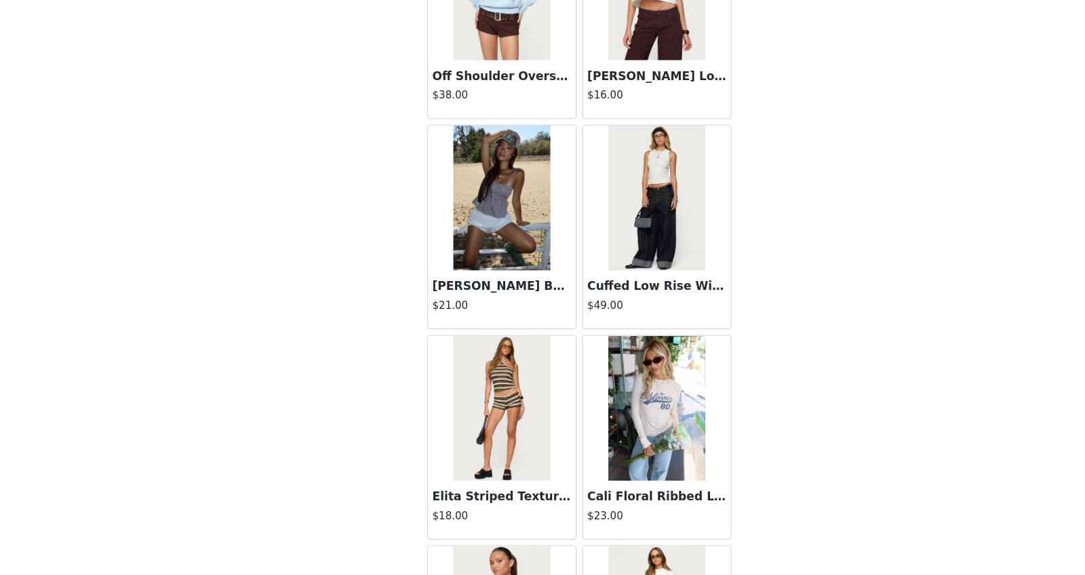
scroll to position [5420, 0]
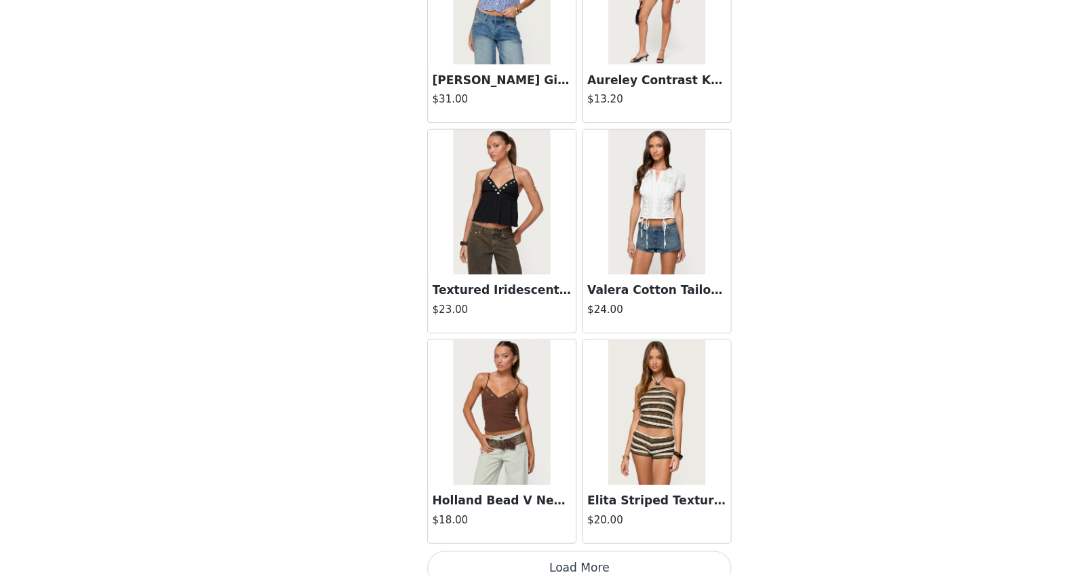
click at [497, 459] on button "Load More" at bounding box center [542, 568] width 285 height 33
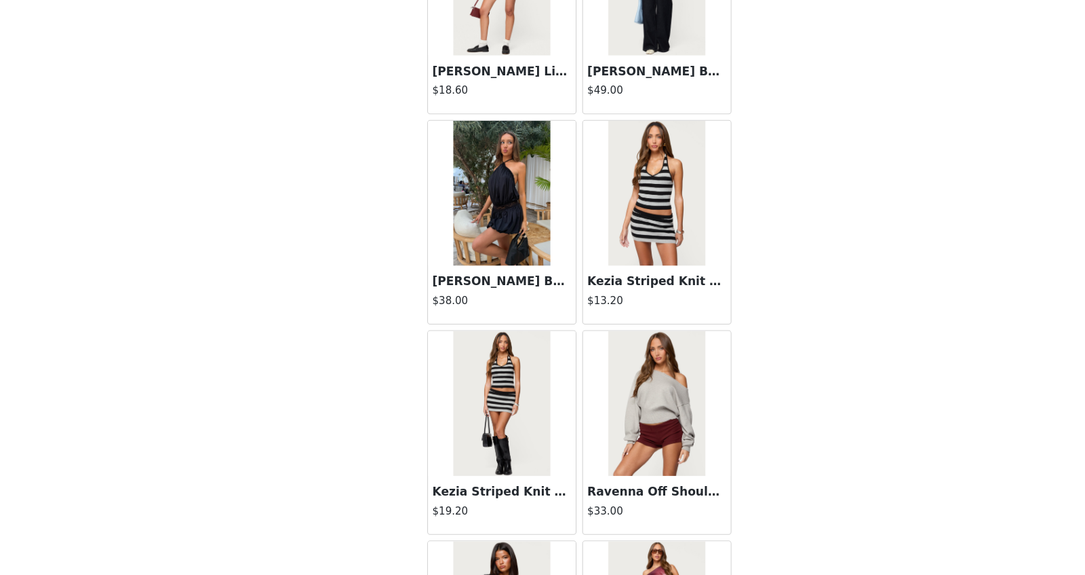
scroll to position [7381, 0]
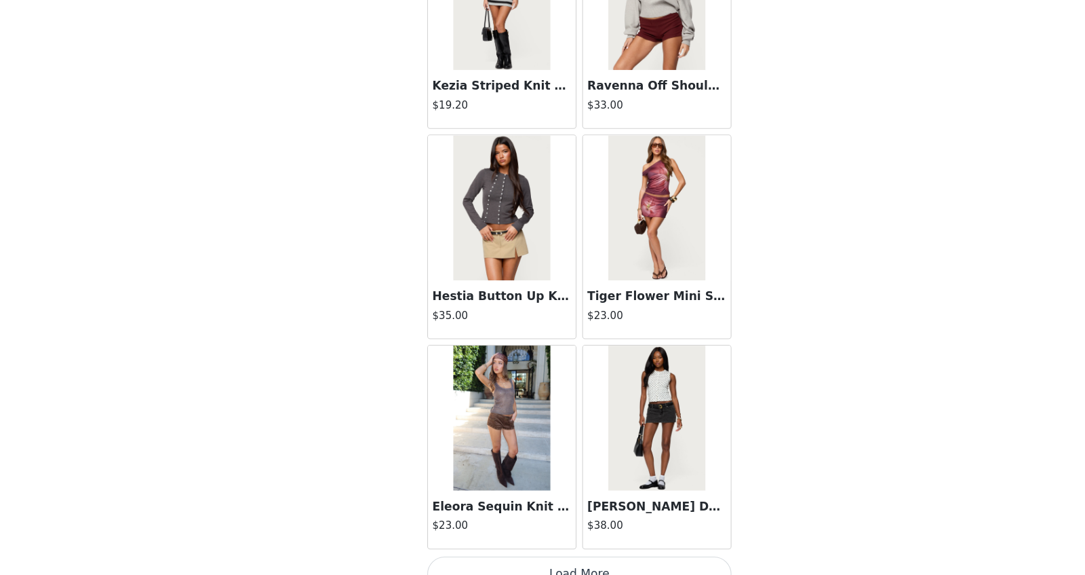
click at [492, 459] on button "Load More" at bounding box center [542, 573] width 285 height 33
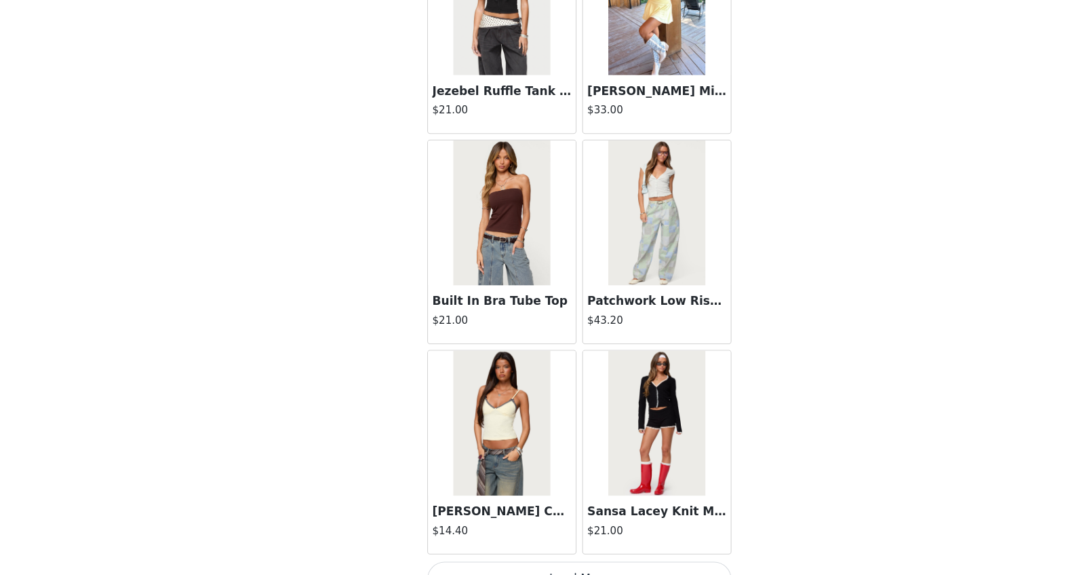
click at [489, 459] on button "Load More" at bounding box center [542, 578] width 285 height 33
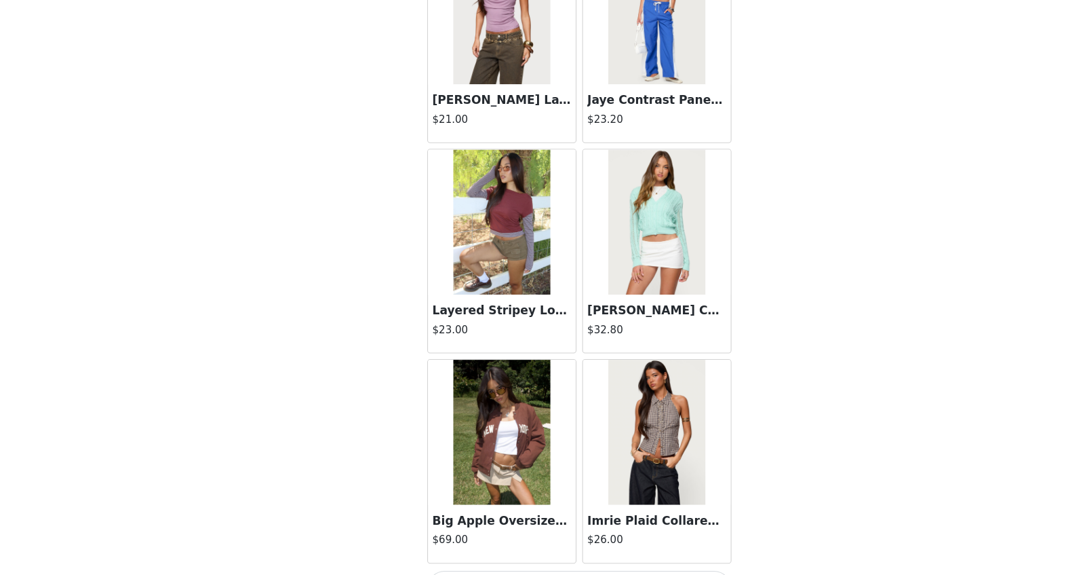
scroll to position [11306, 0]
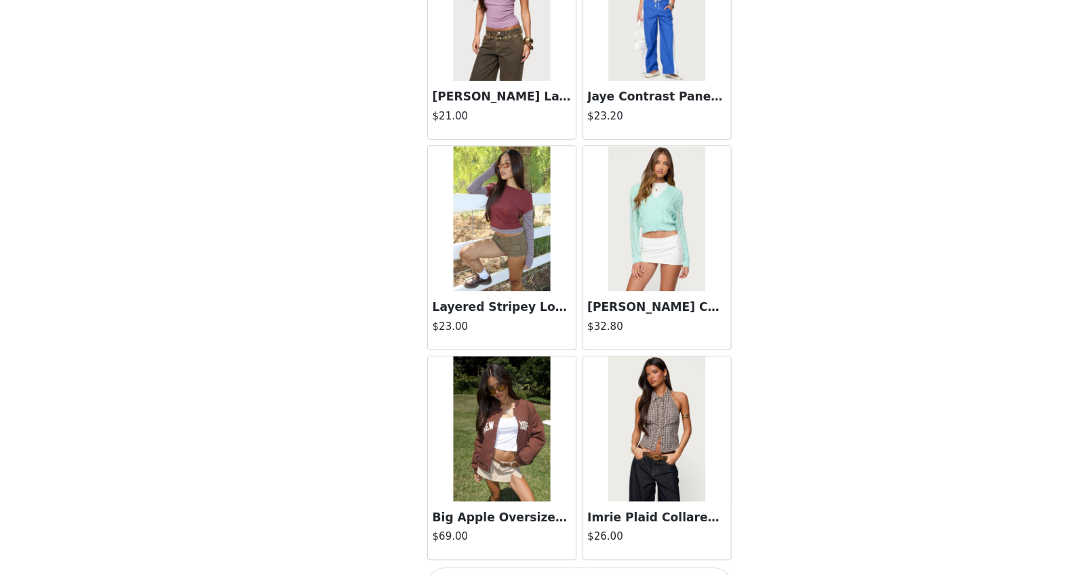
click at [484, 459] on button "Load More" at bounding box center [542, 583] width 285 height 33
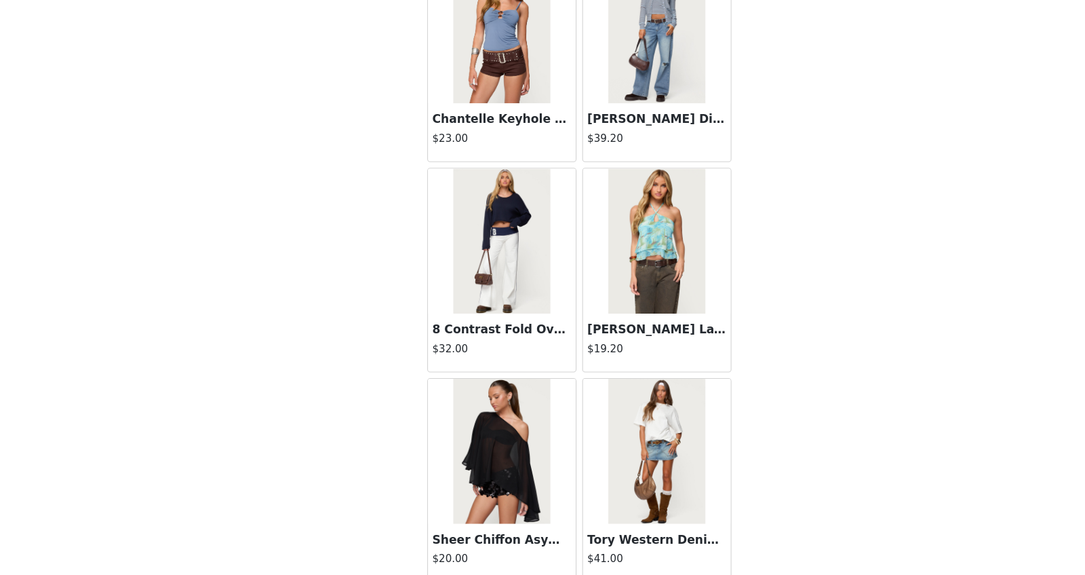
scroll to position [13268, 0]
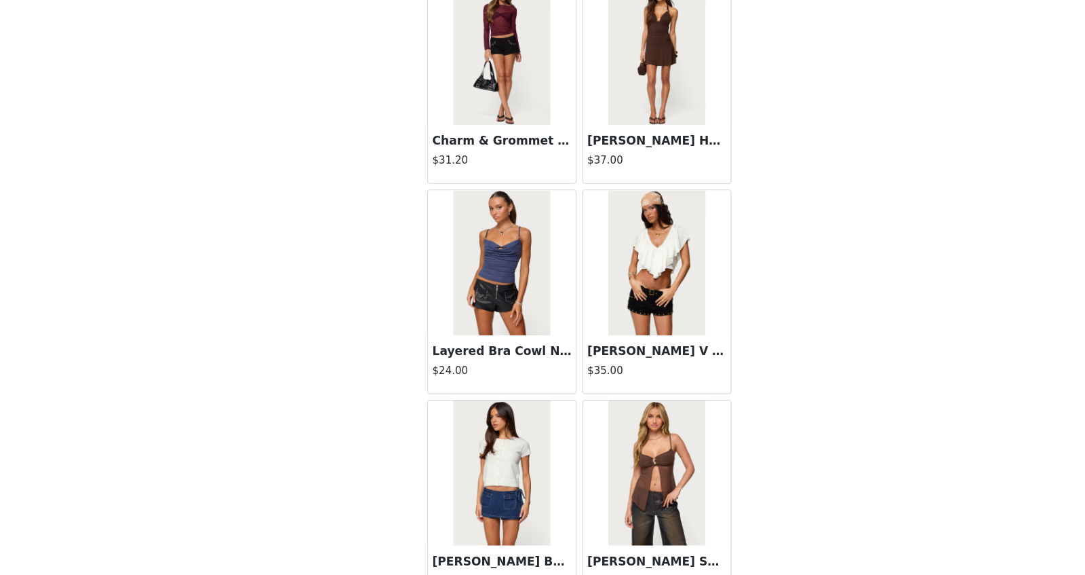
scroll to position [15230, 0]
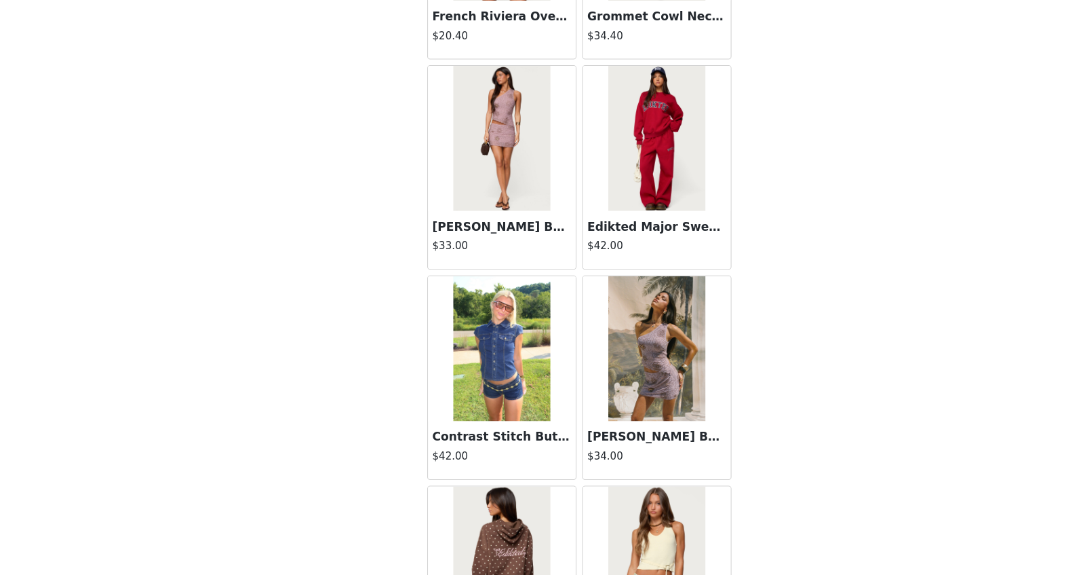
scroll to position [17192, 0]
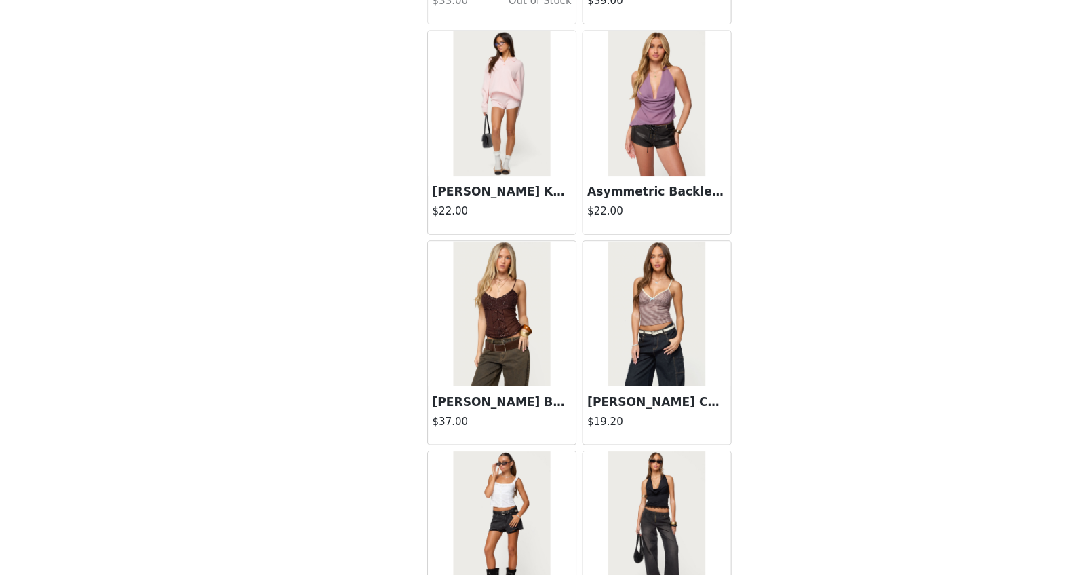
scroll to position [19155, 0]
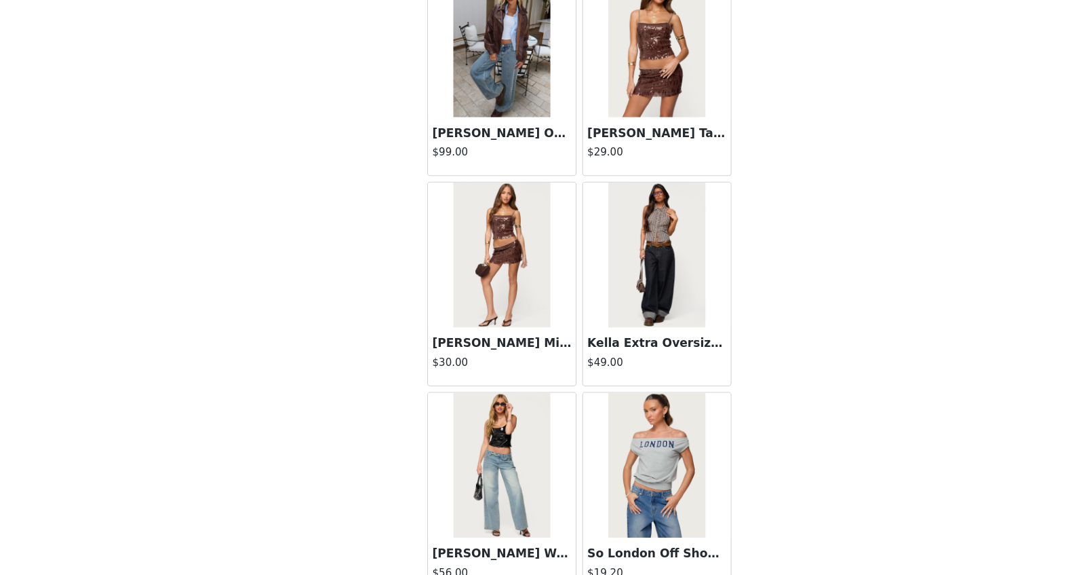
scroll to position [21117, 0]
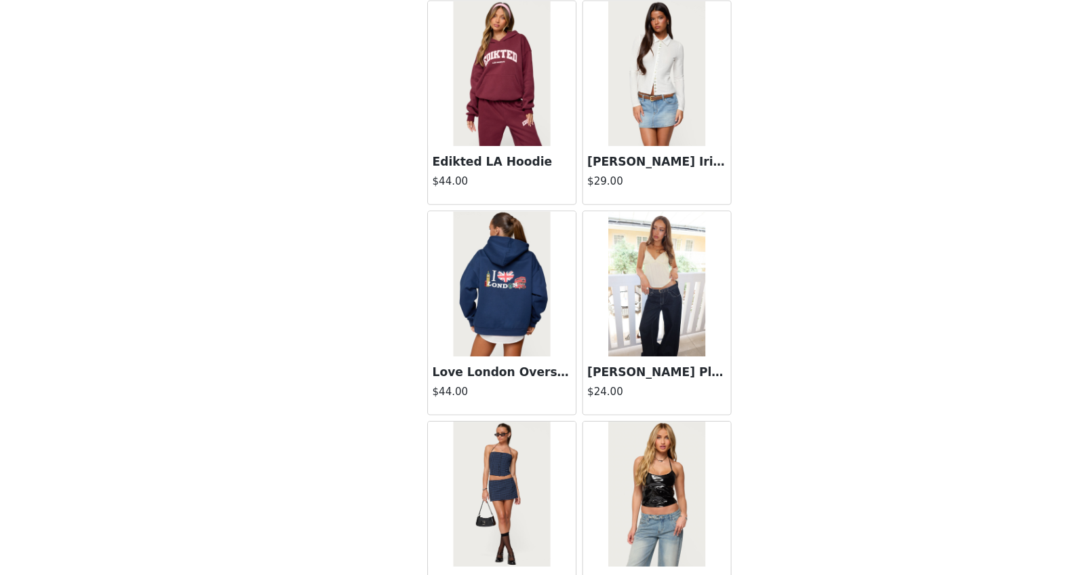
scroll to position [23079, 0]
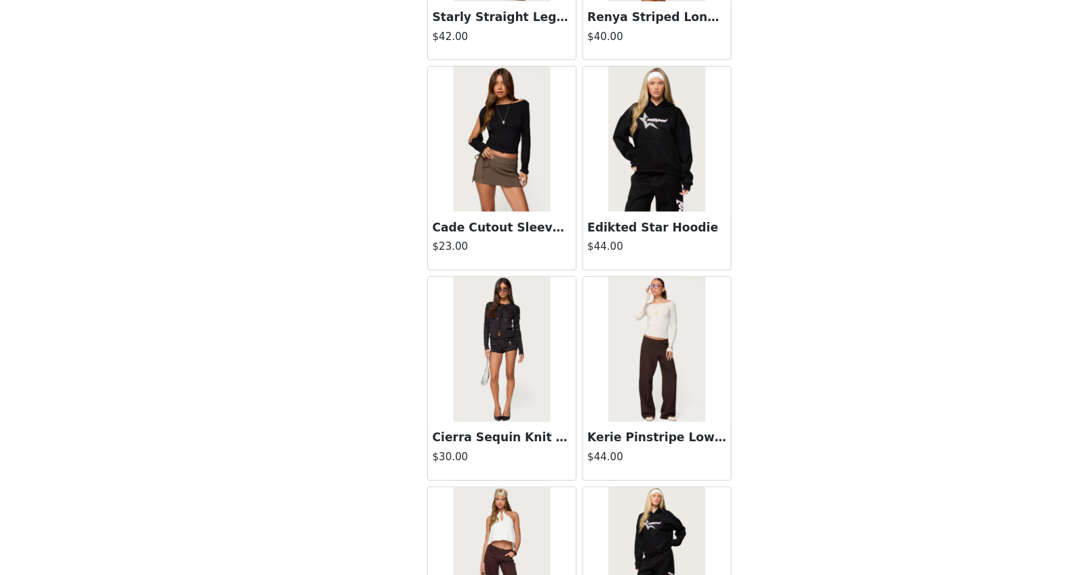
scroll to position [25041, 0]
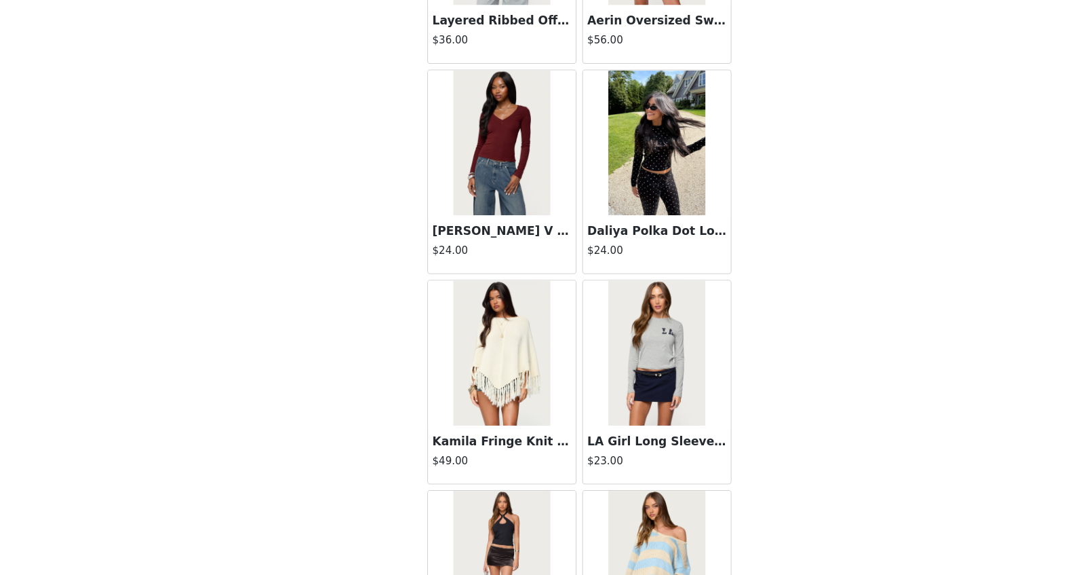
scroll to position [27003, 0]
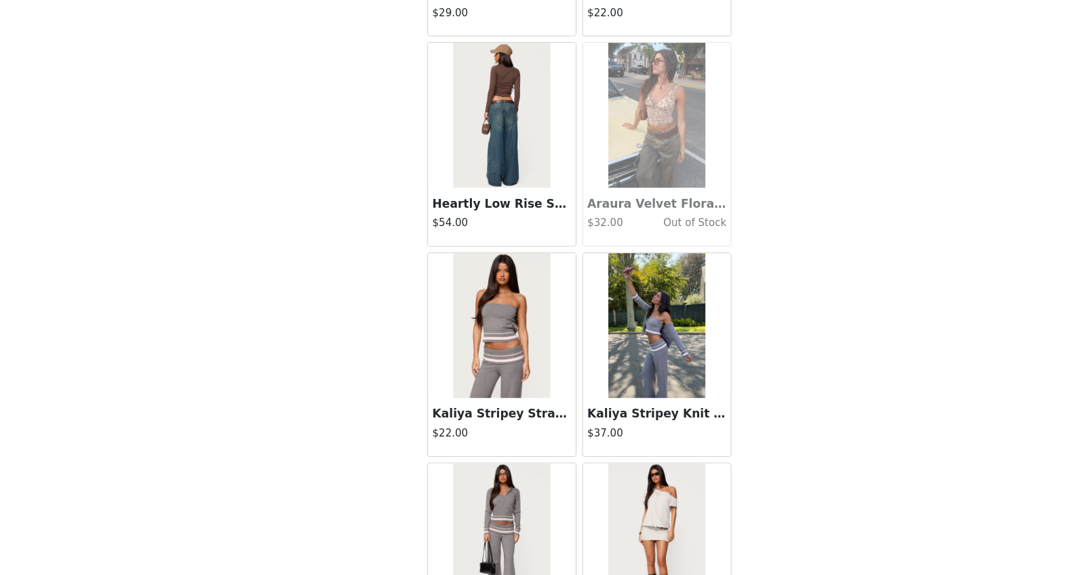
scroll to position [28965, 0]
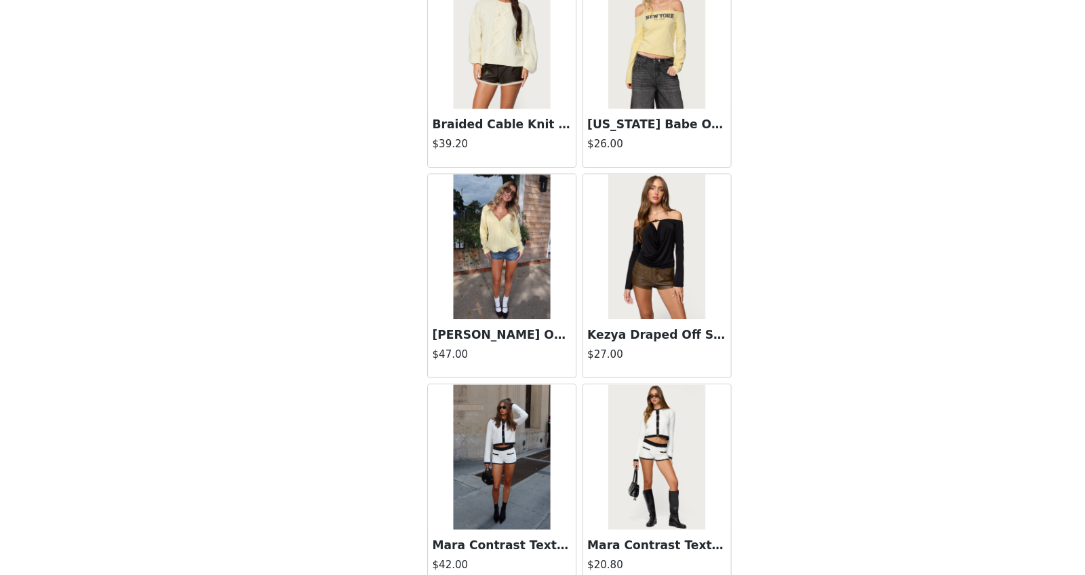
scroll to position [30927, 0]
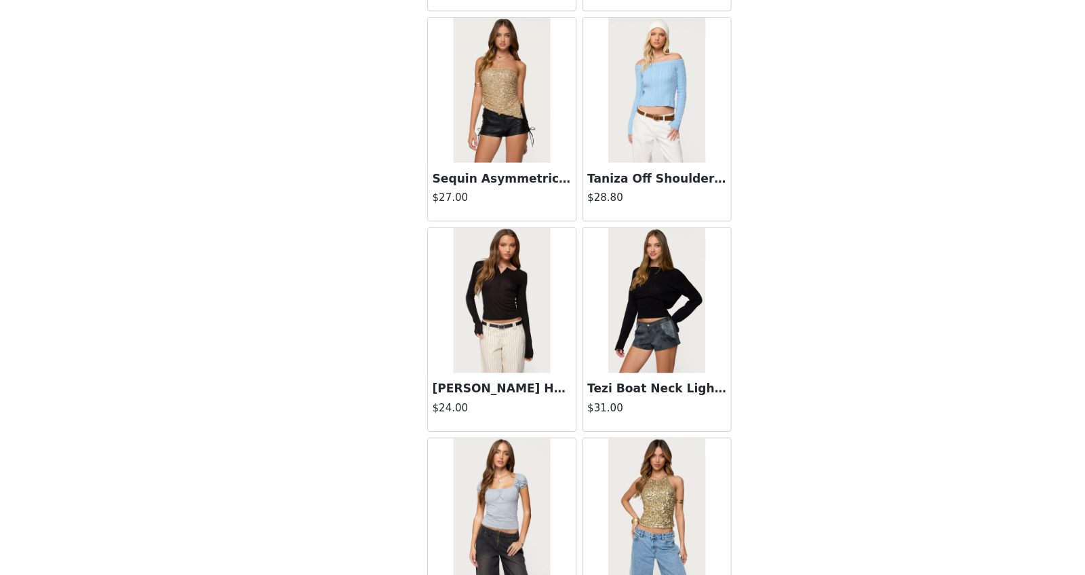
scroll to position [32890, 0]
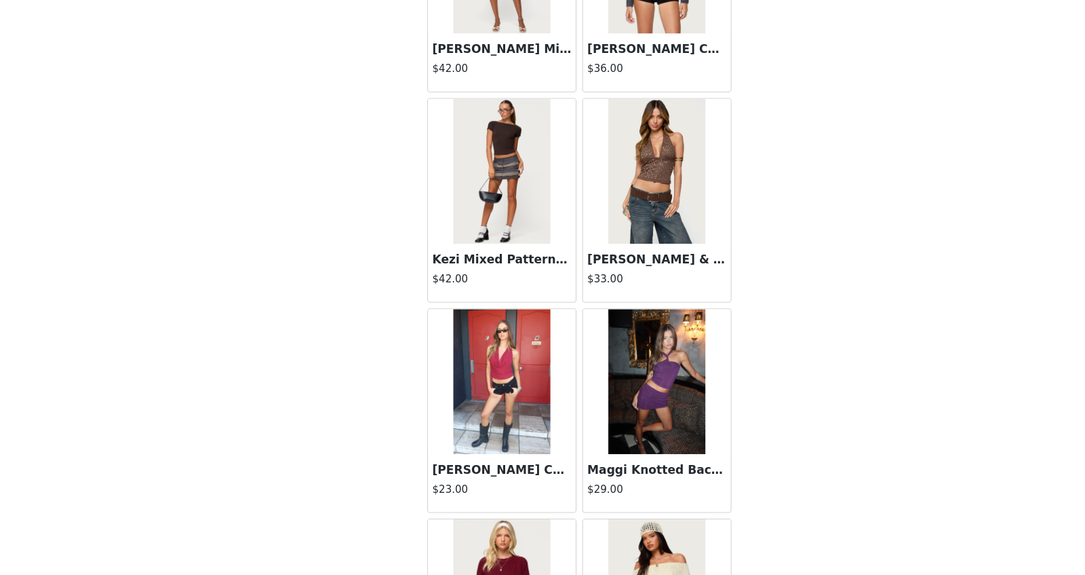
scroll to position [34852, 0]
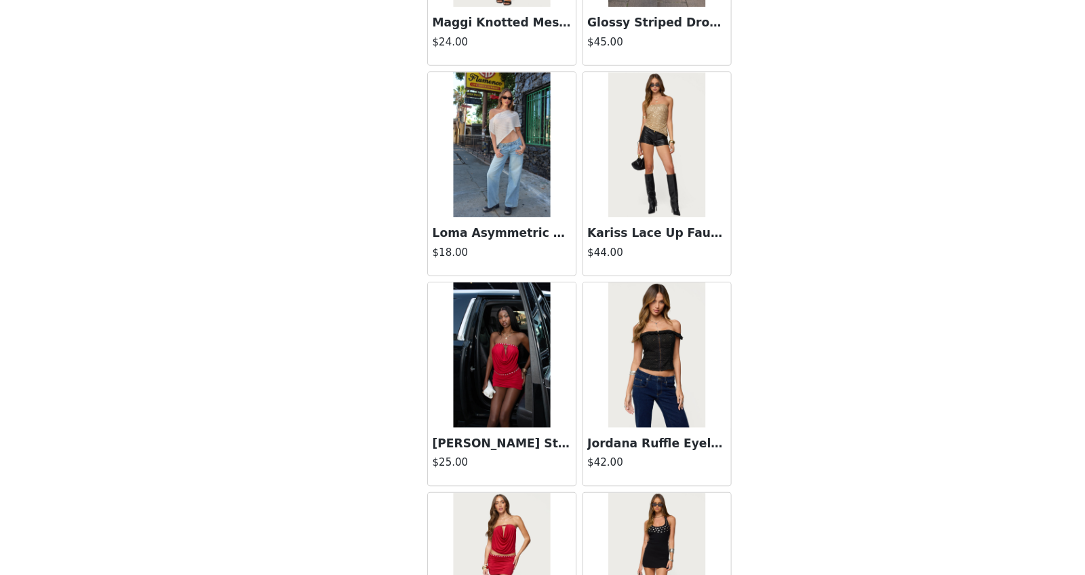
scroll to position [36813, 0]
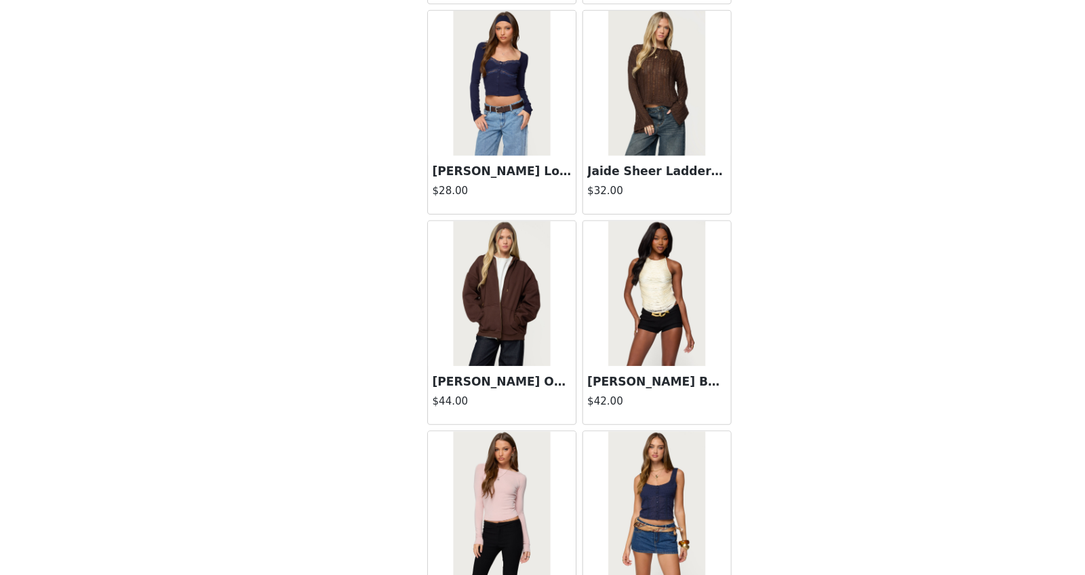
scroll to position [38776, 0]
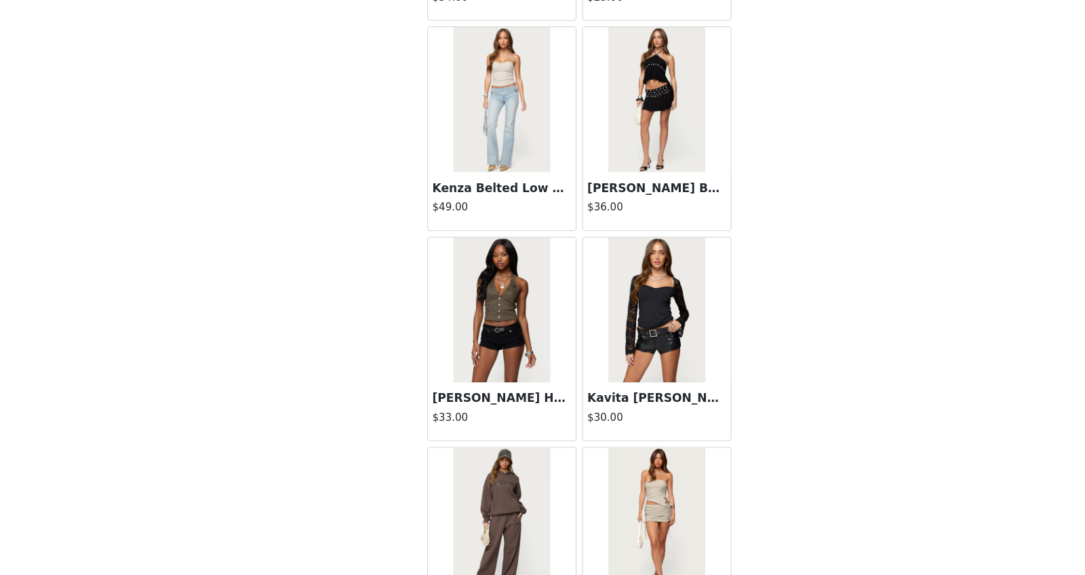
scroll to position [40732, 0]
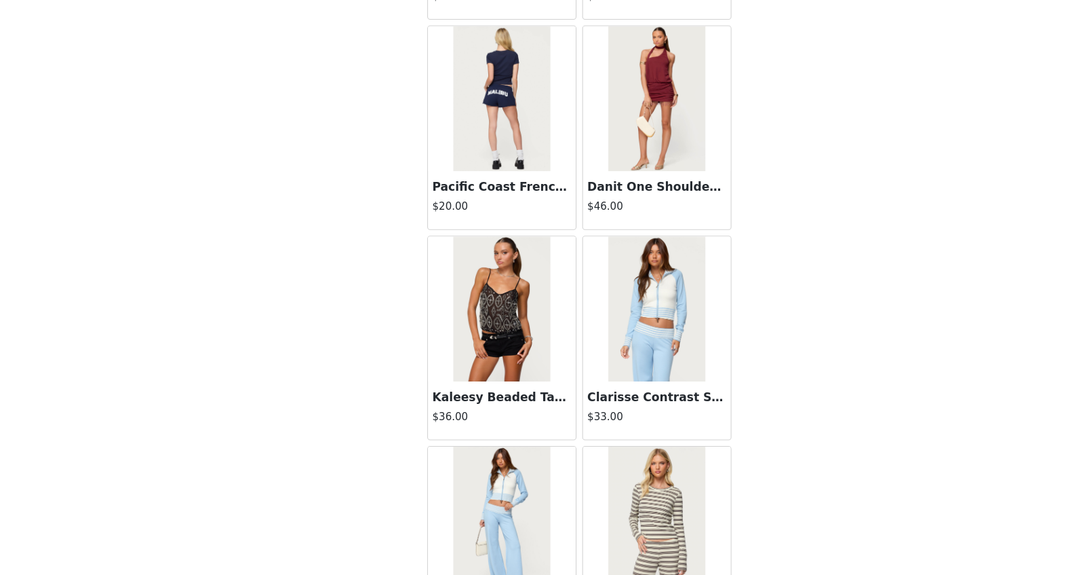
scroll to position [42700, 0]
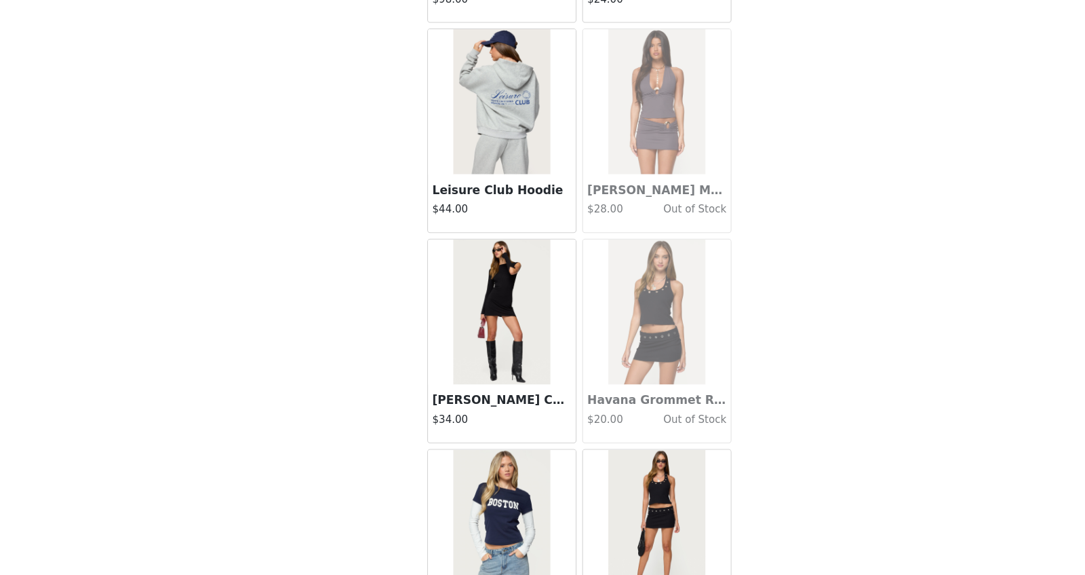
scroll to position [44662, 0]
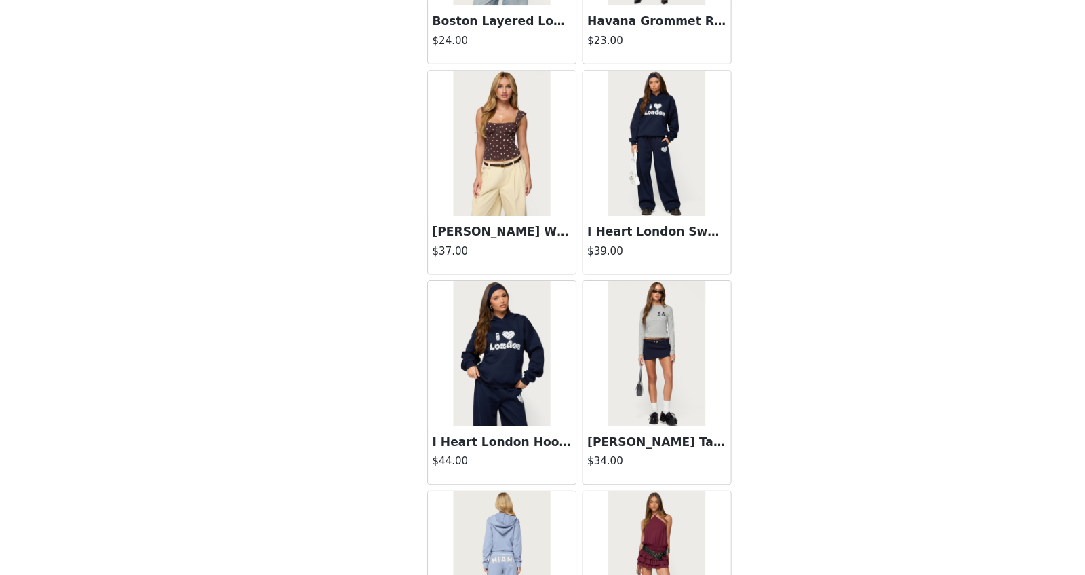
scroll to position [45216, 0]
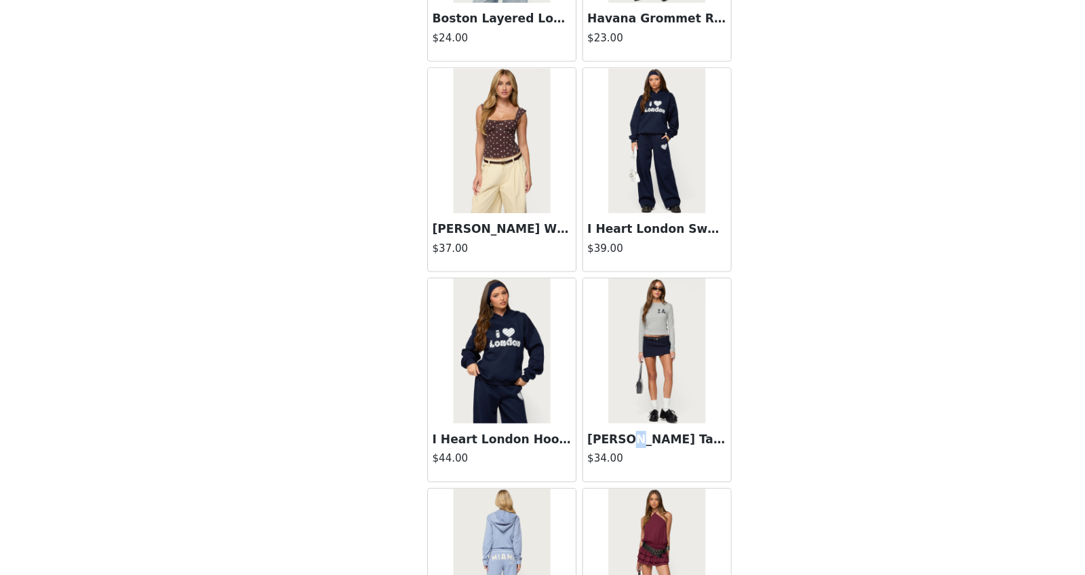
drag, startPoint x: 589, startPoint y: 328, endPoint x: 757, endPoint y: 254, distance: 184.0
click at [764, 254] on div "STEP 1 OF 5 Products Choose as many products as you'd like, up to $150.00. 4 Se…" at bounding box center [542, 119] width 1085 height 720
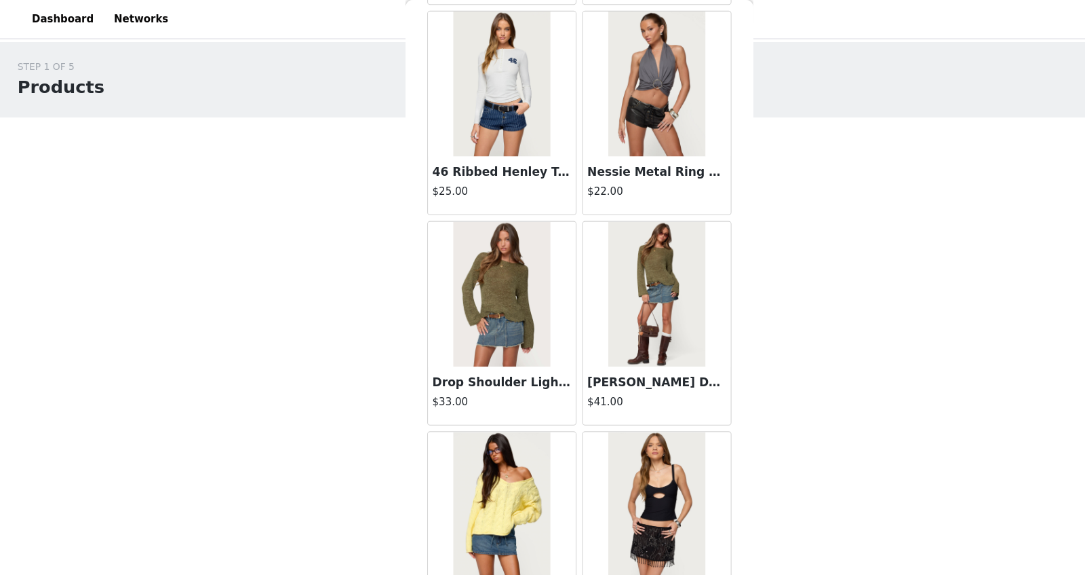
scroll to position [3209, 0]
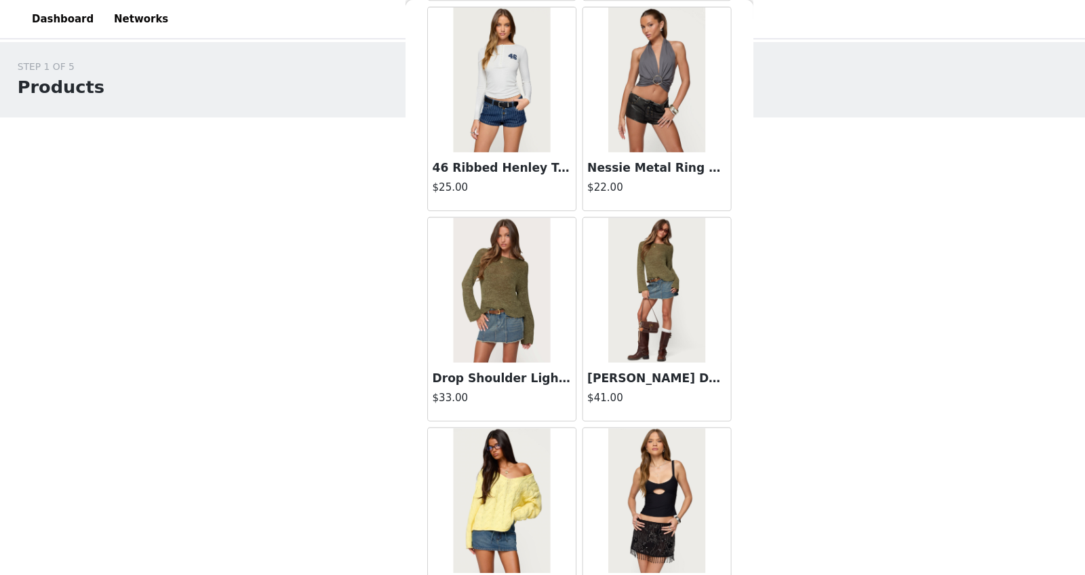
click at [608, 457] on img at bounding box center [615, 468] width 90 height 136
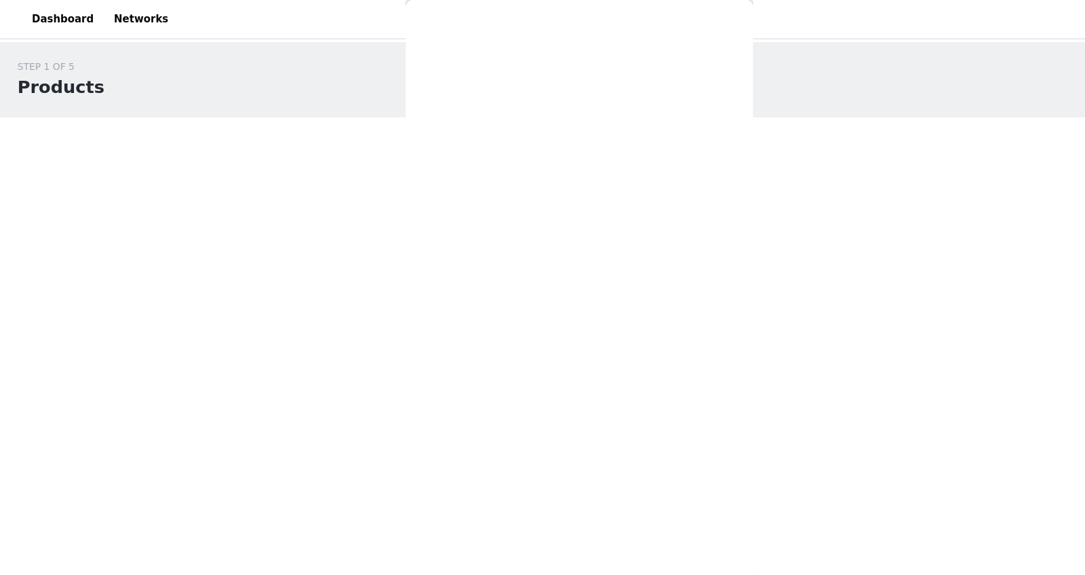
scroll to position [85, 0]
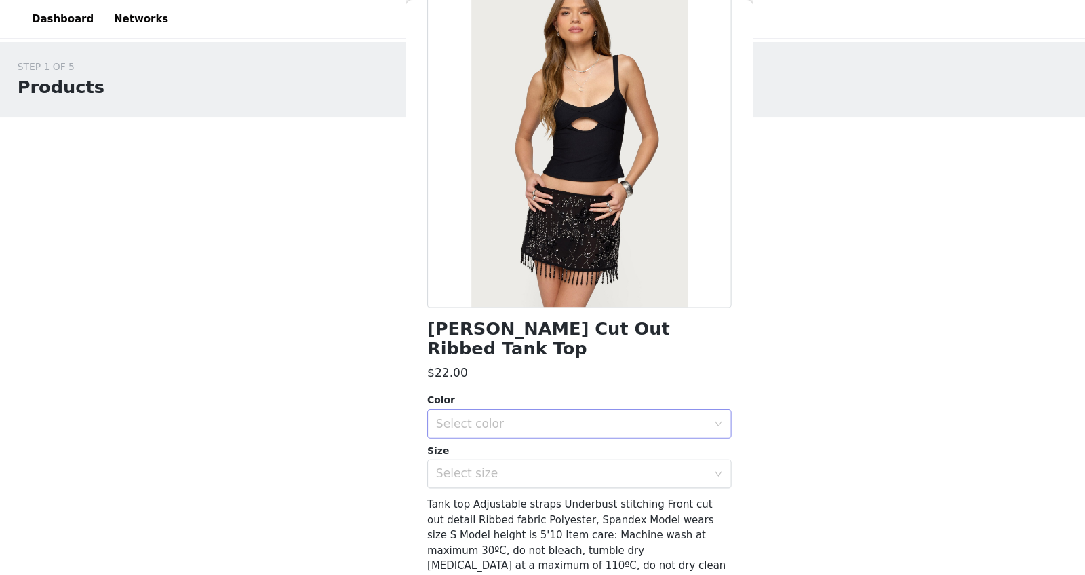
click at [509, 390] on div "Select color" at bounding box center [535, 397] width 254 height 14
click at [502, 401] on li "BLACK" at bounding box center [542, 408] width 285 height 22
click at [502, 432] on div "Select size" at bounding box center [538, 444] width 260 height 26
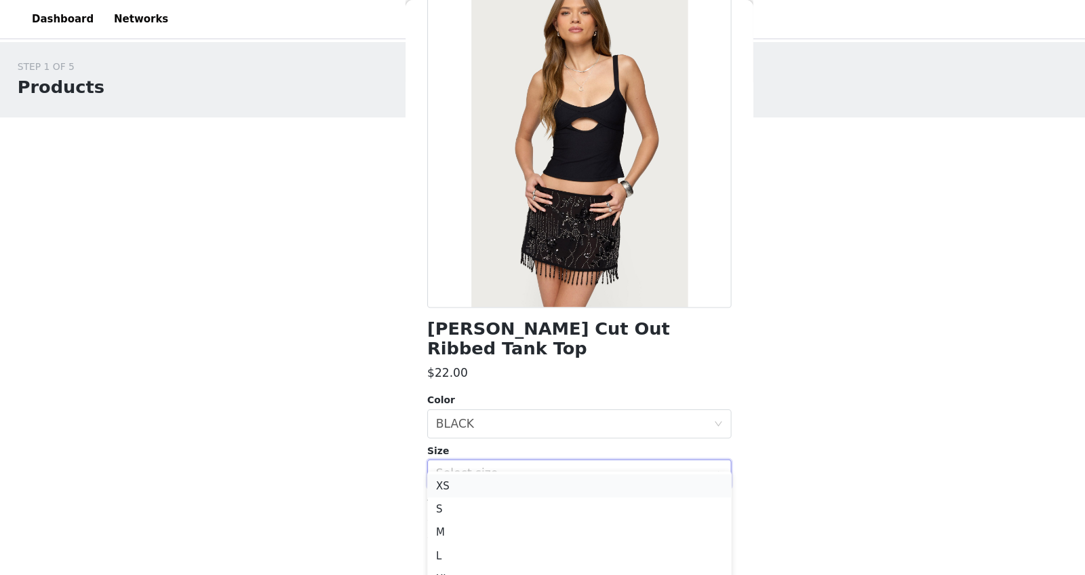
click at [495, 446] on li "XS" at bounding box center [542, 455] width 285 height 22
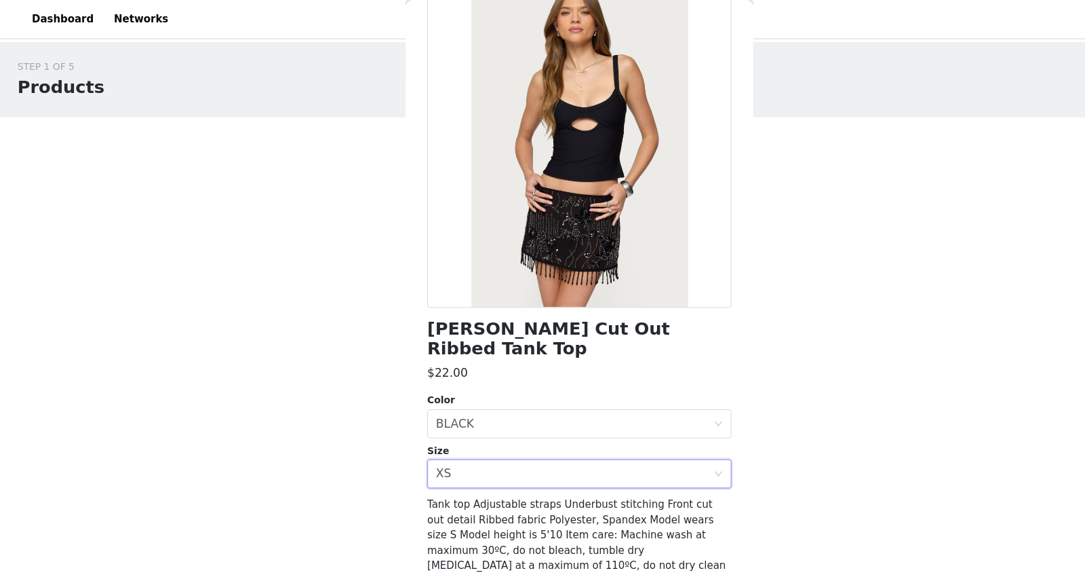
click at [508, 459] on button "Add Product" at bounding box center [542, 561] width 285 height 33
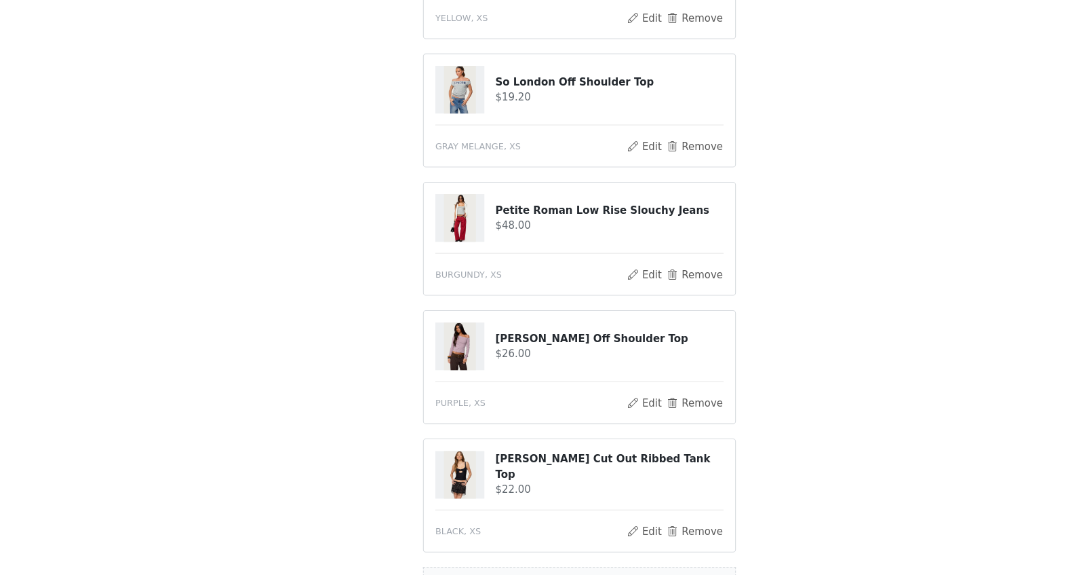
scroll to position [236, 0]
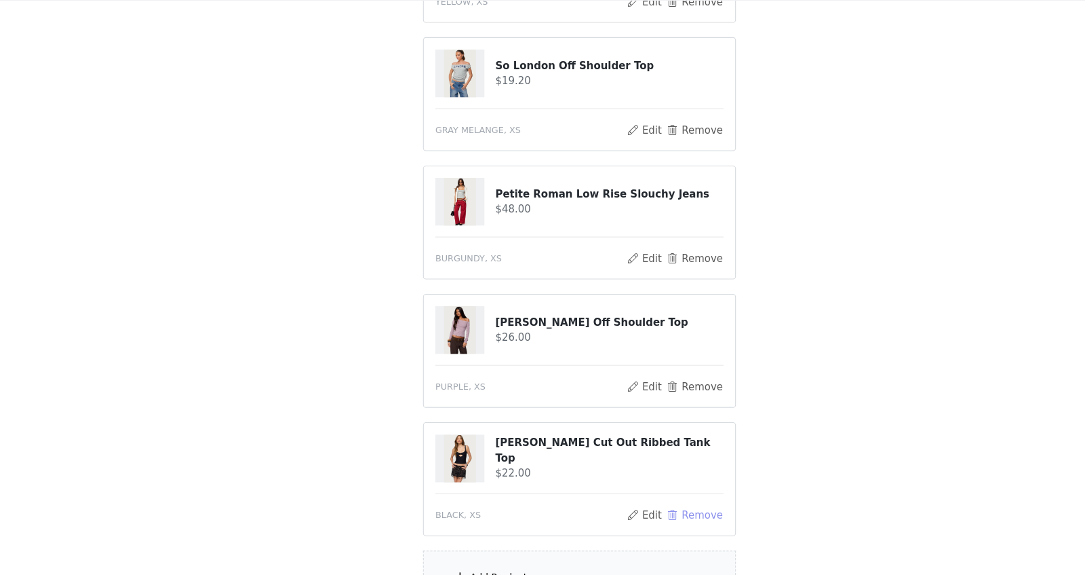
click at [636, 459] on button "Remove" at bounding box center [650, 518] width 54 height 16
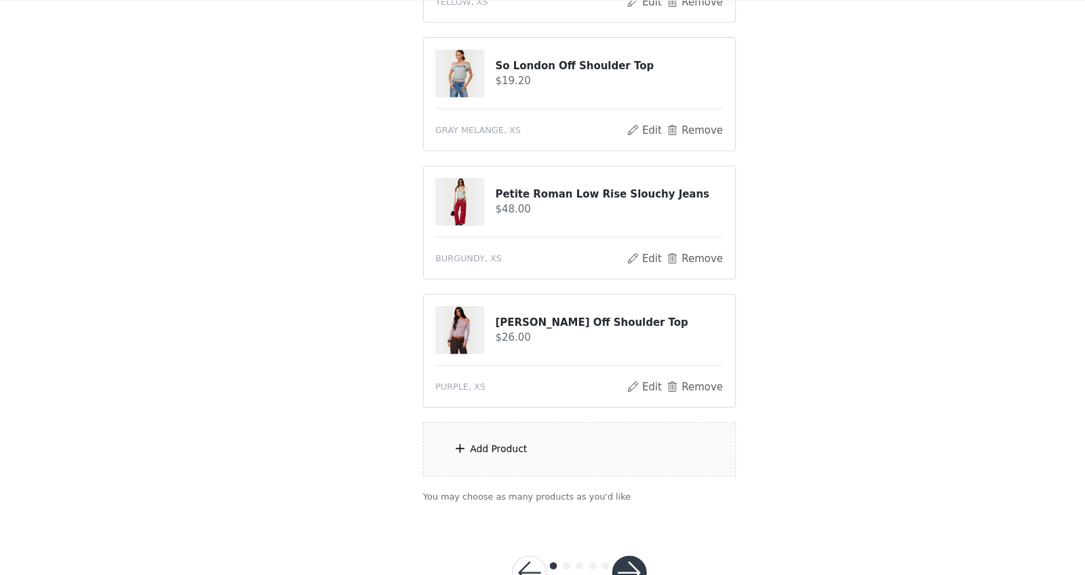
click at [513, 450] on div "Add Product" at bounding box center [542, 456] width 293 height 51
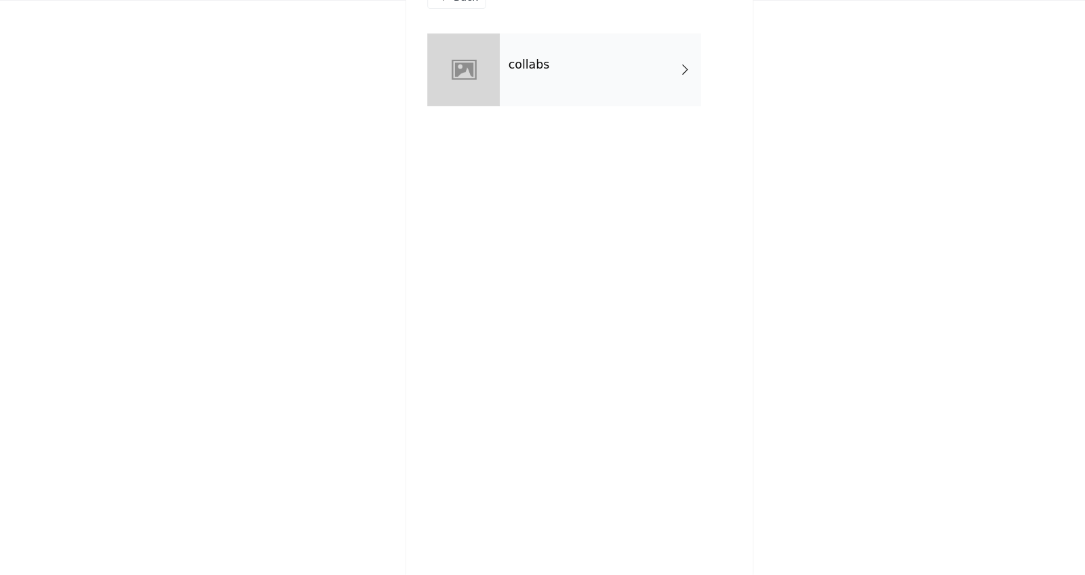
click at [552, 104] on div "collabs" at bounding box center [562, 102] width 189 height 68
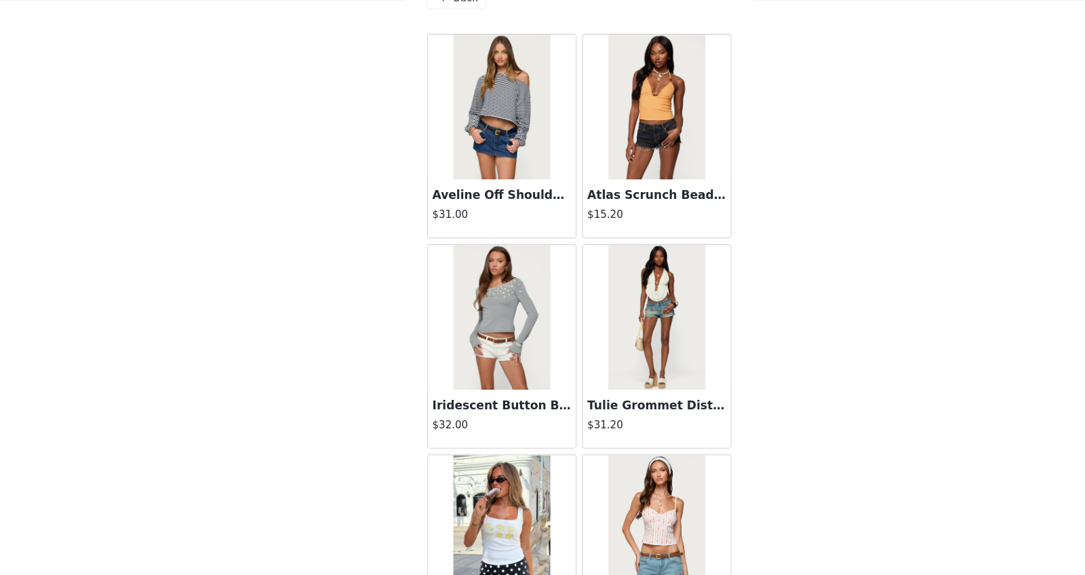
scroll to position [0, 0]
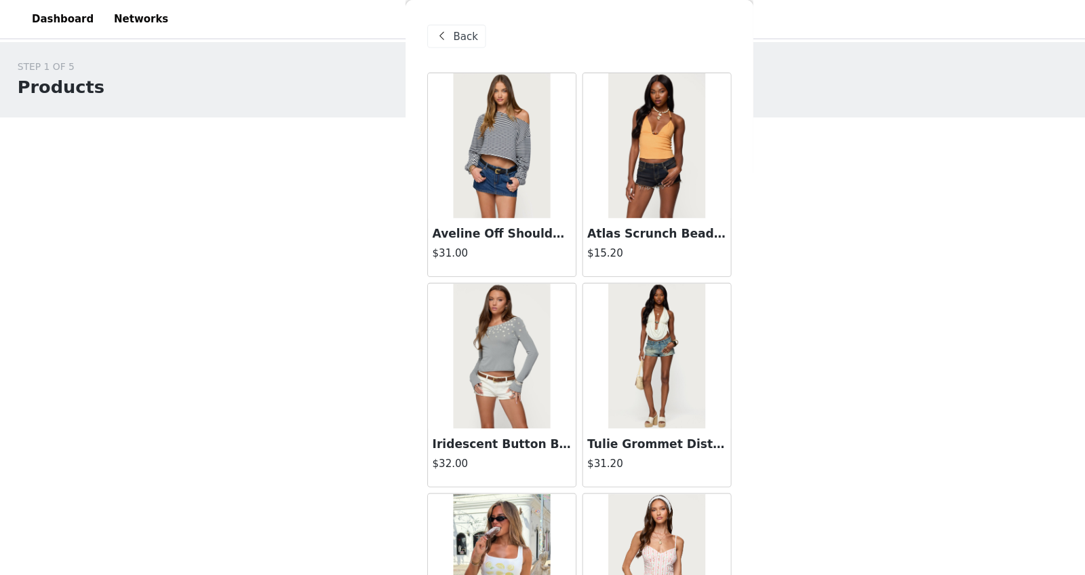
click at [425, 33] on span "Back" at bounding box center [436, 34] width 23 height 14
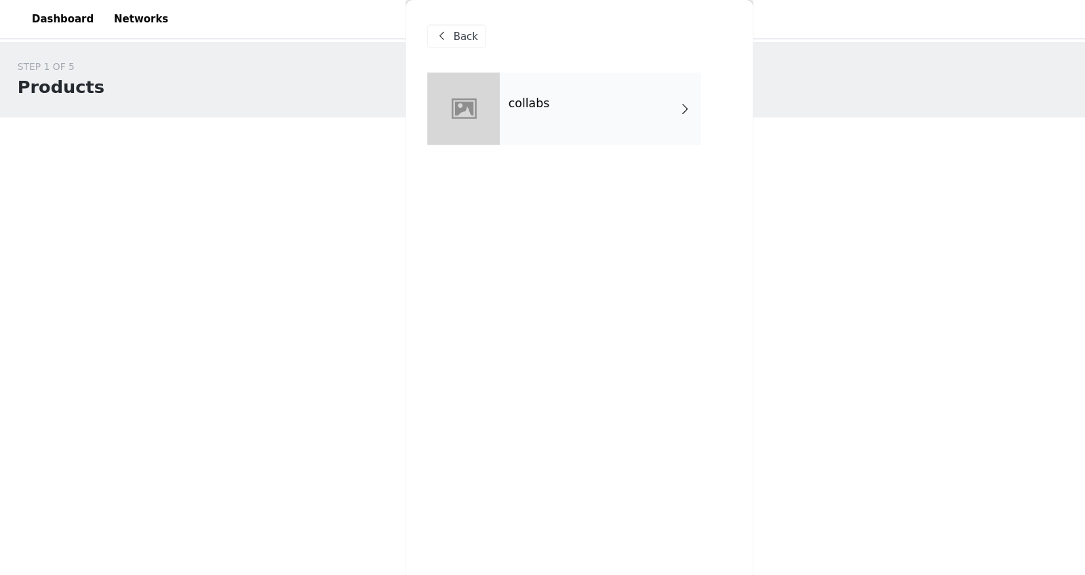
click at [503, 111] on div "collabs" at bounding box center [562, 102] width 189 height 68
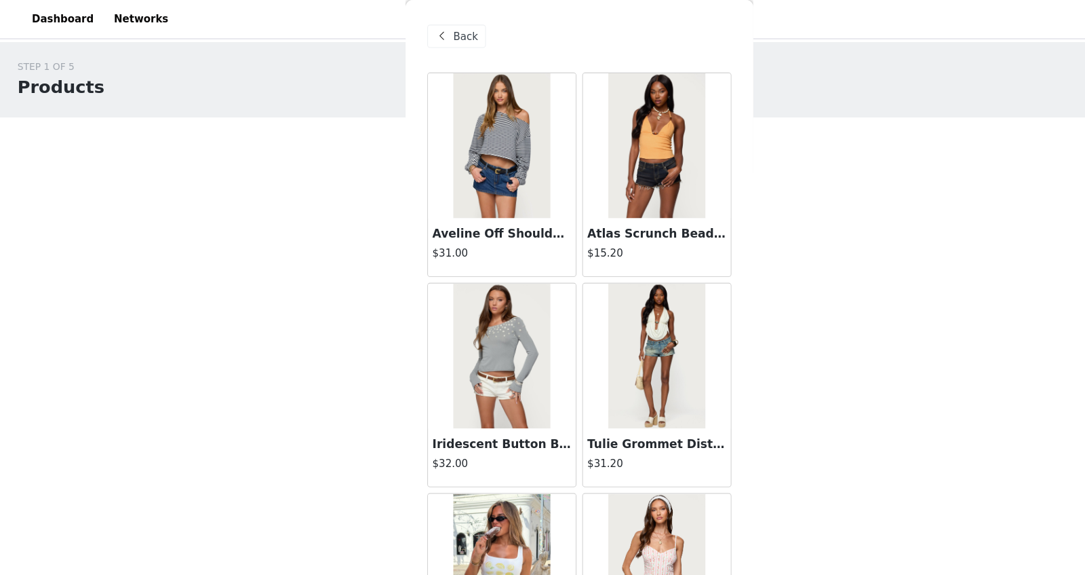
click at [423, 35] on div "Back" at bounding box center [427, 34] width 55 height 22
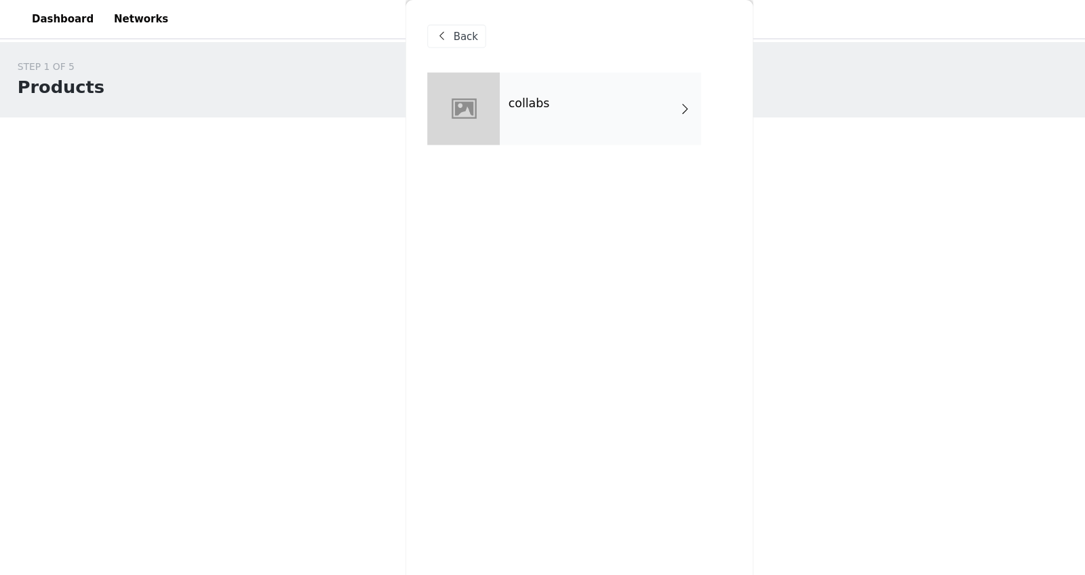
click at [423, 35] on div "Back" at bounding box center [427, 34] width 55 height 22
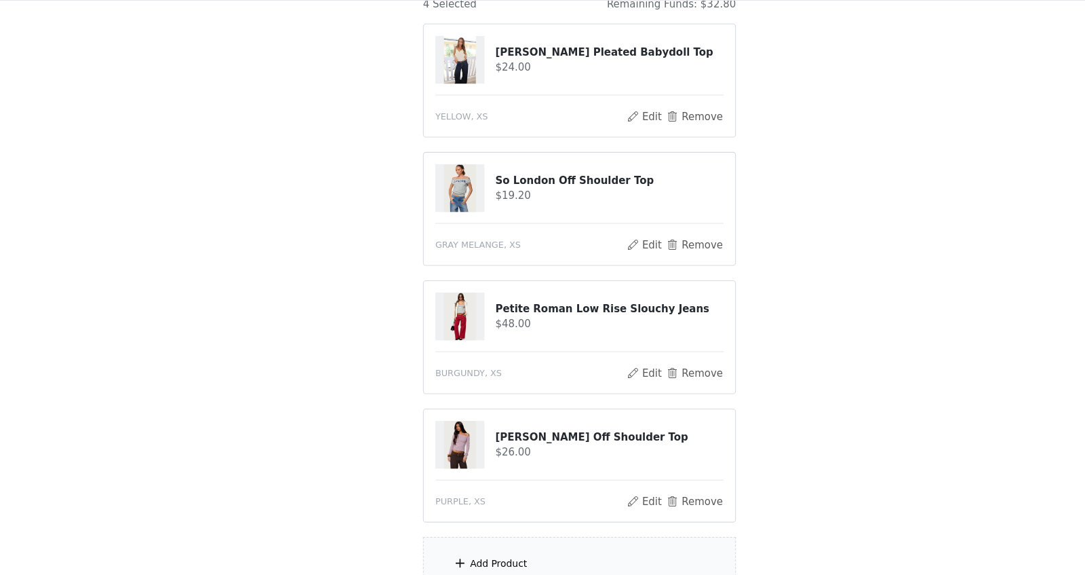
scroll to position [131, 0]
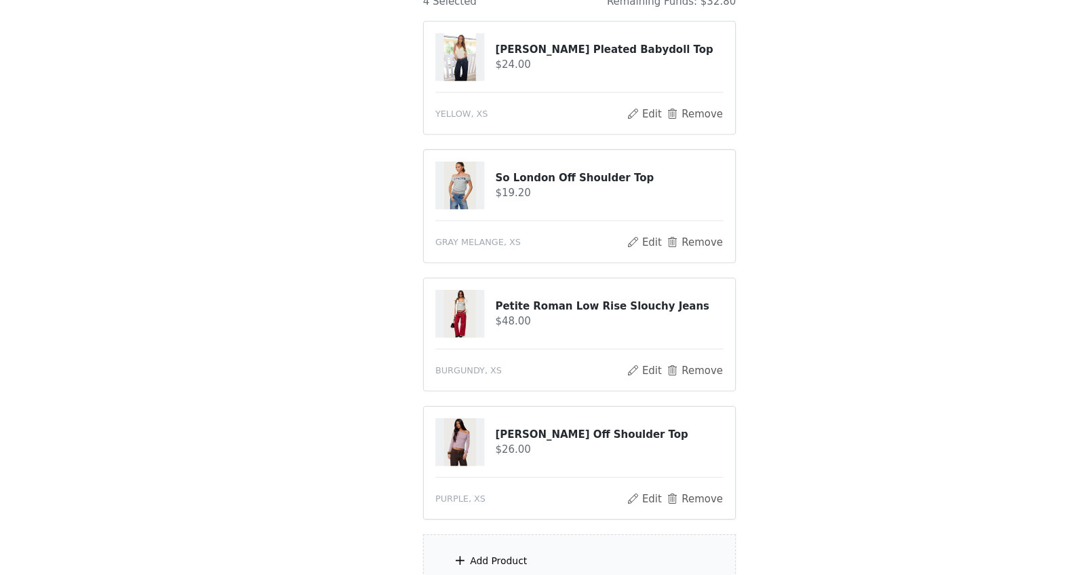
click at [598, 459] on div "Add Product" at bounding box center [542, 562] width 293 height 51
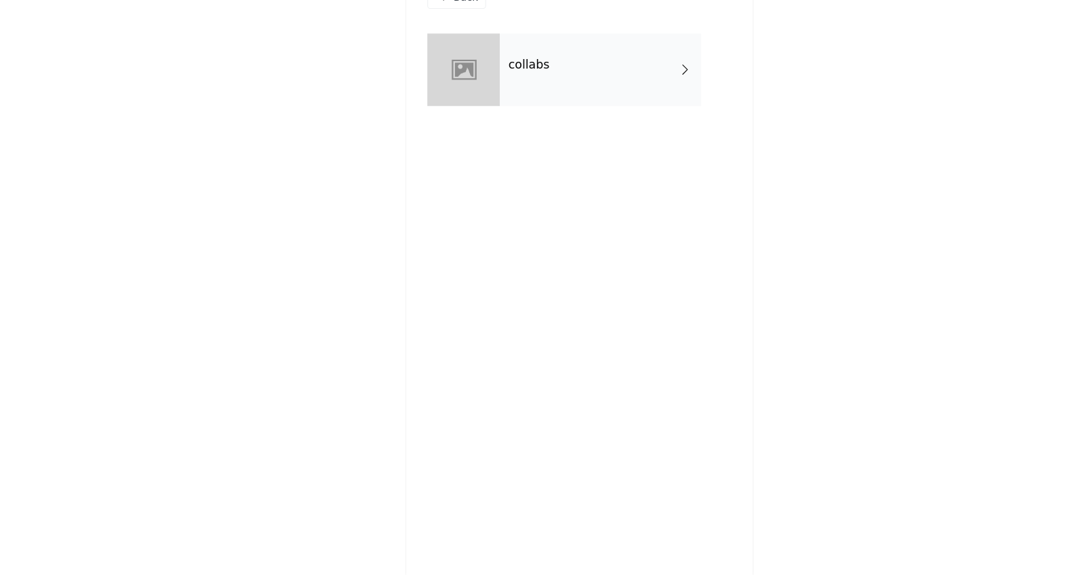
click at [574, 122] on div "collabs" at bounding box center [562, 102] width 189 height 68
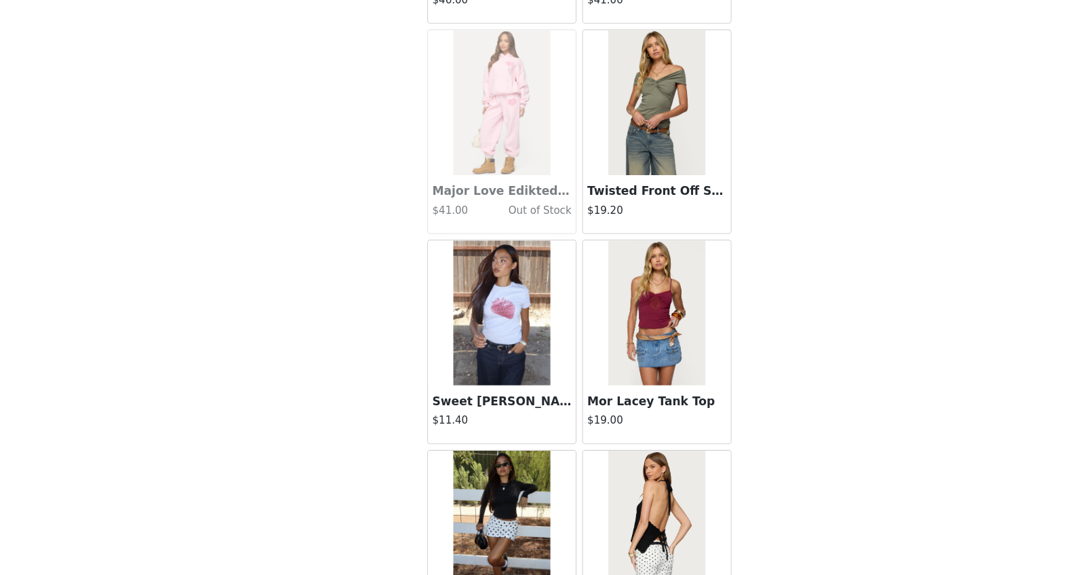
scroll to position [1496, 0]
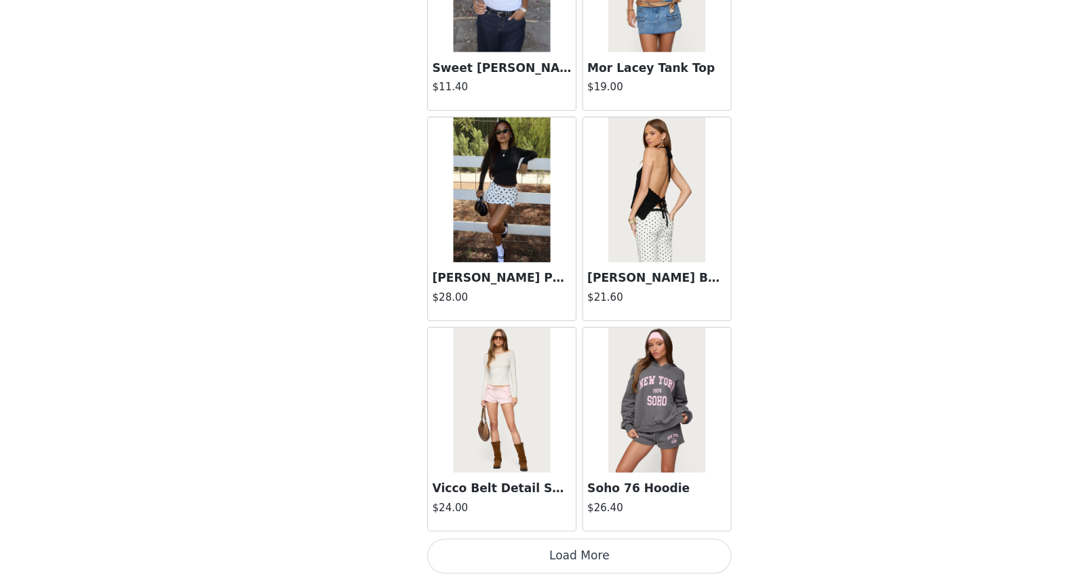
click at [501, 459] on button "Load More" at bounding box center [542, 557] width 285 height 33
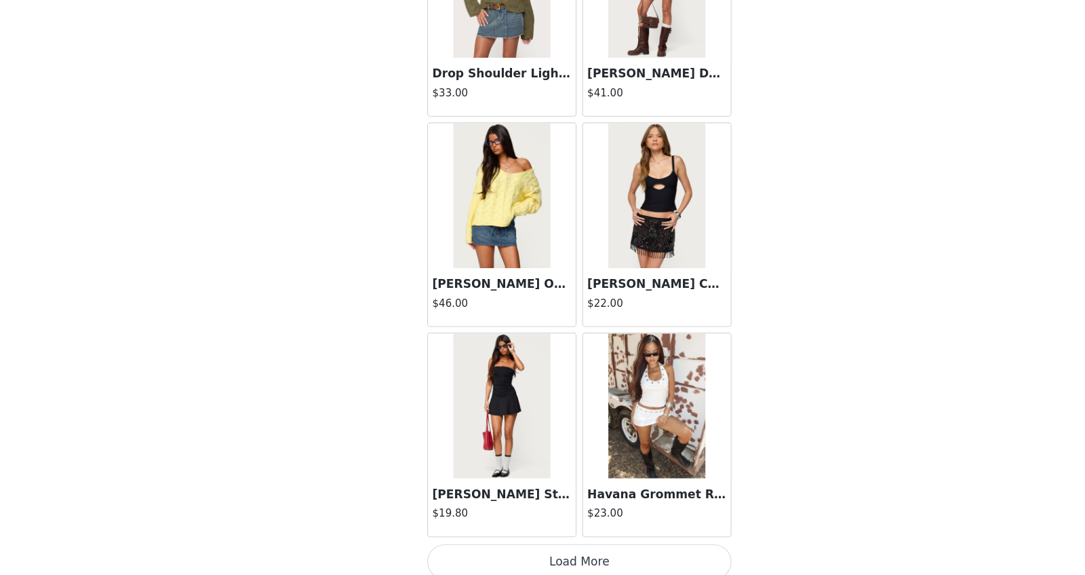
click at [501, 459] on button "Load More" at bounding box center [542, 562] width 285 height 33
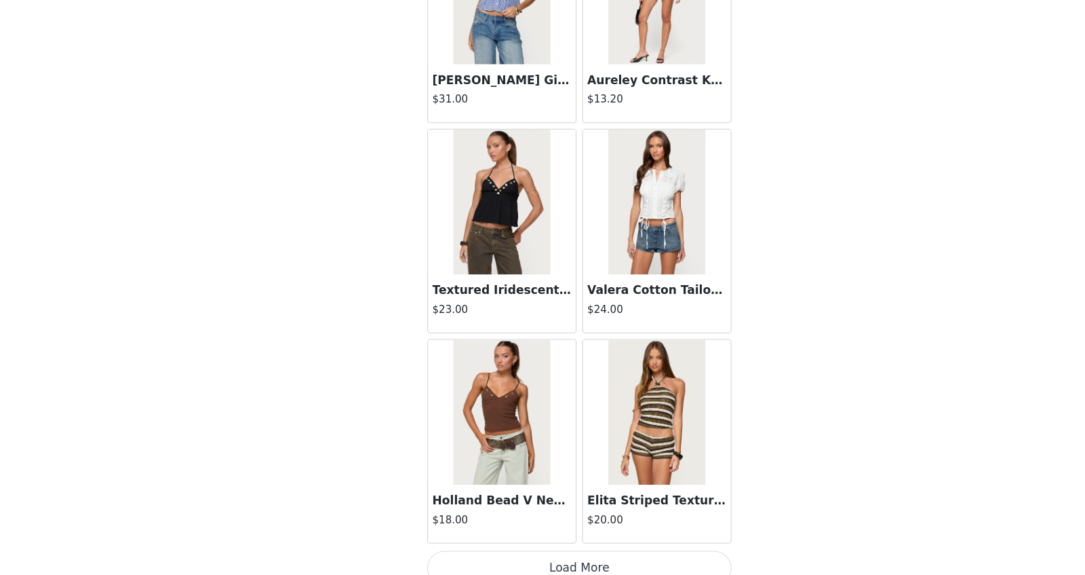
click at [501, 459] on button "Load More" at bounding box center [542, 568] width 285 height 33
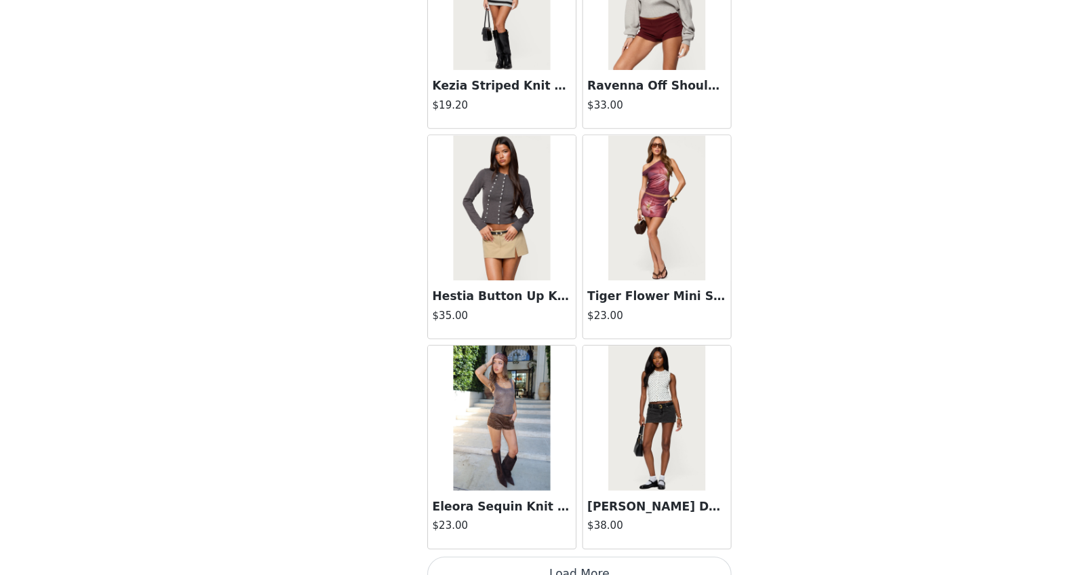
click at [501, 459] on button "Load More" at bounding box center [542, 573] width 285 height 33
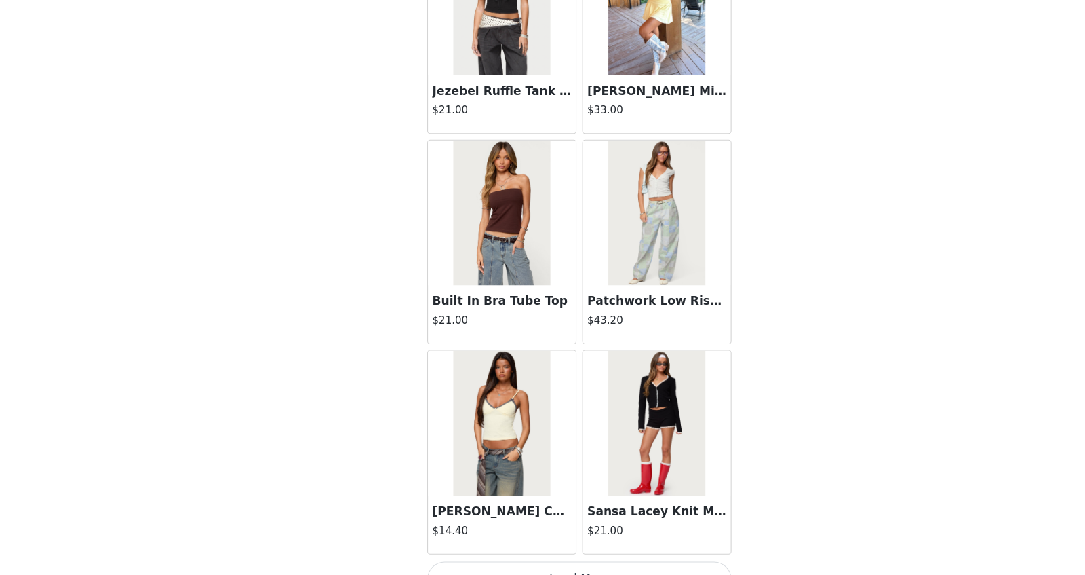
click at [501, 459] on button "Load More" at bounding box center [542, 578] width 285 height 33
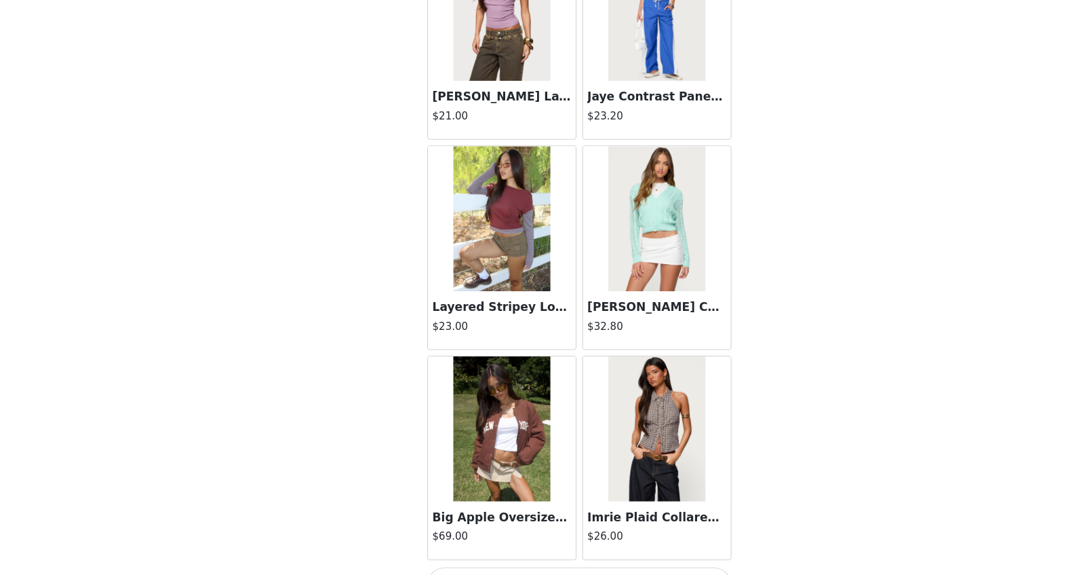
click at [501, 459] on button "Load More" at bounding box center [542, 583] width 285 height 33
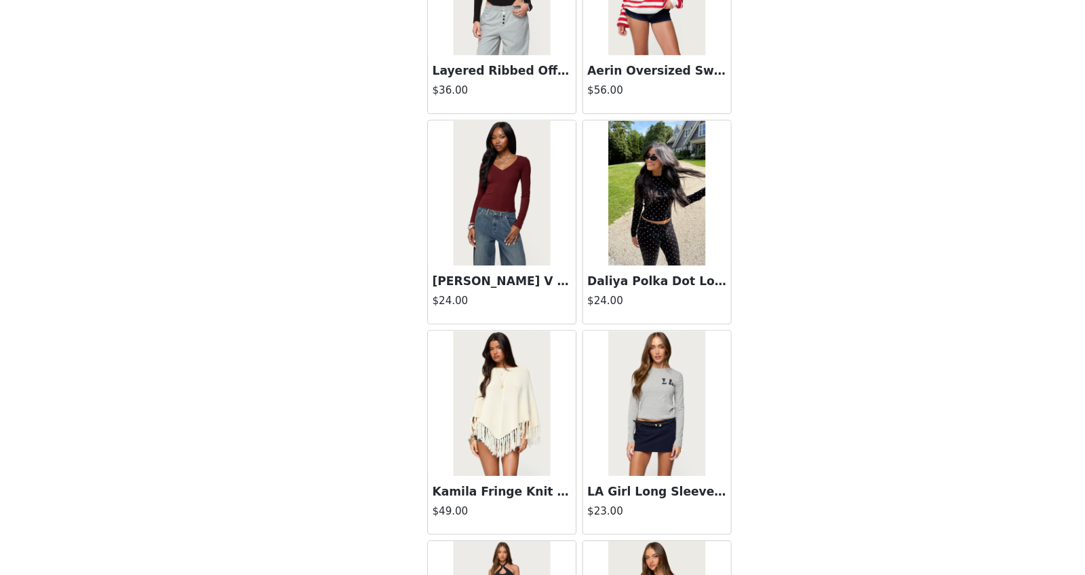
scroll to position [27003, 0]
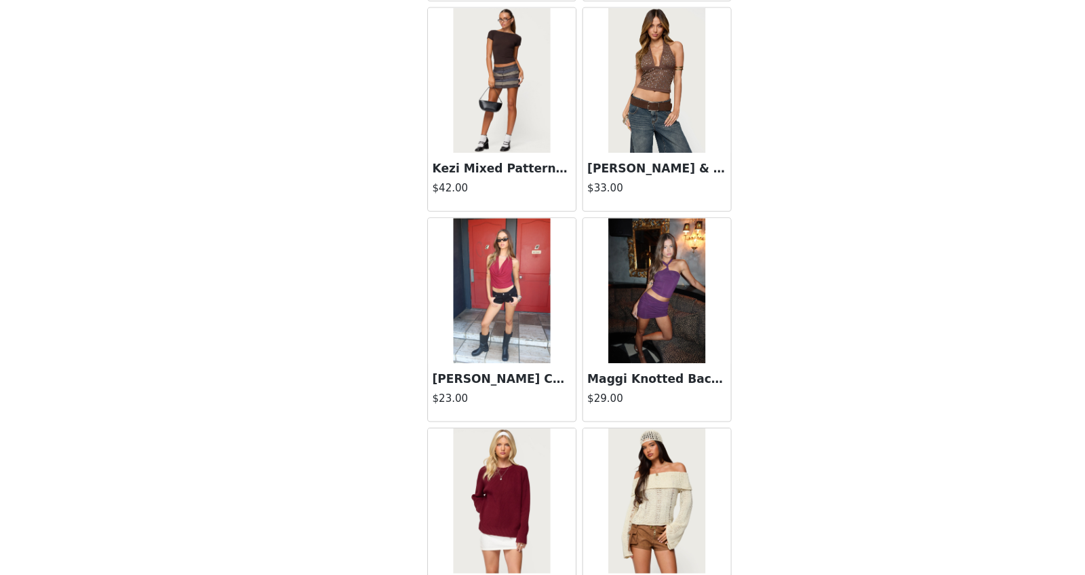
scroll to position [280, 0]
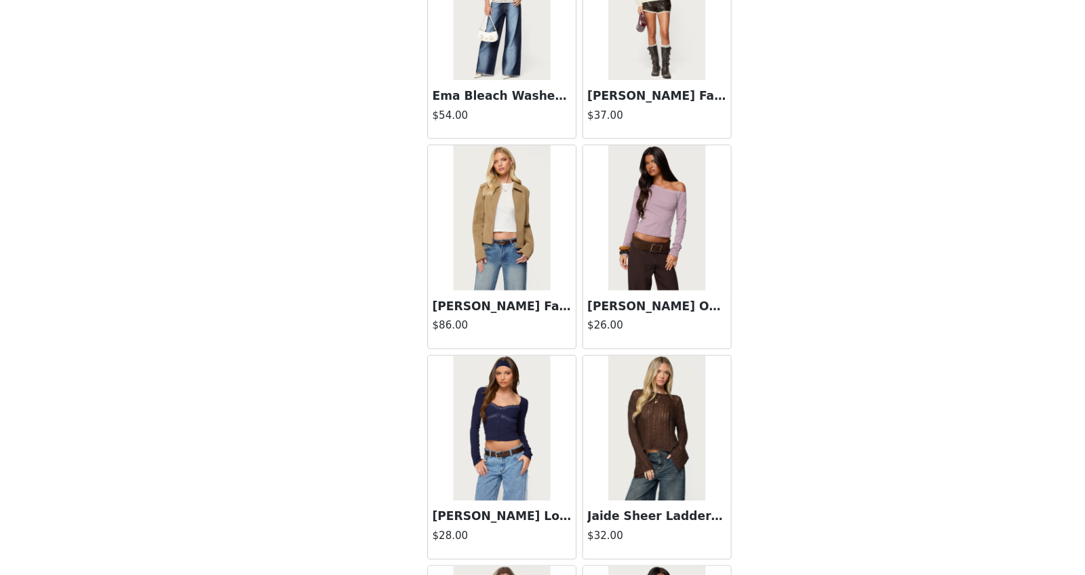
scroll to position [38776, 0]
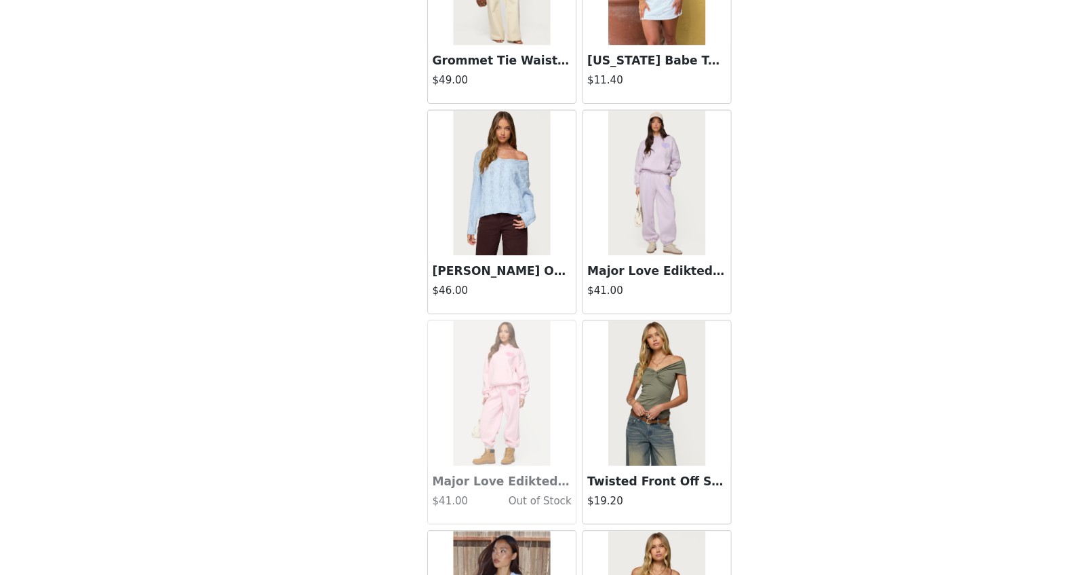
scroll to position [40738, 0]
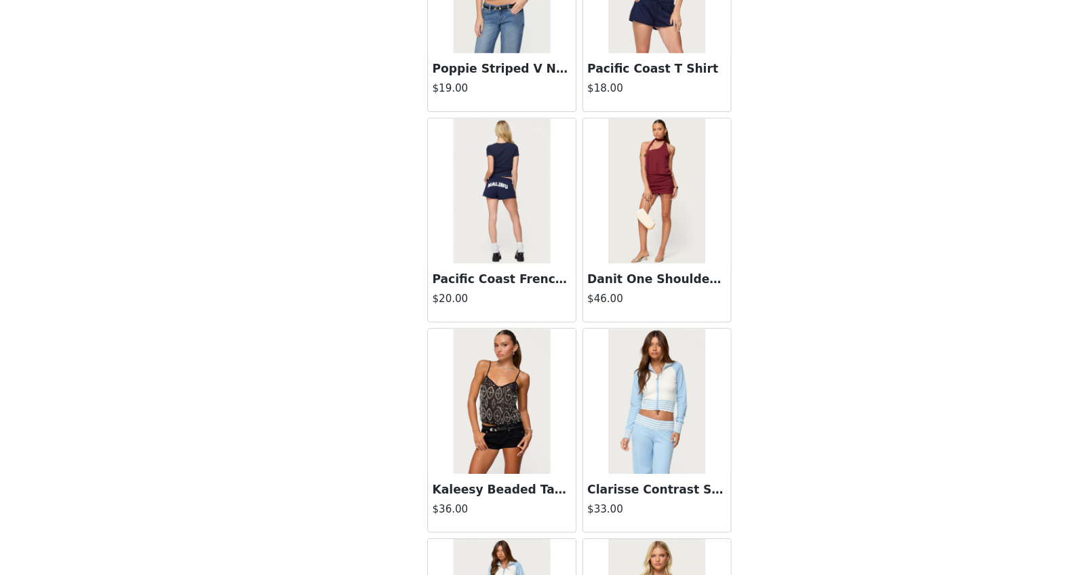
scroll to position [42700, 0]
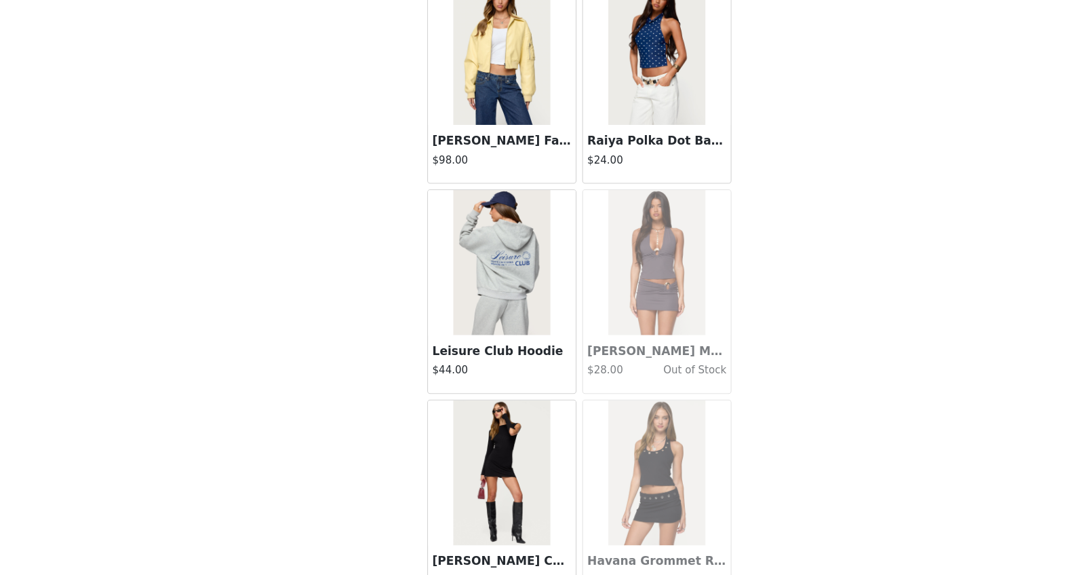
scroll to position [44662, 0]
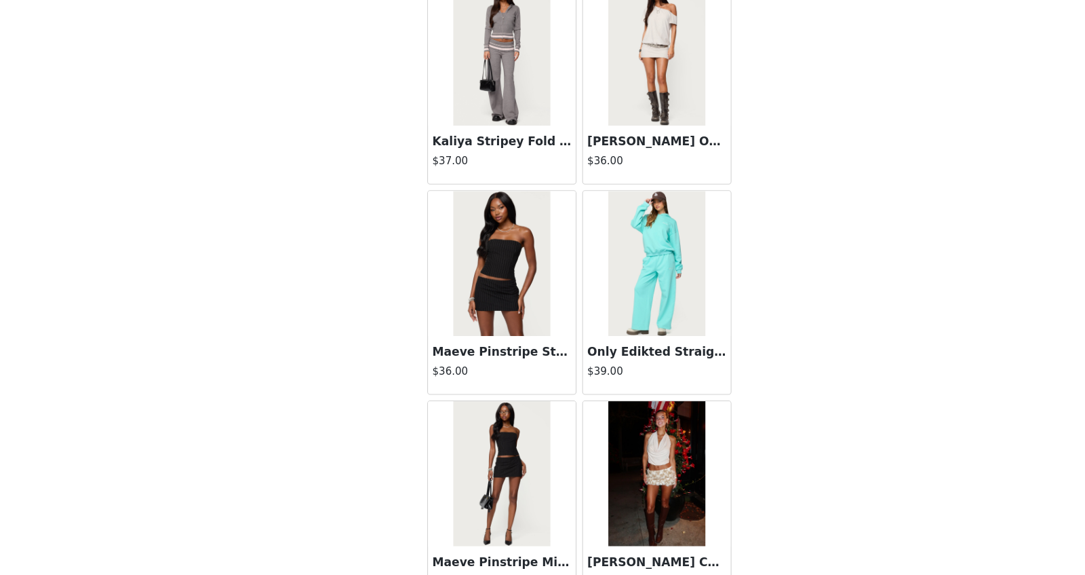
scroll to position [25242, 0]
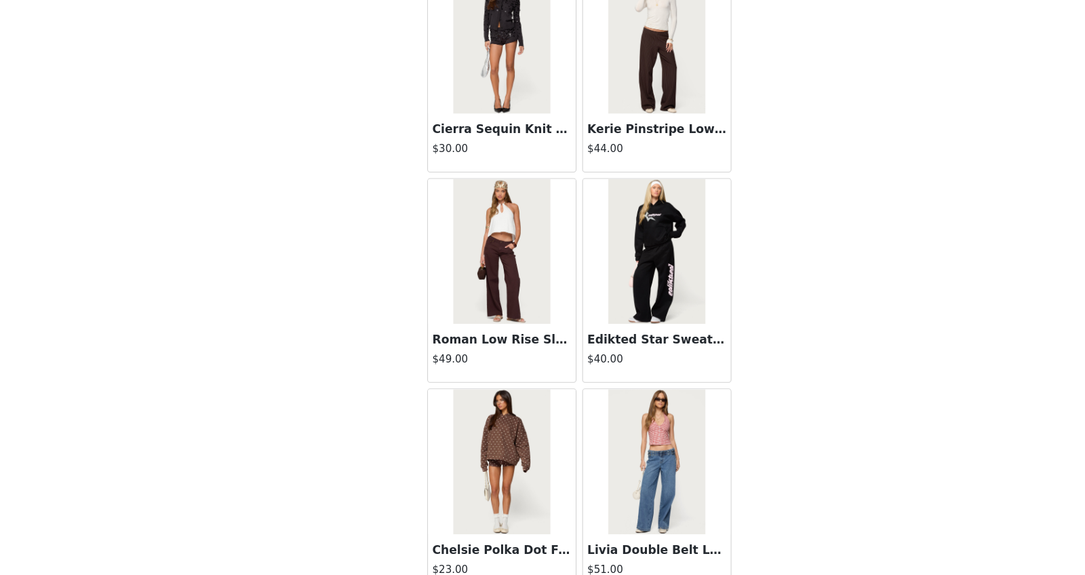
click at [616, 237] on img at bounding box center [615, 272] width 90 height 136
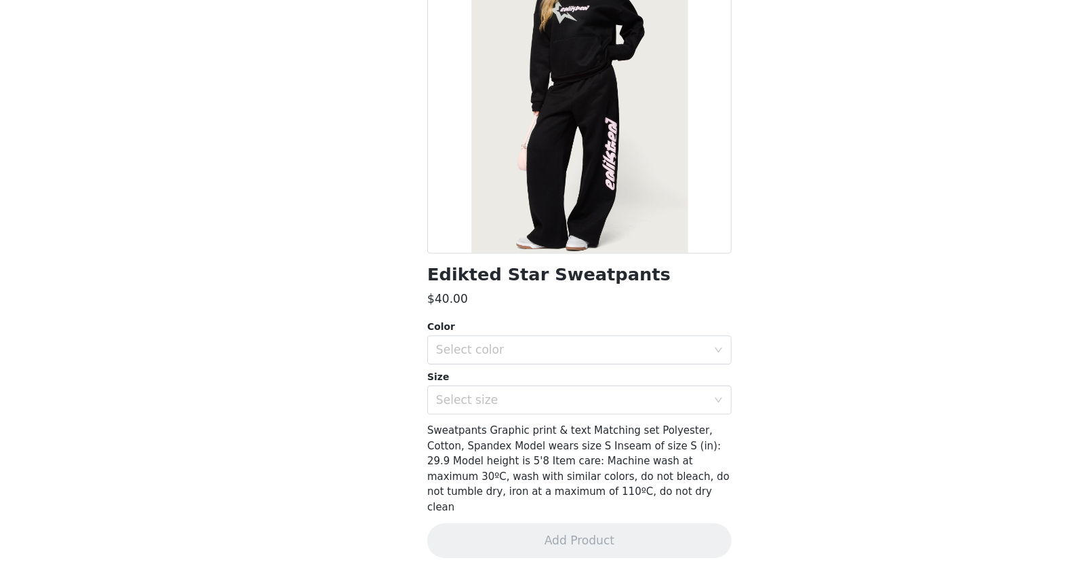
scroll to position [85, 0]
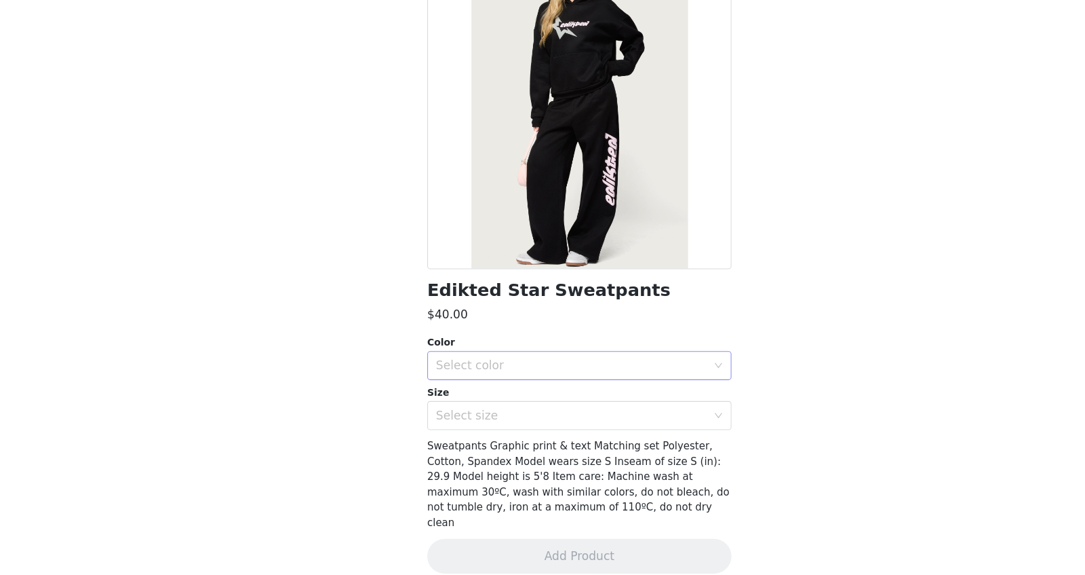
click at [460, 381] on div "Select color" at bounding box center [535, 379] width 254 height 14
click at [456, 411] on li "BLACK" at bounding box center [542, 408] width 285 height 22
click at [455, 427] on div "Select size" at bounding box center [535, 426] width 254 height 14
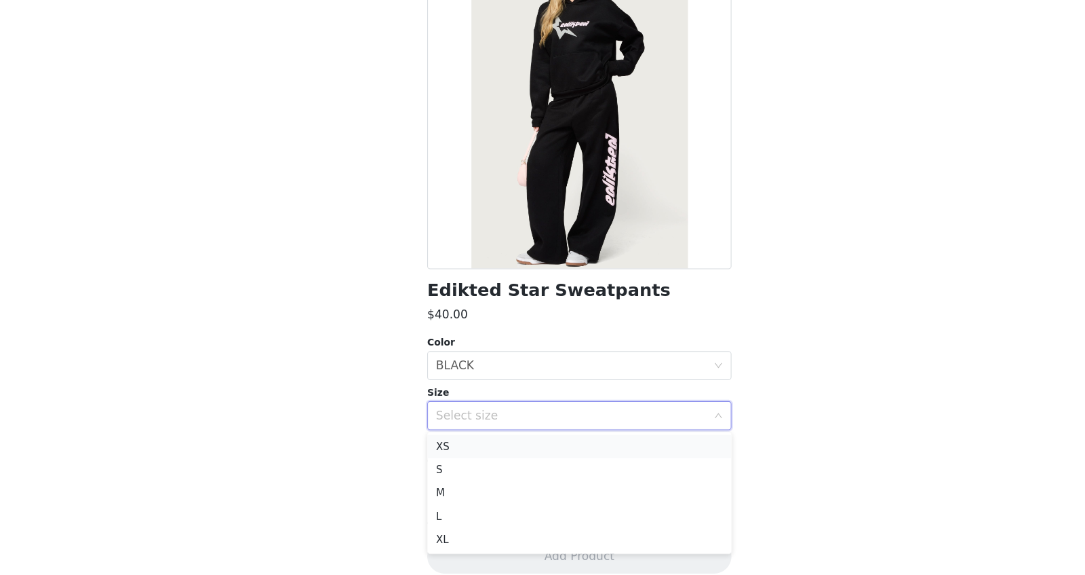
click at [442, 453] on li "XS" at bounding box center [542, 455] width 285 height 22
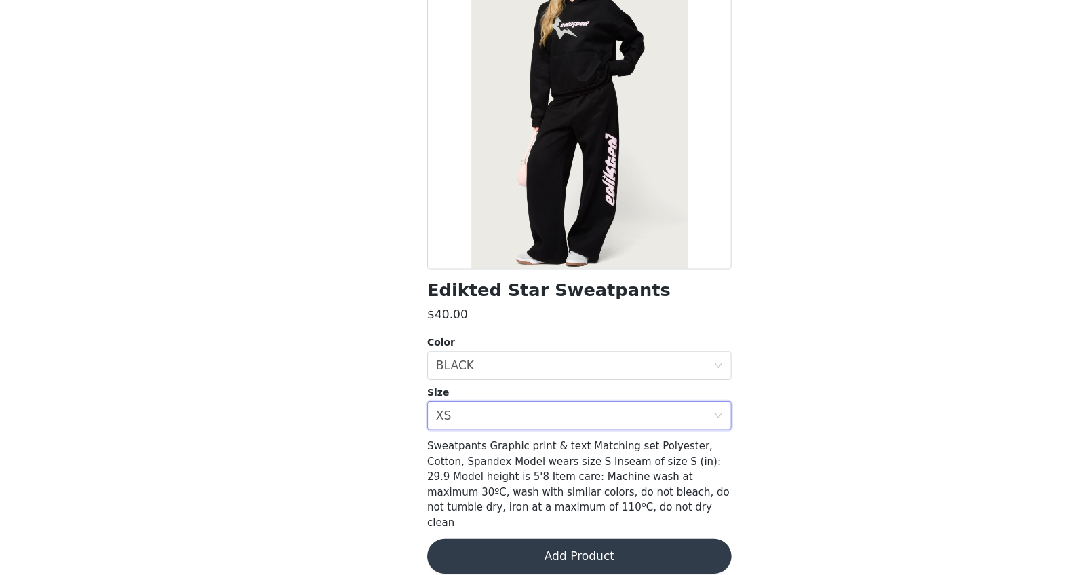
click at [463, 459] on button "Add Product" at bounding box center [542, 557] width 285 height 33
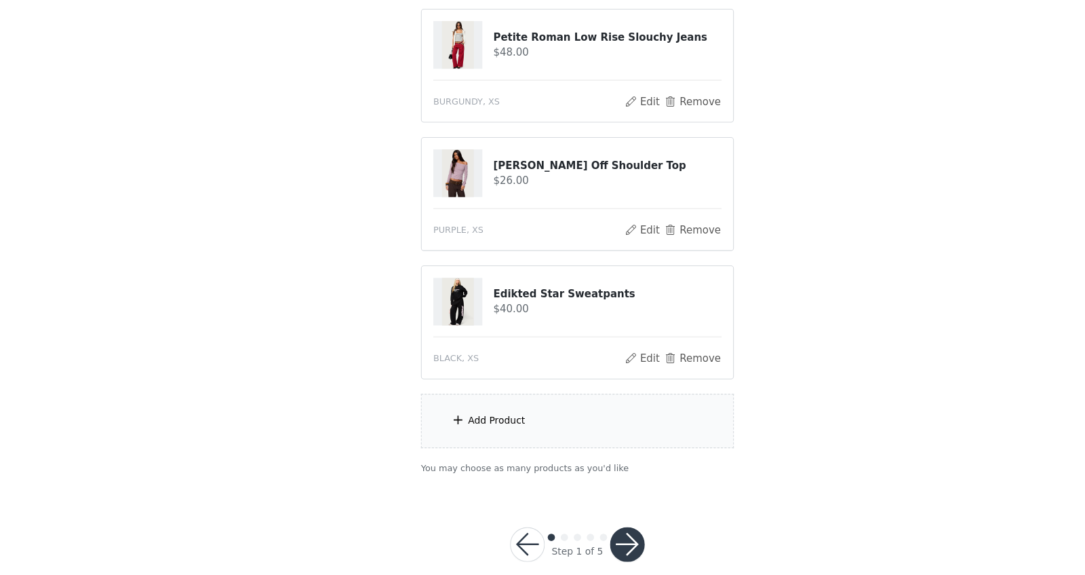
scroll to position [400, 0]
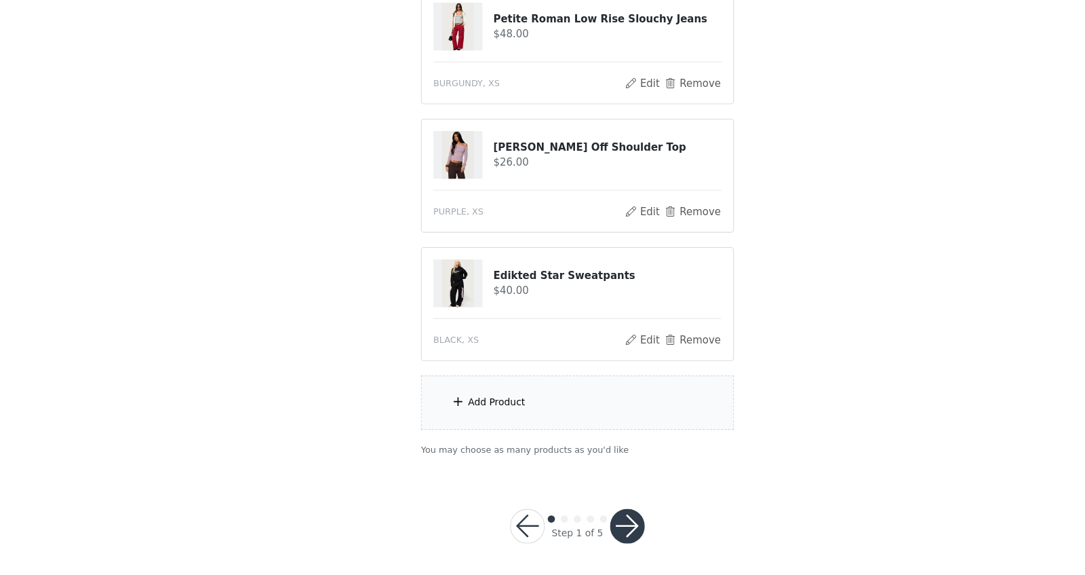
click at [581, 459] on button "button" at bounding box center [589, 529] width 33 height 33
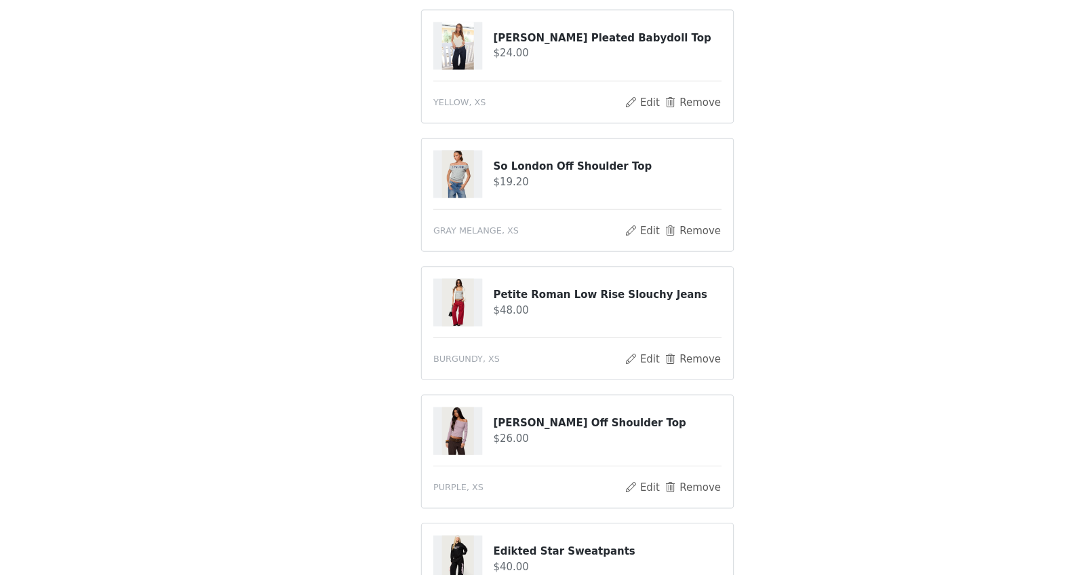
scroll to position [208, 0]
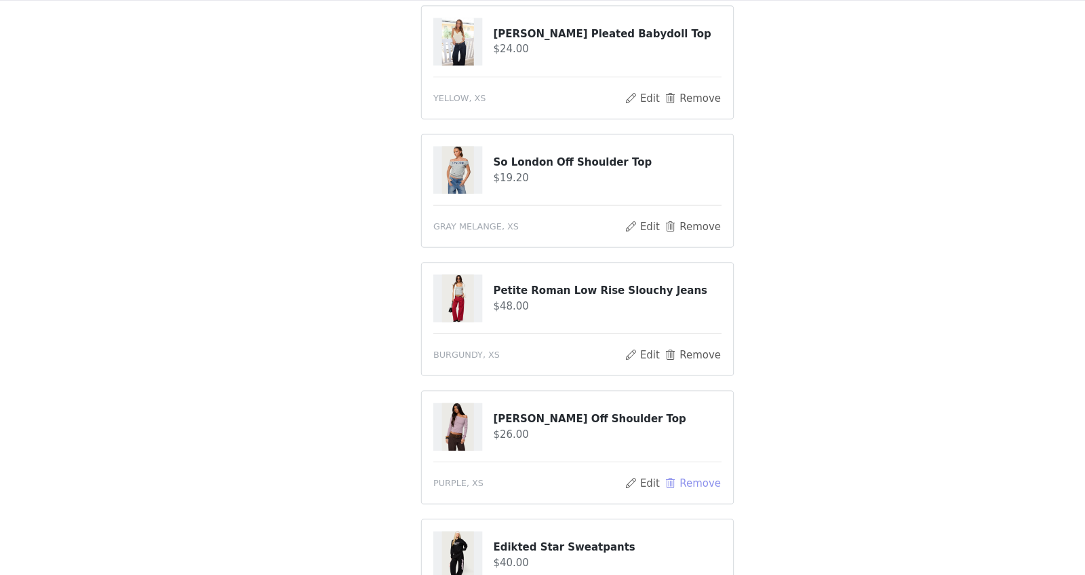
click at [651, 459] on button "Remove" at bounding box center [650, 488] width 54 height 16
click at [543, 459] on div "Add Product" at bounding box center [542, 547] width 293 height 51
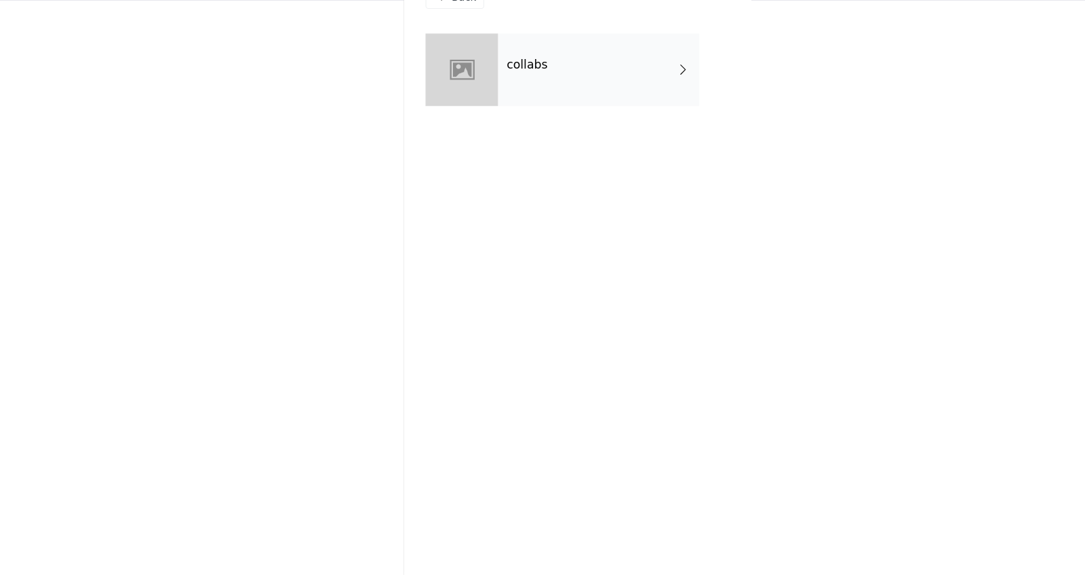
click at [522, 79] on div "collabs" at bounding box center [562, 102] width 189 height 68
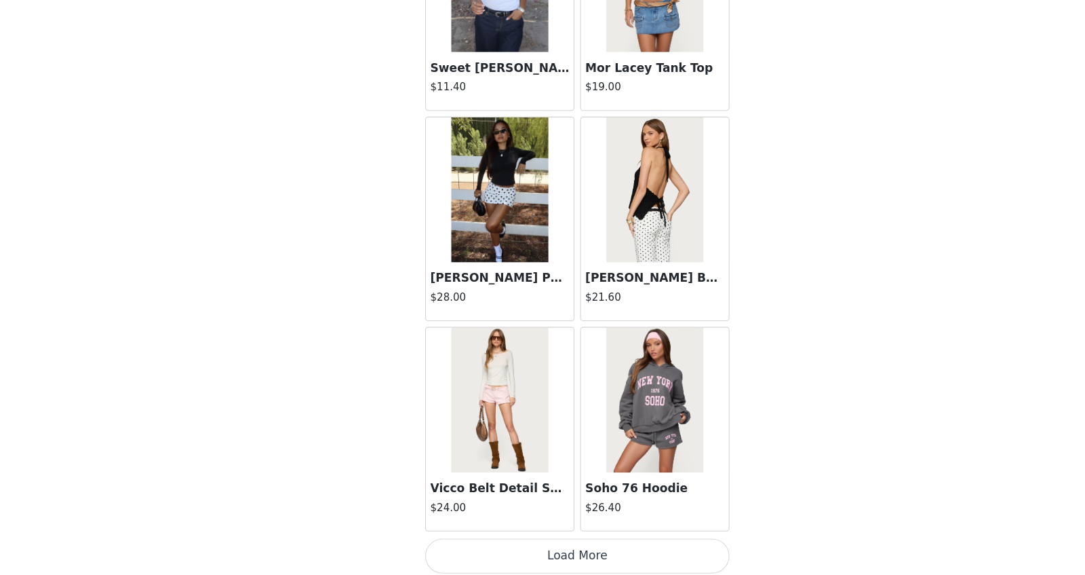
scroll to position [251, 0]
click at [531, 459] on button "Load More" at bounding box center [542, 557] width 285 height 33
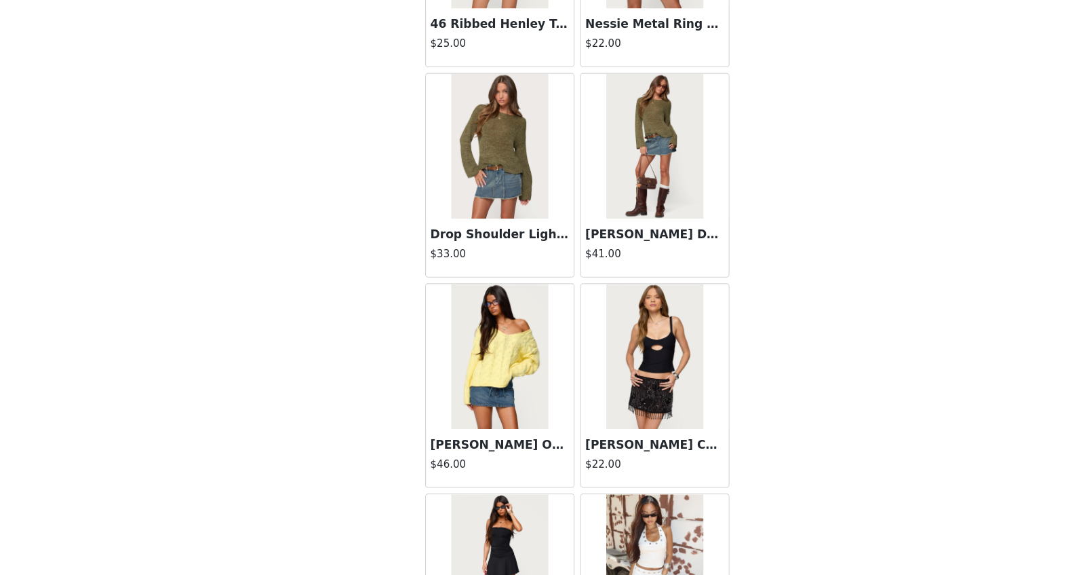
scroll to position [3458, 0]
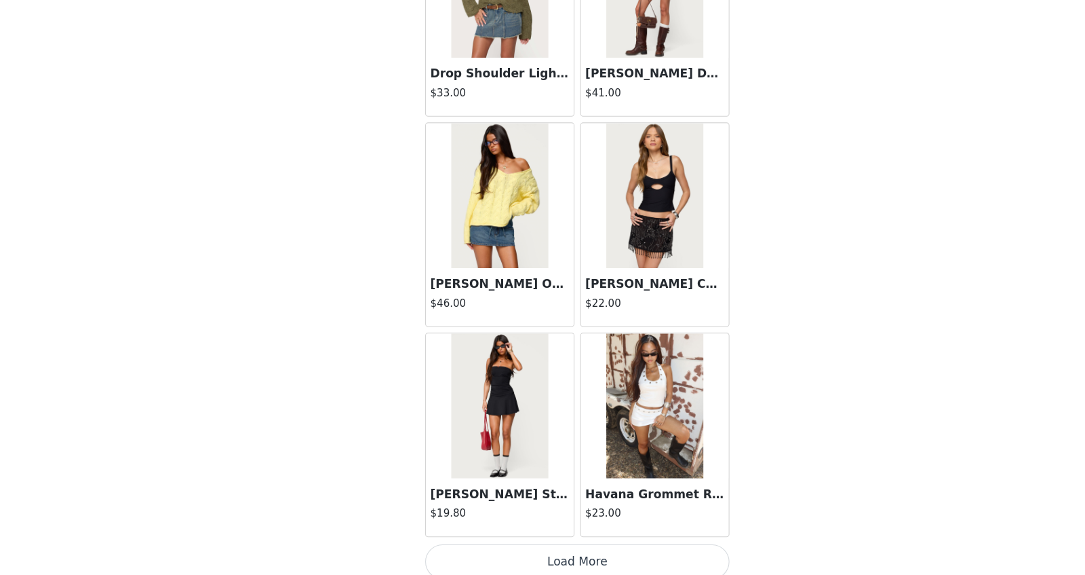
click at [568, 251] on div at bounding box center [615, 220] width 138 height 136
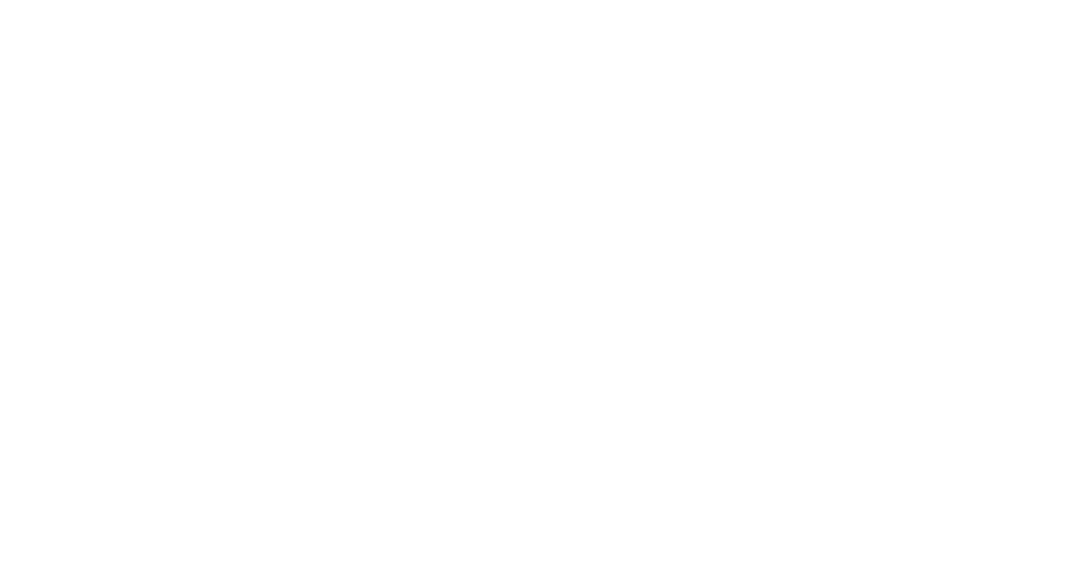
scroll to position [85, 0]
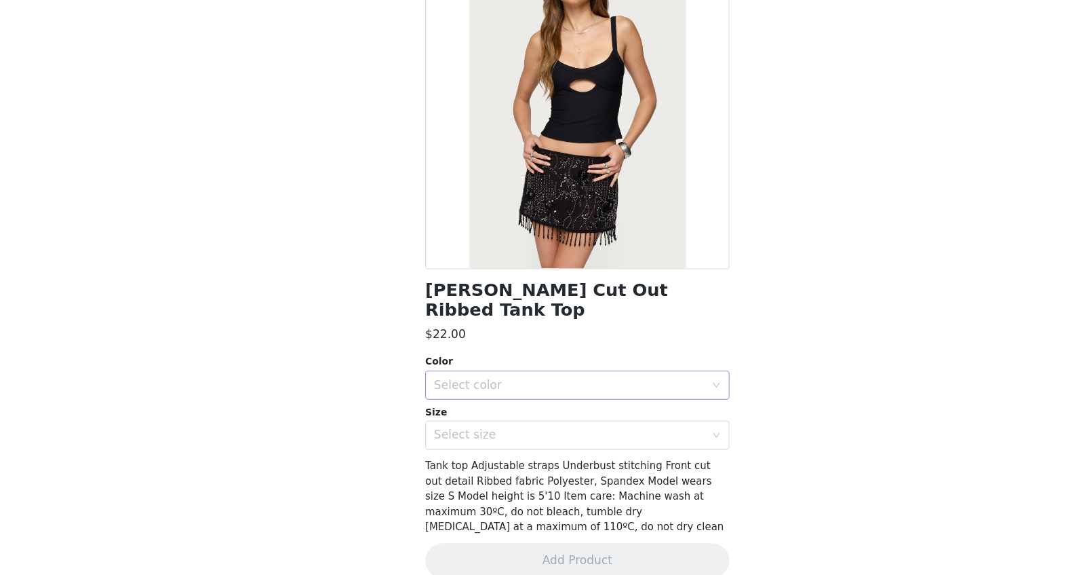
click at [488, 390] on div "Select color" at bounding box center [535, 397] width 254 height 14
click at [478, 400] on li "BLACK" at bounding box center [542, 408] width 285 height 22
click at [478, 431] on div "Select size" at bounding box center [538, 444] width 260 height 26
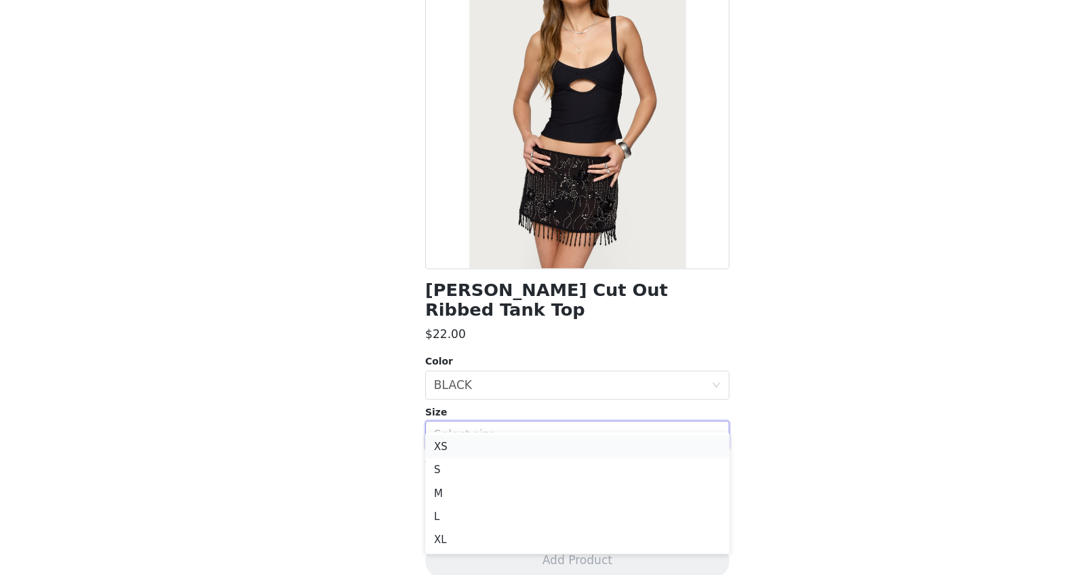
drag, startPoint x: 469, startPoint y: 465, endPoint x: 469, endPoint y: 452, distance: 12.9
click at [469, 452] on ul "XS S M L XL" at bounding box center [542, 498] width 285 height 114
click at [469, 452] on li "XS" at bounding box center [542, 455] width 285 height 22
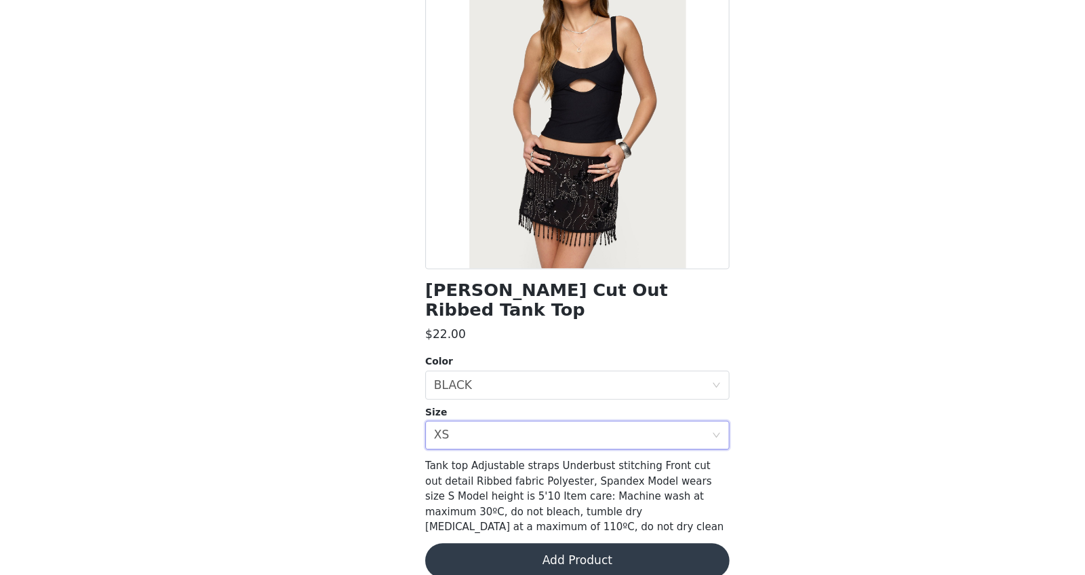
click at [464, 459] on button "Add Product" at bounding box center [542, 561] width 285 height 33
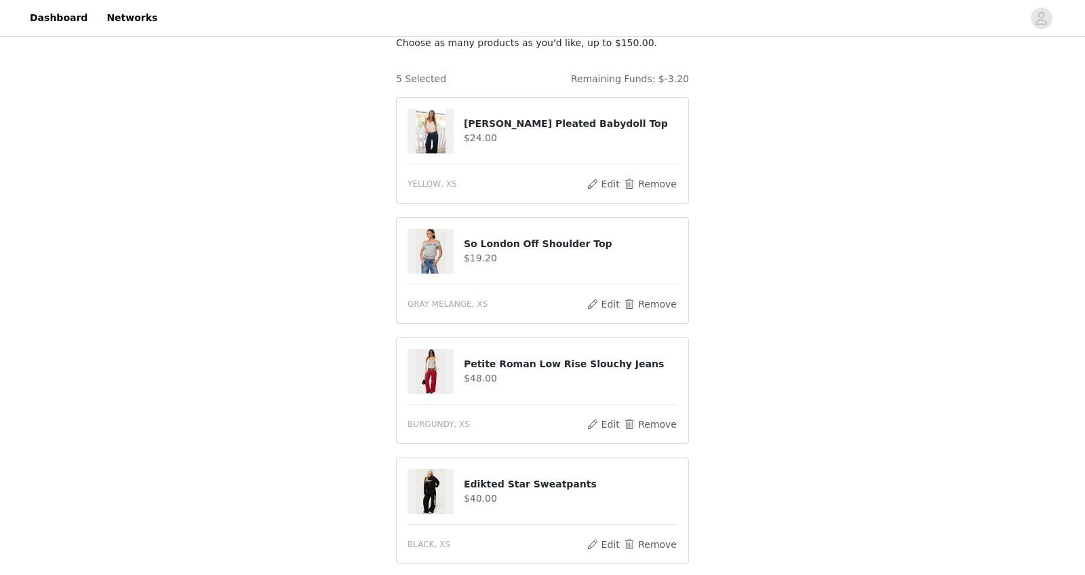
scroll to position [136, 0]
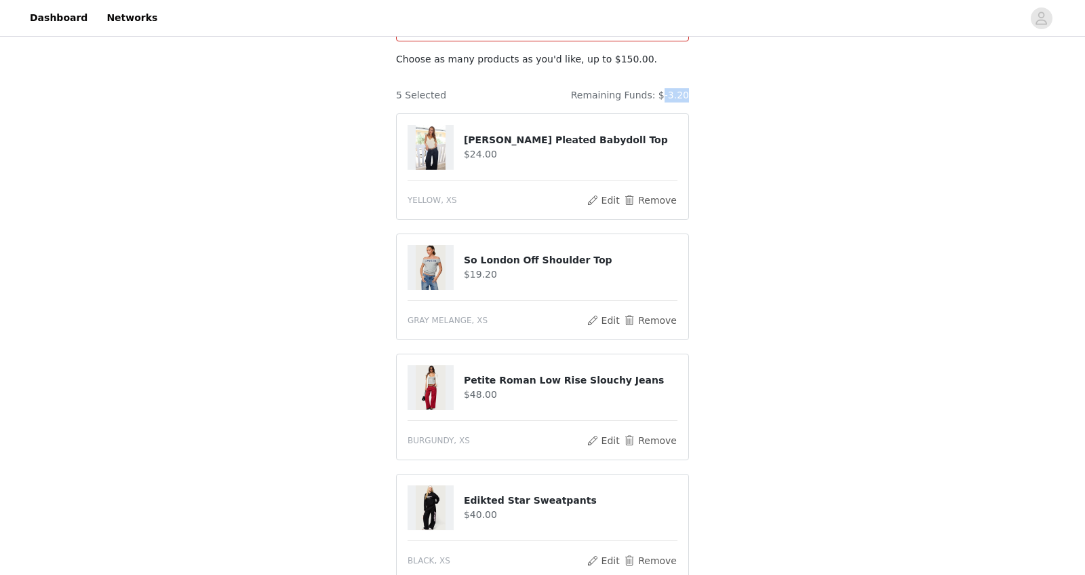
drag, startPoint x: 666, startPoint y: 83, endPoint x: 722, endPoint y: 83, distance: 55.6
click at [722, 83] on div "STEP 1 OF 5 Products The selected products exceed the total allowed price. Choo…" at bounding box center [542, 354] width 1085 height 903
click at [341, 339] on div "STEP 1 OF 5 Products The selected products exceed the total allowed price. Choo…" at bounding box center [542, 354] width 1085 height 903
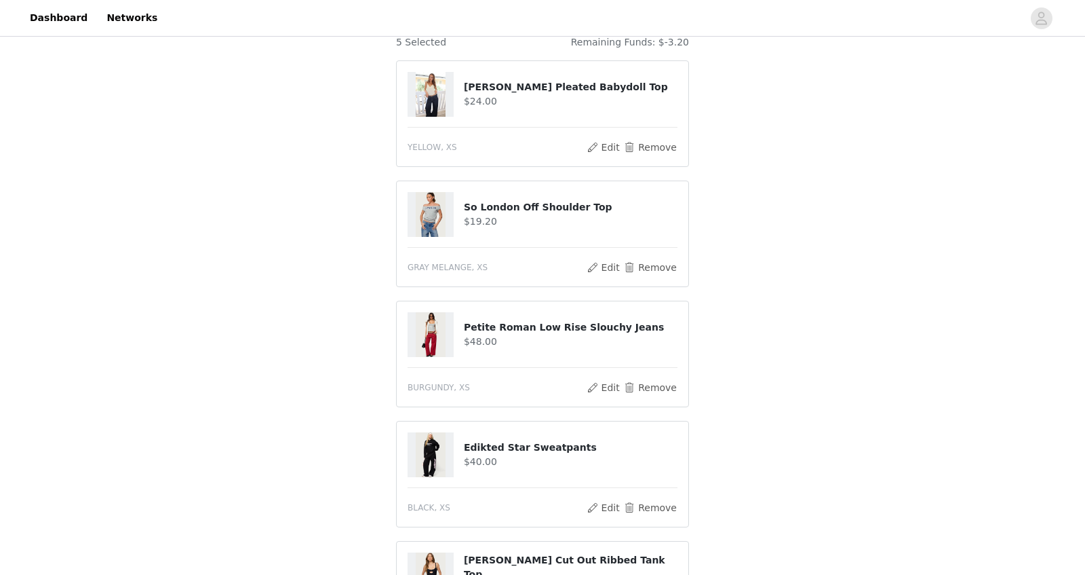
scroll to position [123, 0]
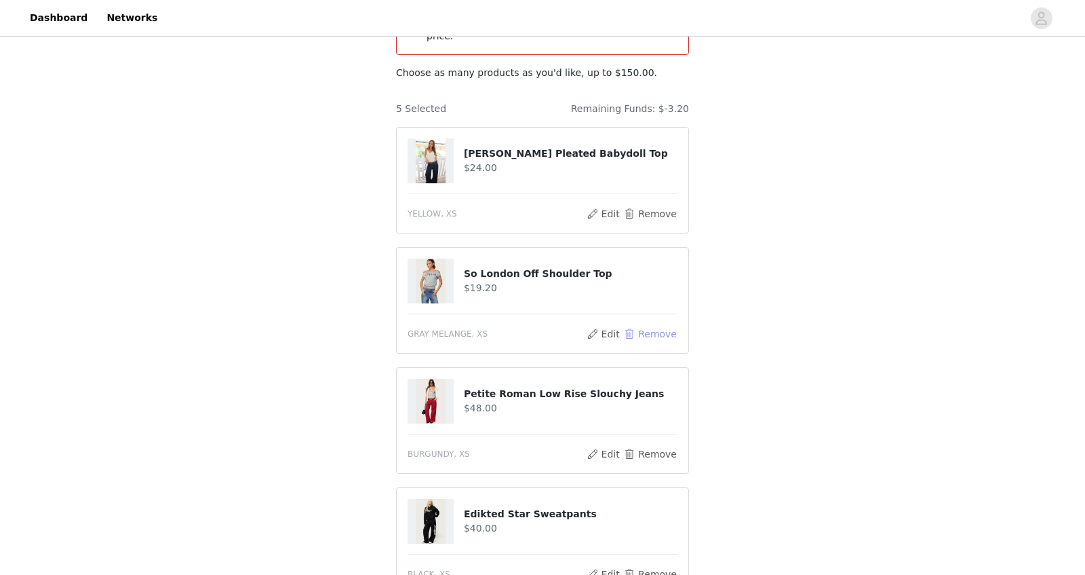
click at [646, 326] on button "Remove" at bounding box center [650, 334] width 54 height 16
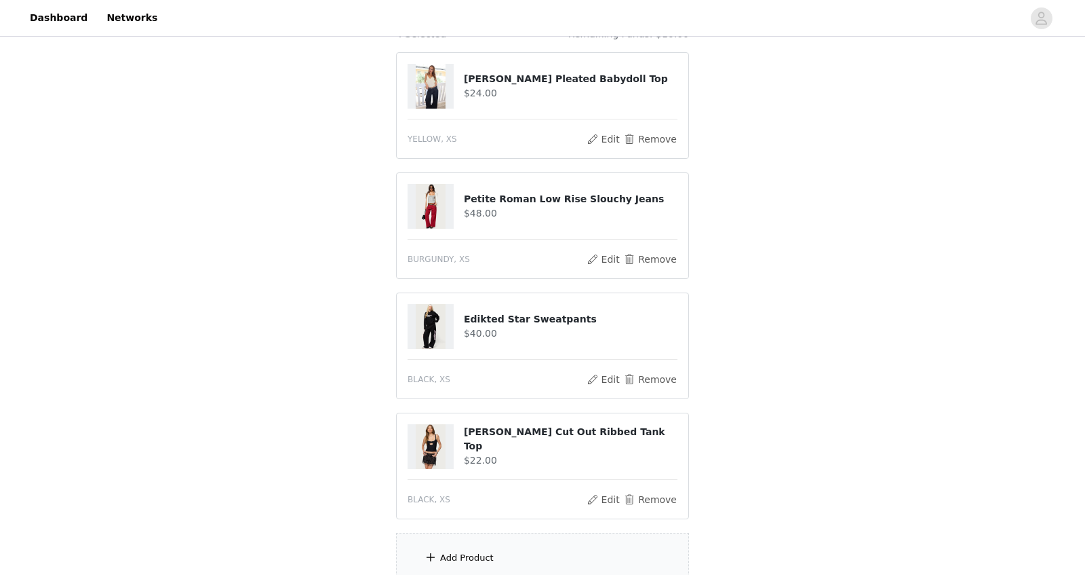
scroll to position [330, 0]
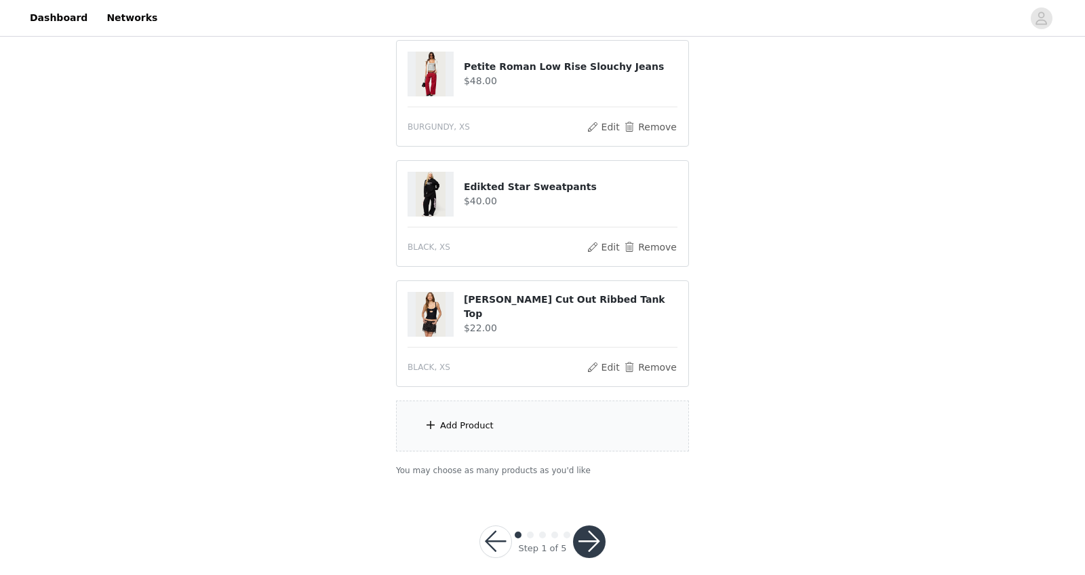
click at [503, 416] on div "Add Product" at bounding box center [542, 425] width 293 height 51
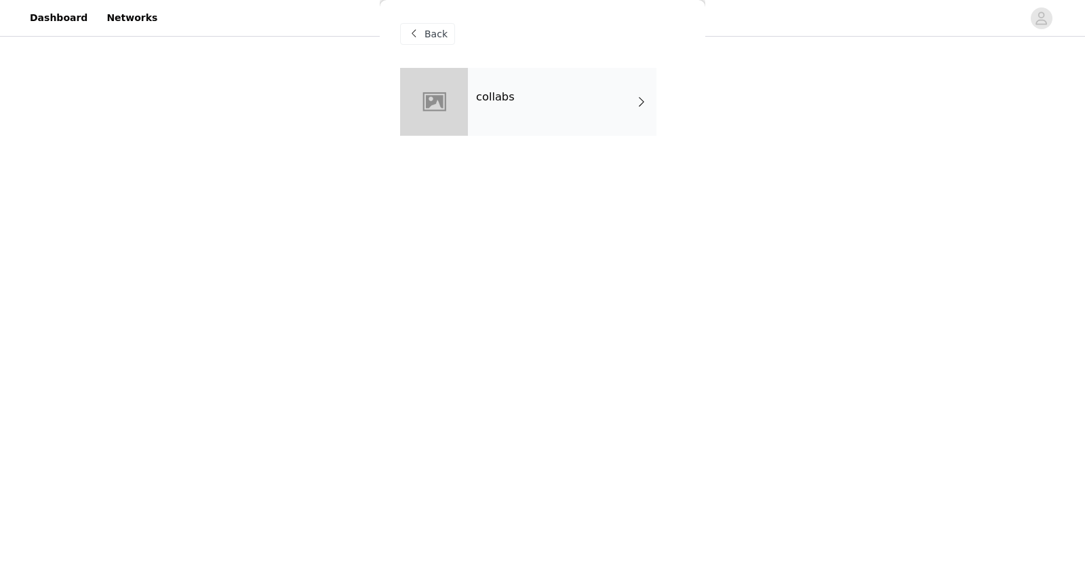
click at [520, 127] on div "collabs" at bounding box center [562, 102] width 189 height 68
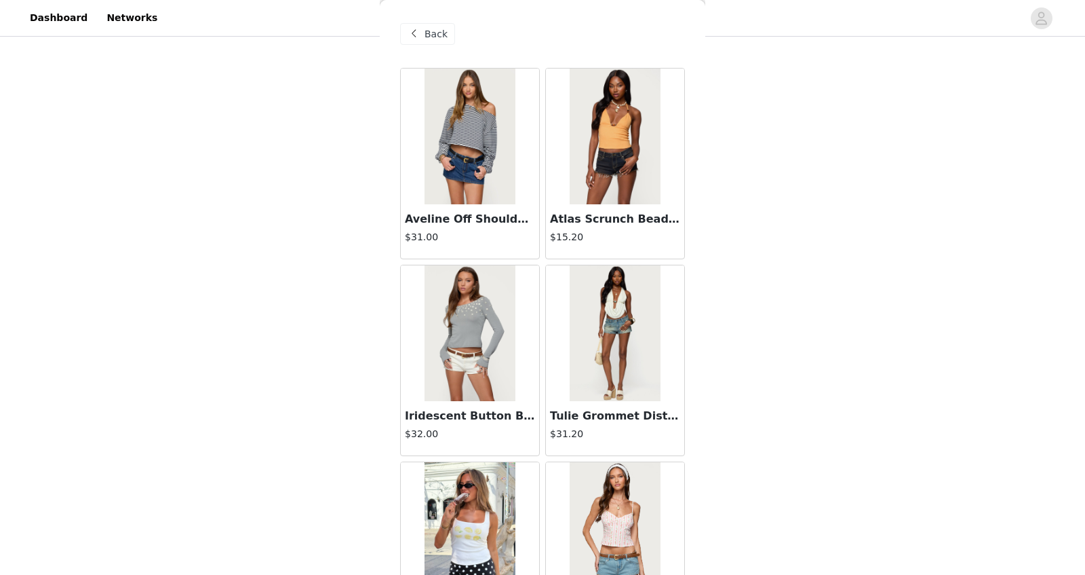
click at [444, 28] on span "Back" at bounding box center [436, 34] width 23 height 14
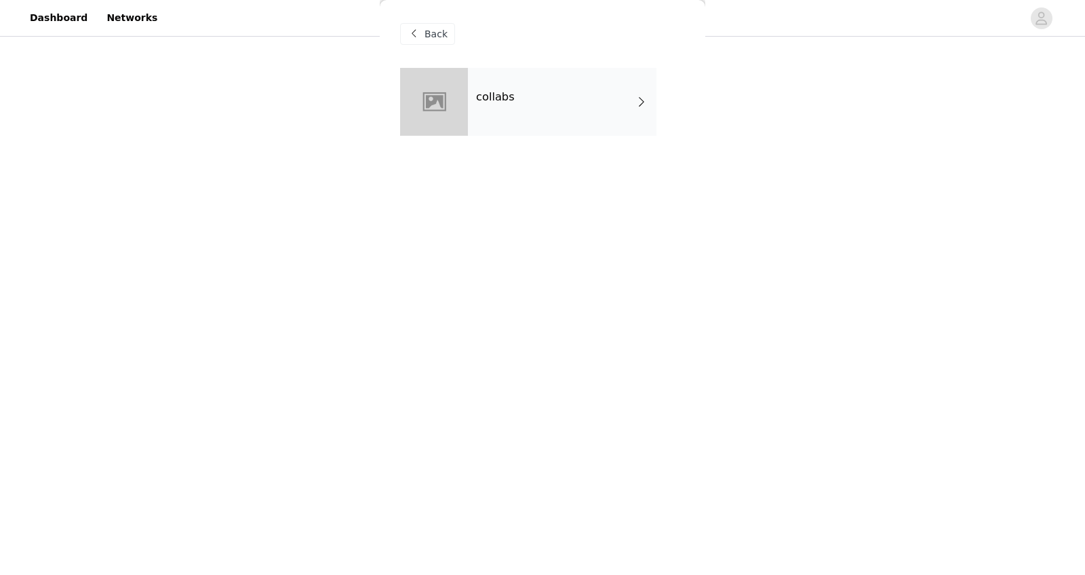
click at [478, 81] on div "collabs" at bounding box center [562, 102] width 189 height 68
click at [431, 38] on span "Back" at bounding box center [436, 34] width 23 height 14
click at [427, 34] on span "Back" at bounding box center [436, 34] width 23 height 14
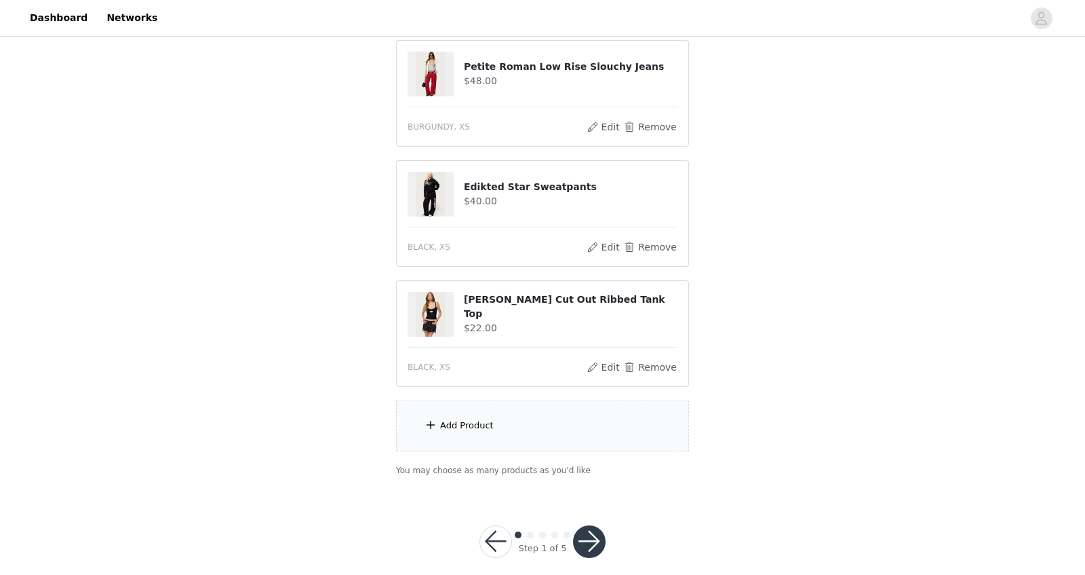
click at [474, 421] on div "Add Product" at bounding box center [542, 425] width 293 height 51
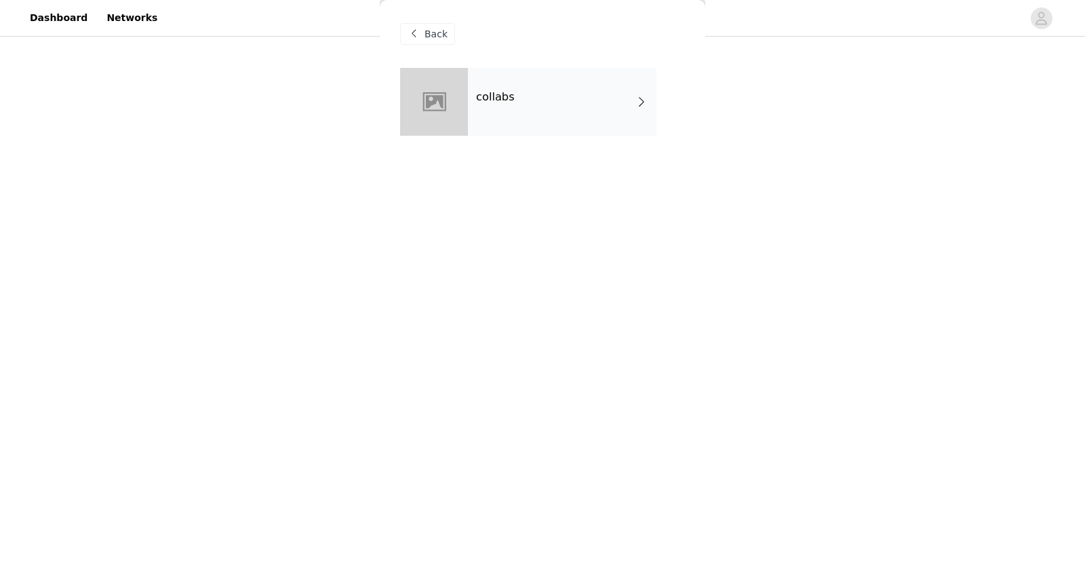
click at [511, 104] on div "collabs" at bounding box center [562, 102] width 189 height 68
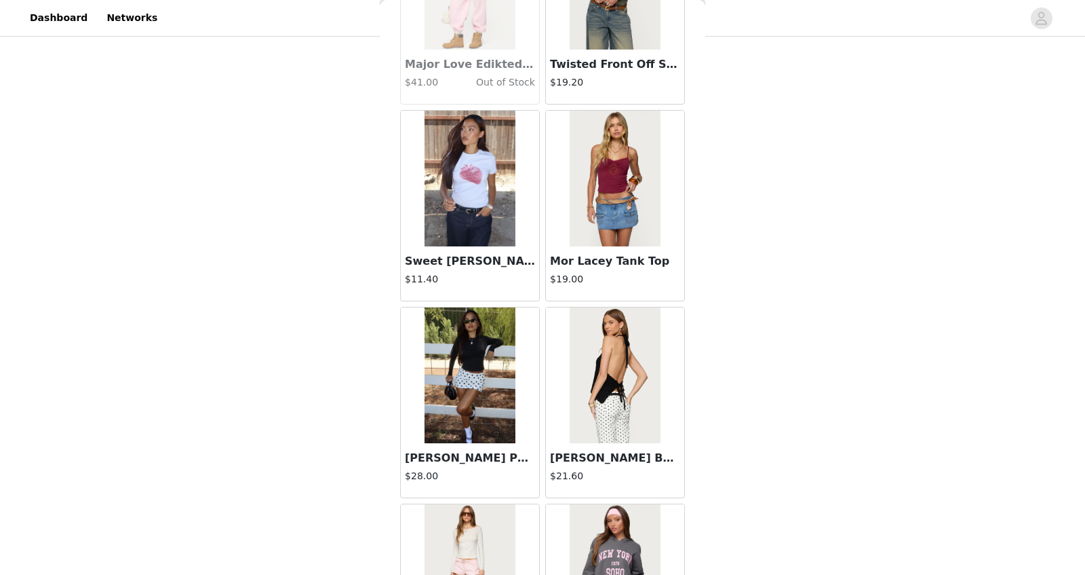
scroll to position [1330, 0]
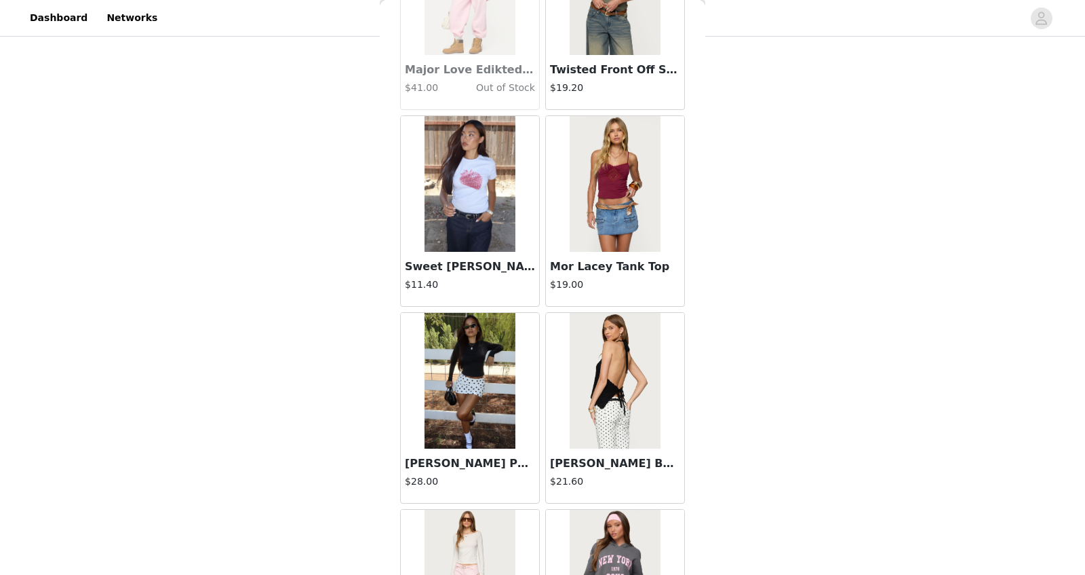
click at [469, 194] on img at bounding box center [470, 184] width 90 height 136
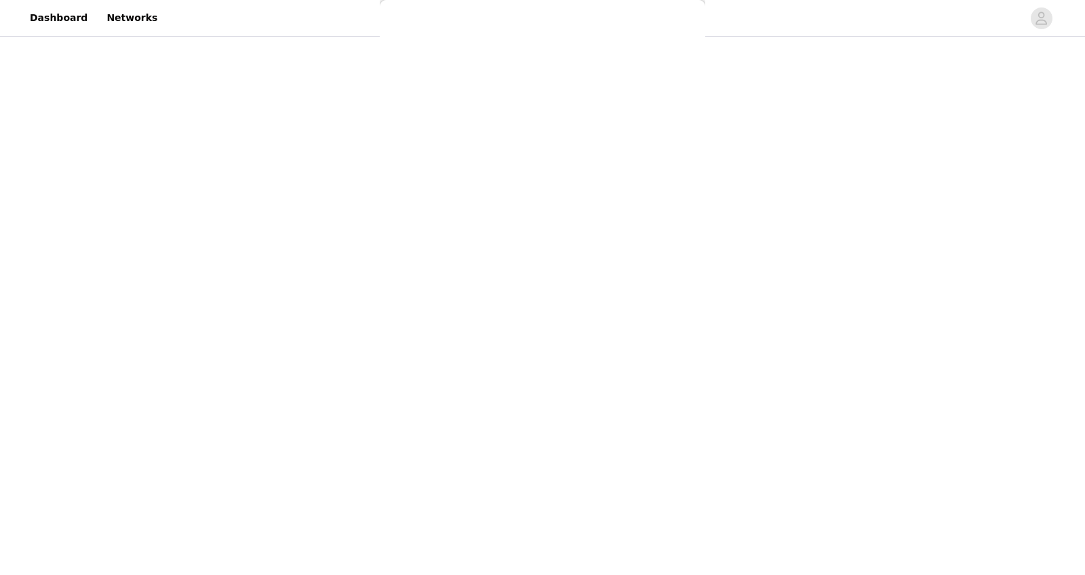
scroll to position [0, 0]
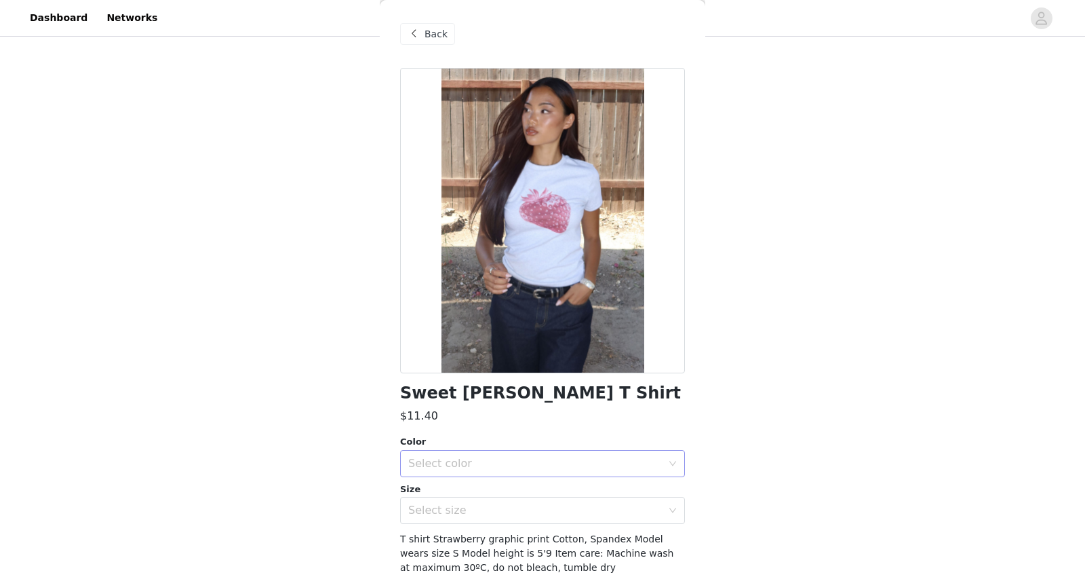
click at [452, 459] on div "Select color" at bounding box center [535, 464] width 254 height 14
click at [451, 459] on li "GRAY MELANGE" at bounding box center [542, 493] width 285 height 22
click at [451, 459] on div "Select size" at bounding box center [538, 510] width 260 height 26
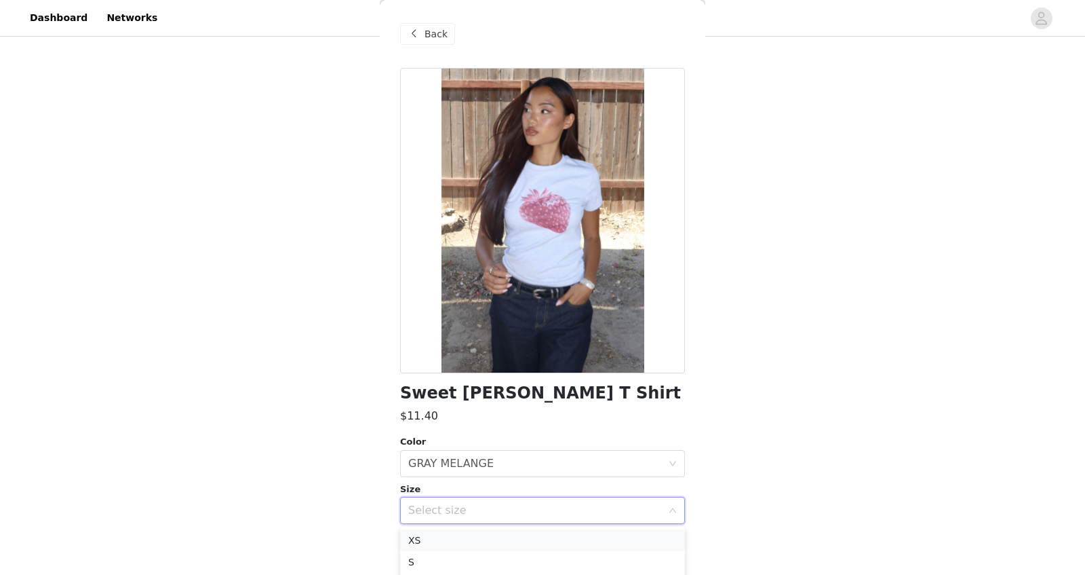
click at [442, 459] on li "XS" at bounding box center [542, 540] width 285 height 22
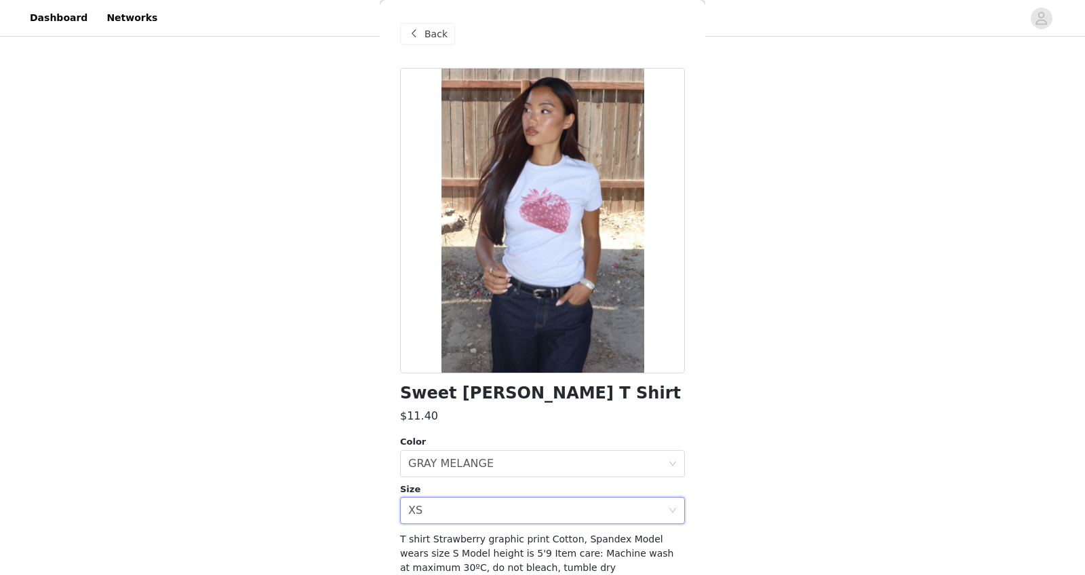
scroll to position [71, 0]
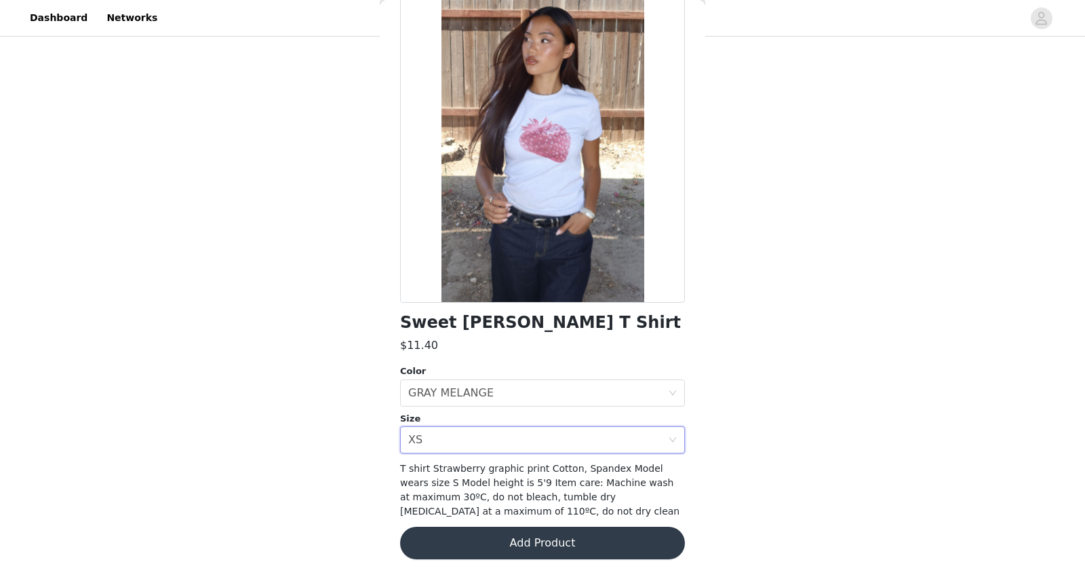
click at [446, 459] on button "Add Product" at bounding box center [542, 542] width 285 height 33
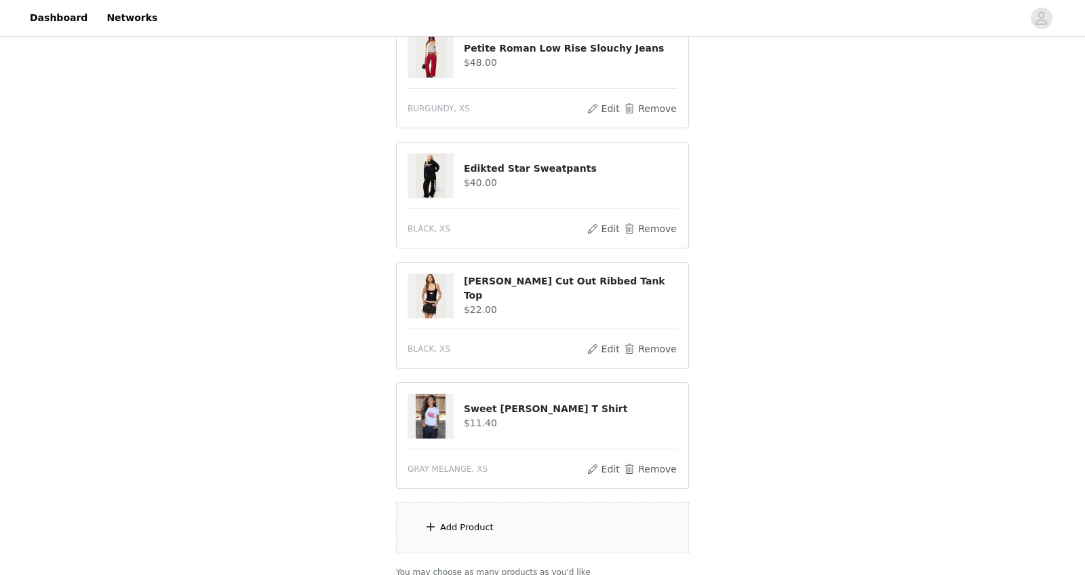
scroll to position [449, 0]
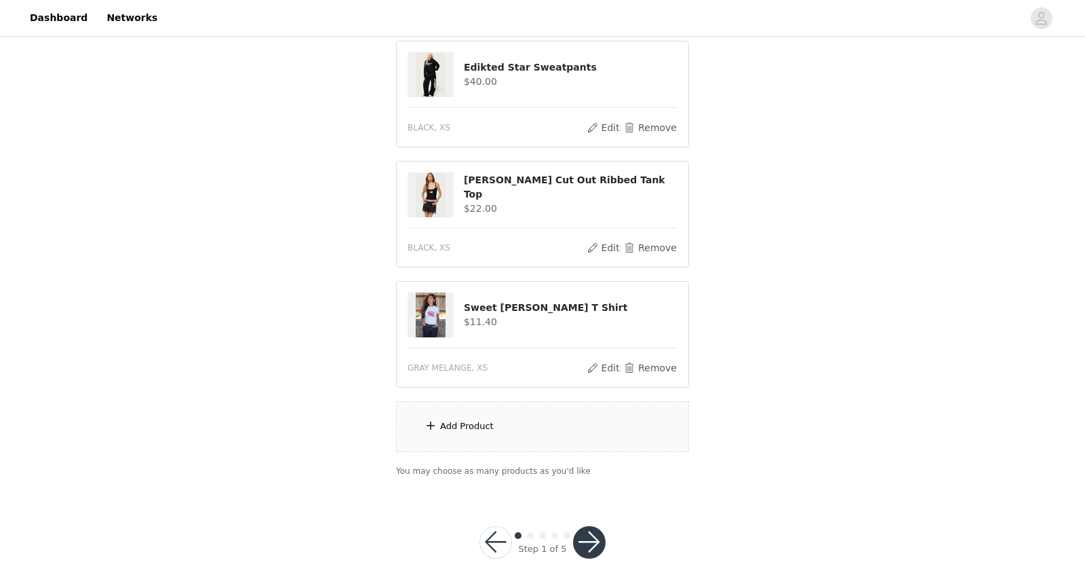
click at [491, 409] on div "Add Product" at bounding box center [542, 426] width 293 height 51
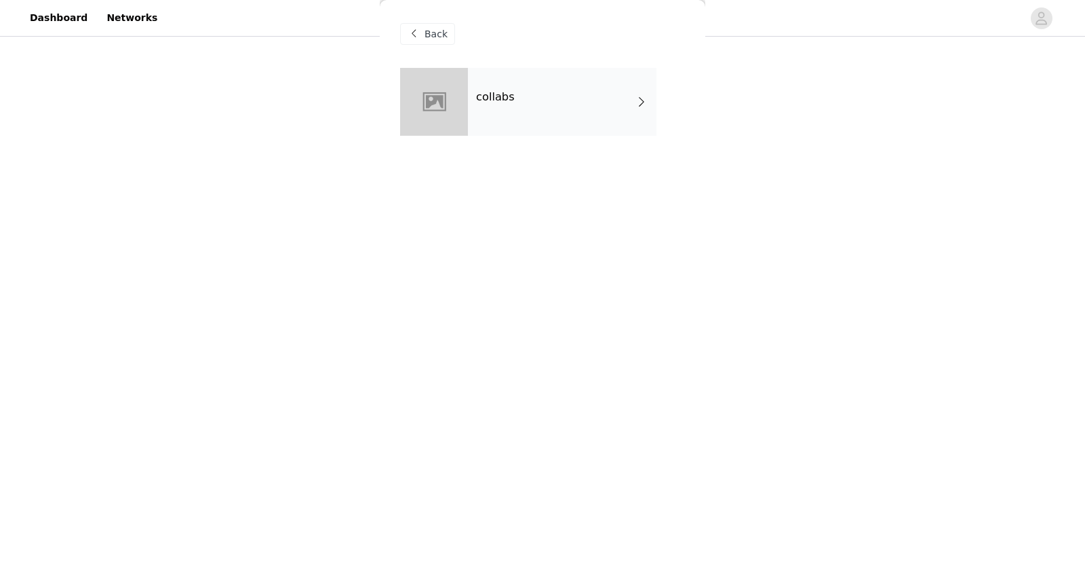
click at [511, 102] on h4 "collabs" at bounding box center [495, 97] width 39 height 12
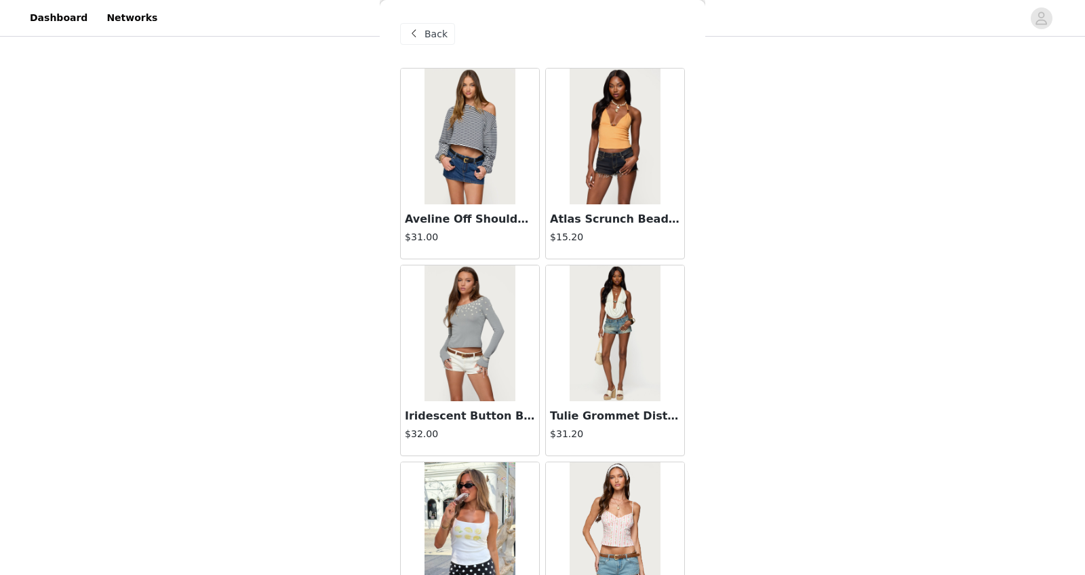
scroll to position [1496, 0]
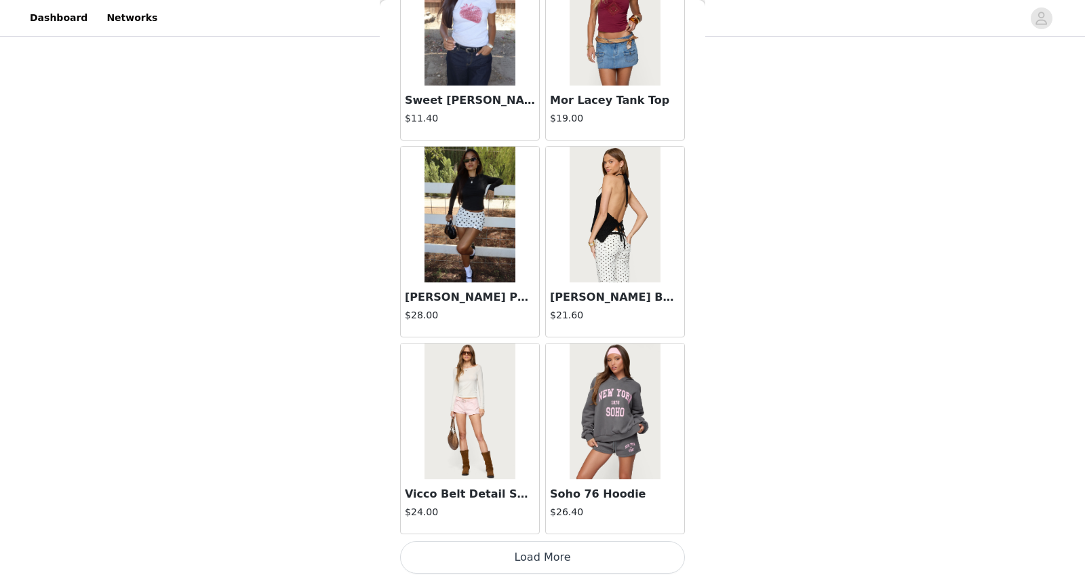
click at [517, 459] on button "Load More" at bounding box center [542, 557] width 285 height 33
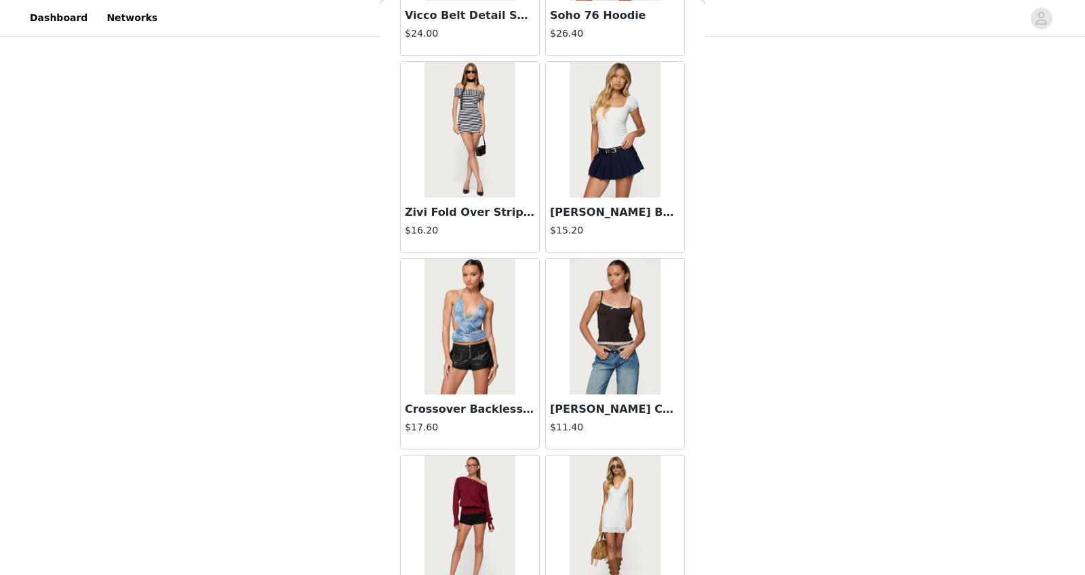
scroll to position [1975, 0]
click at [627, 111] on img at bounding box center [615, 128] width 90 height 136
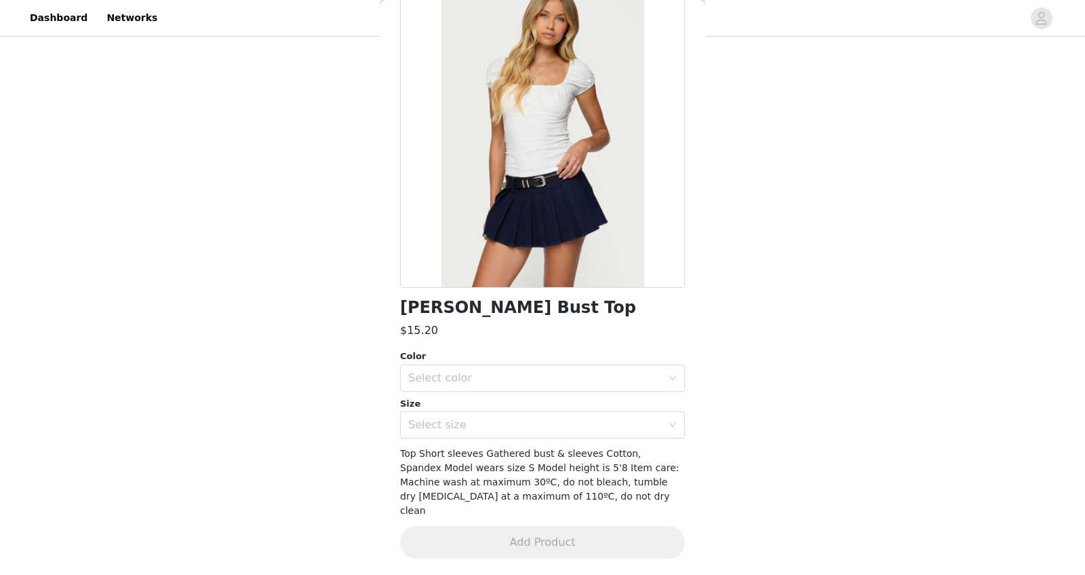
scroll to position [71, 0]
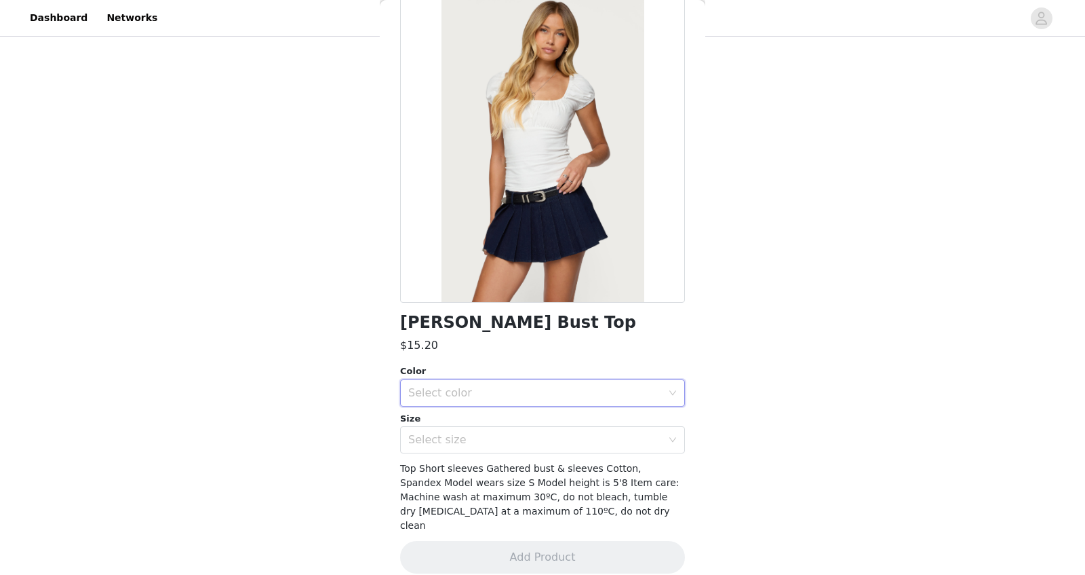
click at [488, 400] on div "Select color" at bounding box center [538, 393] width 260 height 26
click at [478, 424] on li "WHITE" at bounding box center [542, 423] width 285 height 22
click at [476, 443] on div "Select size" at bounding box center [535, 440] width 254 height 14
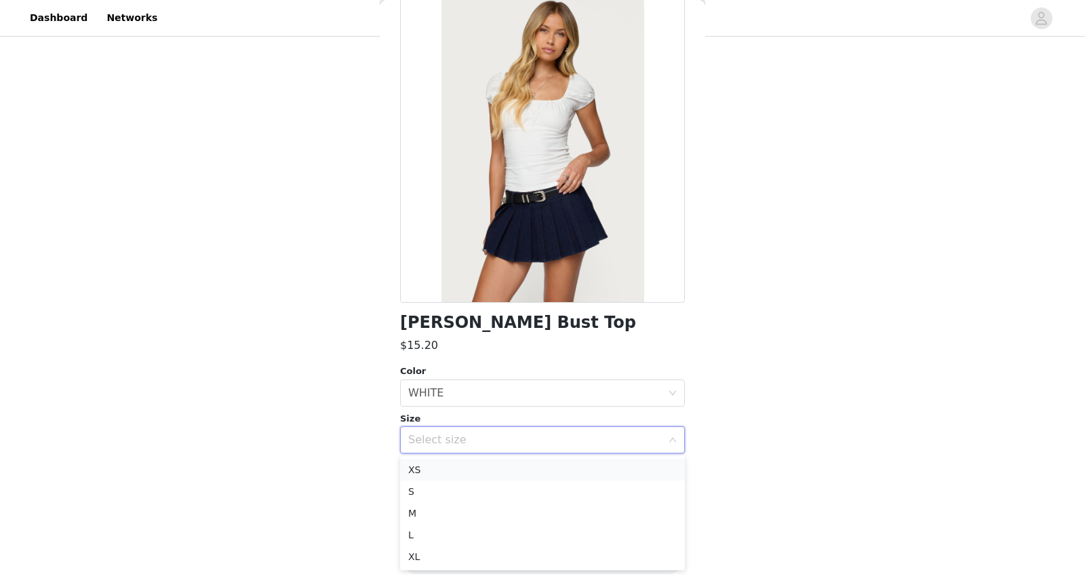
click at [454, 459] on li "XS" at bounding box center [542, 470] width 285 height 22
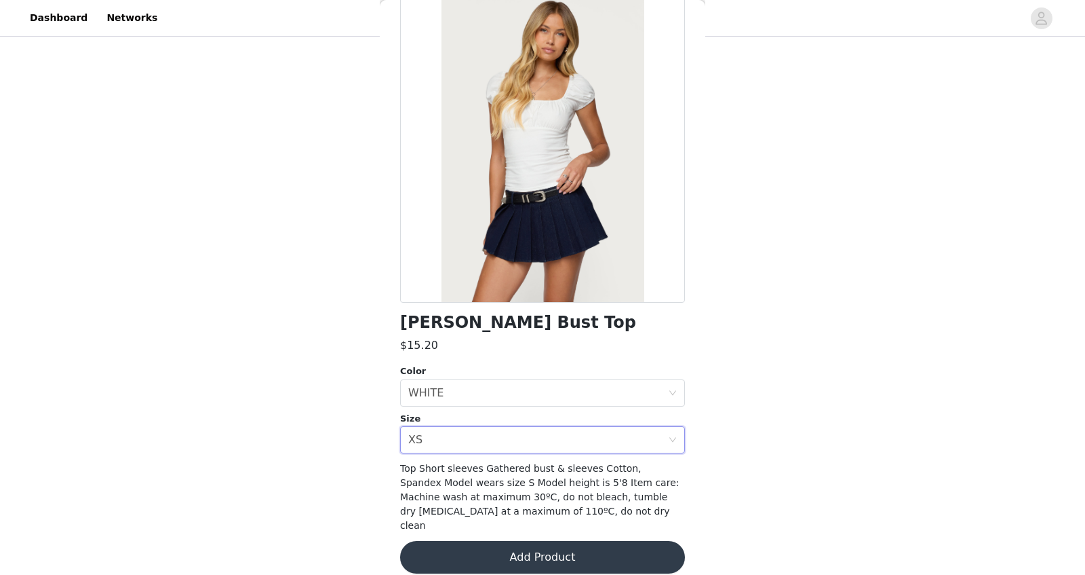
click at [464, 459] on button "Add Product" at bounding box center [542, 557] width 285 height 33
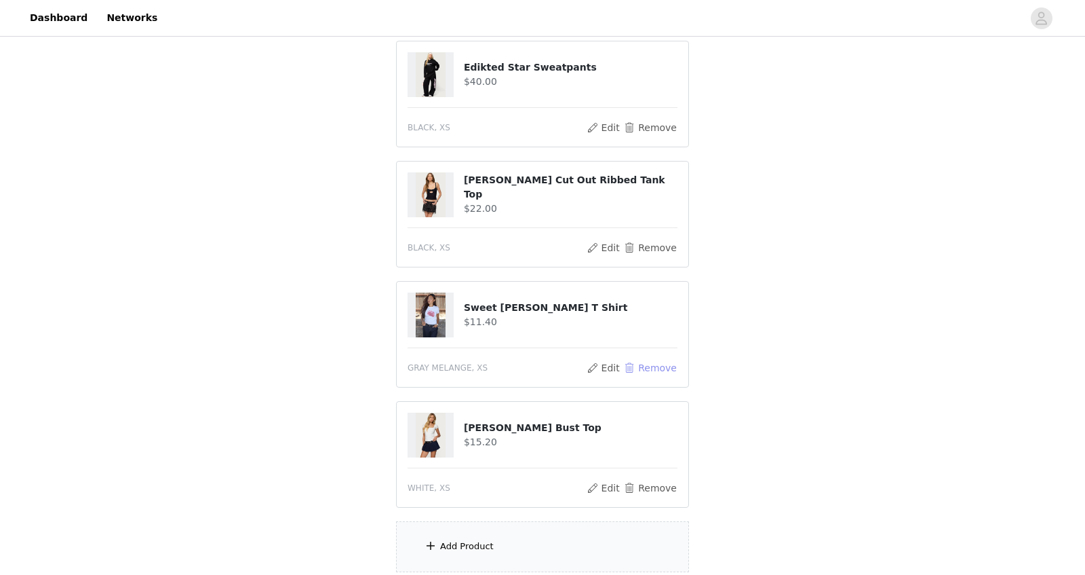
click at [646, 360] on button "Remove" at bounding box center [650, 368] width 54 height 16
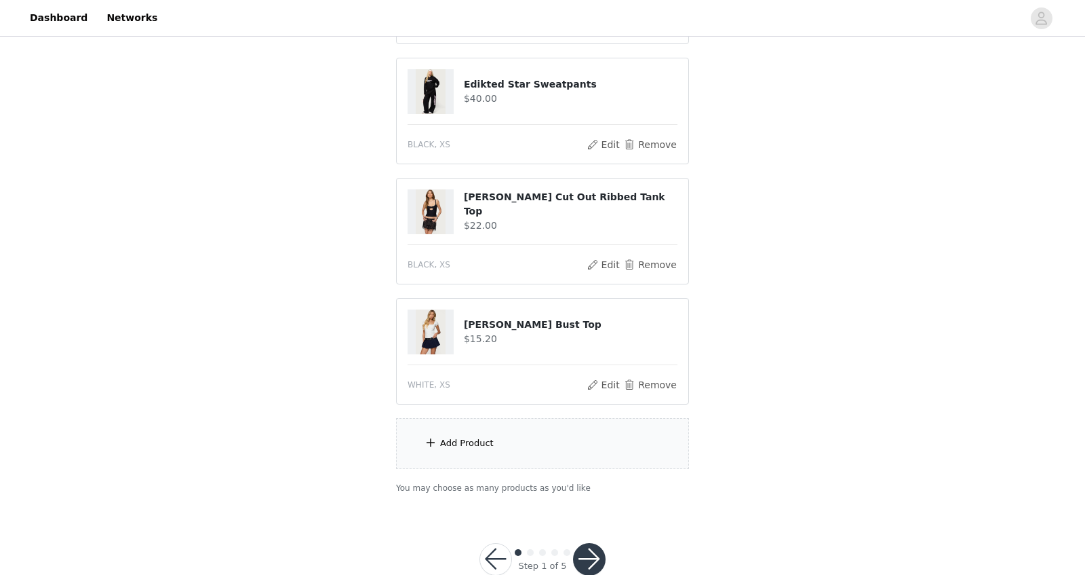
scroll to position [438, 0]
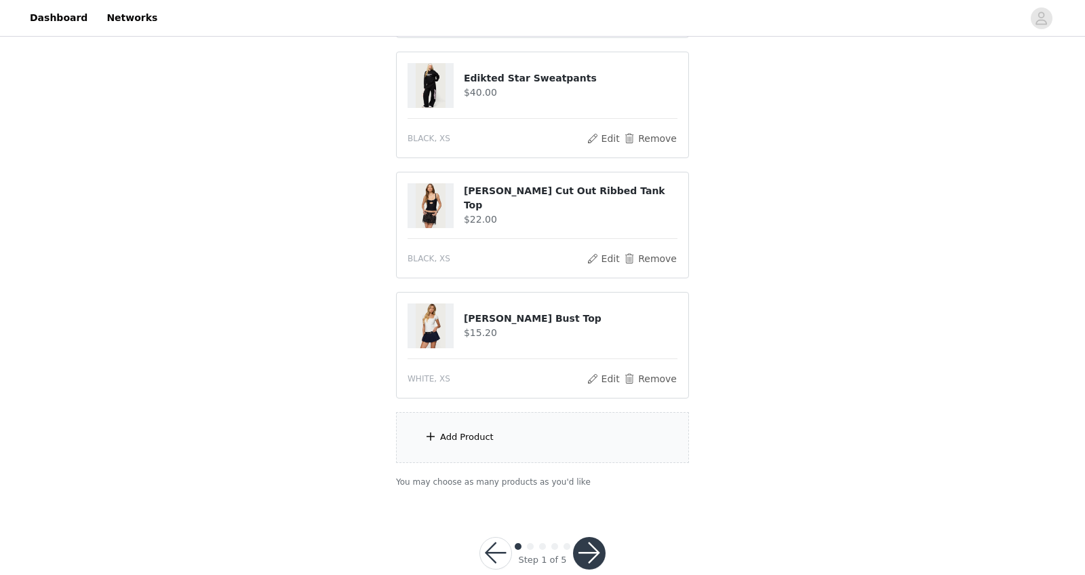
click at [592, 459] on button "button" at bounding box center [589, 553] width 33 height 33
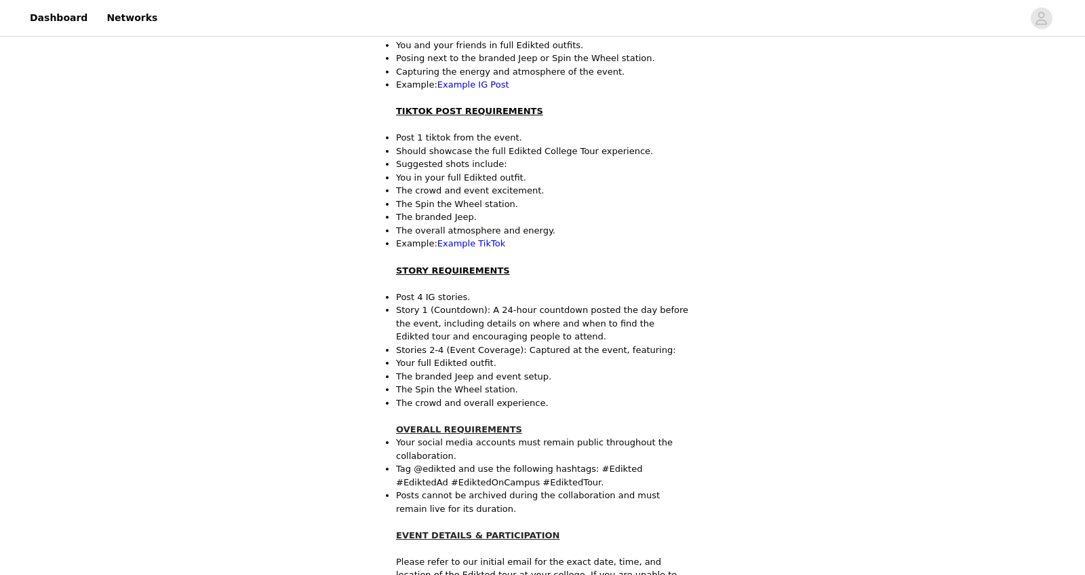
scroll to position [415, 0]
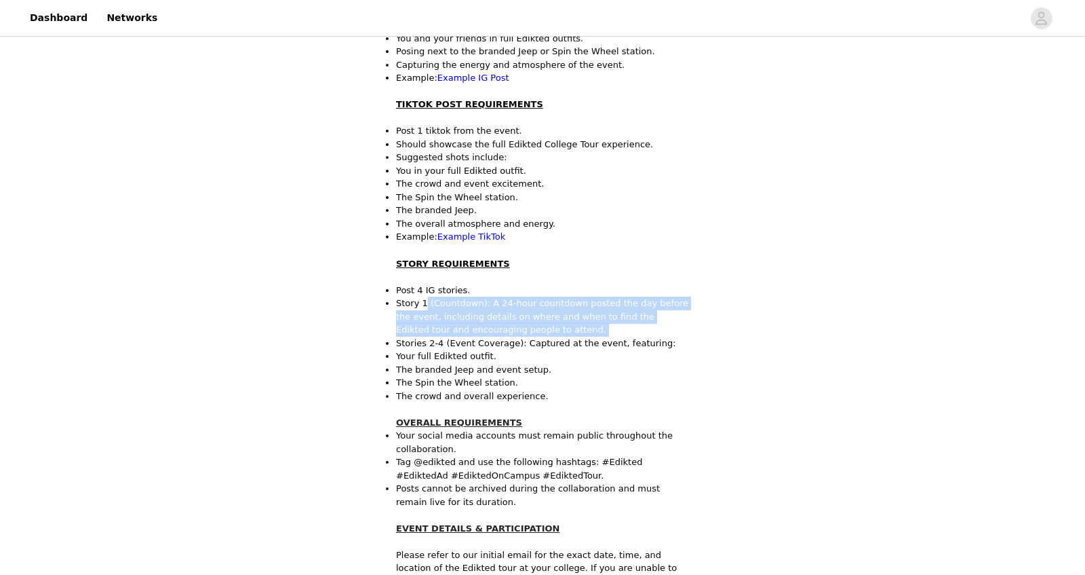
drag, startPoint x: 426, startPoint y: 290, endPoint x: 701, endPoint y: 331, distance: 278.4
click at [701, 331] on section "All content must include the following information in you caption. Hashtag in t…" at bounding box center [543, 305] width 326 height 1221
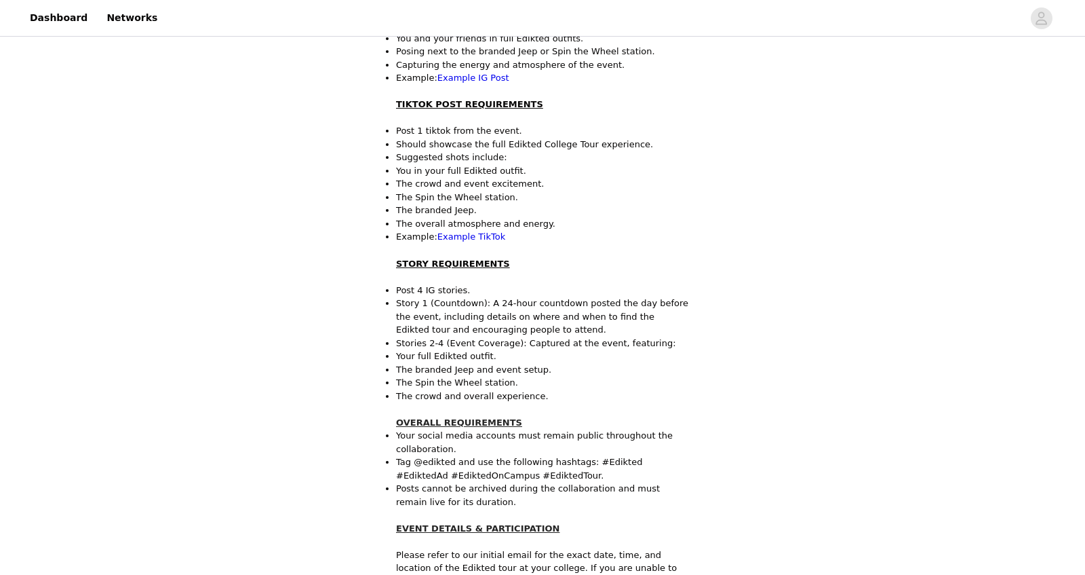
click at [551, 349] on p "Your full Edikted outfit." at bounding box center [542, 356] width 293 height 14
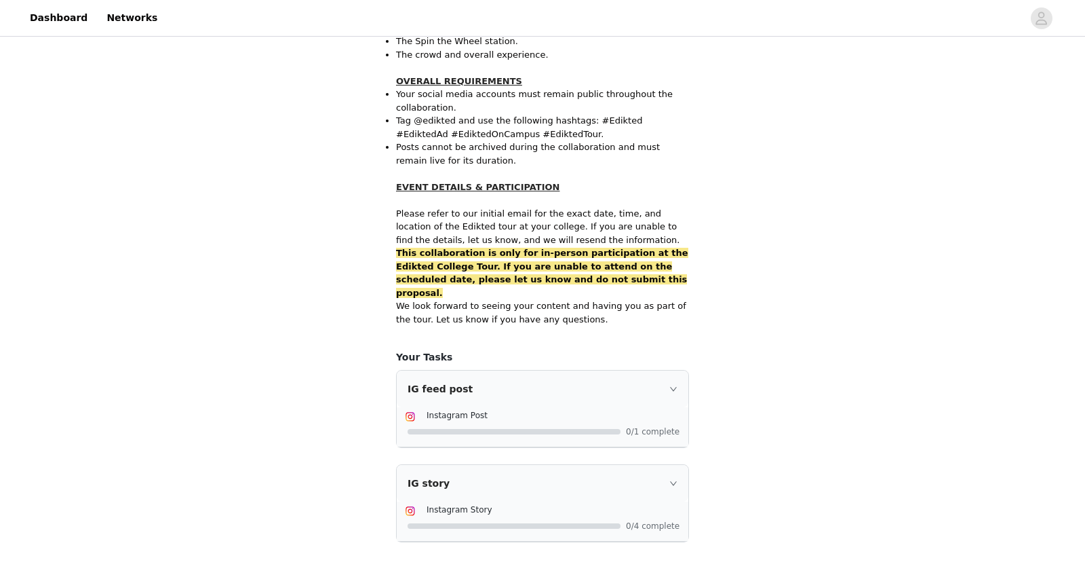
scroll to position [807, 0]
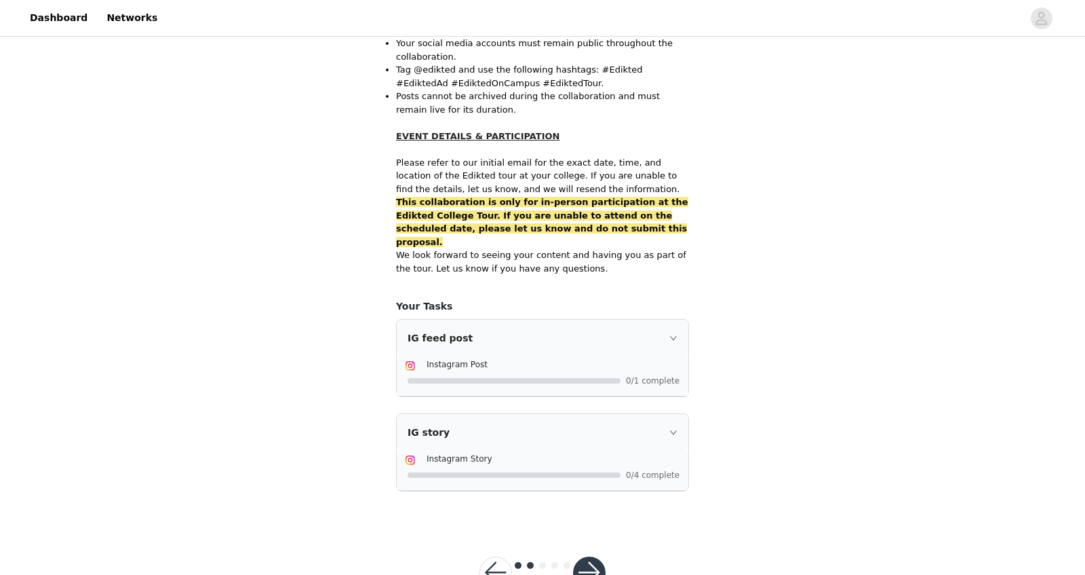
click at [585, 459] on button "button" at bounding box center [589, 572] width 33 height 33
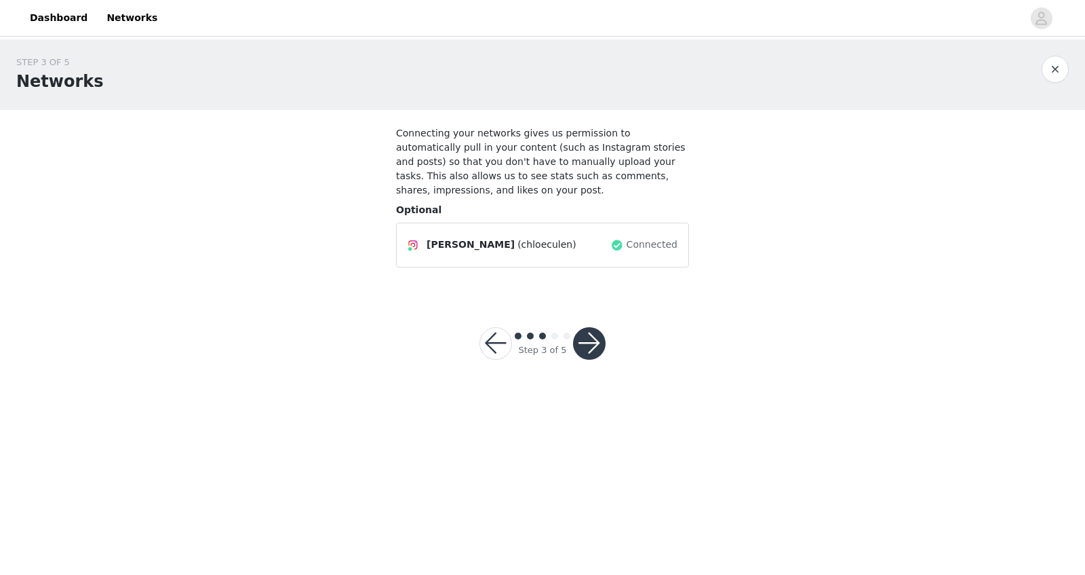
click at [596, 349] on button "button" at bounding box center [589, 343] width 33 height 33
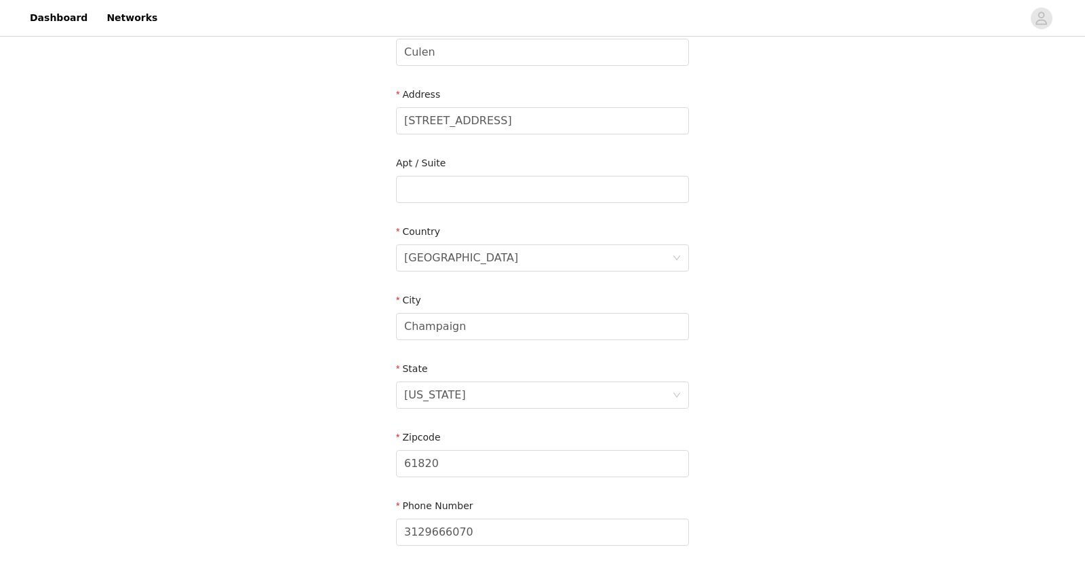
scroll to position [349, 0]
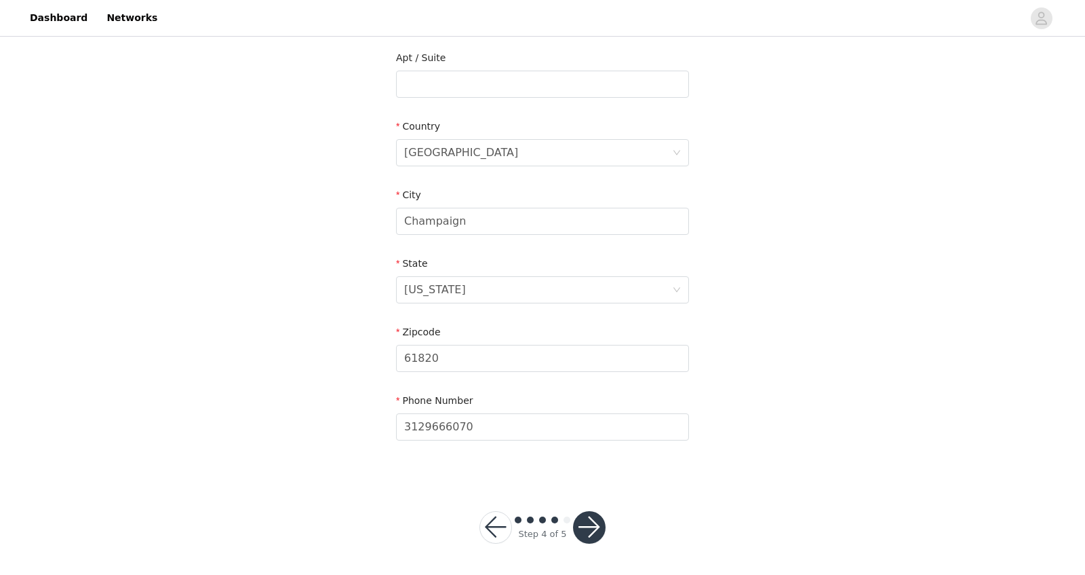
click at [591, 459] on button "button" at bounding box center [589, 527] width 33 height 33
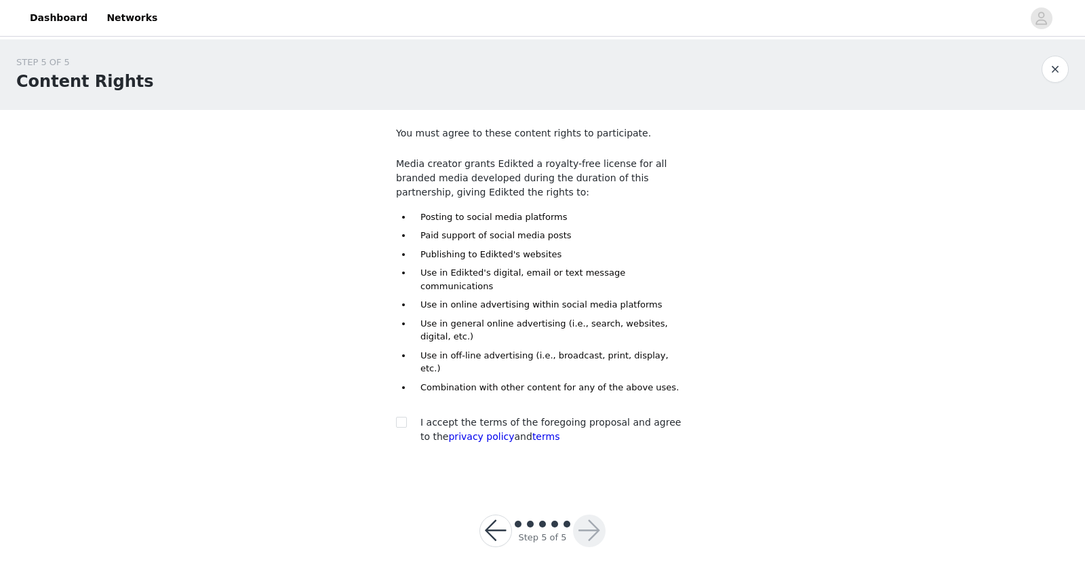
click at [492, 459] on button "button" at bounding box center [496, 530] width 33 height 33
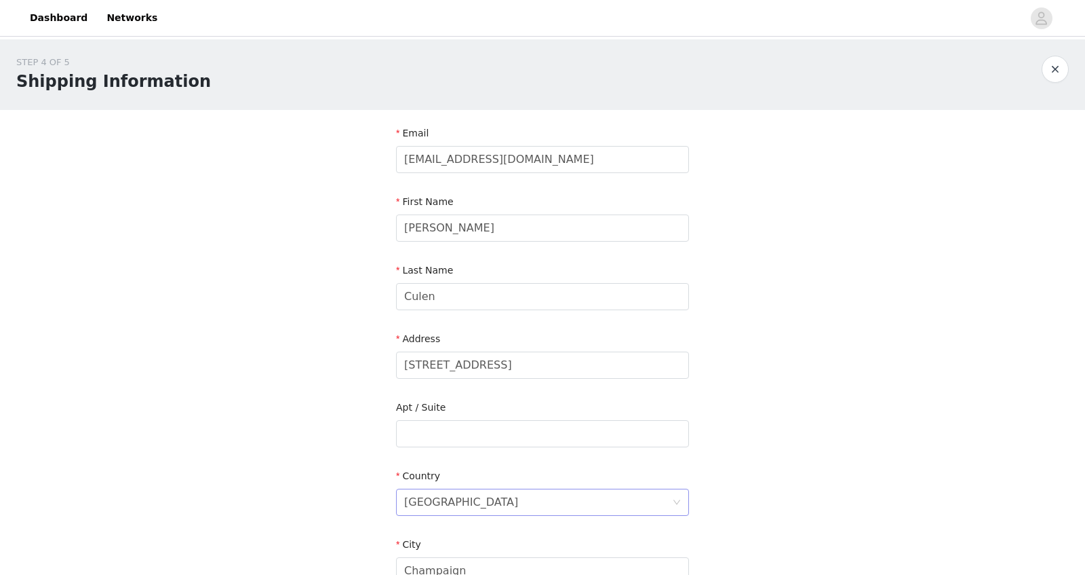
scroll to position [349, 0]
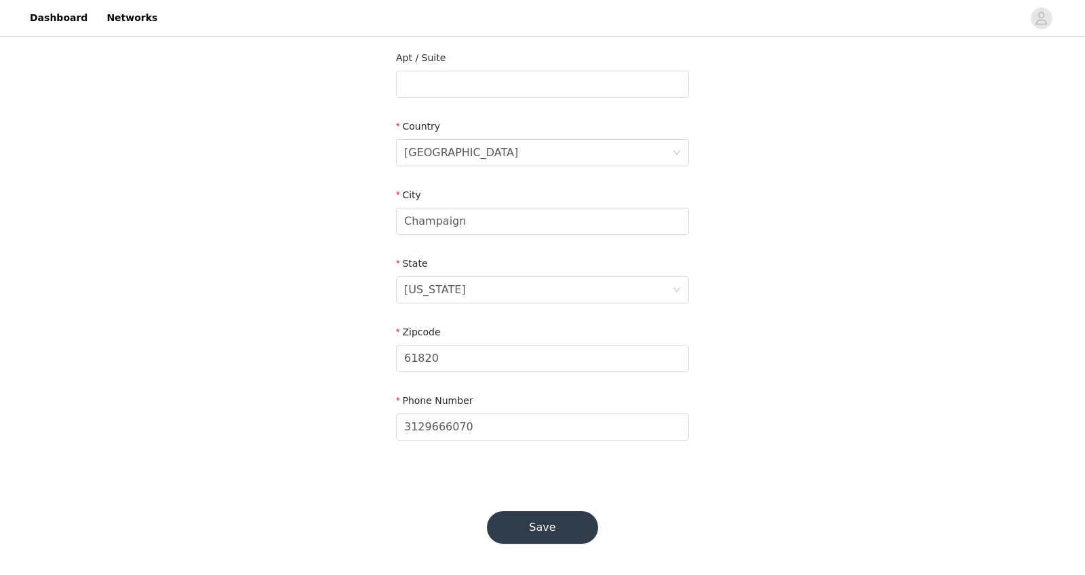
click at [549, 459] on button "Save" at bounding box center [542, 527] width 111 height 33
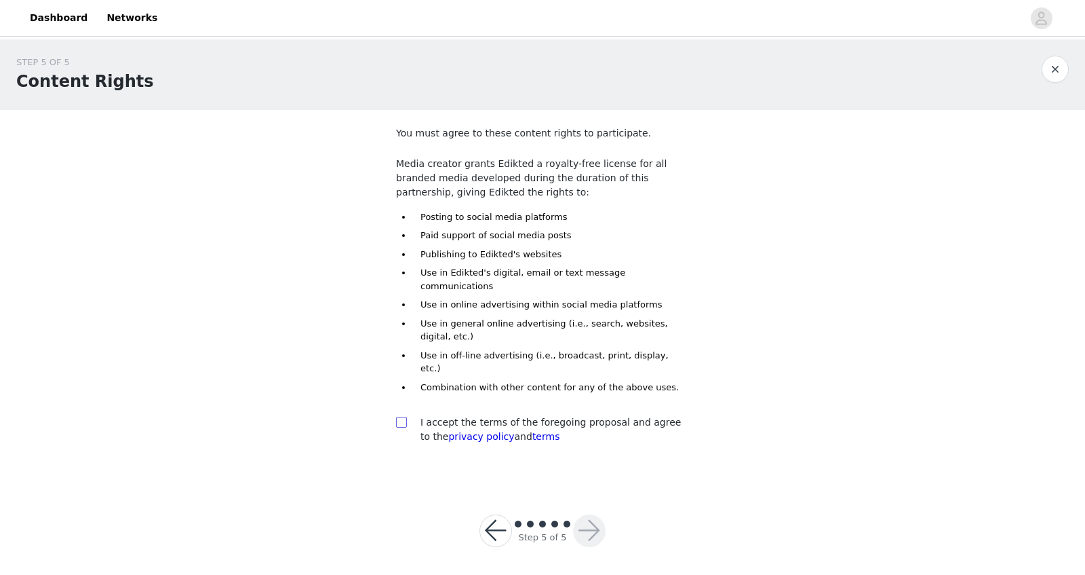
click at [404, 417] on input "checkbox" at bounding box center [400, 421] width 9 height 9
checkbox input "true"
click at [594, 459] on button "button" at bounding box center [589, 530] width 33 height 33
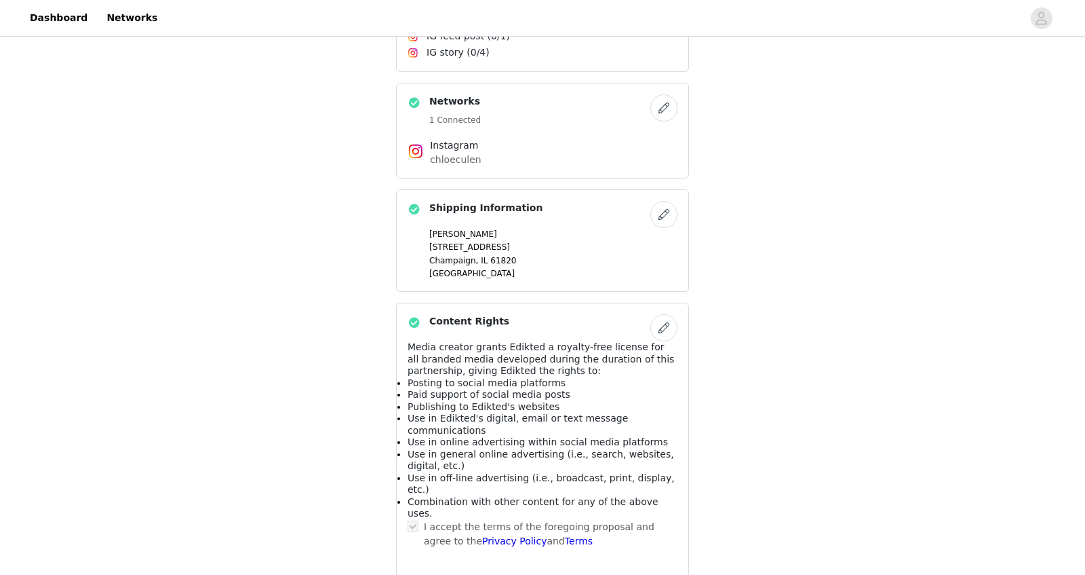
scroll to position [792, 0]
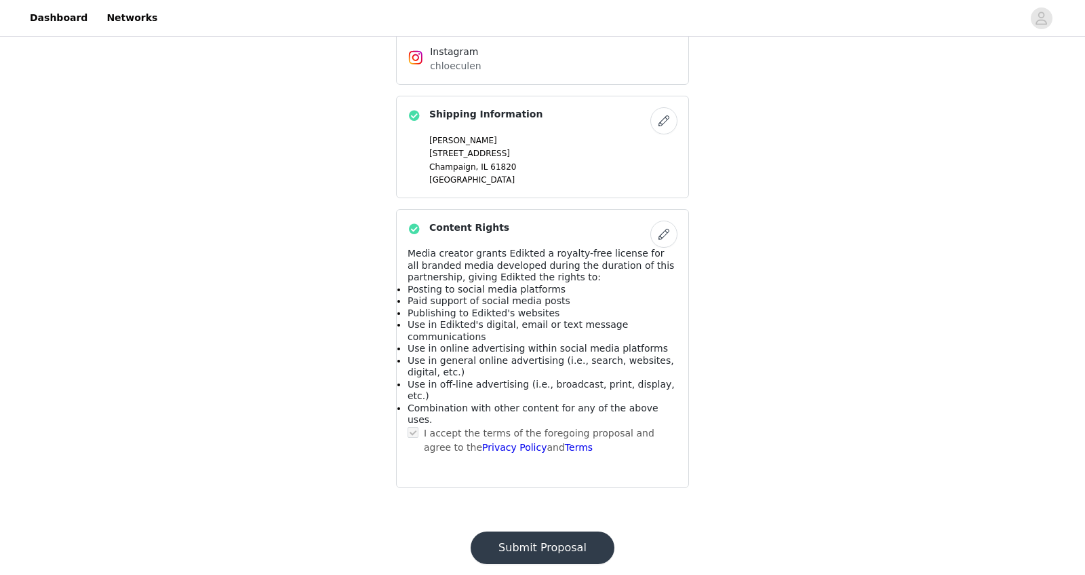
click at [519, 459] on button "Submit Proposal" at bounding box center [543, 547] width 144 height 33
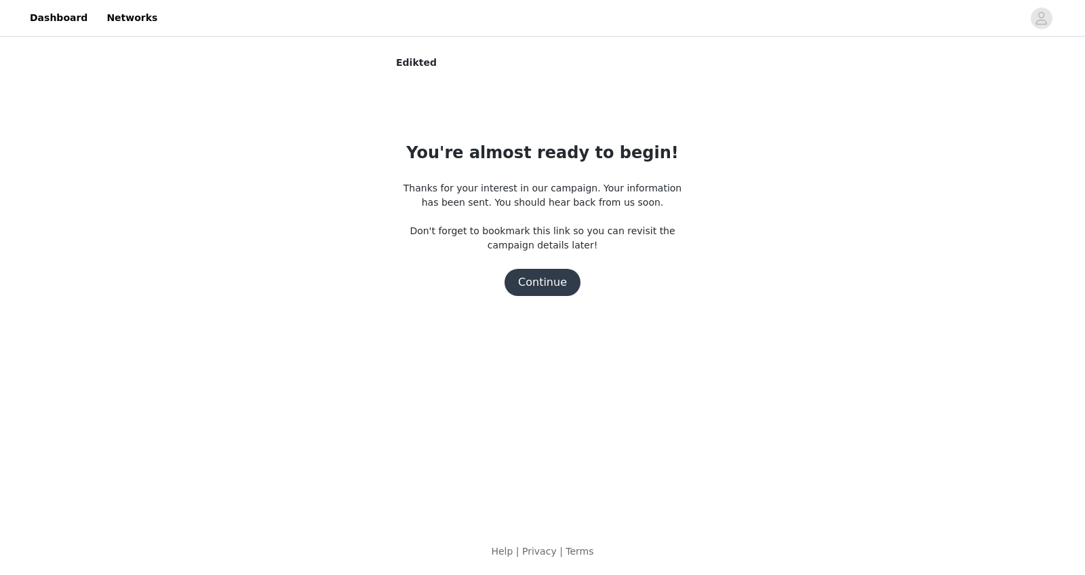
scroll to position [0, 0]
click at [535, 279] on button "Continue" at bounding box center [543, 282] width 76 height 27
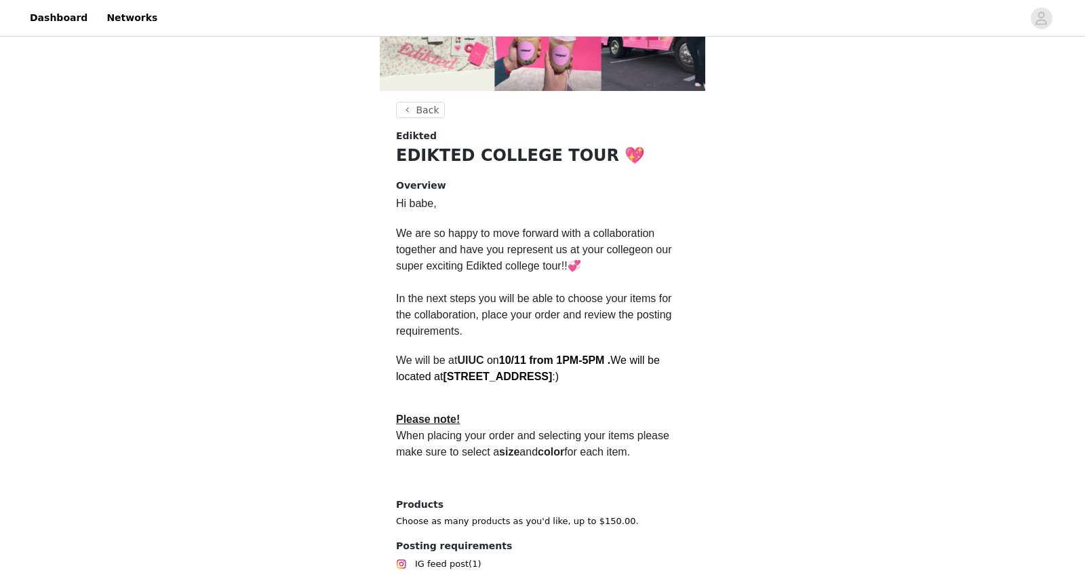
scroll to position [252, 0]
